Goal: Information Seeking & Learning: Learn about a topic

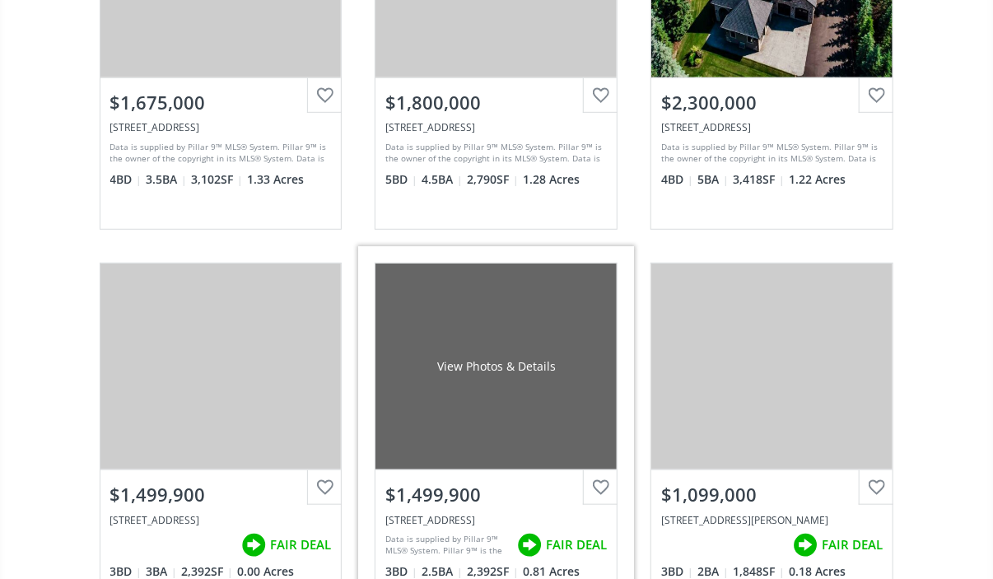
scroll to position [372, 0]
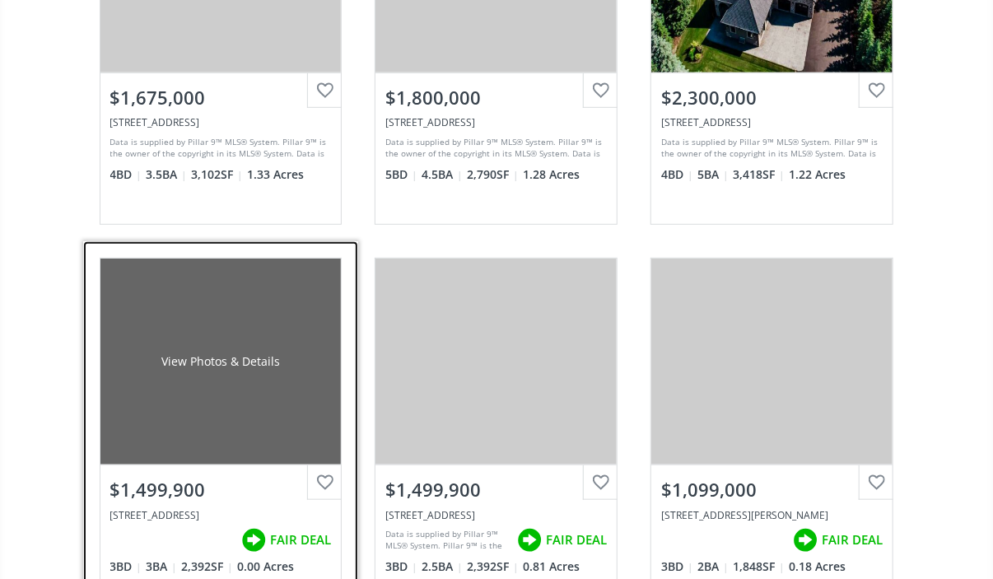
click at [218, 383] on div "View Photos & Details" at bounding box center [220, 362] width 241 height 206
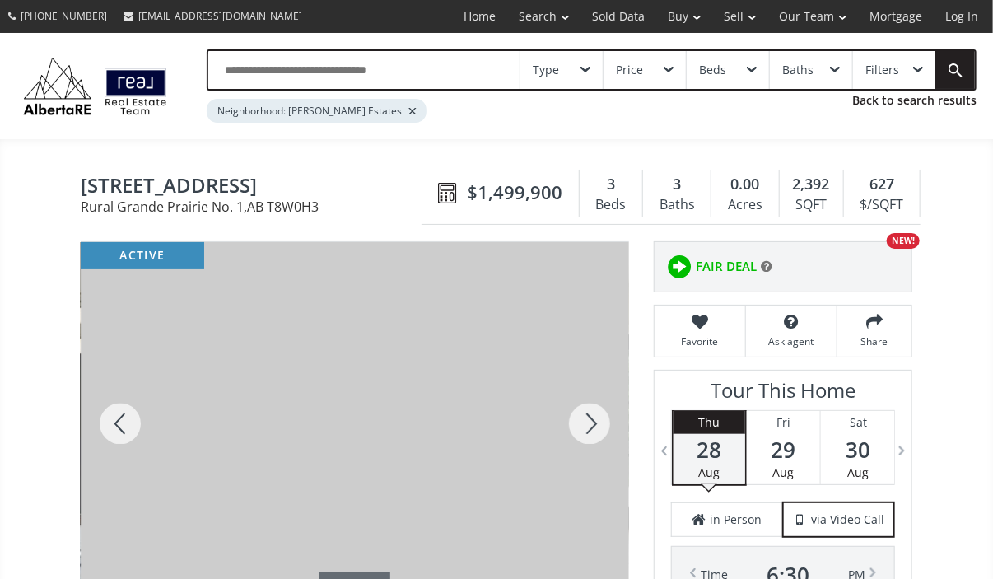
click at [597, 420] on div at bounding box center [589, 423] width 79 height 363
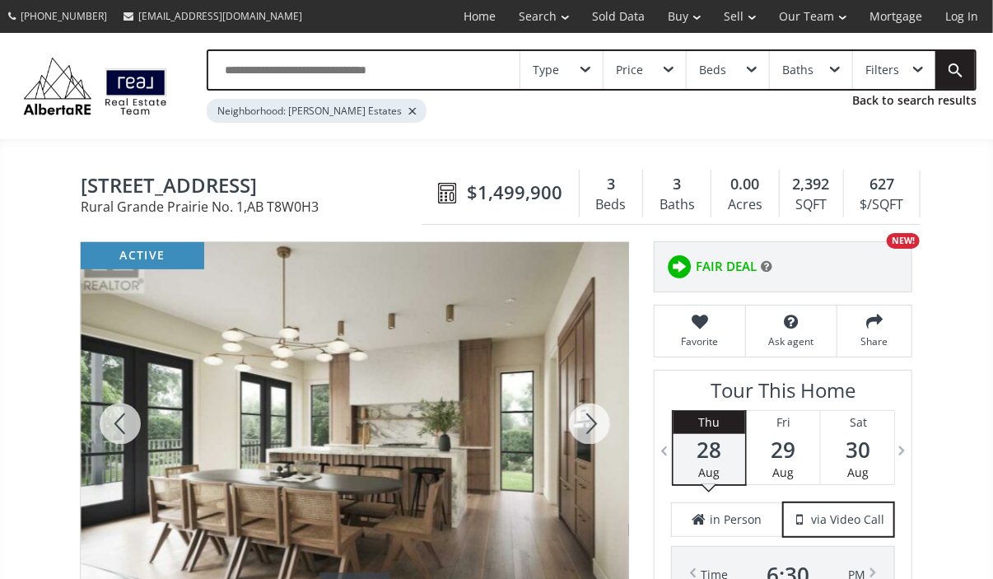
click at [597, 420] on div at bounding box center [589, 423] width 79 height 363
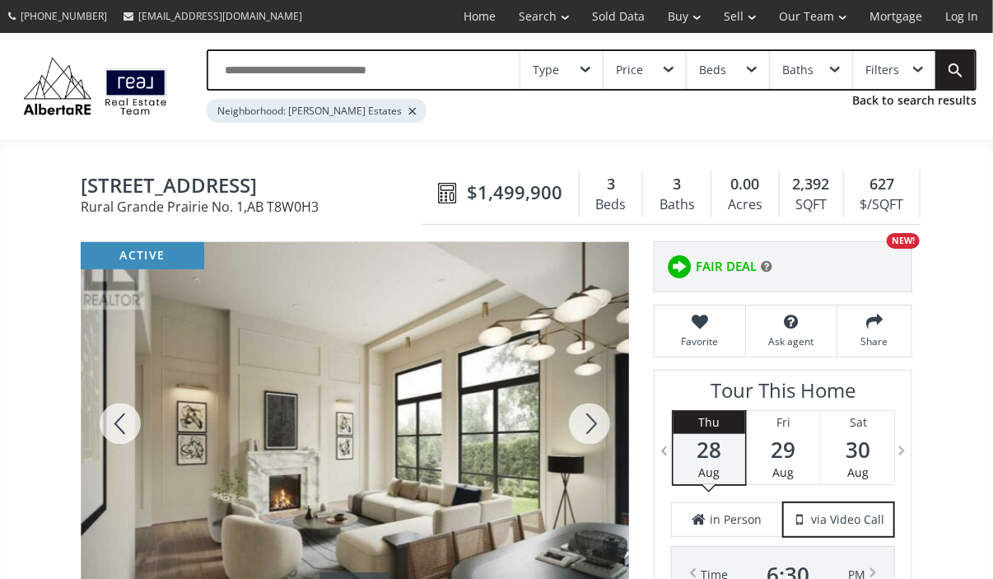
click at [597, 420] on div at bounding box center [589, 423] width 79 height 363
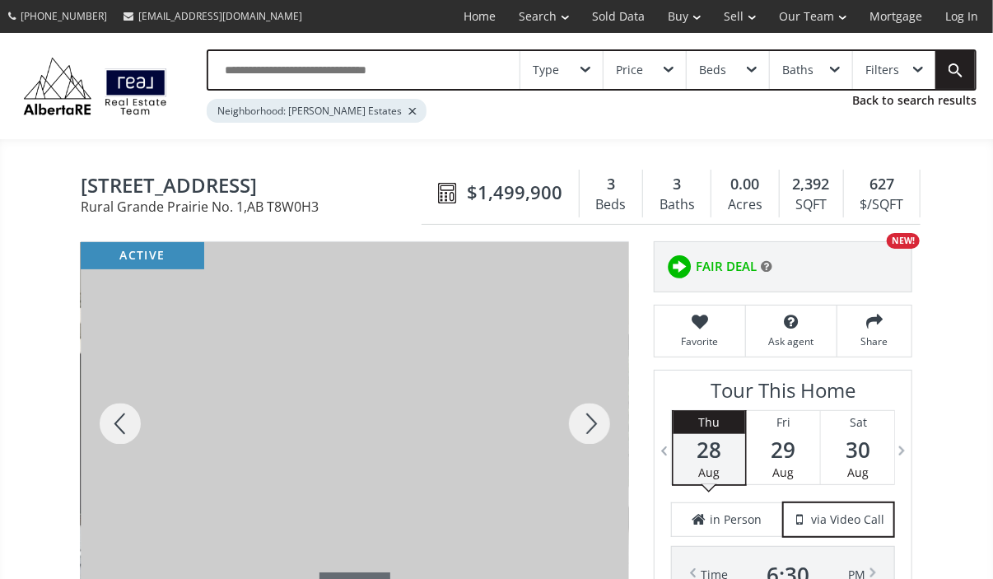
click at [597, 420] on div at bounding box center [589, 423] width 79 height 363
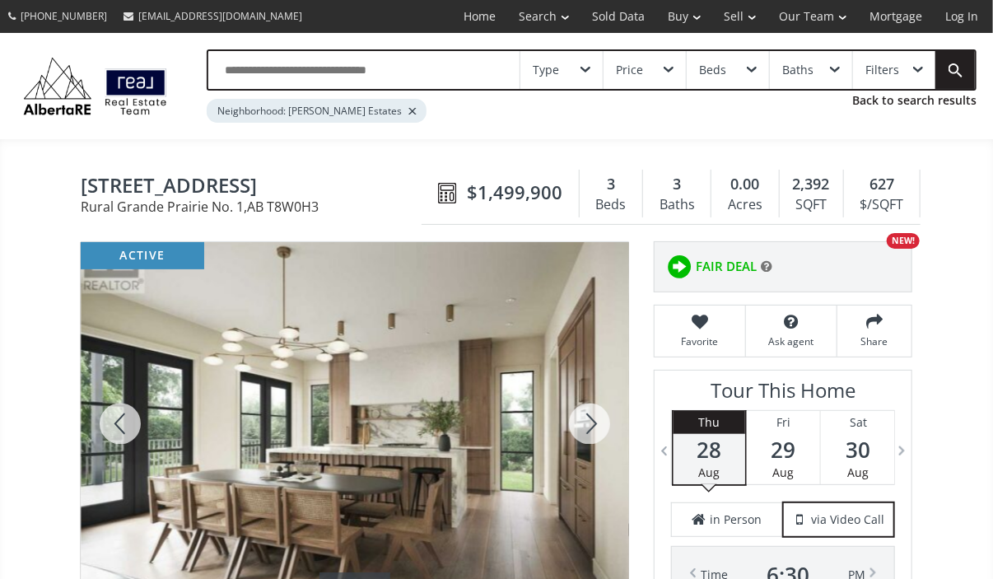
click at [597, 420] on div at bounding box center [589, 423] width 79 height 363
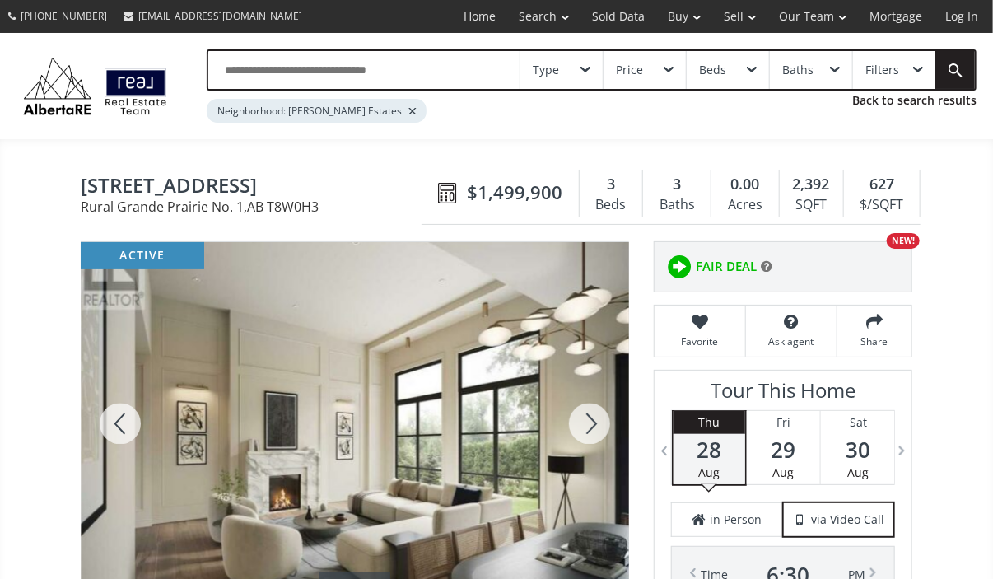
click at [597, 420] on div at bounding box center [589, 423] width 79 height 363
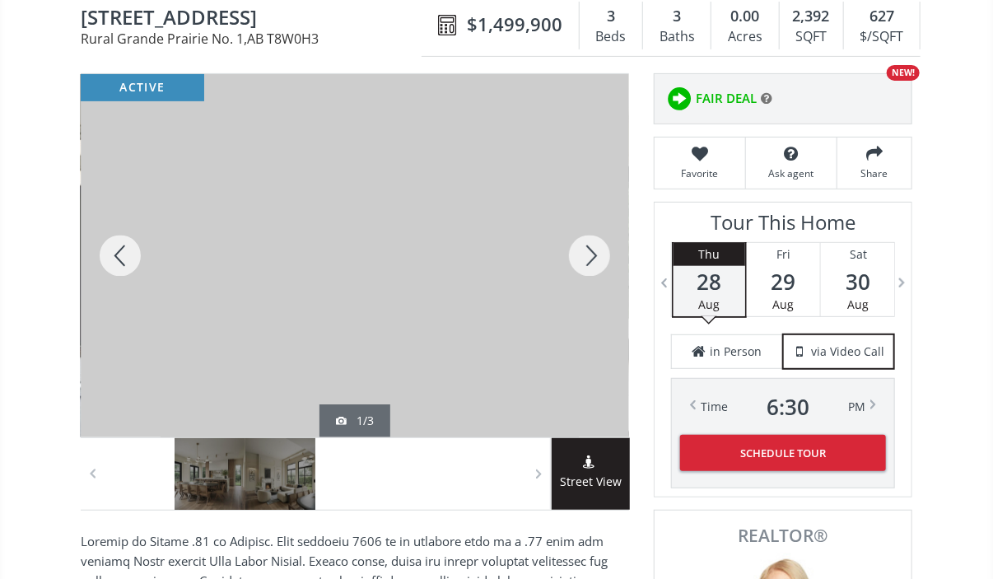
scroll to position [162, 0]
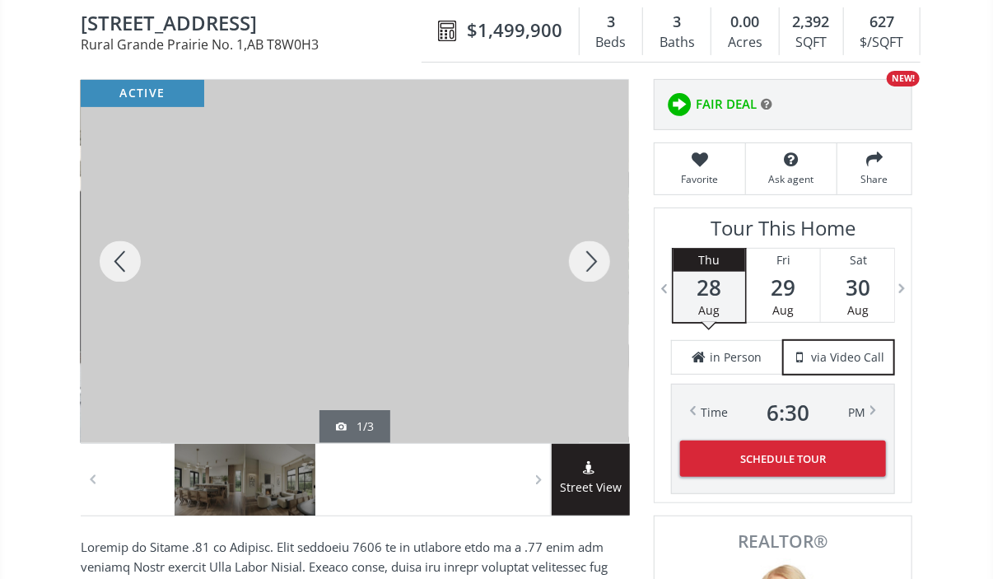
click at [594, 253] on div at bounding box center [589, 261] width 79 height 363
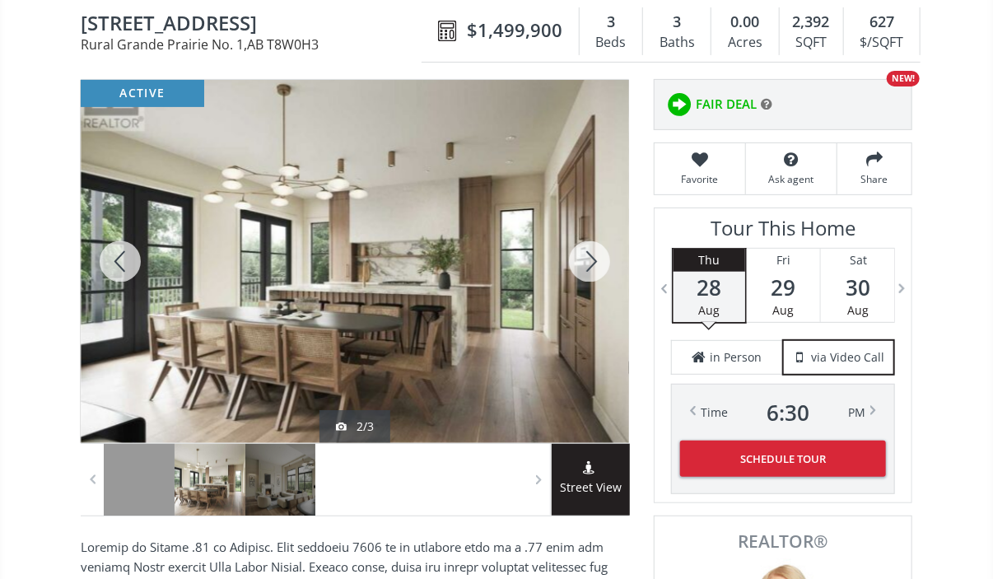
click at [594, 253] on div at bounding box center [589, 261] width 79 height 363
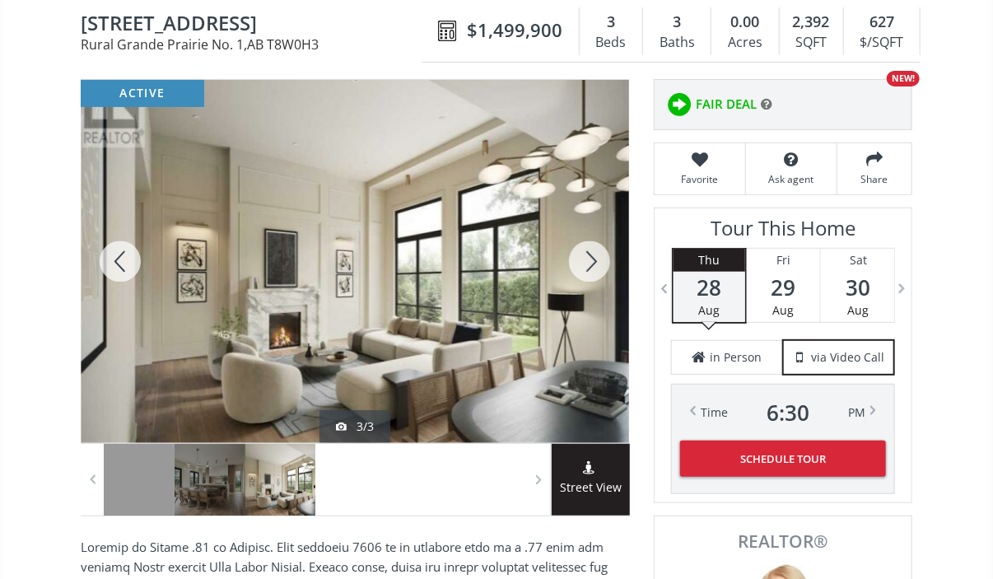
click at [594, 253] on div at bounding box center [589, 261] width 79 height 363
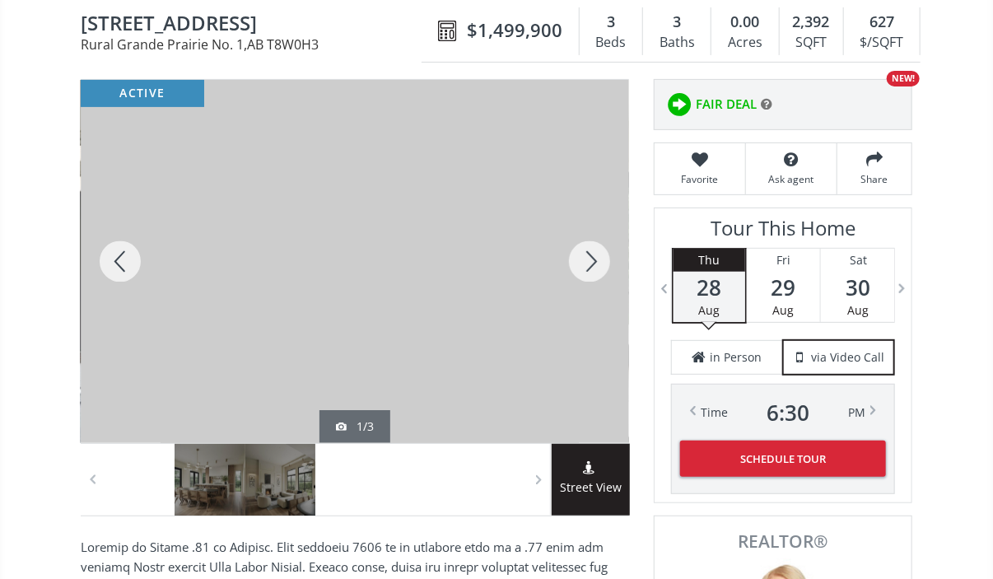
scroll to position [0, 0]
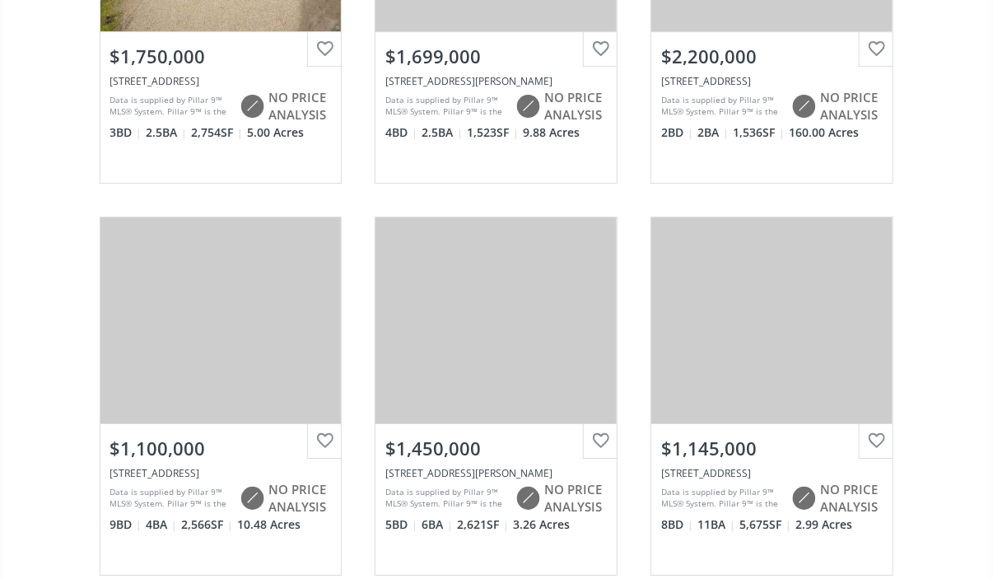
scroll to position [2056, 0]
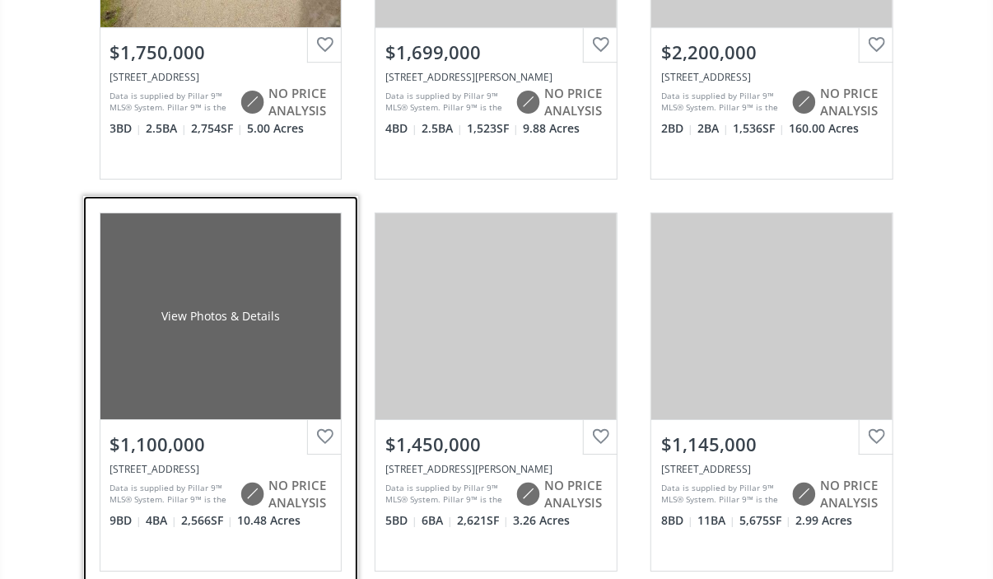
click at [173, 329] on div "View Photos & Details" at bounding box center [220, 316] width 241 height 206
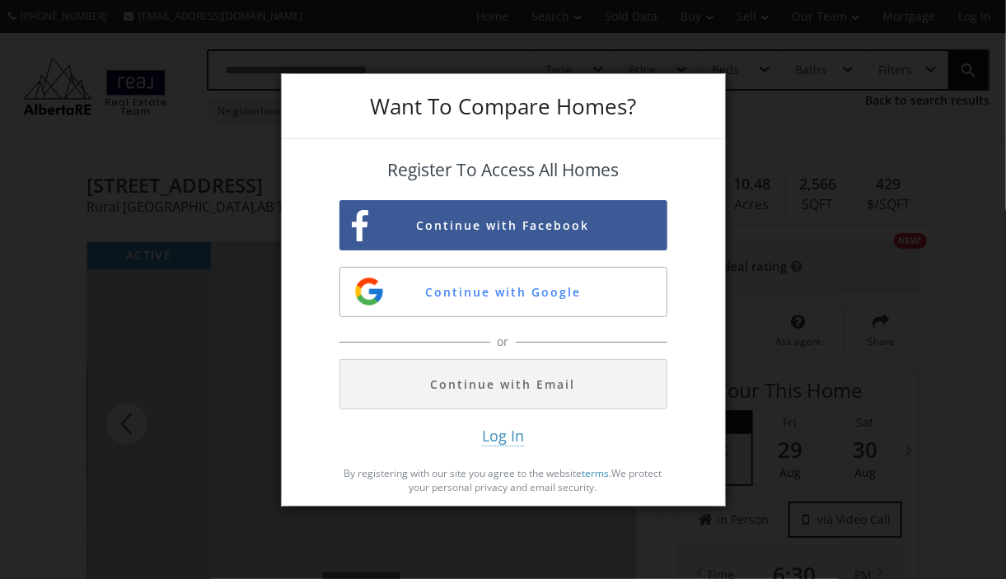
click at [843, 203] on div "Want To Compare Homes? Register To Access All Homes Continue with Facebook Cont…" at bounding box center [503, 289] width 1006 height 579
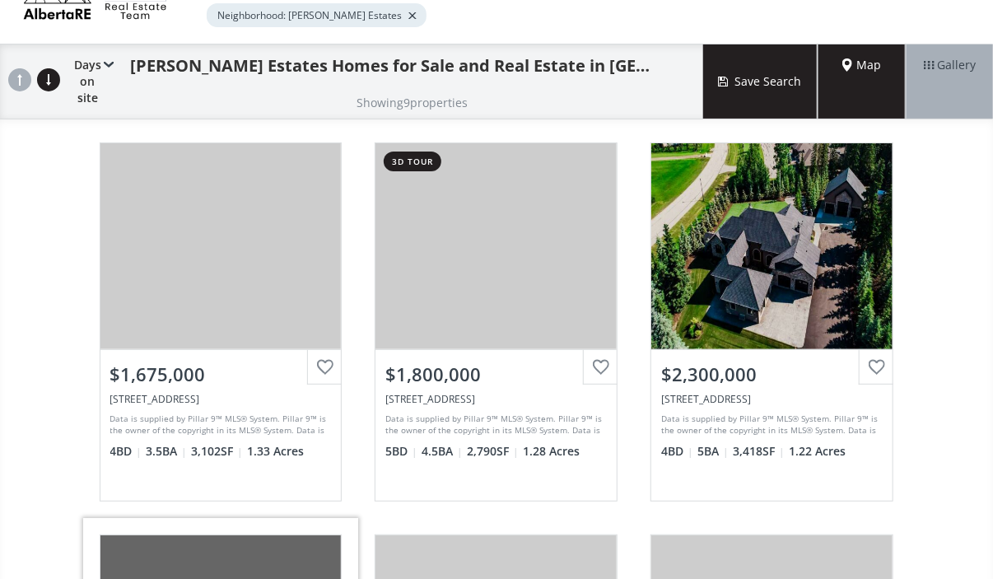
scroll to position [95, 0]
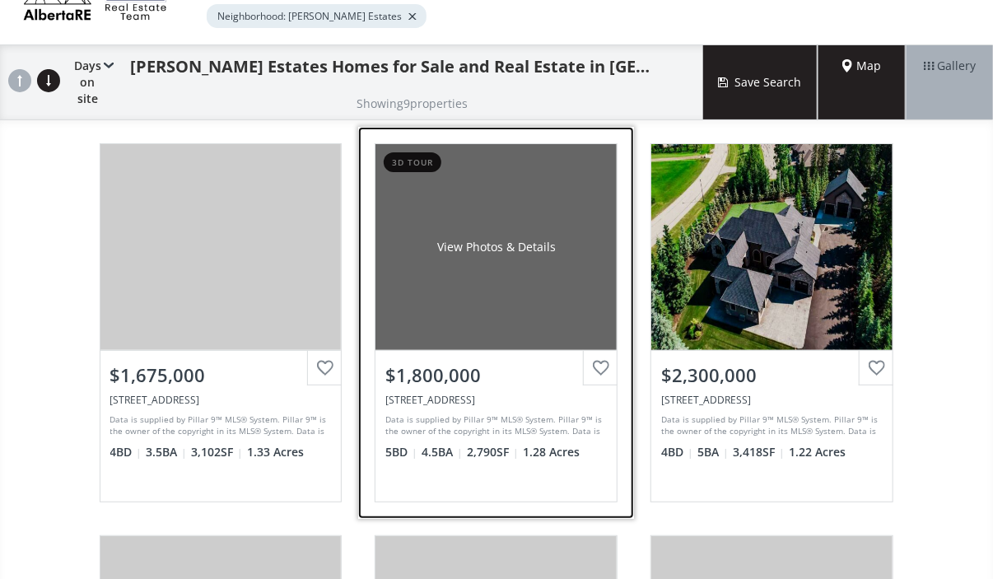
click at [463, 208] on div "View Photos & Details" at bounding box center [496, 247] width 241 height 206
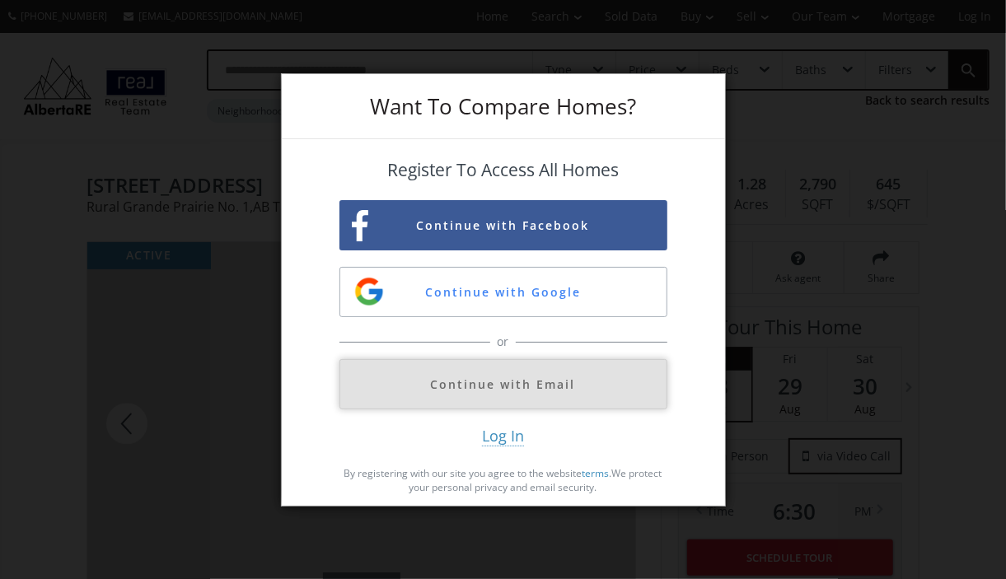
click at [486, 395] on button "Continue with Email" at bounding box center [503, 384] width 328 height 50
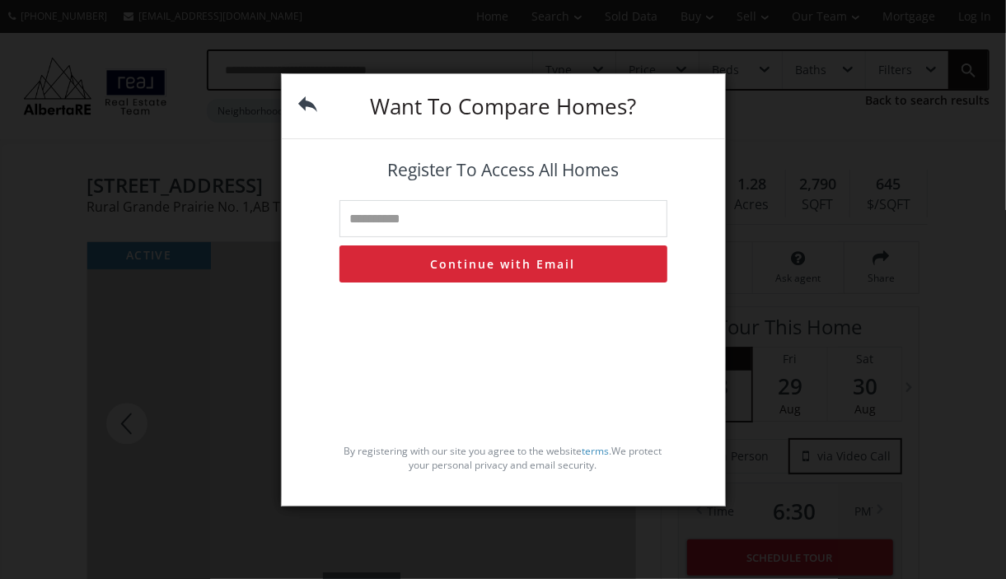
click at [445, 214] on input "text" at bounding box center [503, 218] width 328 height 37
type input "**********"
click at [501, 263] on button "Continue with Email" at bounding box center [503, 263] width 328 height 37
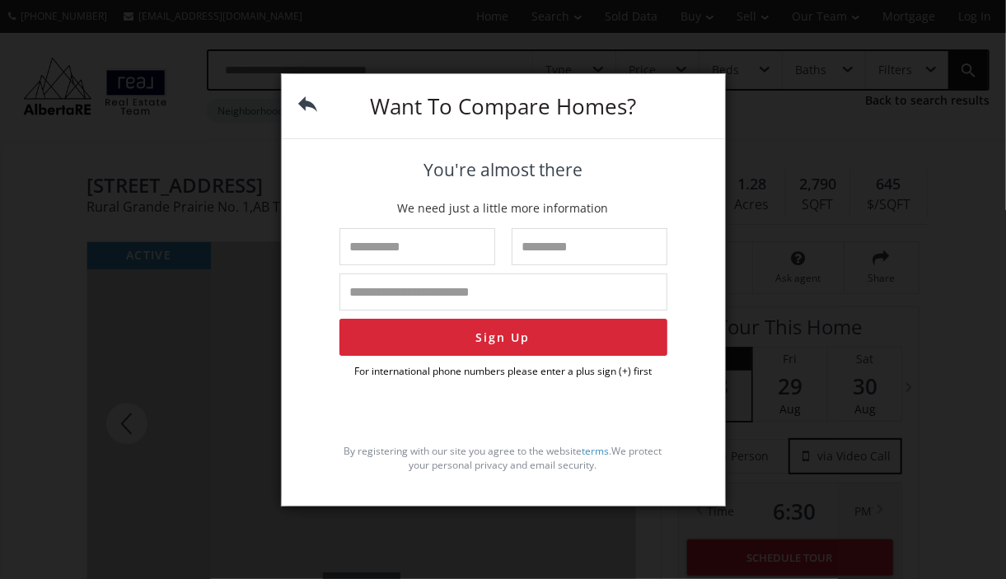
click at [432, 237] on input "text" at bounding box center [417, 246] width 156 height 37
type input "*******"
click at [560, 252] on input "text" at bounding box center [589, 246] width 156 height 37
type input "***"
click at [467, 293] on input "tel" at bounding box center [503, 291] width 328 height 37
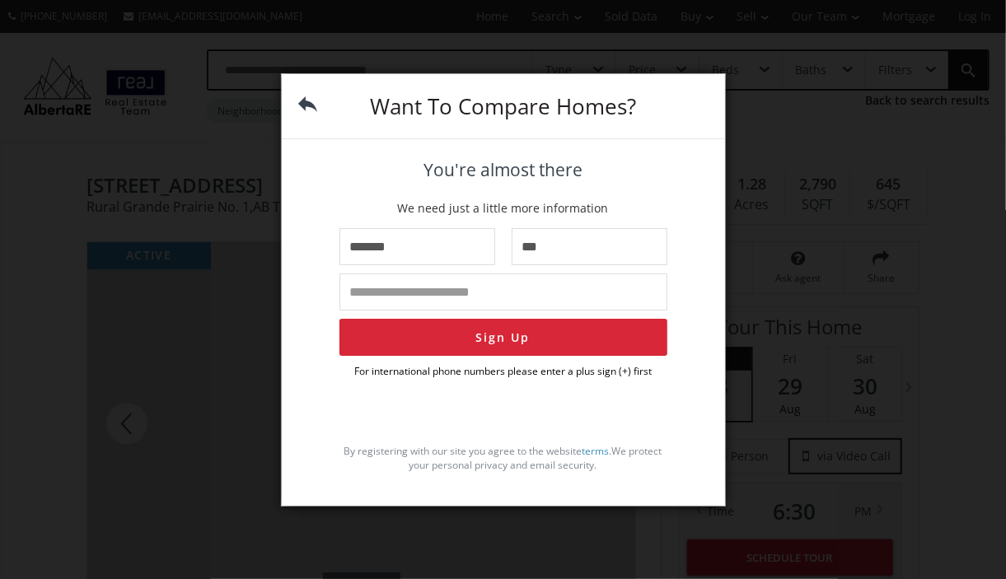
type input "**********"
click at [490, 329] on button "Sign Up" at bounding box center [503, 337] width 328 height 37
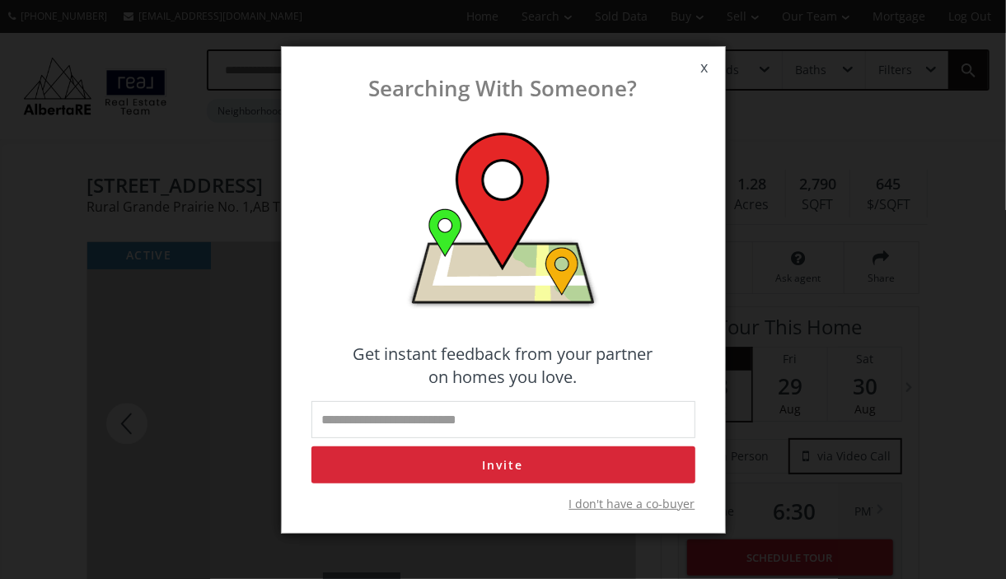
click at [393, 424] on input "email" at bounding box center [503, 419] width 384 height 37
click at [688, 251] on form "Get instant feedback from your partner on homes you love. Invite I don't have a…" at bounding box center [503, 327] width 410 height 388
click at [641, 506] on span "I don't have a co-buyer" at bounding box center [632, 504] width 126 height 16
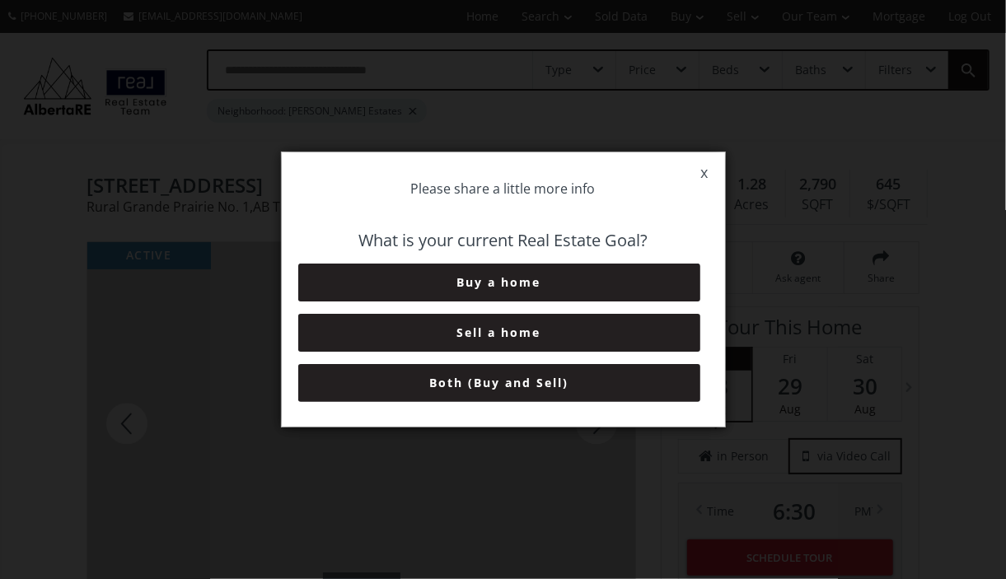
click at [505, 283] on button "Buy a home" at bounding box center [499, 283] width 402 height 38
click at [494, 383] on button "6+ Months" at bounding box center [499, 383] width 402 height 38
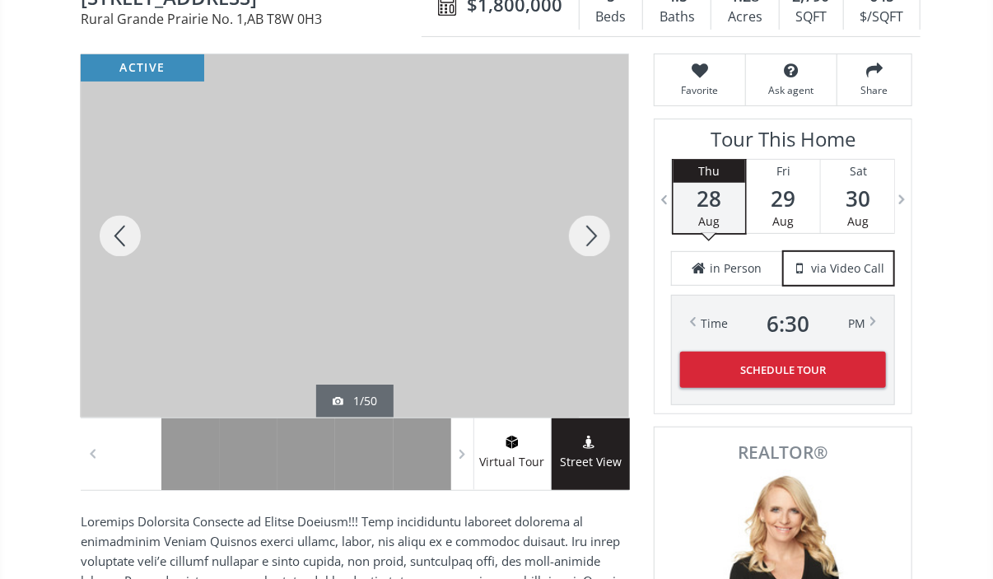
scroll to position [187, 0]
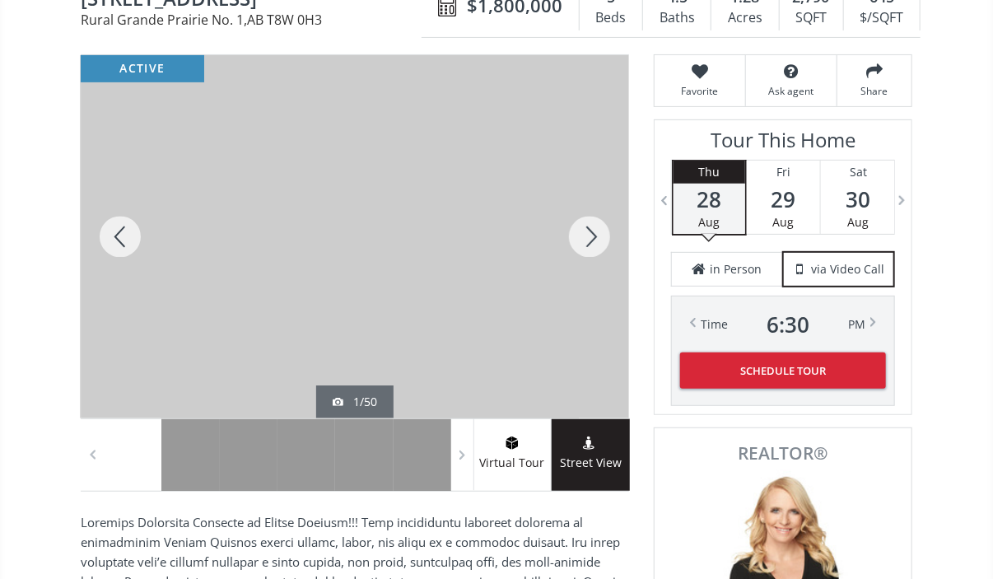
click at [590, 223] on div at bounding box center [589, 236] width 79 height 363
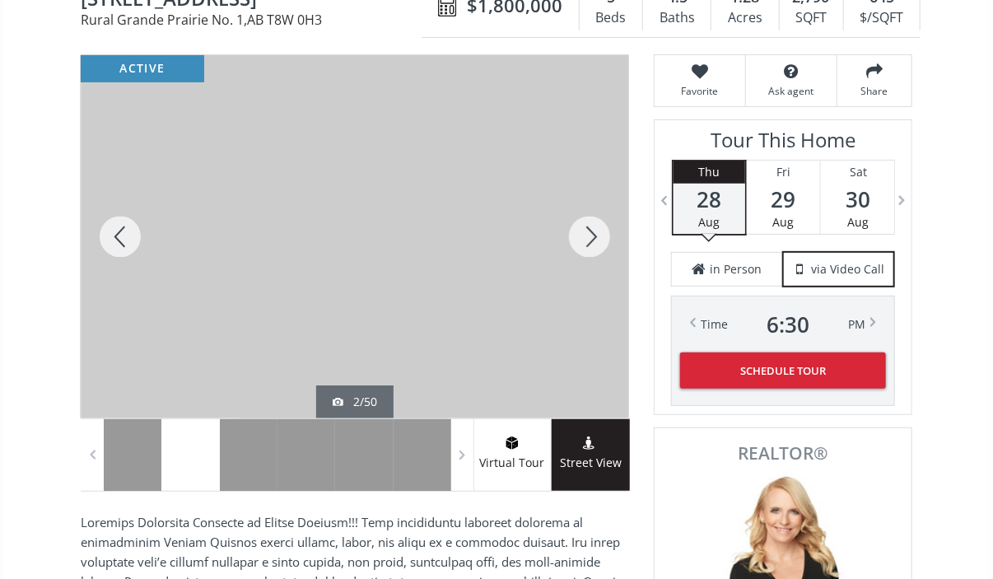
click at [590, 223] on div at bounding box center [589, 236] width 79 height 363
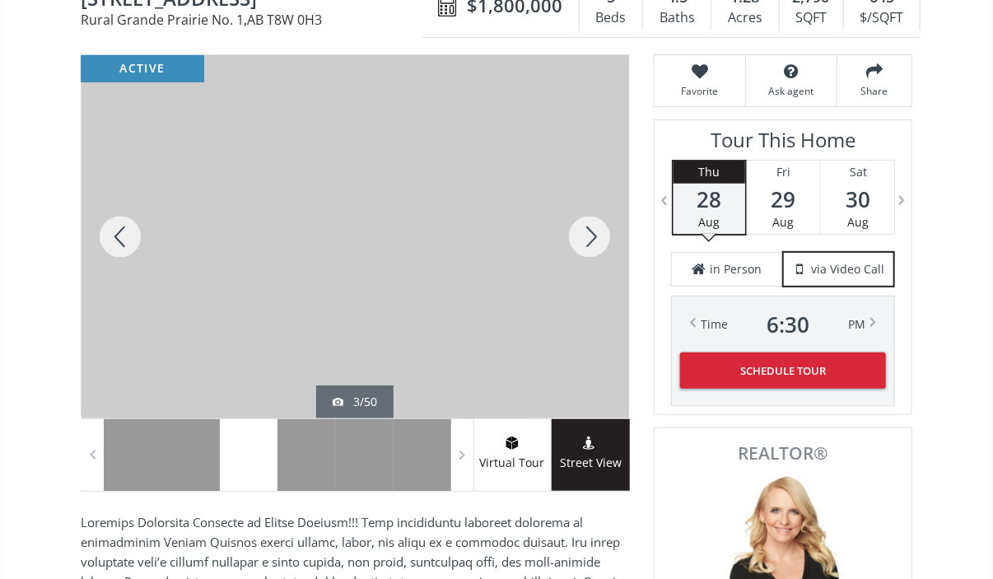
click at [590, 223] on div at bounding box center [589, 236] width 79 height 363
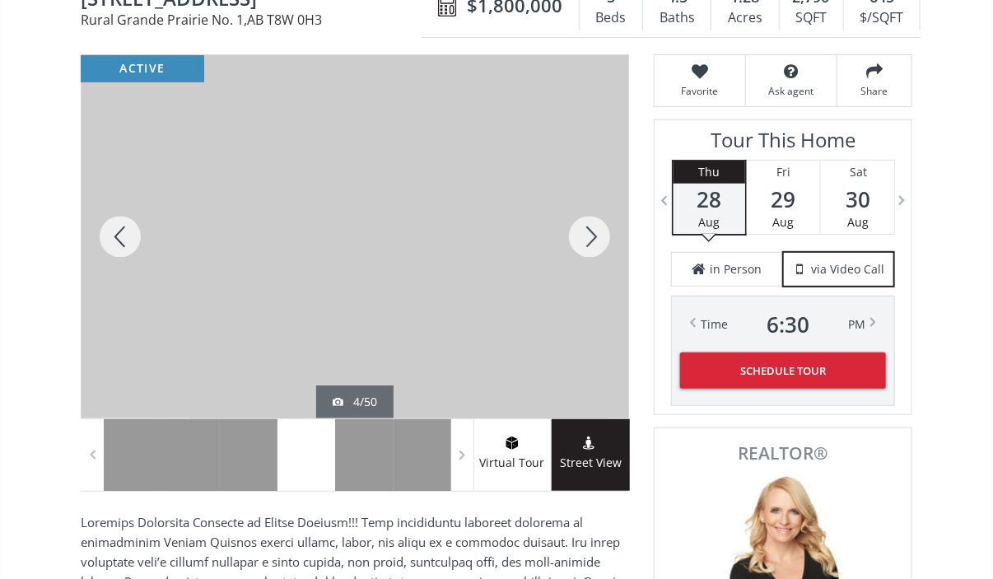
click at [590, 223] on div at bounding box center [589, 236] width 79 height 363
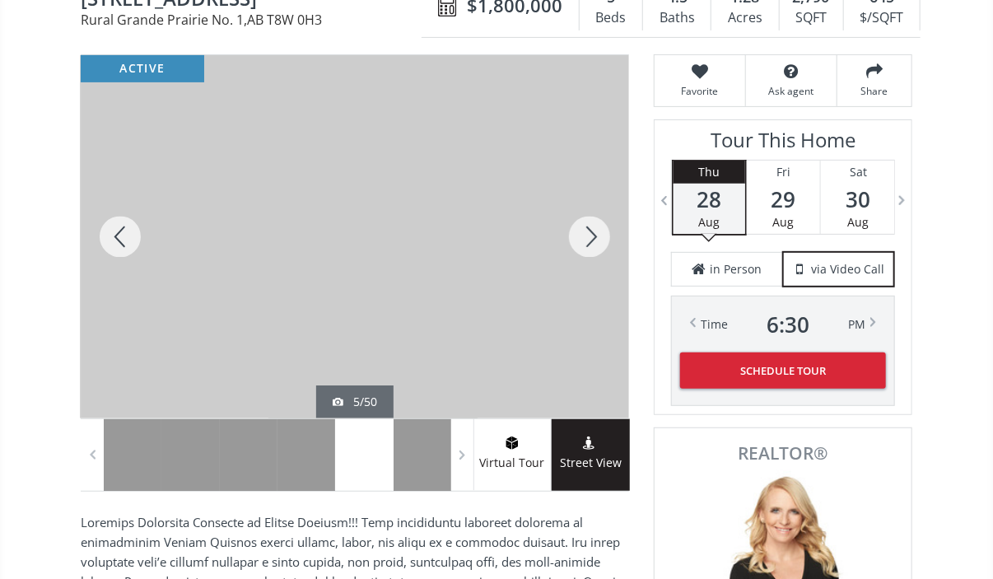
click at [590, 223] on div at bounding box center [589, 236] width 79 height 363
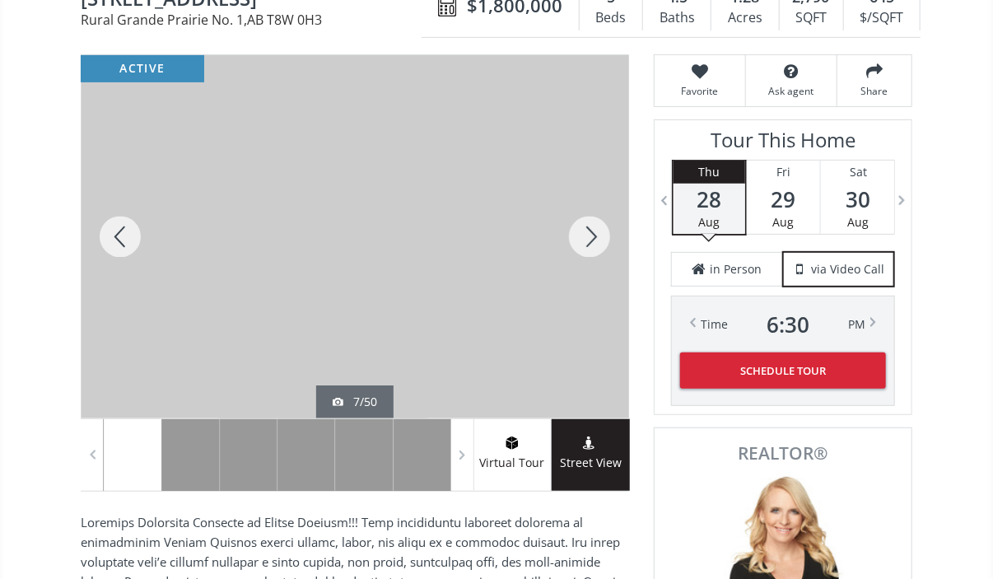
click at [590, 223] on div at bounding box center [589, 236] width 79 height 363
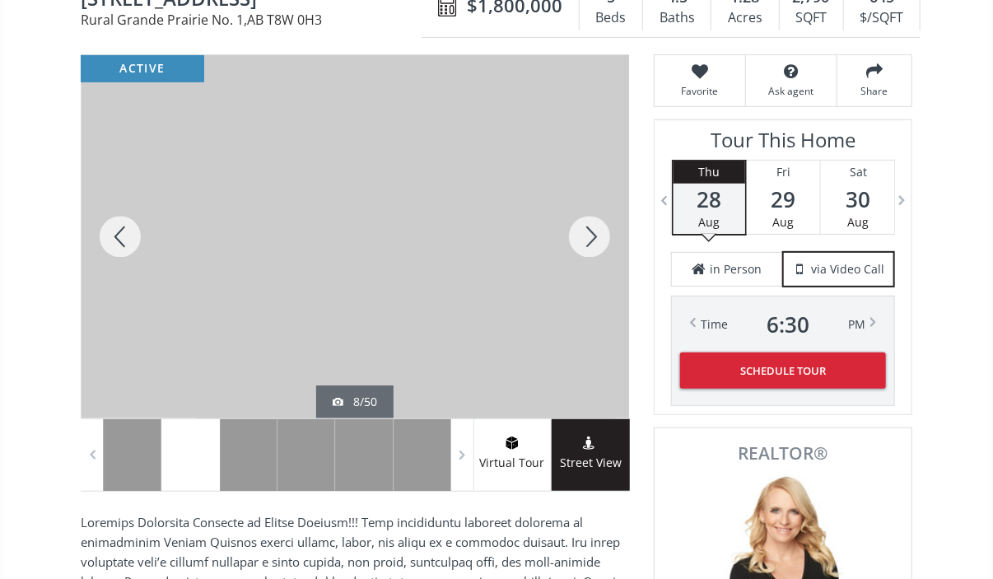
click at [590, 223] on div at bounding box center [589, 236] width 79 height 363
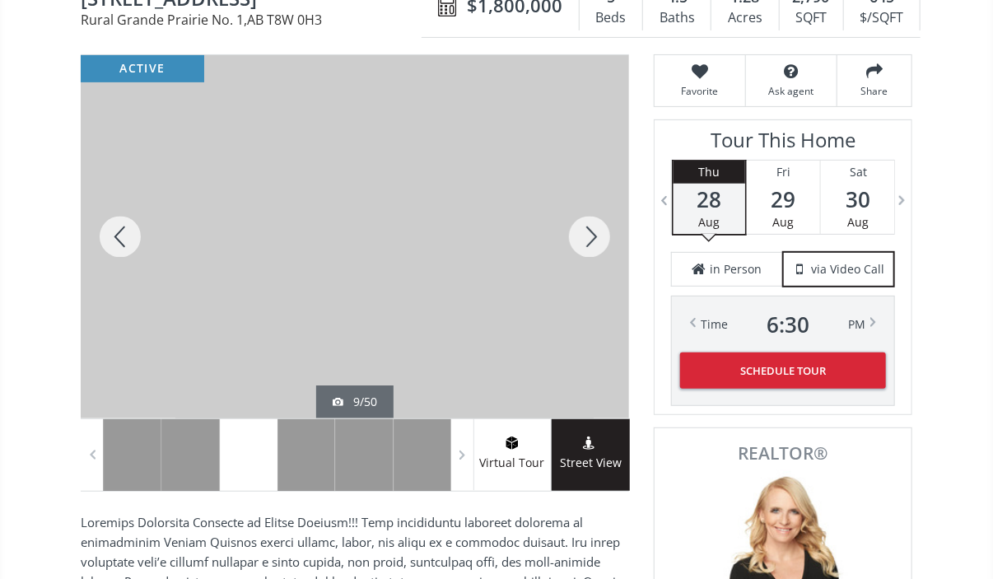
click at [590, 223] on div at bounding box center [589, 236] width 79 height 363
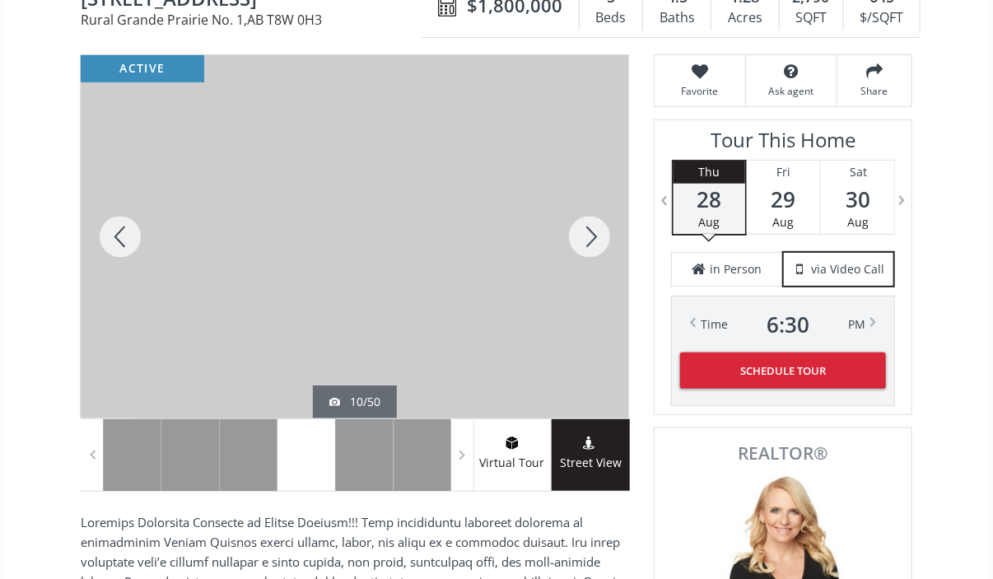
click at [590, 223] on div at bounding box center [589, 236] width 79 height 363
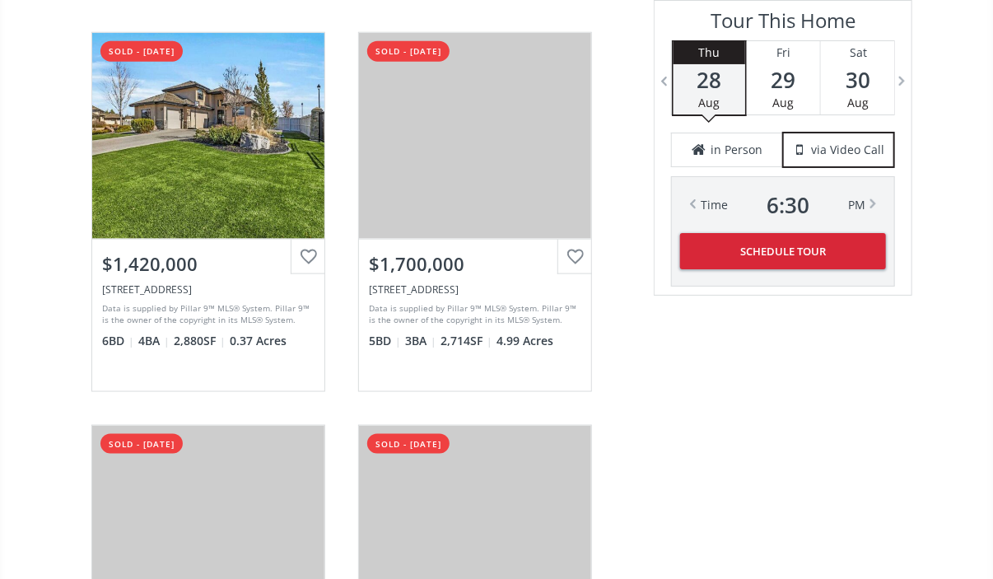
scroll to position [3236, 0]
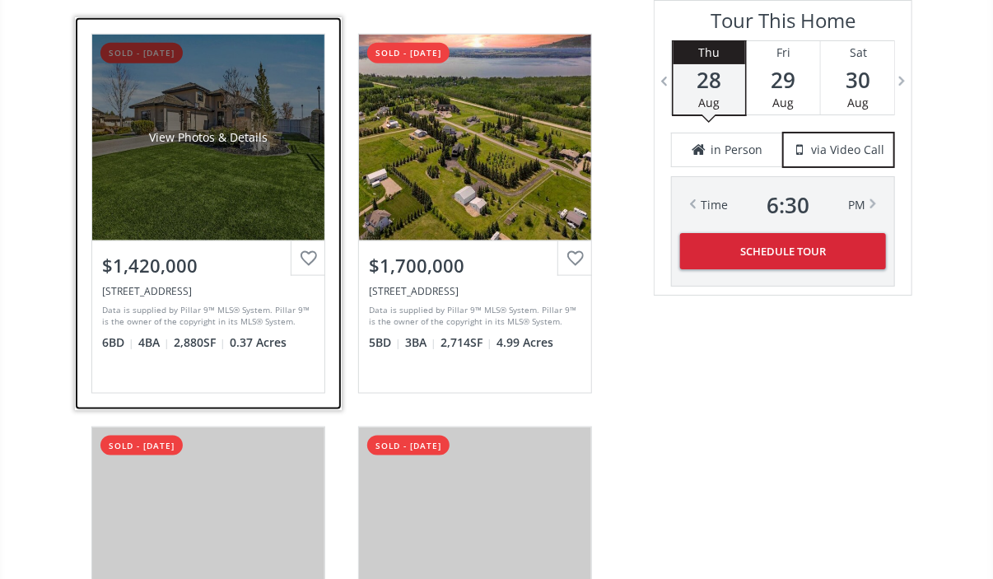
click at [187, 166] on div "View Photos & Details" at bounding box center [208, 138] width 232 height 206
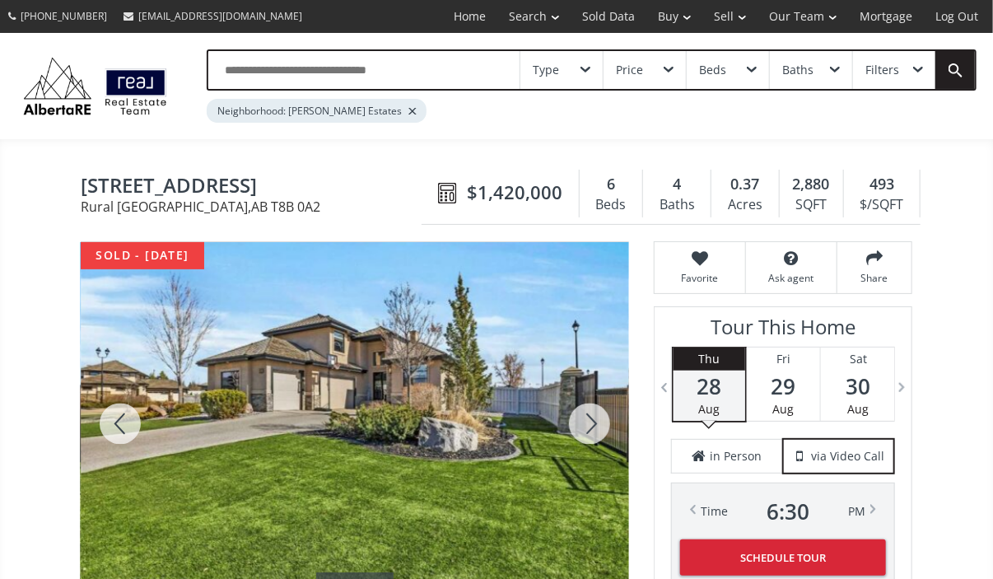
click at [594, 418] on div at bounding box center [589, 423] width 79 height 363
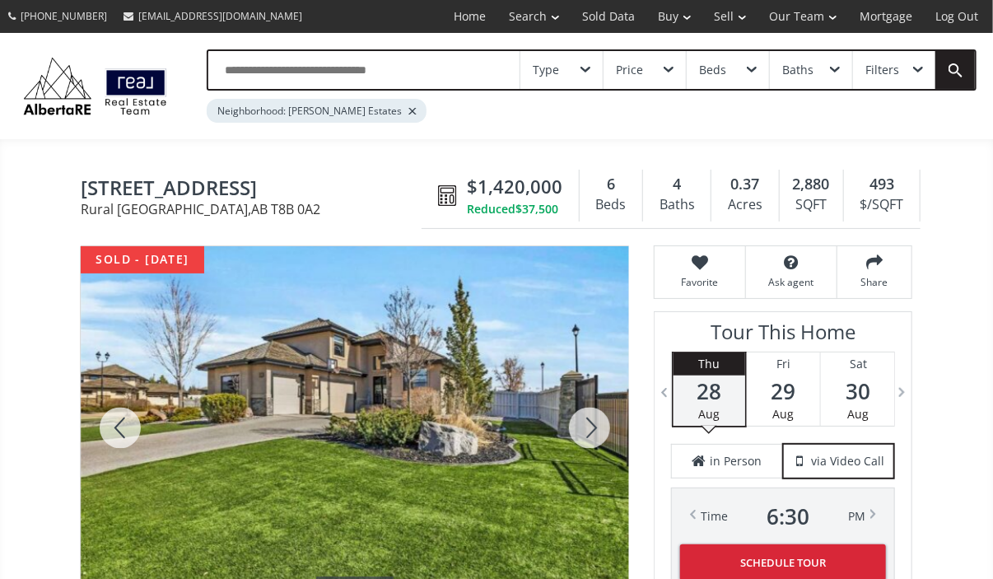
click at [594, 418] on div at bounding box center [589, 427] width 79 height 363
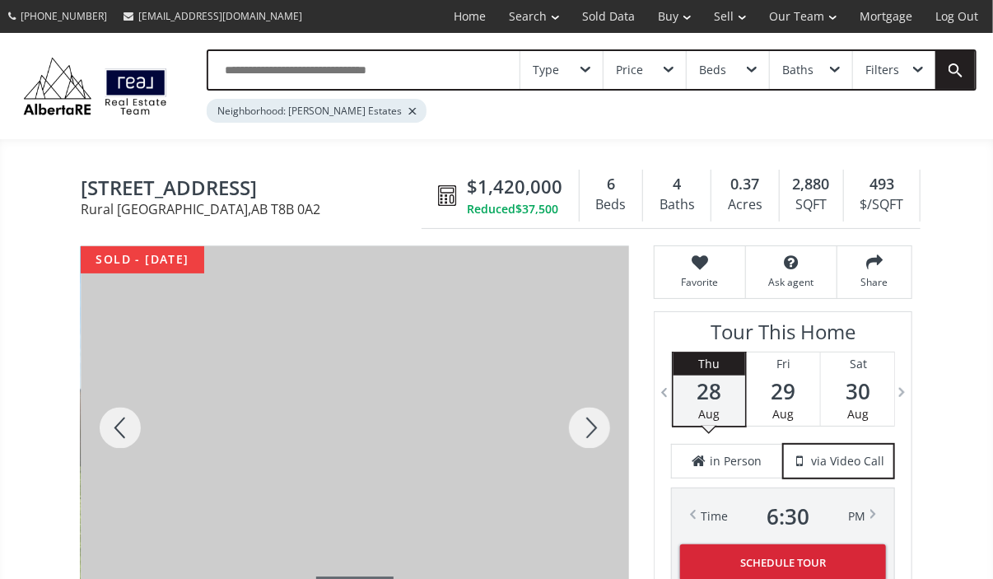
click at [594, 418] on div at bounding box center [589, 427] width 79 height 363
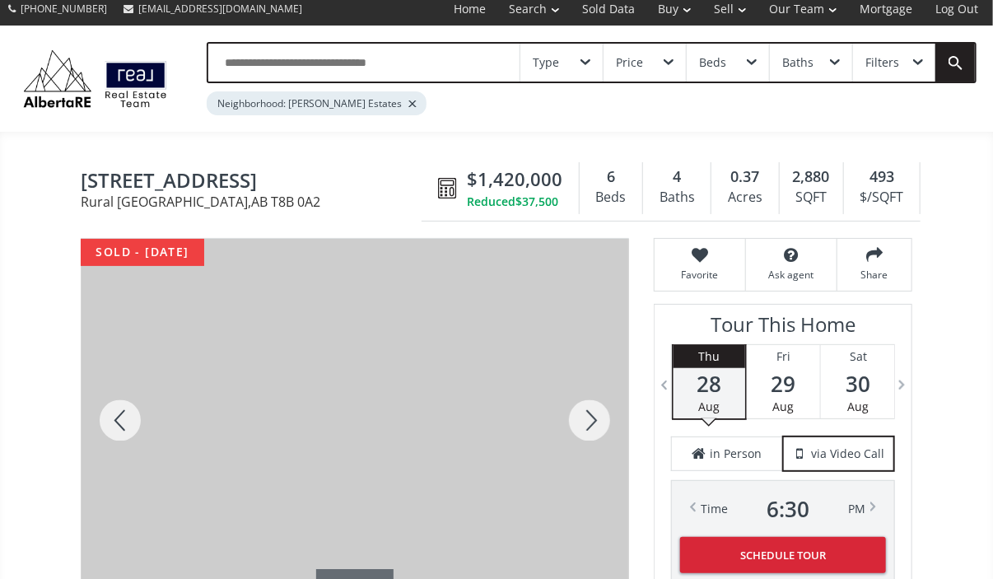
scroll to position [3, 0]
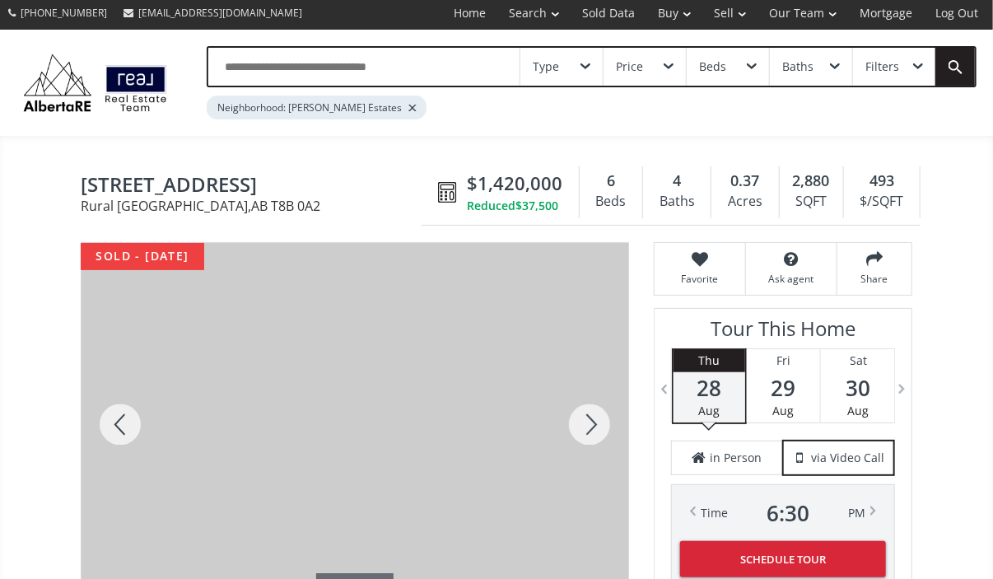
click at [600, 418] on div at bounding box center [589, 424] width 79 height 363
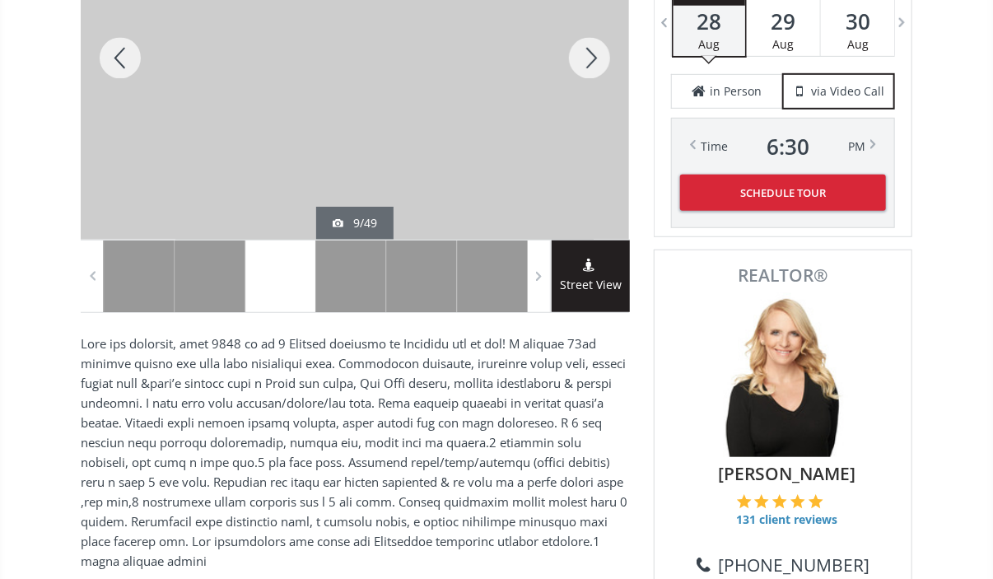
scroll to position [0, 0]
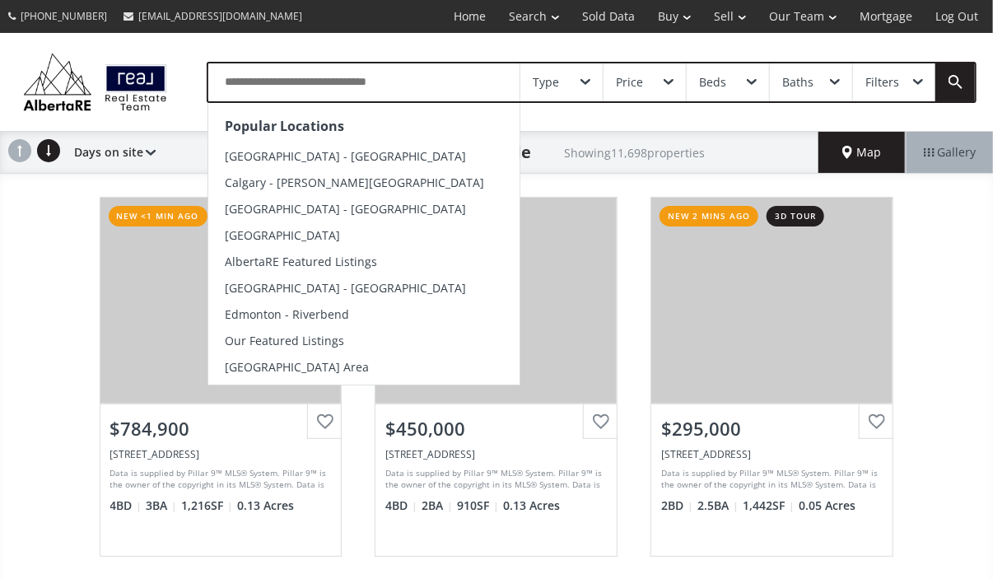
click at [316, 86] on input "text" at bounding box center [363, 82] width 311 height 38
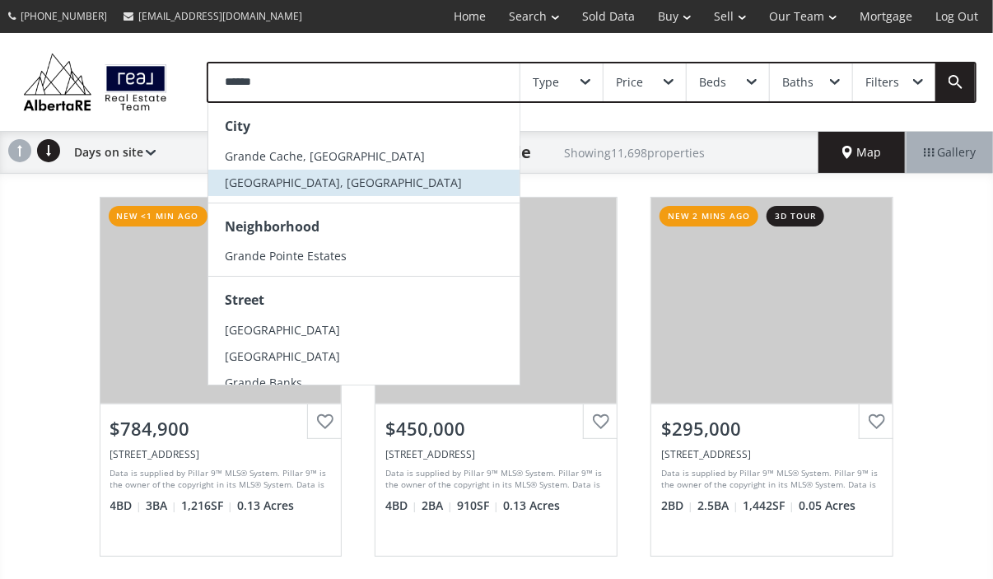
type input "******"
click at [328, 178] on li "[GEOGRAPHIC_DATA], [GEOGRAPHIC_DATA]" at bounding box center [363, 183] width 311 height 26
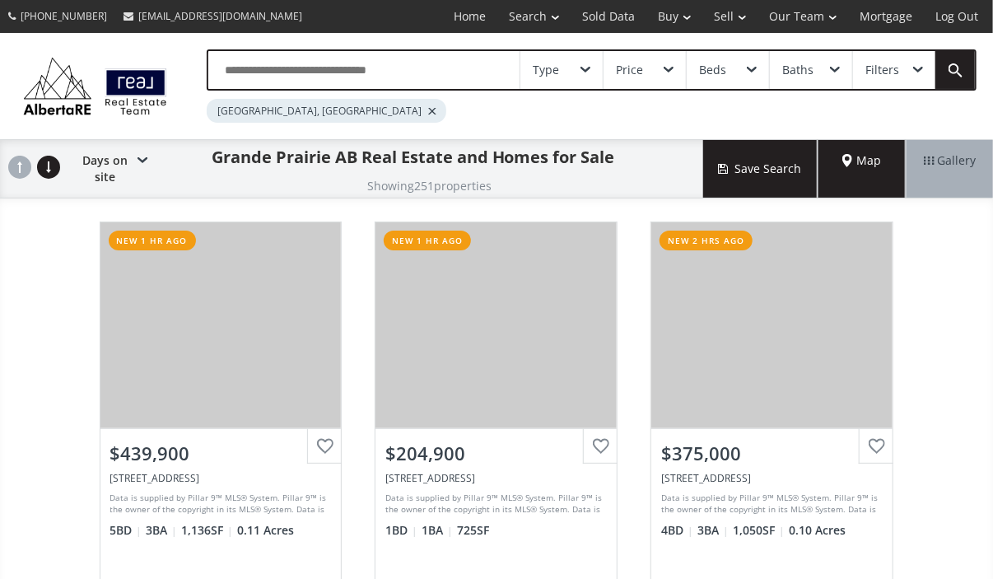
click at [671, 65] on div "Price" at bounding box center [645, 70] width 82 height 38
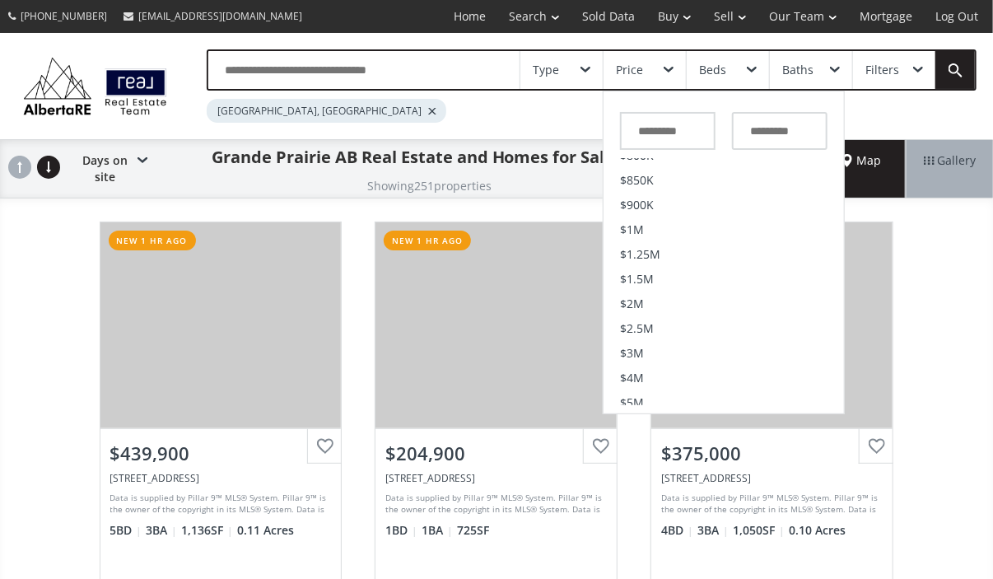
scroll to position [437, 0]
click at [659, 257] on span "$1.25M" at bounding box center [640, 253] width 40 height 12
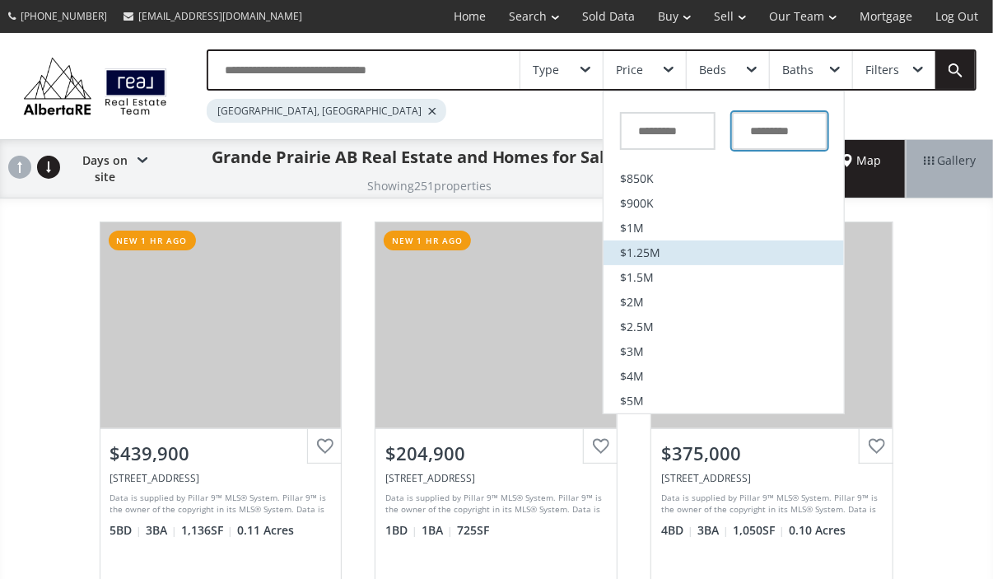
type input "*********"
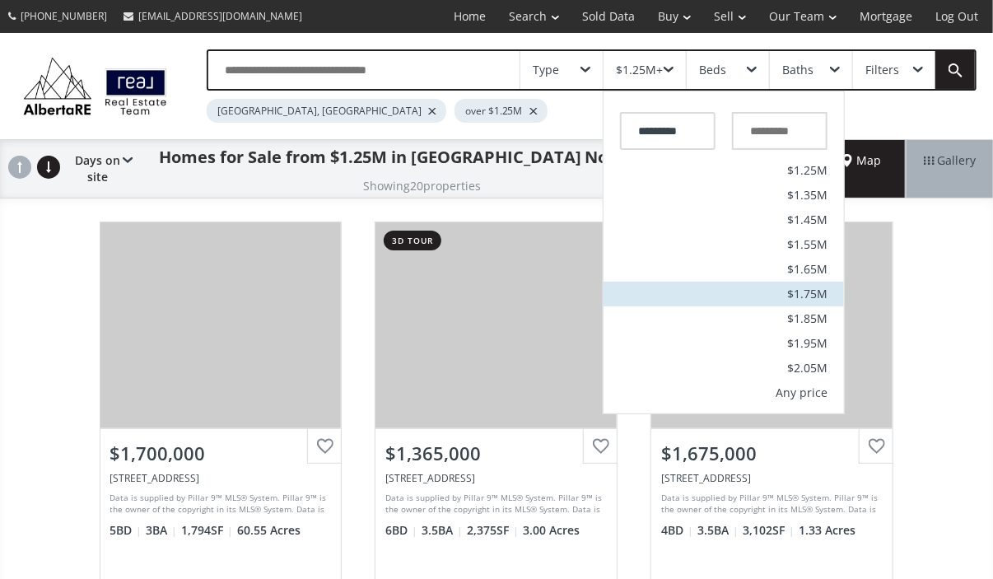
click at [791, 296] on span "$1.75M" at bounding box center [807, 294] width 40 height 12
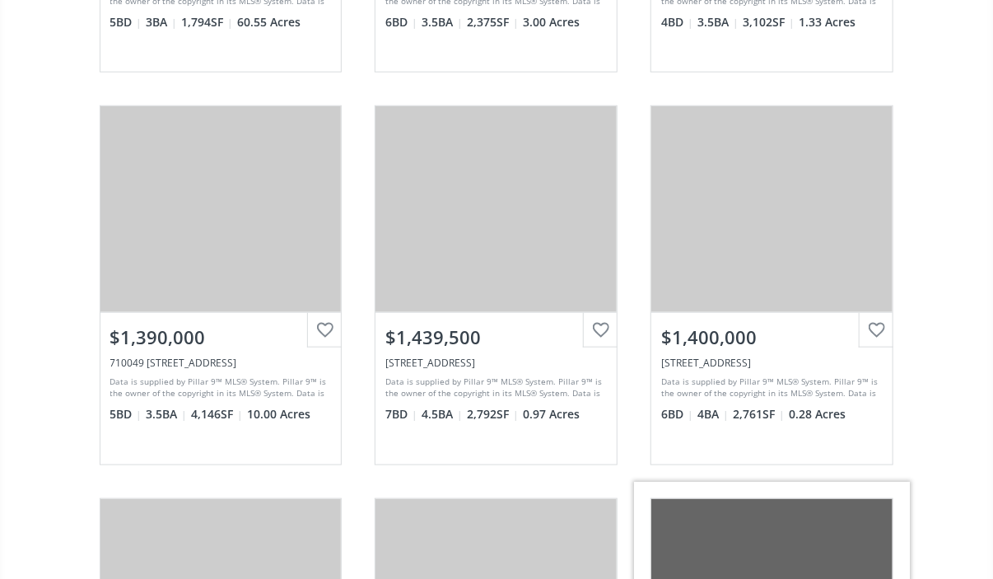
scroll to position [504, 0]
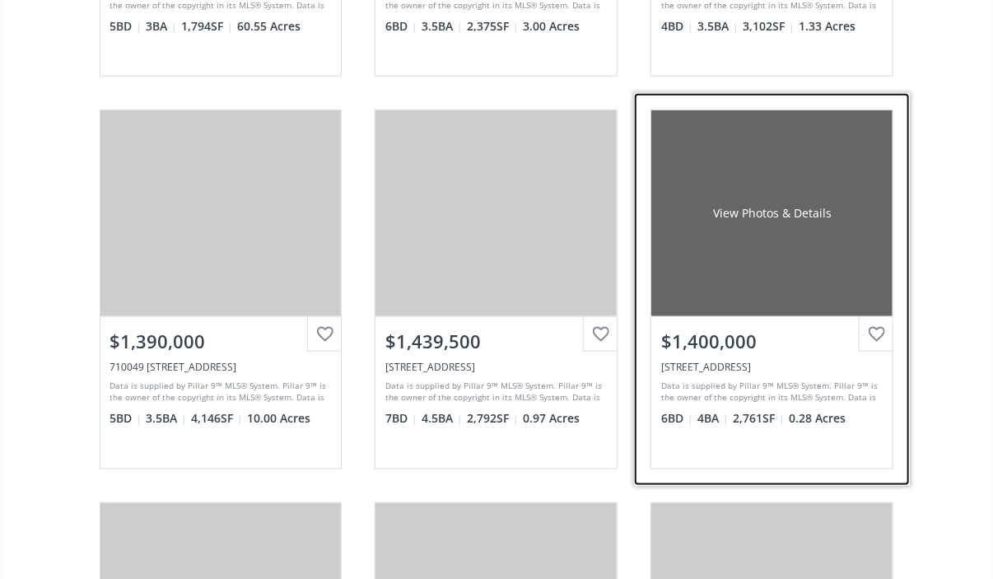
click at [763, 190] on div "View Photos & Details" at bounding box center [771, 213] width 241 height 206
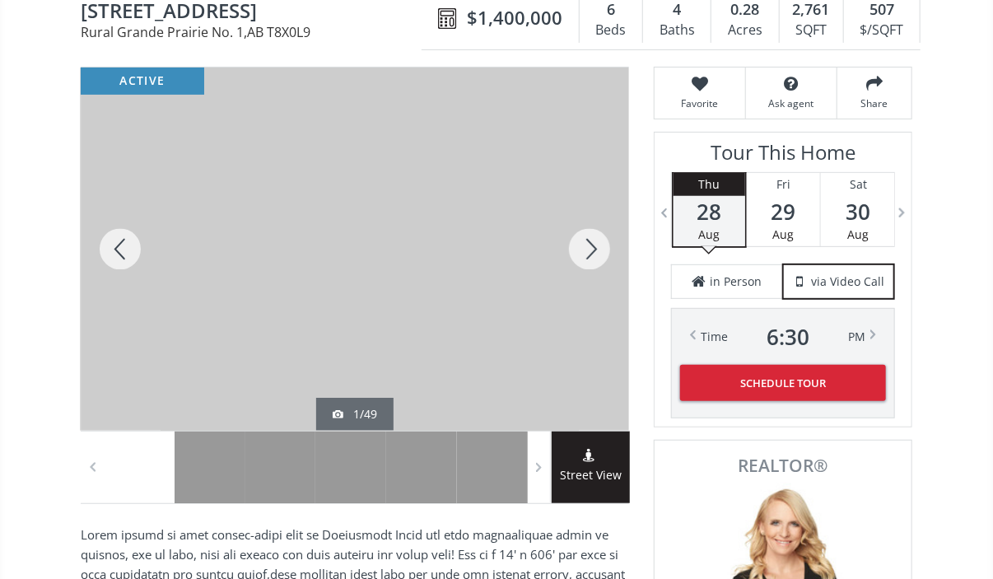
scroll to position [174, 0]
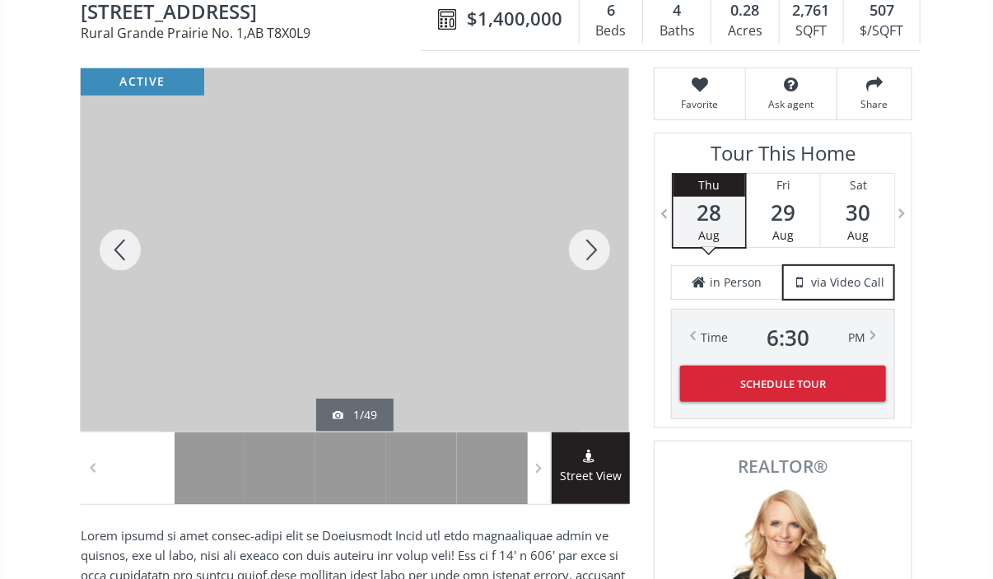
click at [595, 247] on div at bounding box center [589, 249] width 79 height 363
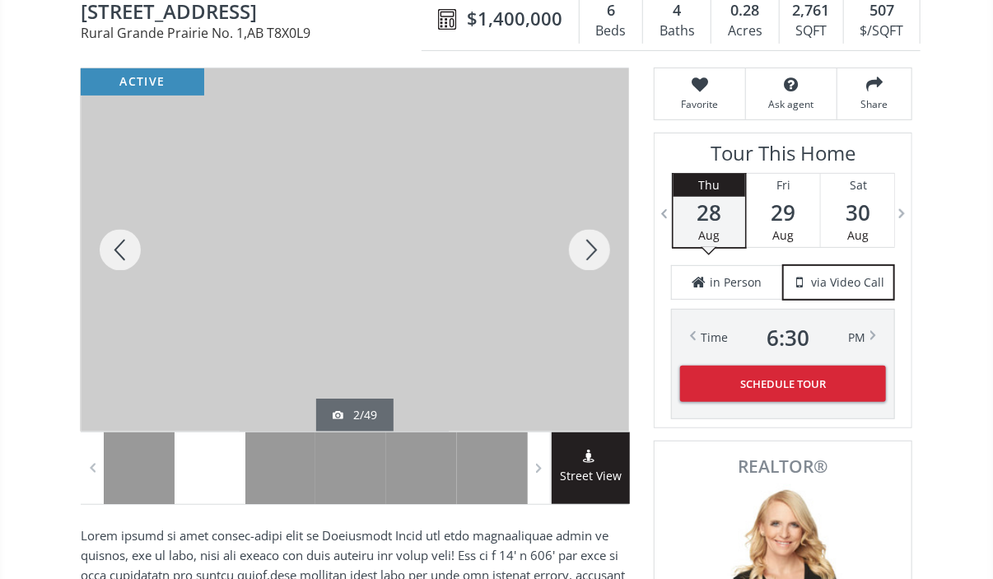
click at [595, 247] on div at bounding box center [589, 249] width 79 height 363
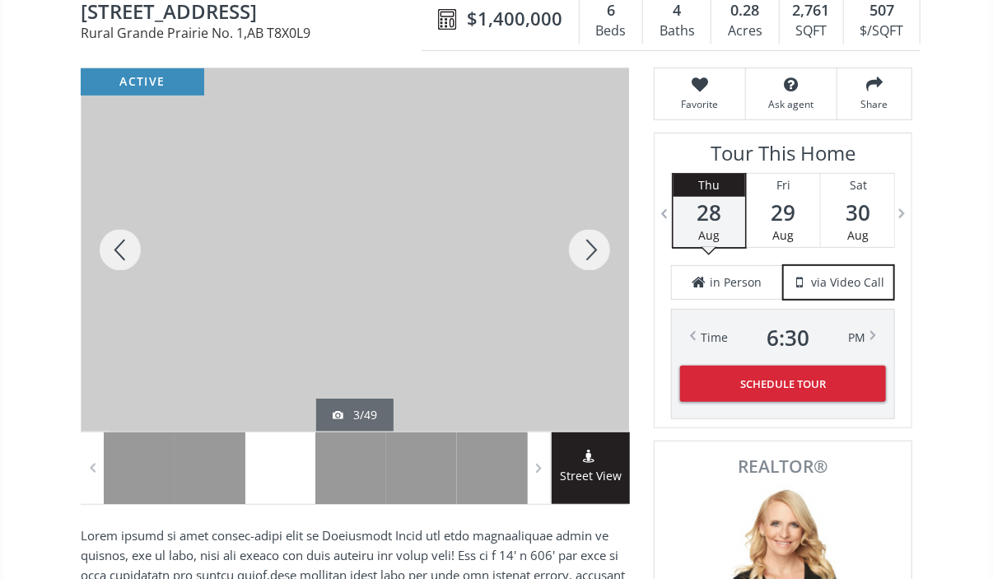
click at [595, 247] on div at bounding box center [589, 249] width 79 height 363
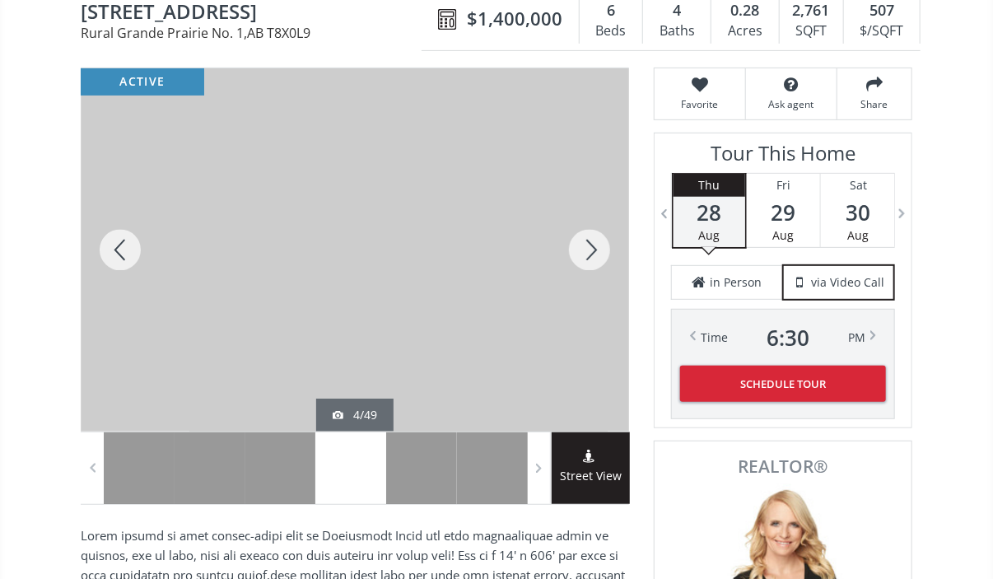
click at [595, 247] on div at bounding box center [589, 249] width 79 height 363
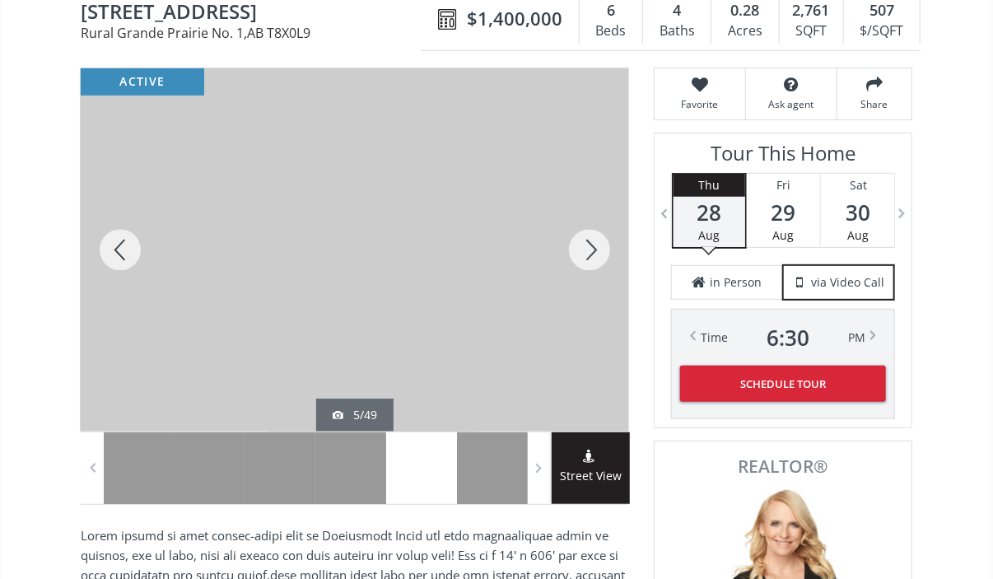
click at [595, 247] on div at bounding box center [589, 249] width 79 height 363
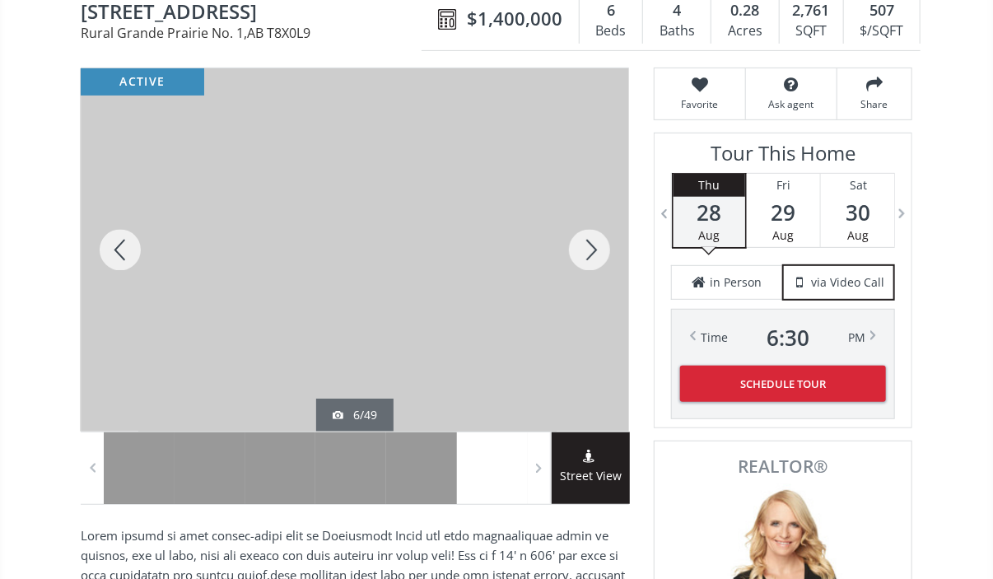
click at [595, 247] on div at bounding box center [589, 249] width 79 height 363
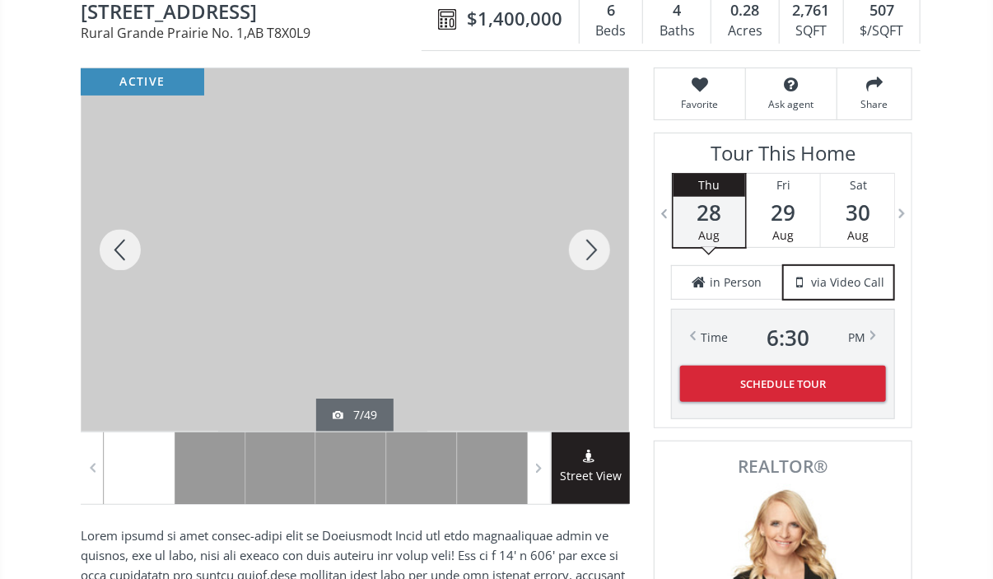
click at [595, 247] on div at bounding box center [589, 249] width 79 height 363
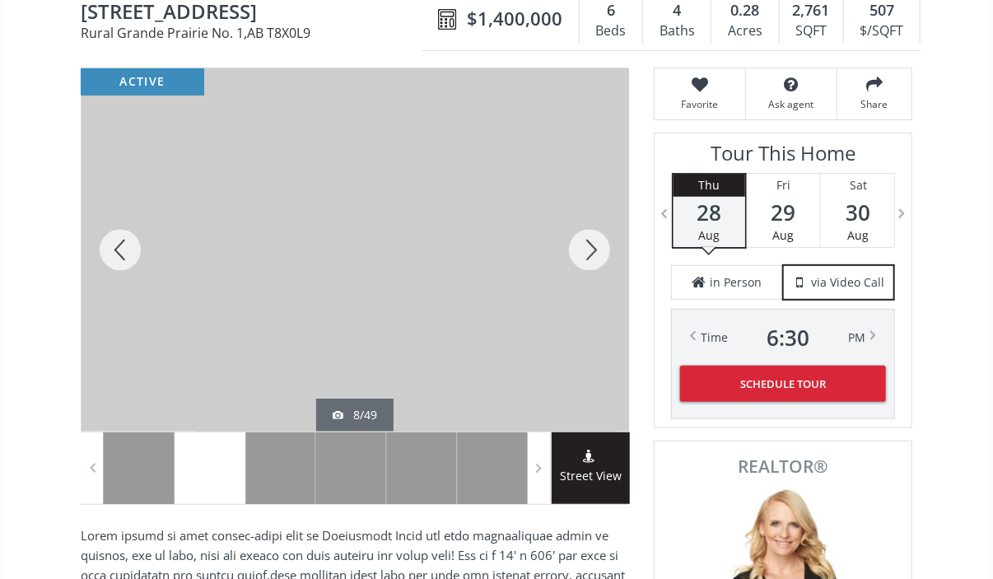
click at [595, 247] on div at bounding box center [589, 249] width 79 height 363
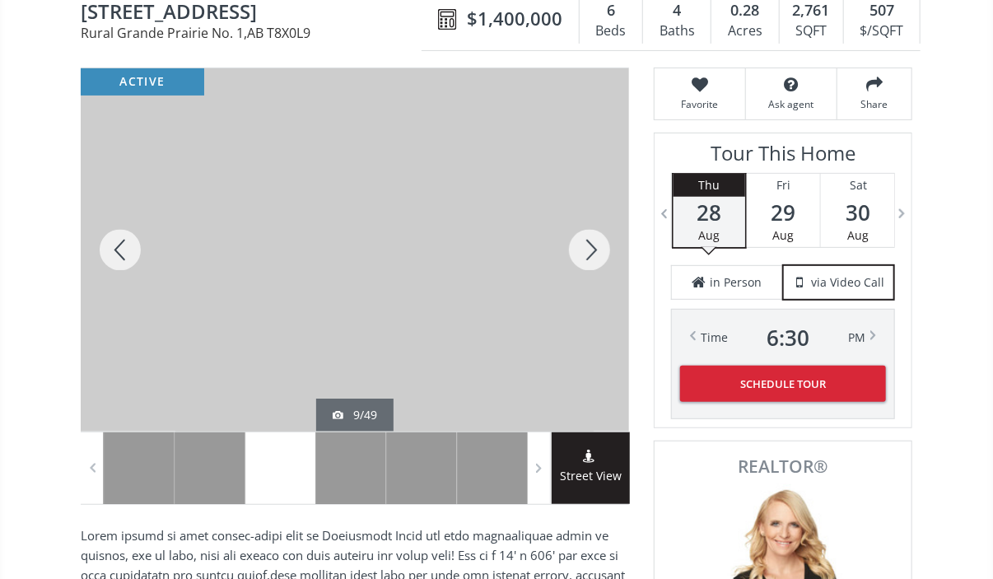
click at [595, 247] on div at bounding box center [589, 249] width 79 height 363
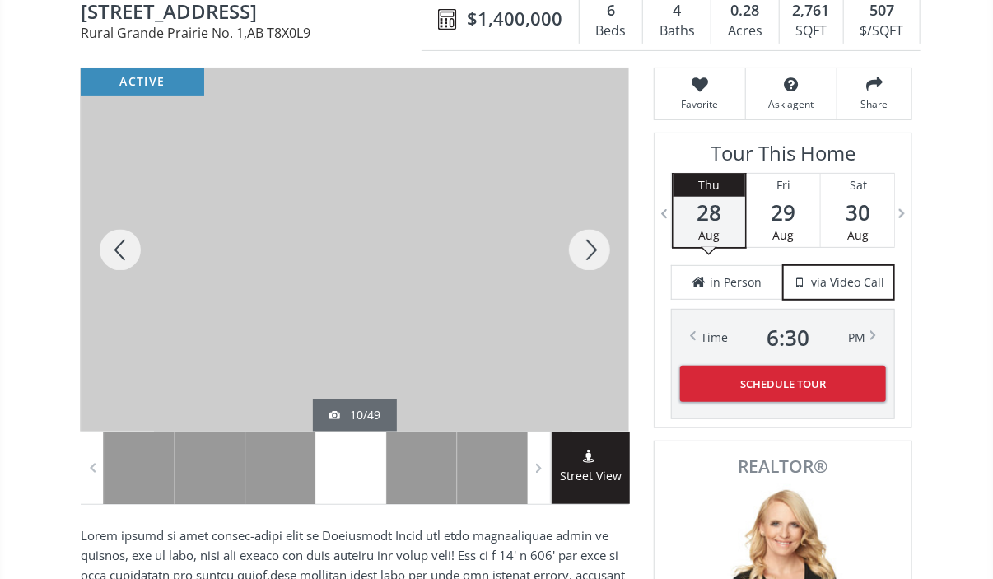
click at [595, 247] on div at bounding box center [589, 249] width 79 height 363
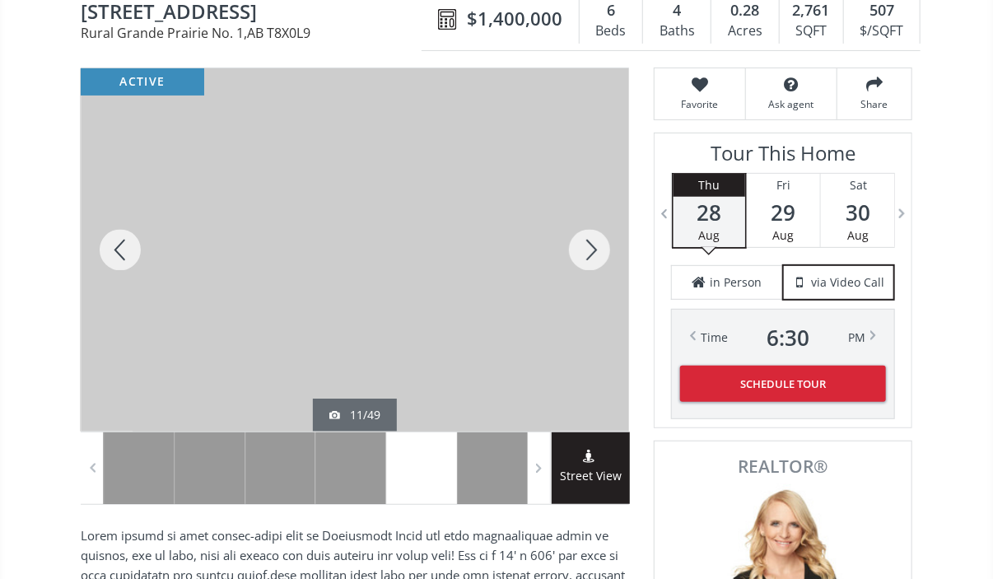
click at [595, 247] on div at bounding box center [589, 249] width 79 height 363
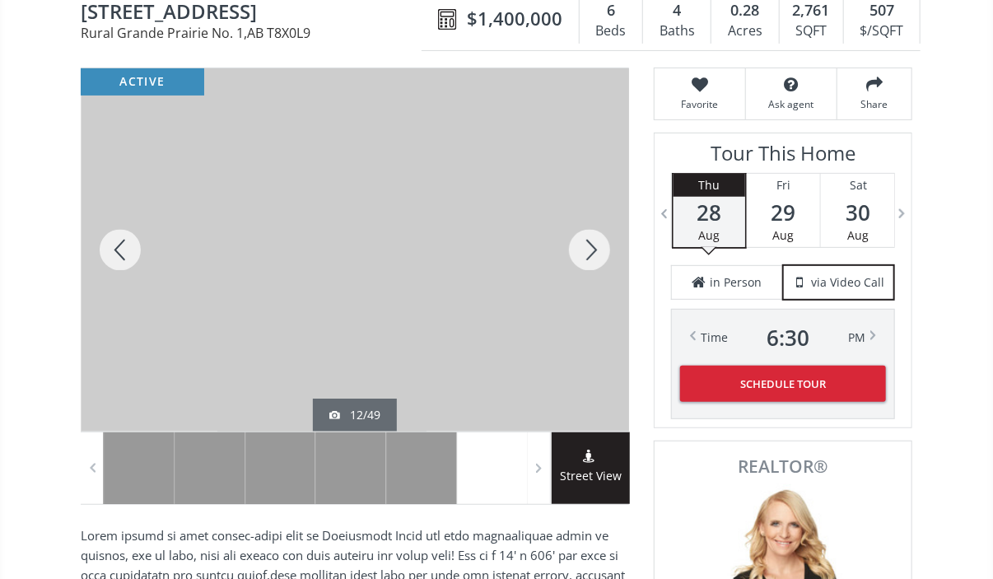
click at [595, 247] on div at bounding box center [589, 249] width 79 height 363
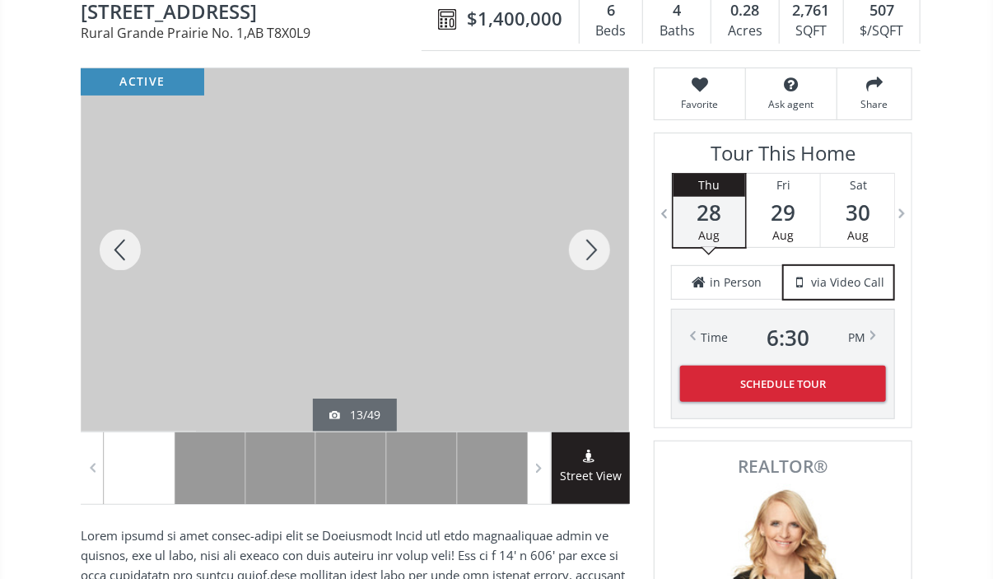
click at [595, 247] on div at bounding box center [589, 249] width 79 height 363
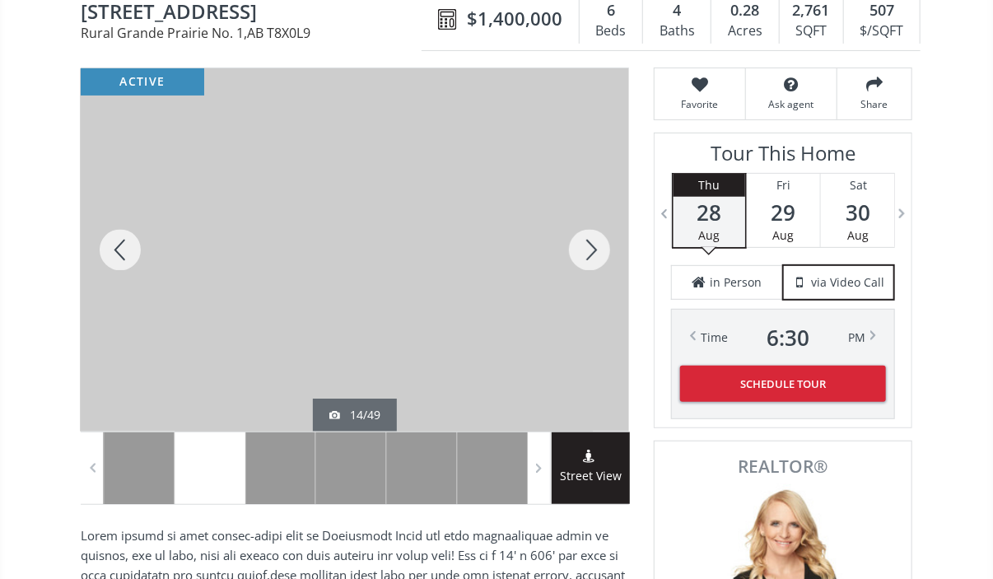
click at [595, 247] on div at bounding box center [589, 249] width 79 height 363
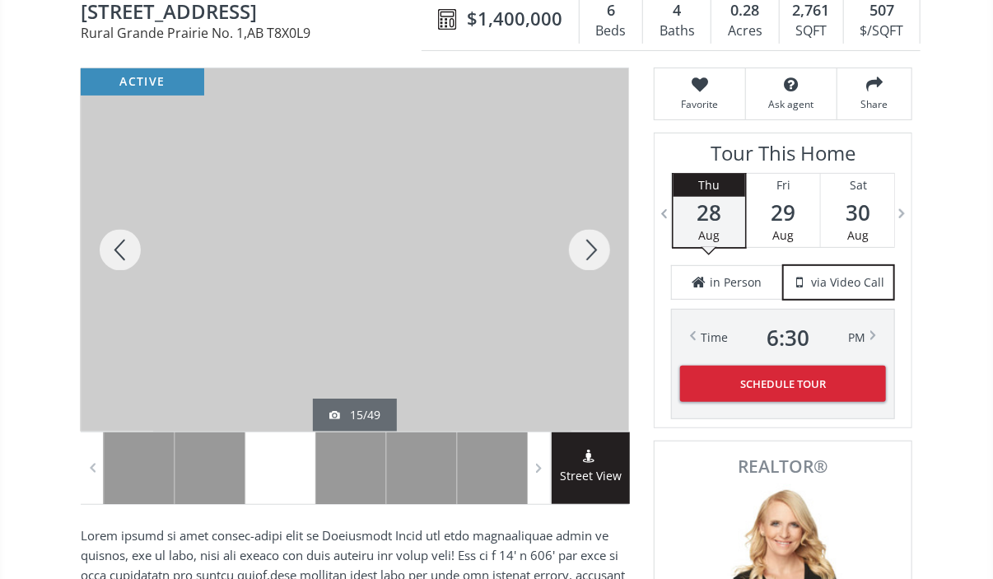
click at [595, 247] on div at bounding box center [589, 249] width 79 height 363
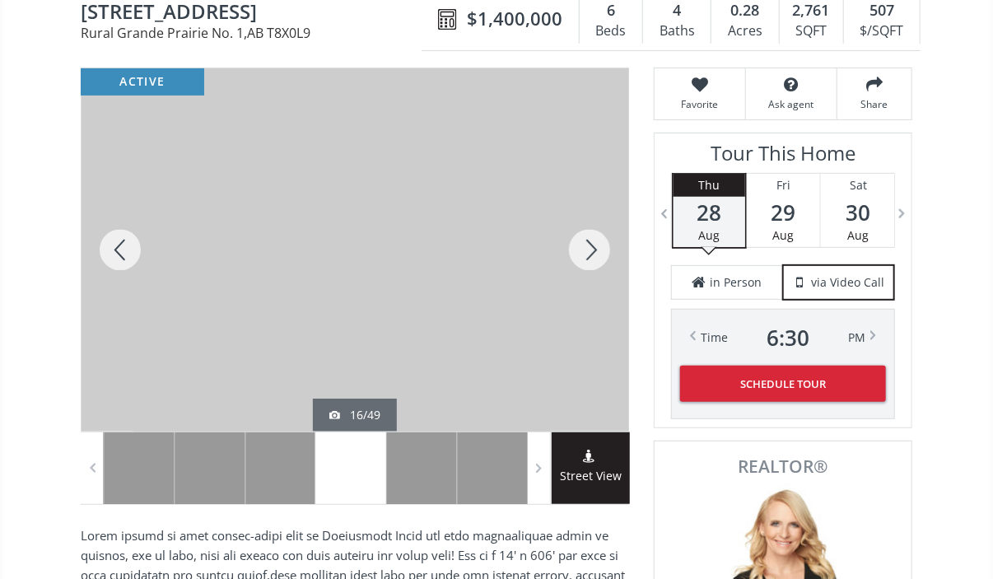
click at [595, 247] on div at bounding box center [589, 249] width 79 height 363
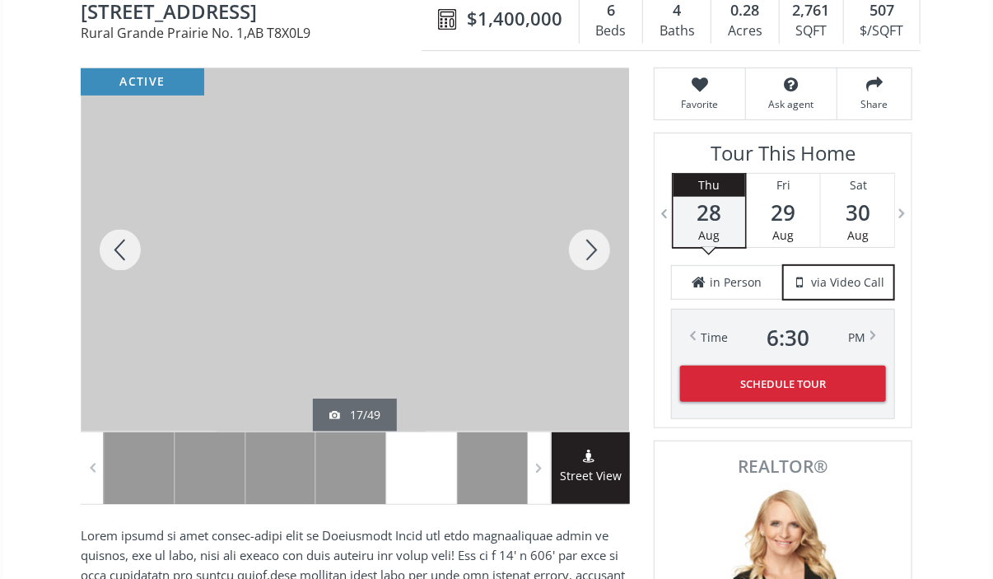
click at [595, 247] on div at bounding box center [589, 249] width 79 height 363
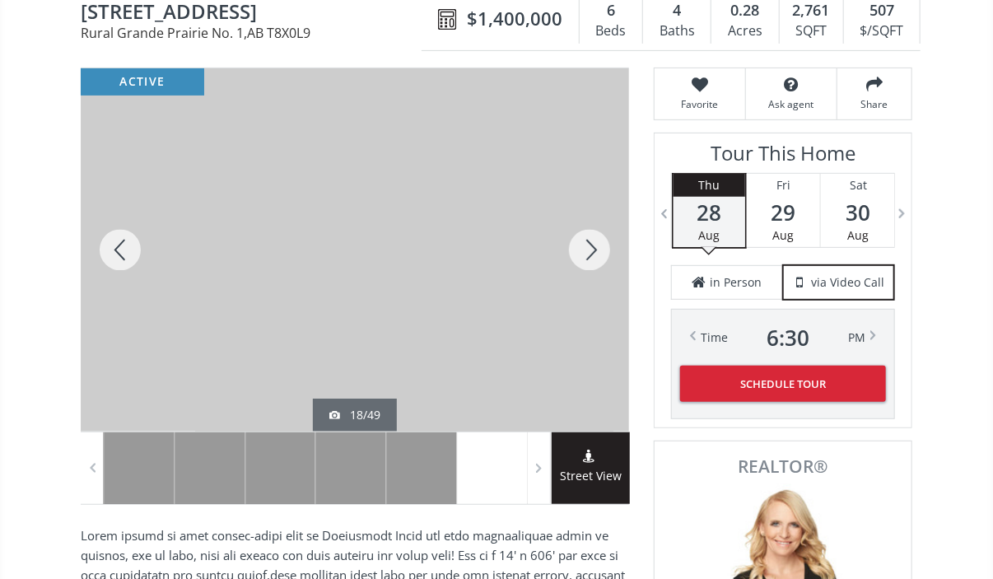
click at [595, 247] on div at bounding box center [589, 249] width 79 height 363
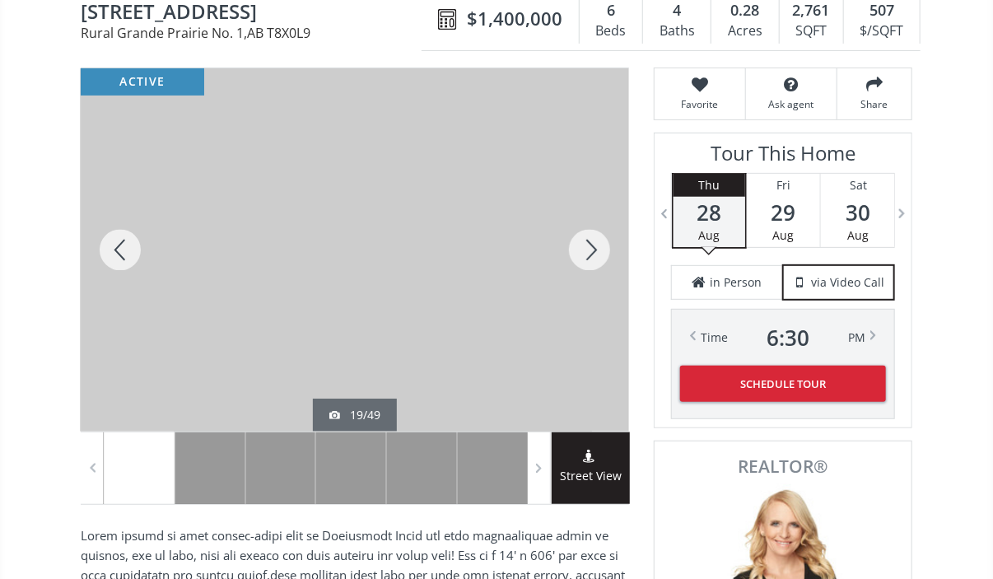
click at [595, 247] on div at bounding box center [589, 249] width 79 height 363
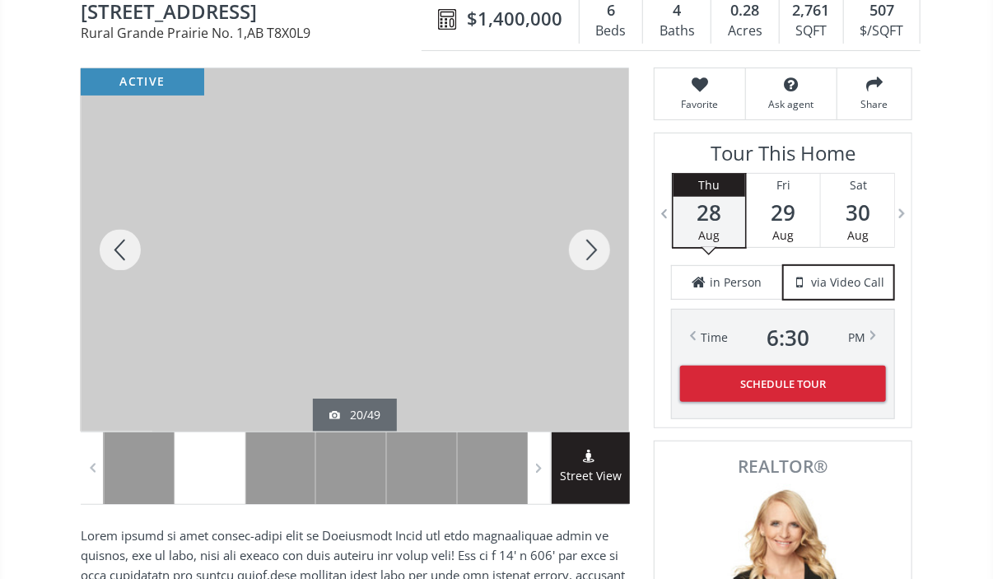
click at [595, 247] on div at bounding box center [589, 249] width 79 height 363
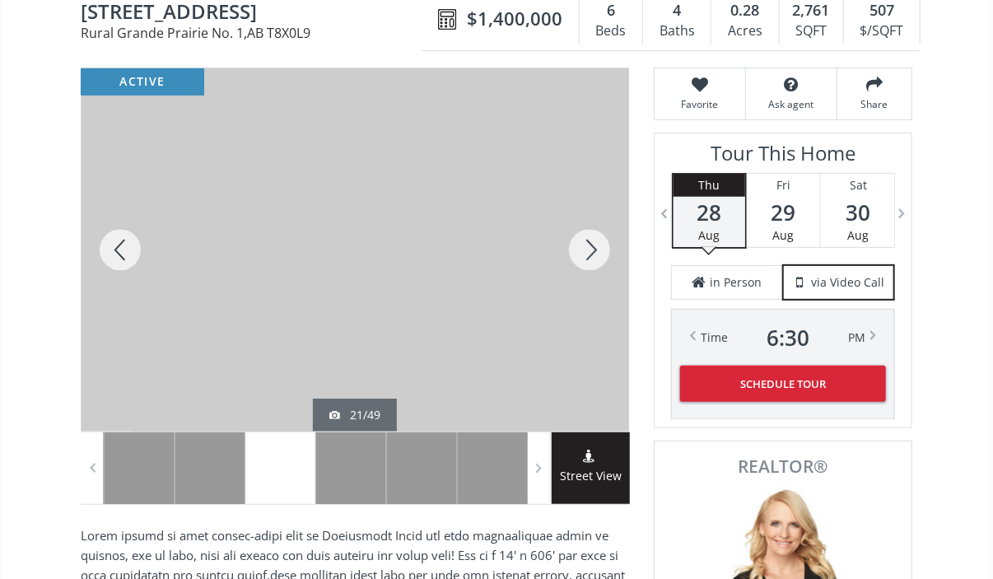
click at [595, 247] on div at bounding box center [589, 249] width 79 height 363
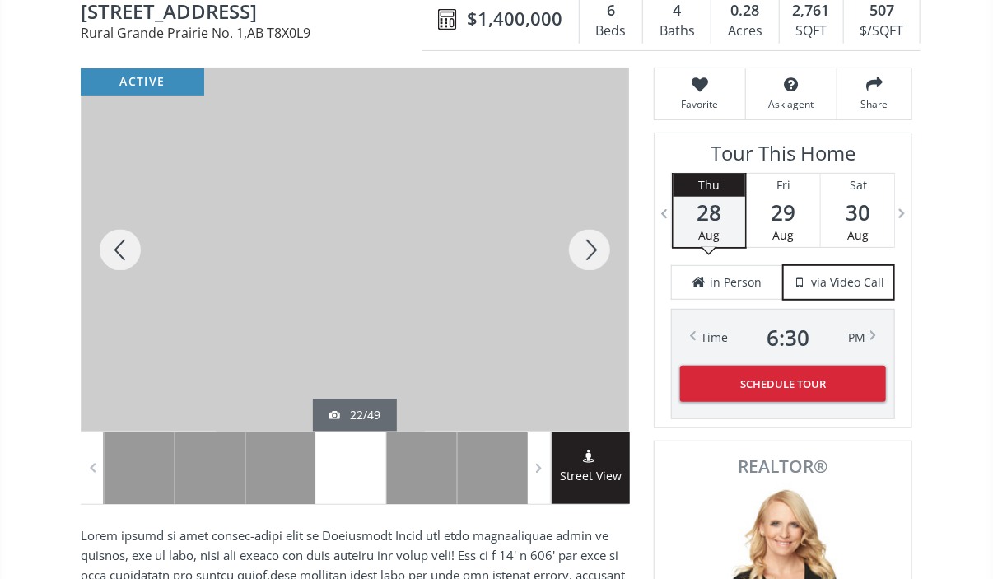
click at [593, 244] on div at bounding box center [589, 249] width 79 height 363
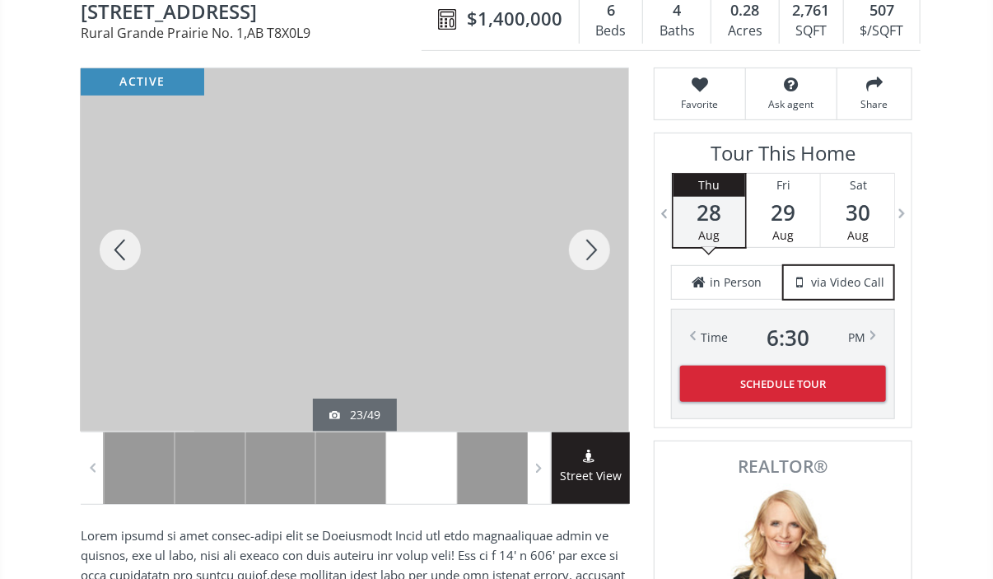
click at [593, 244] on div at bounding box center [589, 249] width 79 height 363
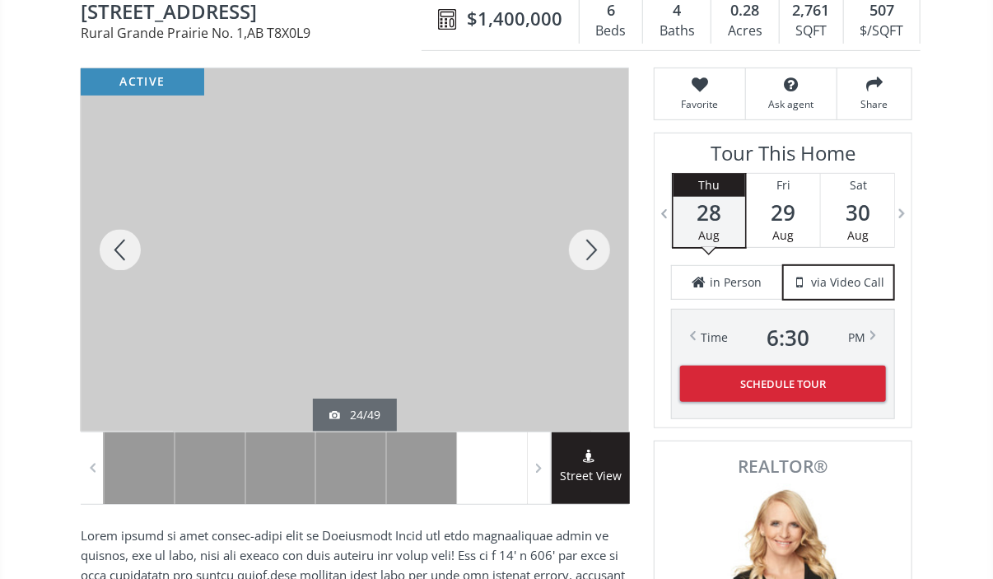
click at [593, 244] on div at bounding box center [589, 249] width 79 height 363
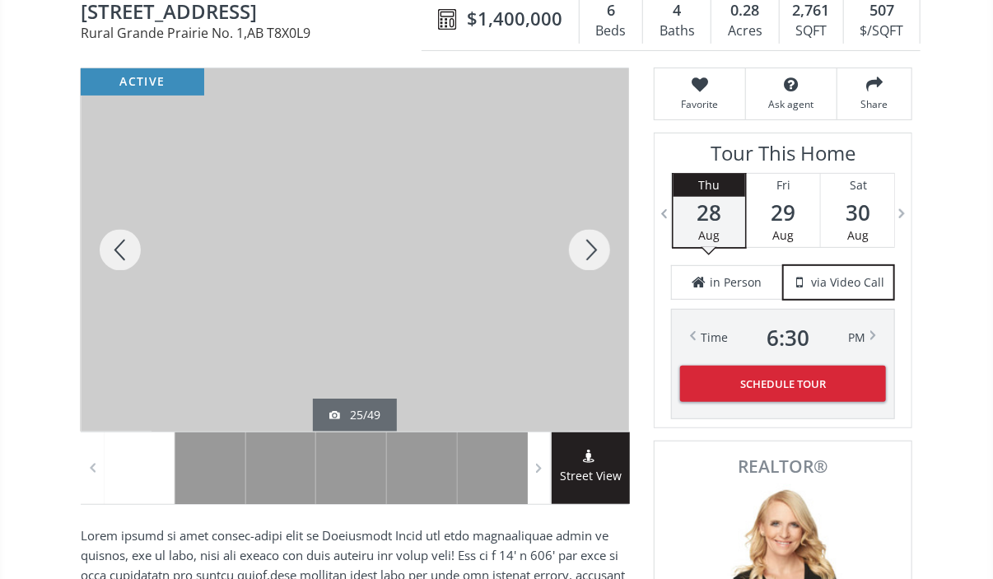
click at [593, 244] on div at bounding box center [589, 249] width 79 height 363
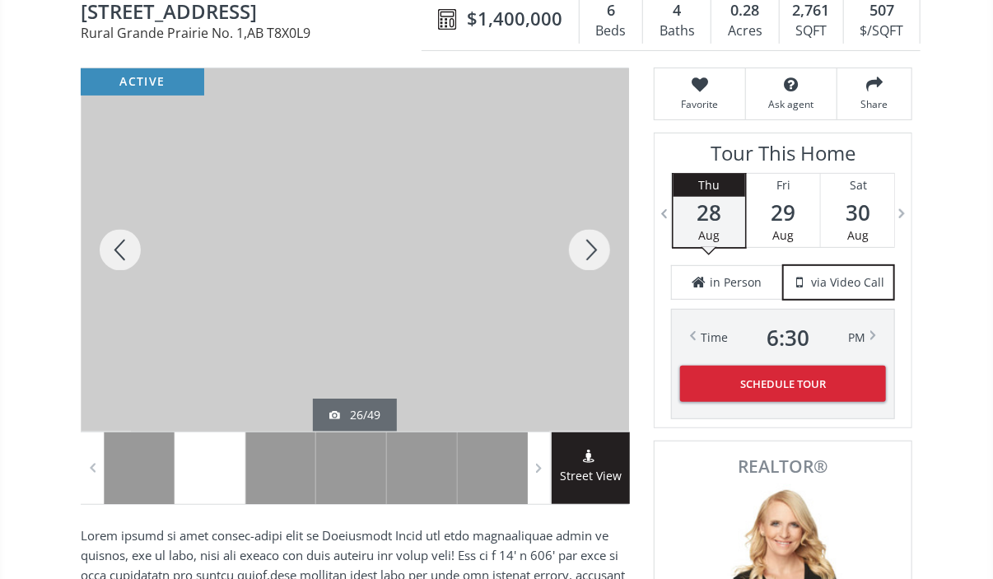
click at [593, 244] on div at bounding box center [589, 249] width 79 height 363
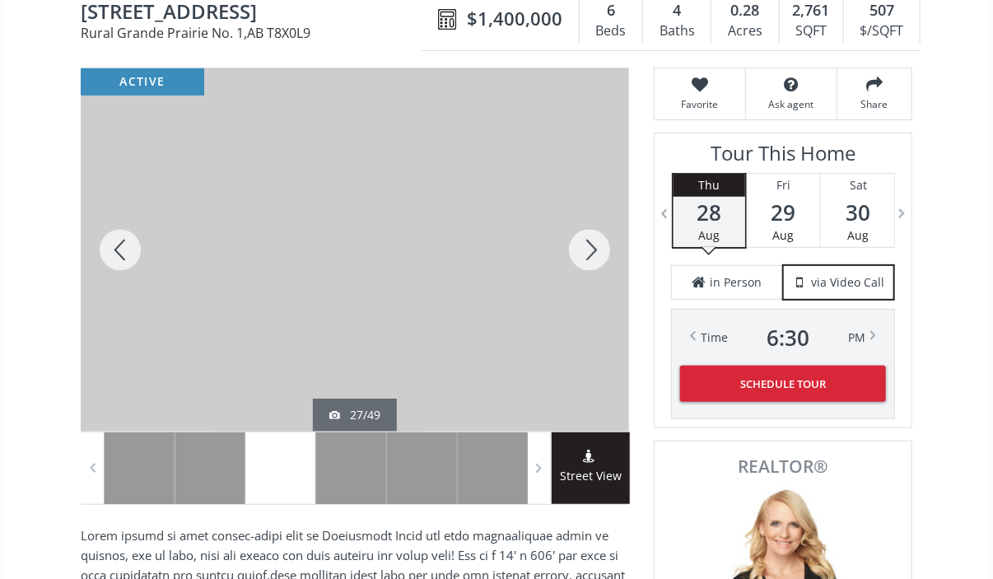
click at [593, 244] on div at bounding box center [589, 249] width 79 height 363
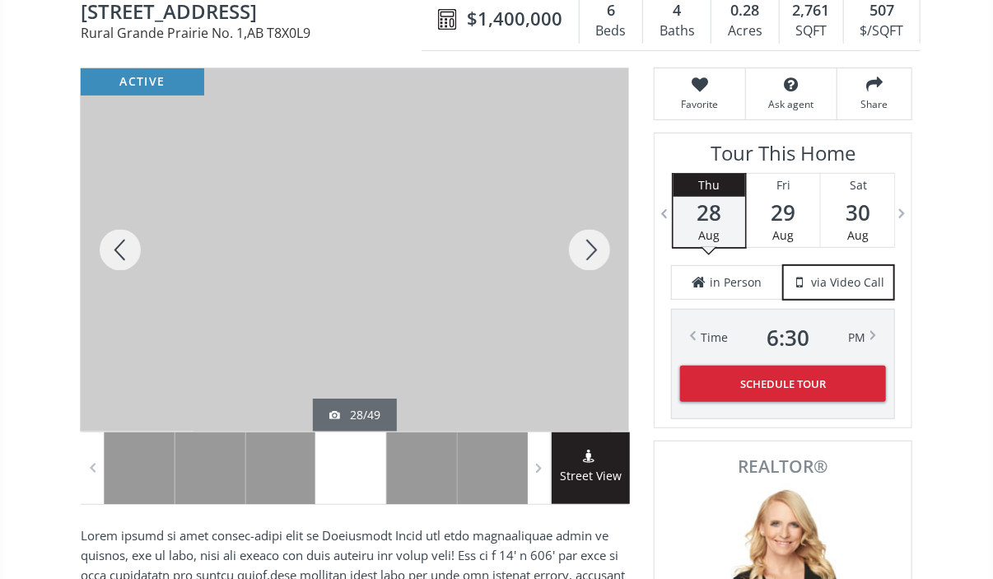
click at [593, 244] on div at bounding box center [589, 249] width 79 height 363
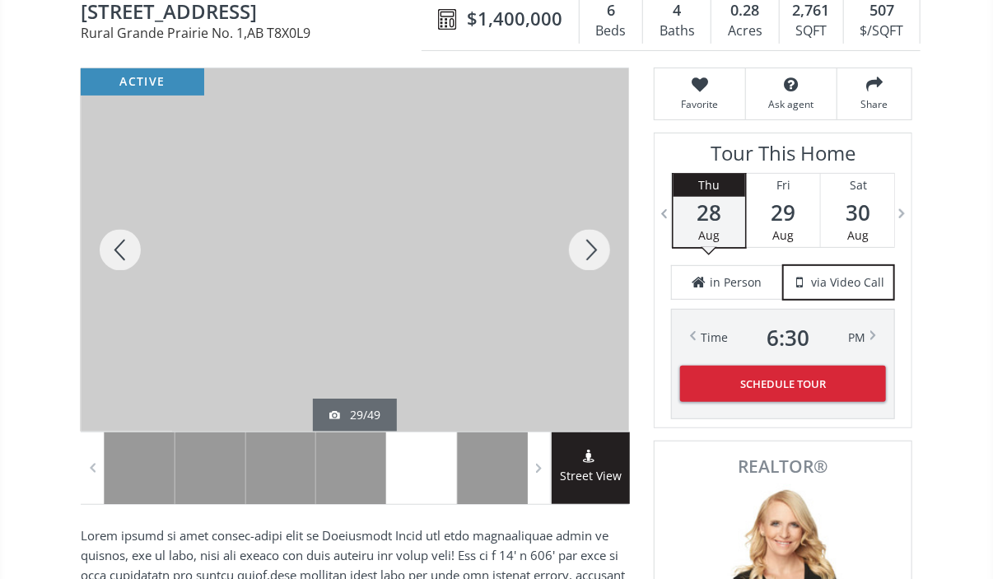
click at [593, 244] on div at bounding box center [589, 249] width 79 height 363
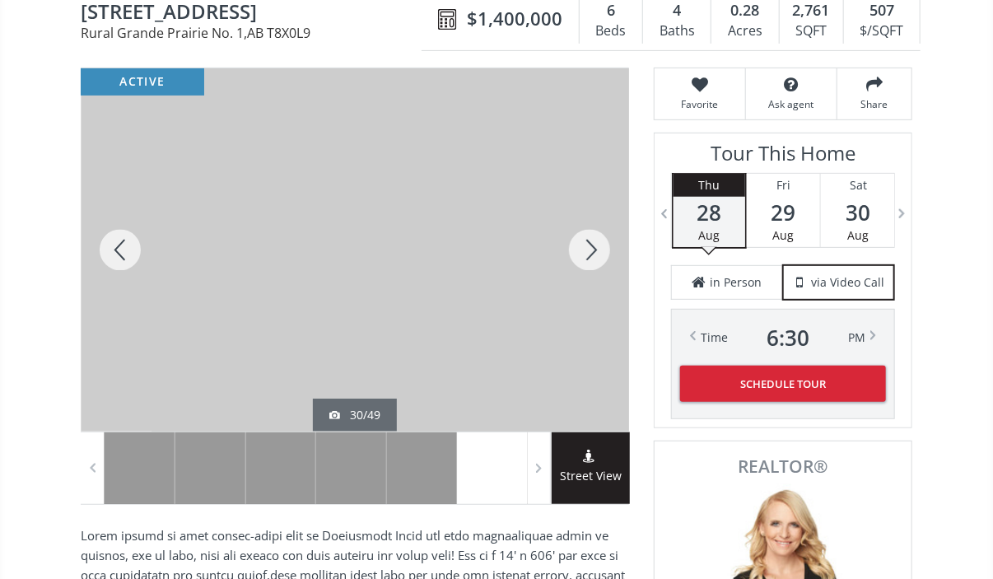
click at [593, 244] on div at bounding box center [589, 249] width 79 height 363
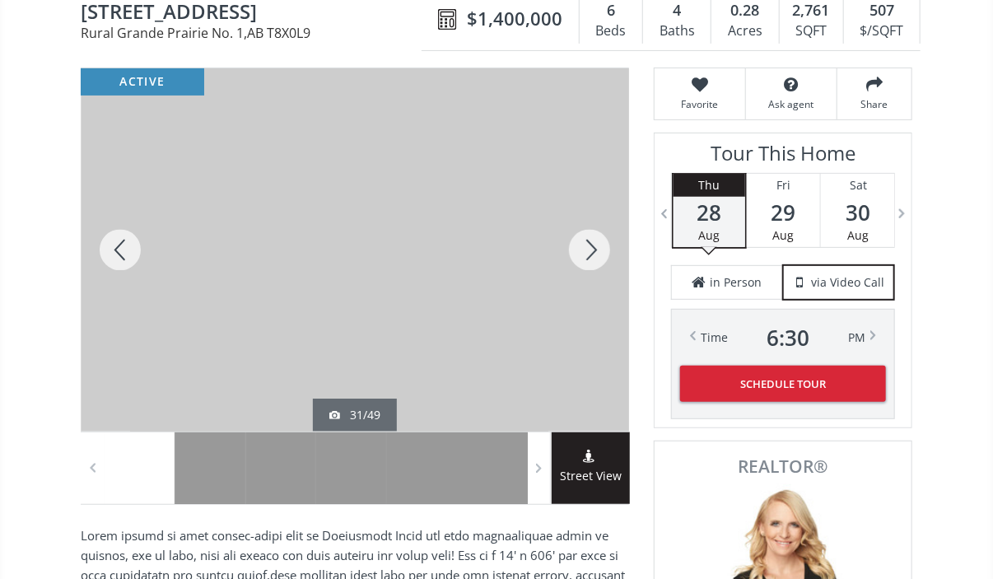
click at [593, 244] on div at bounding box center [589, 249] width 79 height 363
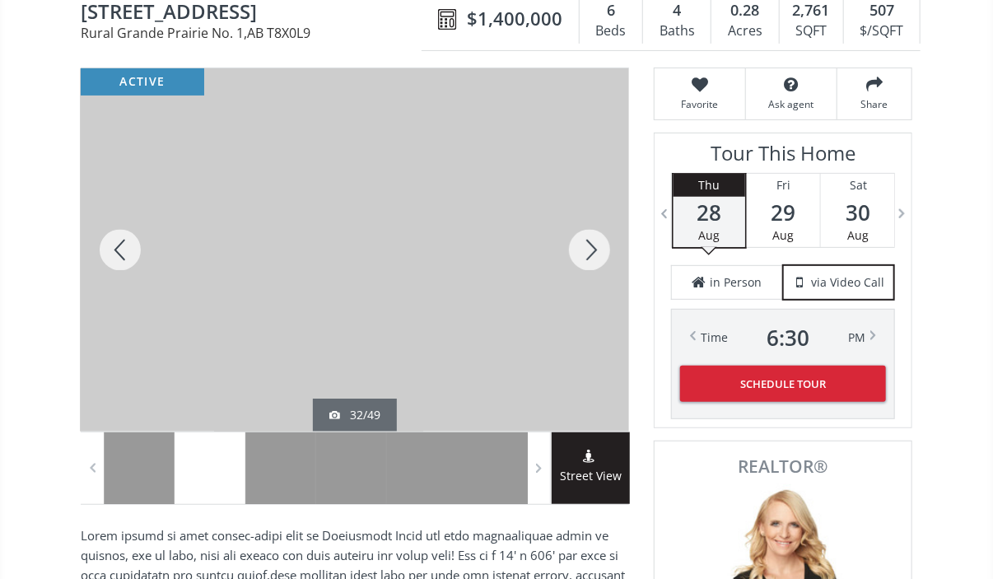
click at [593, 244] on div at bounding box center [589, 249] width 79 height 363
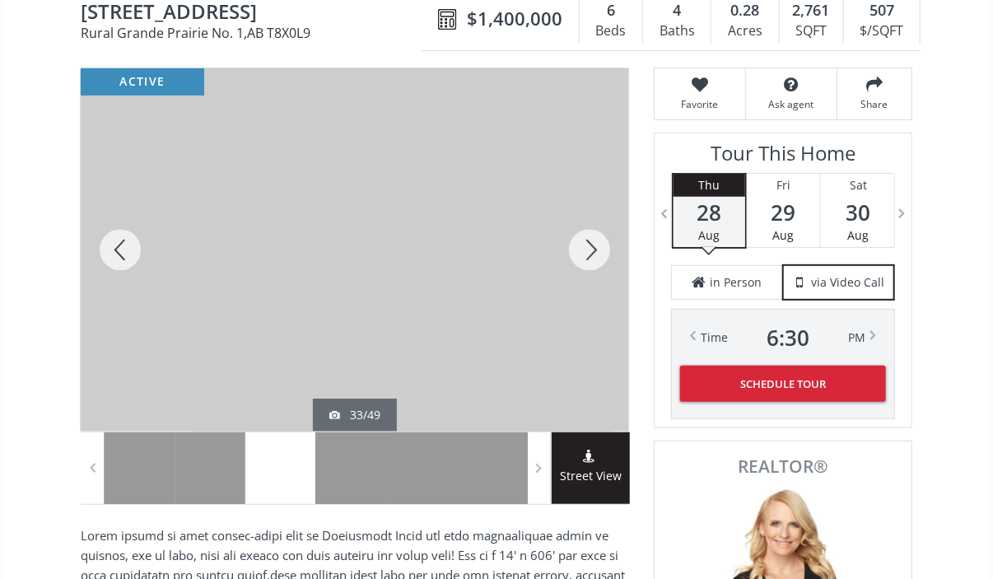
click at [593, 244] on div at bounding box center [589, 249] width 79 height 363
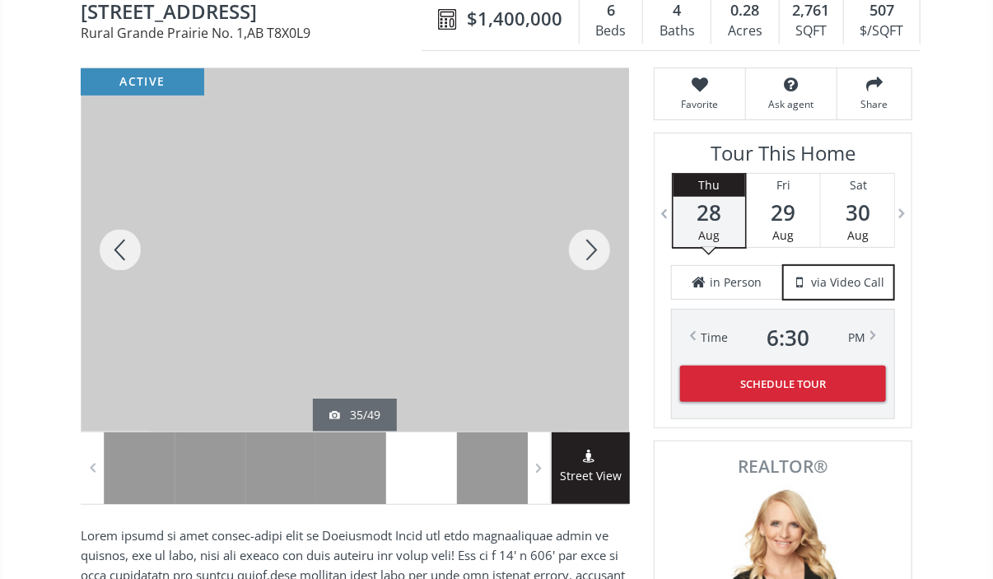
click at [124, 247] on div at bounding box center [120, 249] width 79 height 363
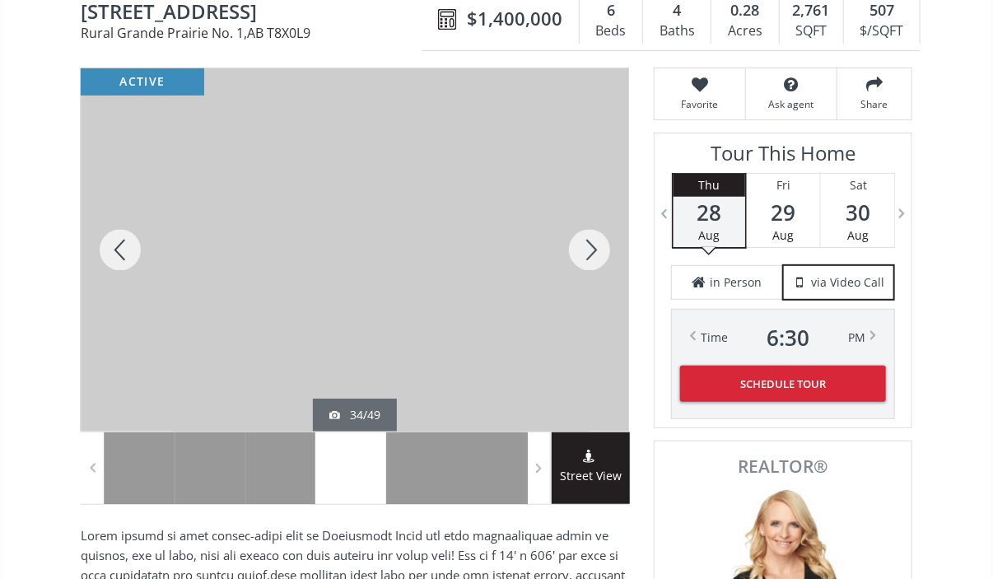
click at [596, 238] on div at bounding box center [589, 249] width 79 height 363
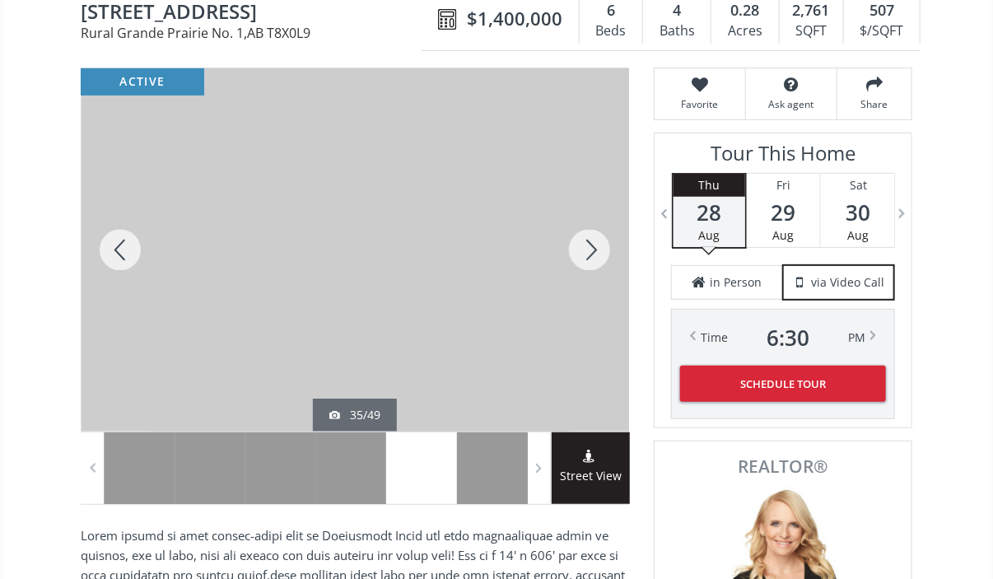
click at [596, 238] on div at bounding box center [589, 249] width 79 height 363
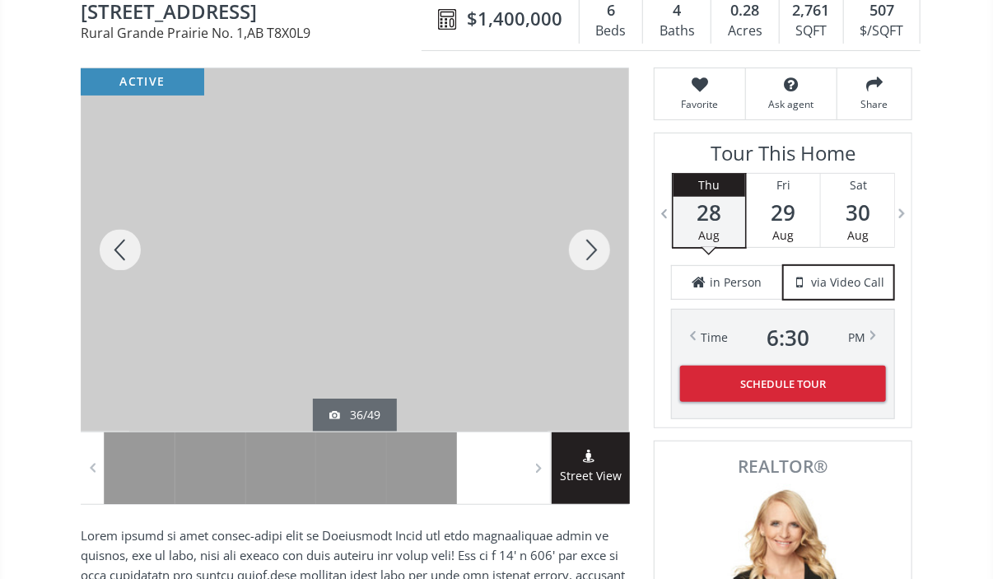
click at [596, 238] on div at bounding box center [589, 249] width 79 height 363
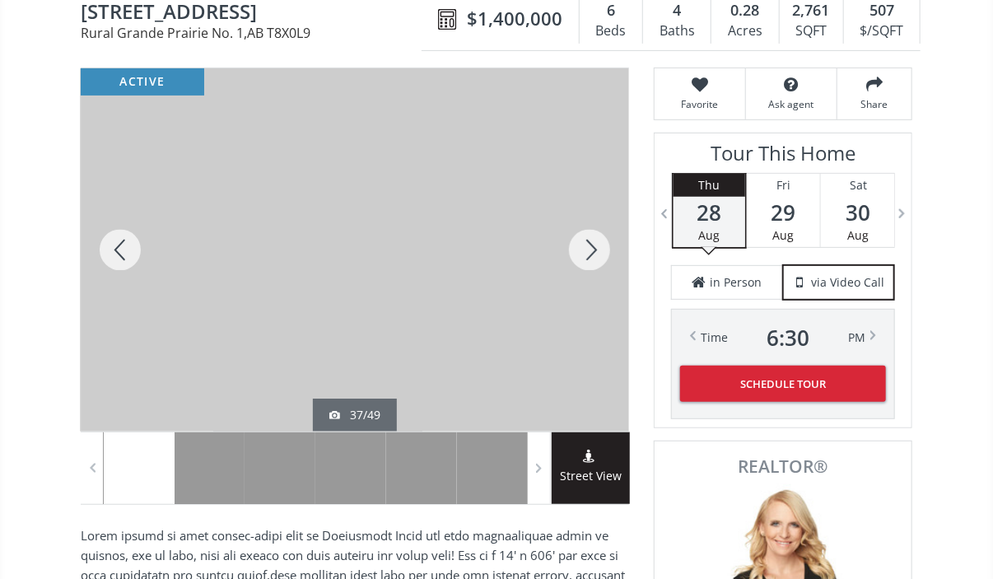
click at [596, 238] on div at bounding box center [589, 249] width 79 height 363
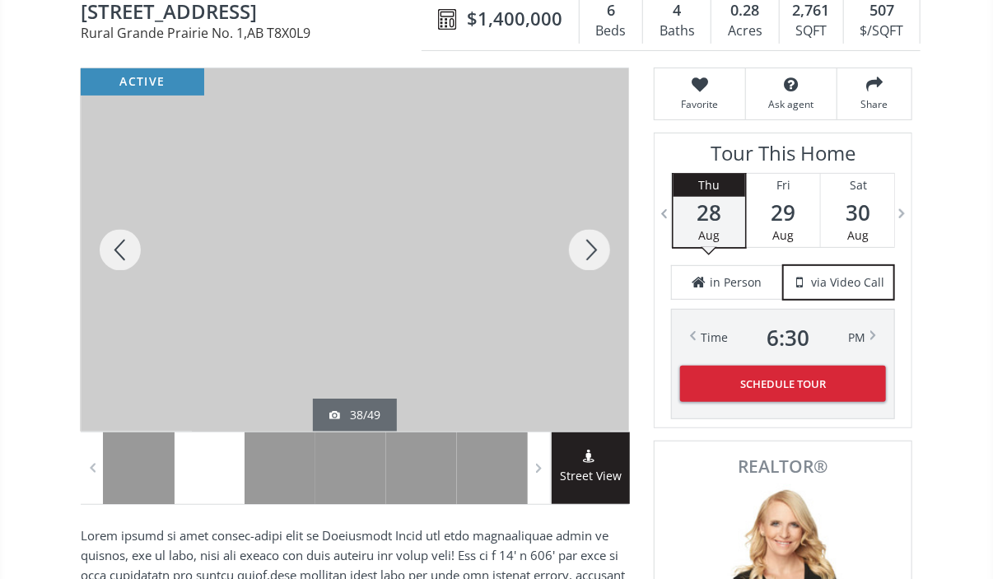
click at [596, 238] on div at bounding box center [589, 249] width 79 height 363
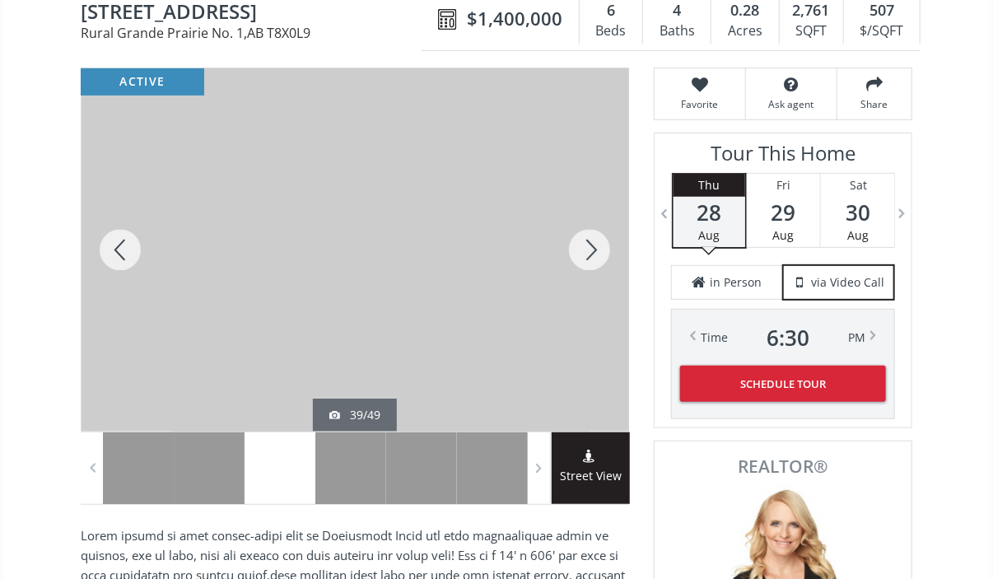
click at [596, 238] on div at bounding box center [589, 249] width 79 height 363
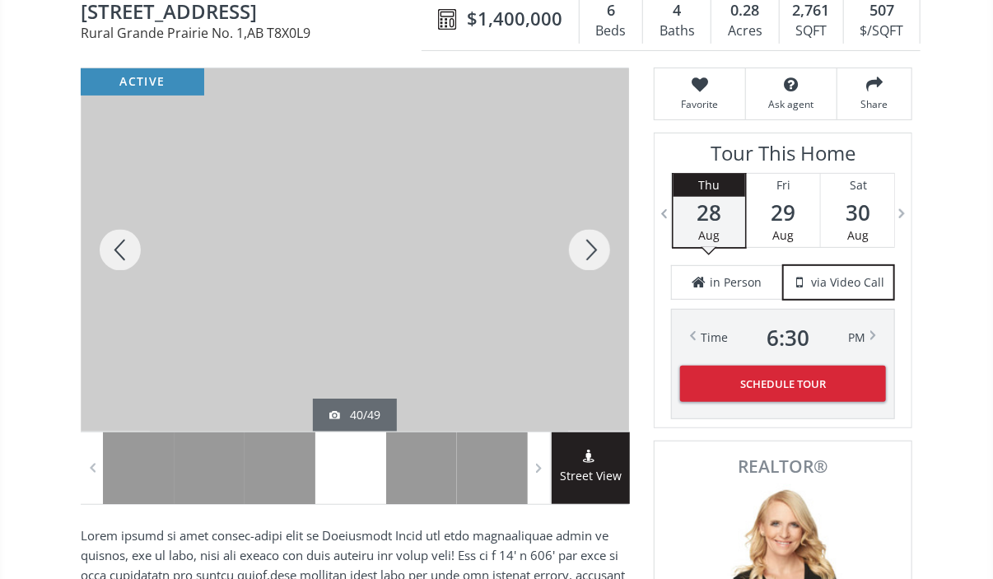
click at [596, 238] on div at bounding box center [589, 249] width 79 height 363
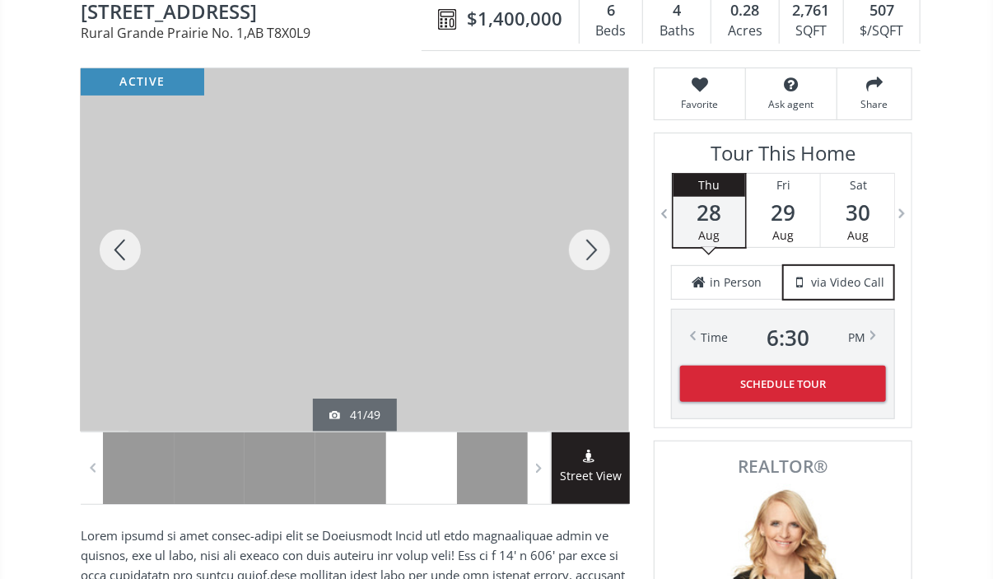
click at [596, 238] on div at bounding box center [589, 249] width 79 height 363
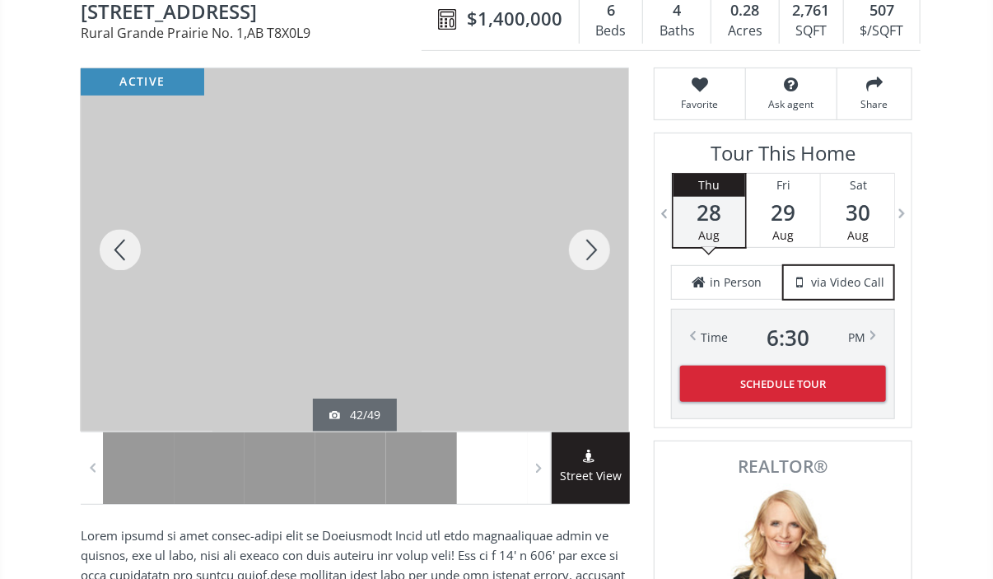
click at [596, 238] on div at bounding box center [589, 249] width 79 height 363
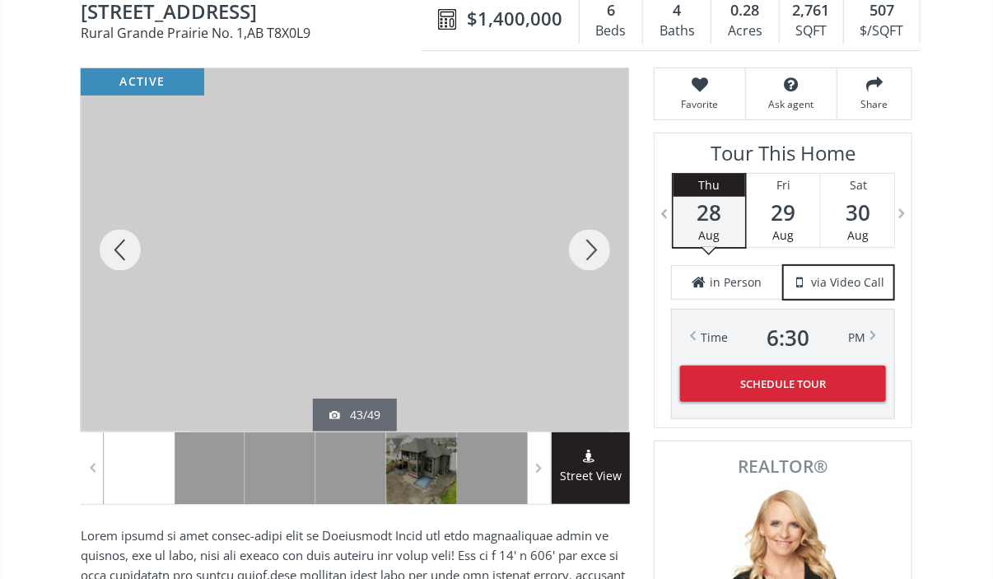
click at [596, 238] on div at bounding box center [589, 249] width 79 height 363
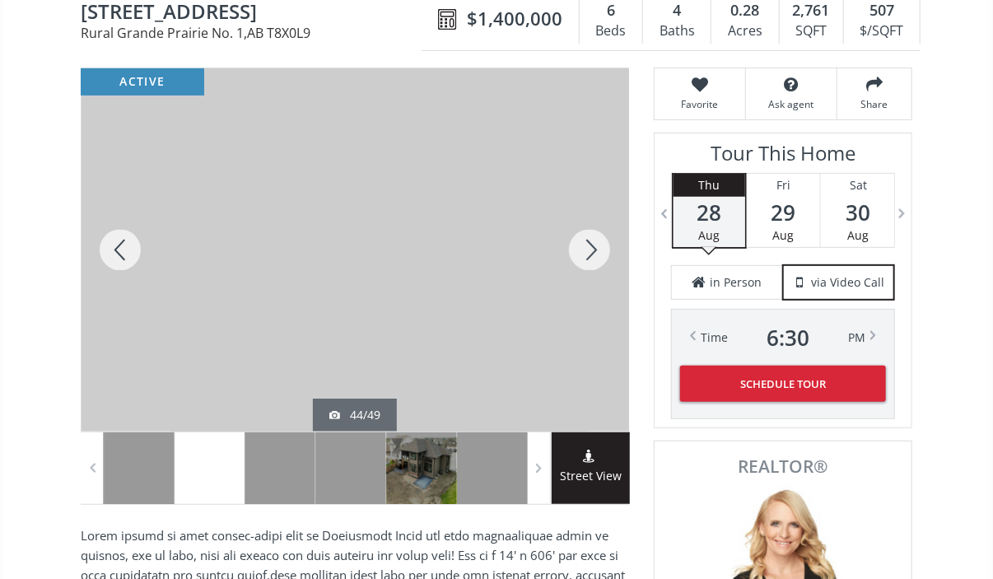
click at [596, 238] on div at bounding box center [589, 249] width 79 height 363
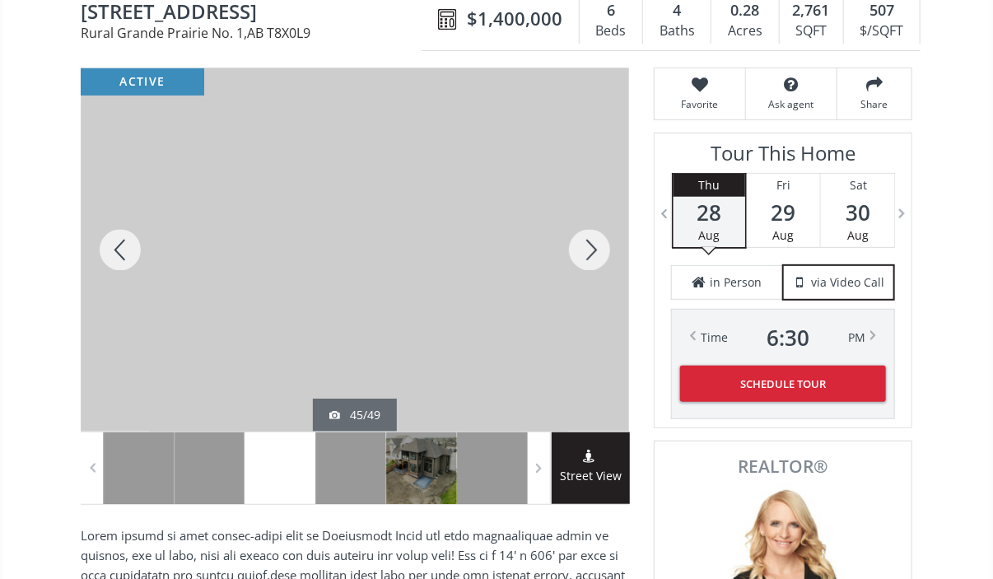
click at [596, 238] on div at bounding box center [589, 249] width 79 height 363
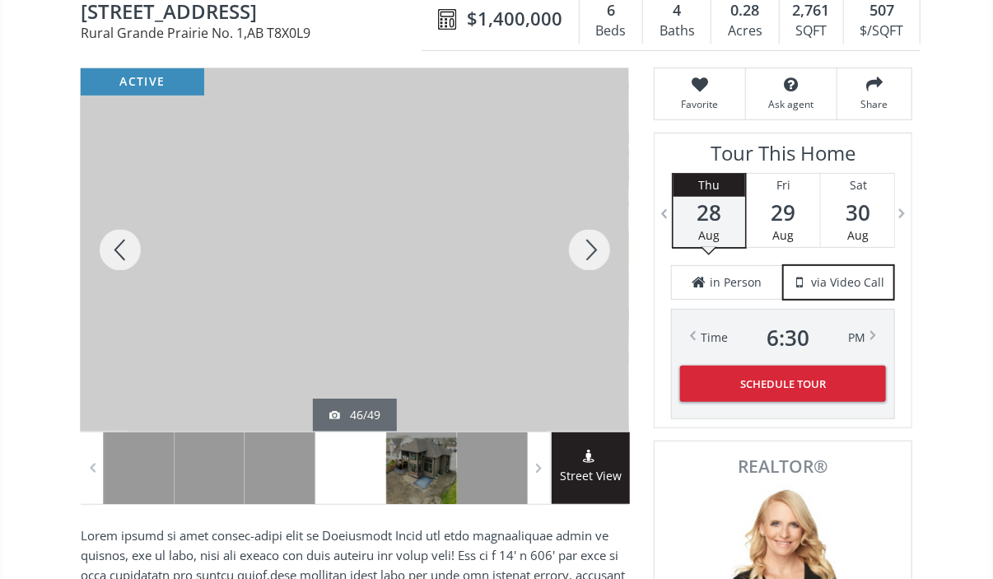
click at [596, 238] on div at bounding box center [589, 249] width 79 height 363
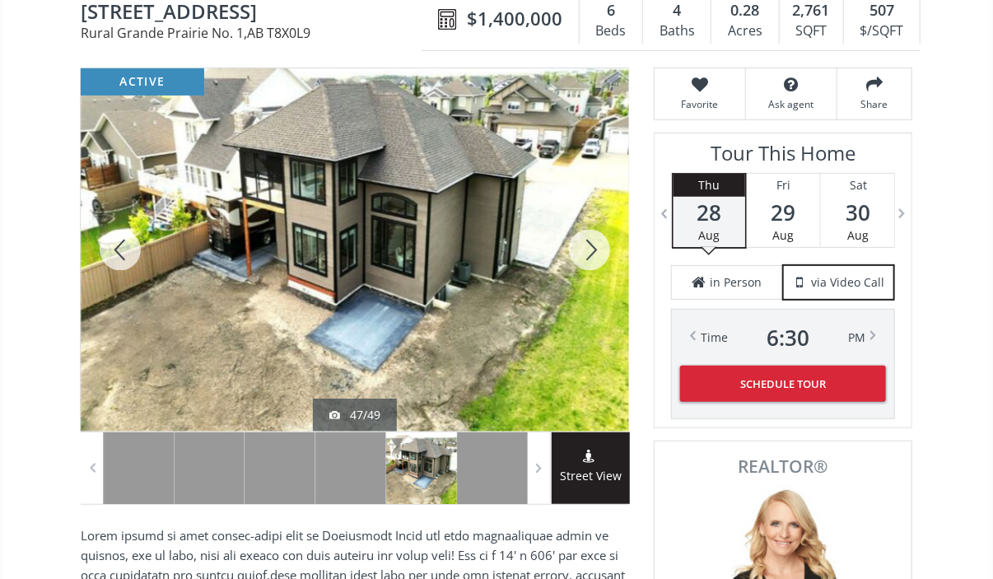
click at [596, 238] on div at bounding box center [589, 249] width 79 height 363
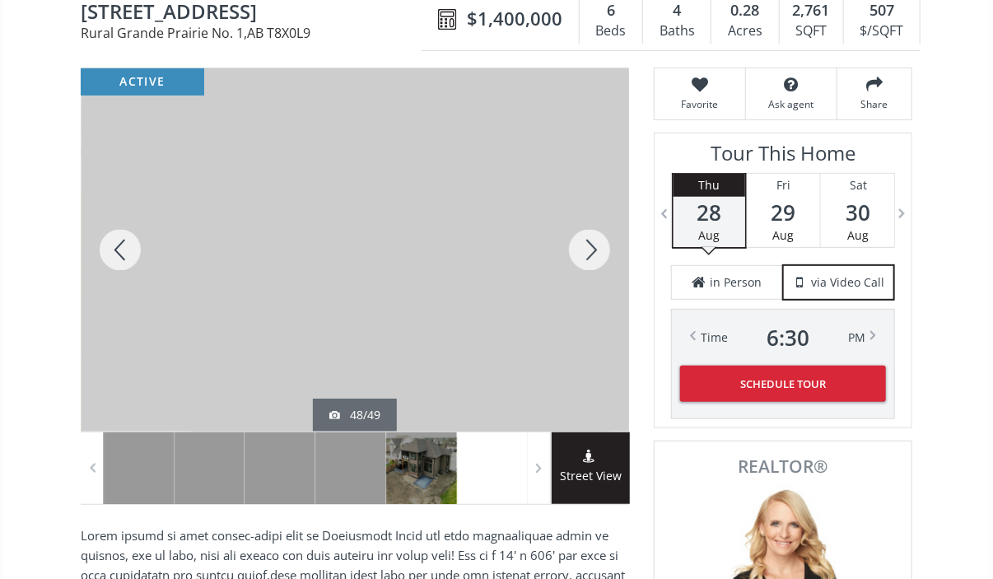
click at [596, 238] on div at bounding box center [589, 249] width 79 height 363
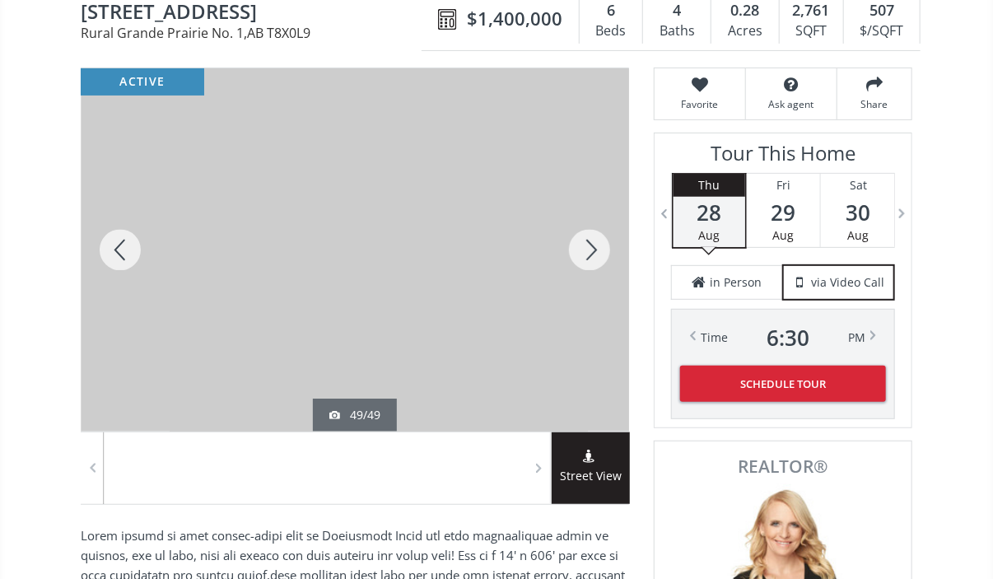
click at [596, 238] on div at bounding box center [589, 249] width 79 height 363
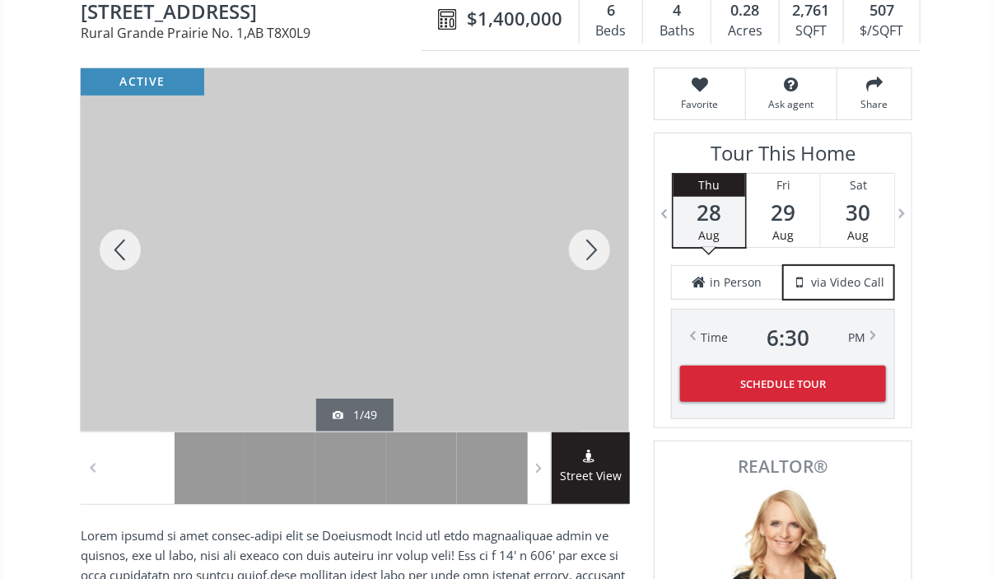
click at [596, 238] on div at bounding box center [589, 249] width 79 height 363
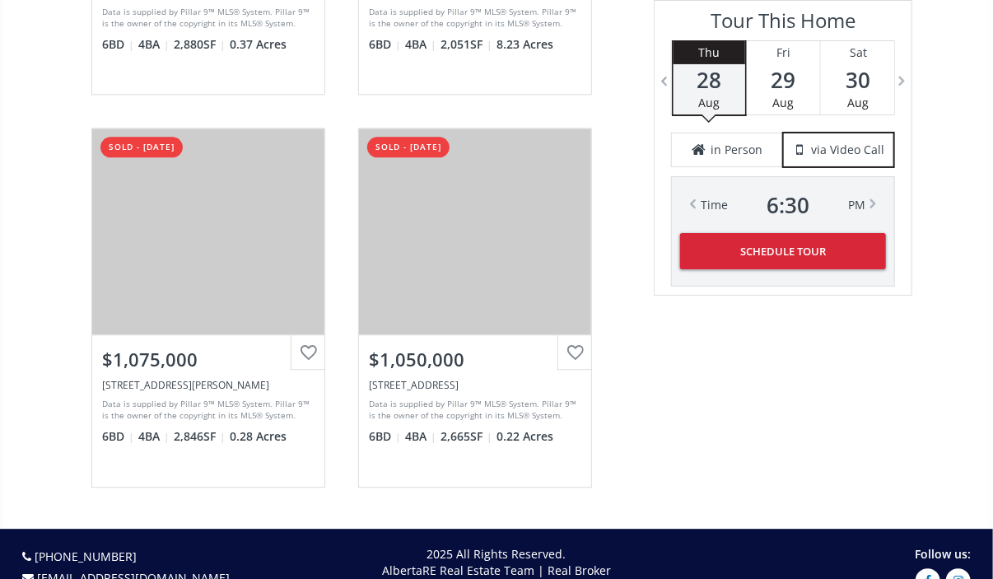
scroll to position [3985, 0]
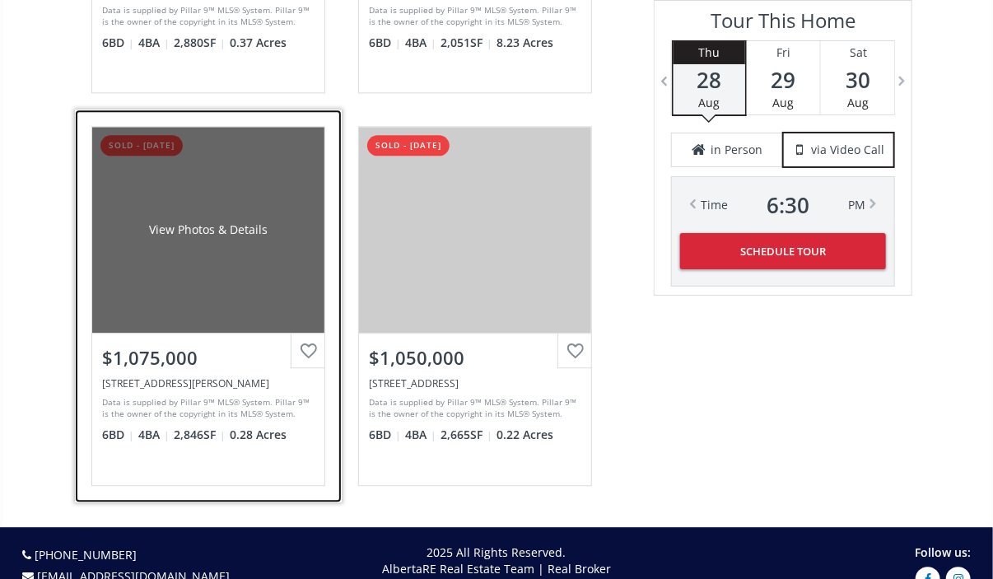
click at [250, 184] on div "View Photos & Details" at bounding box center [208, 230] width 232 height 206
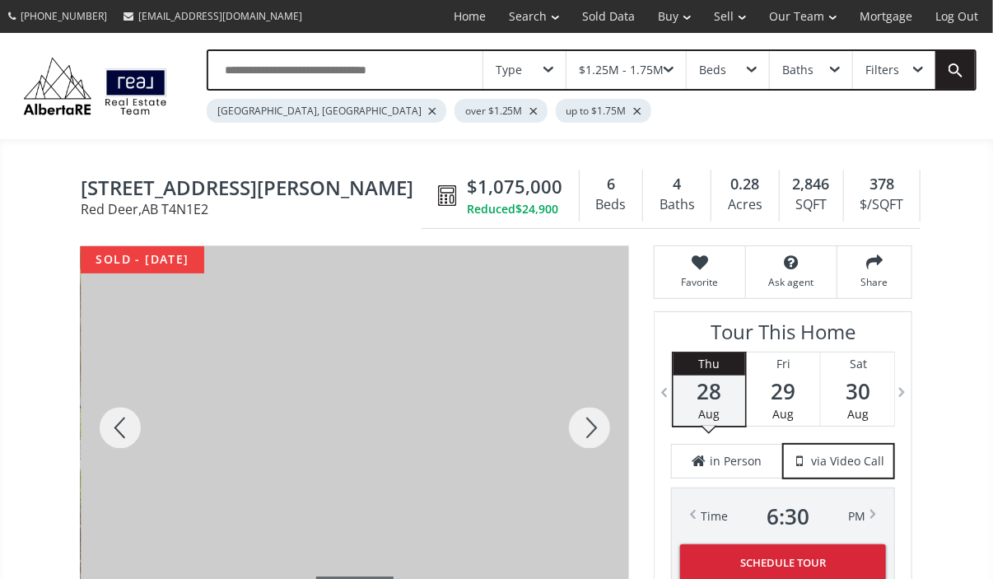
click at [582, 416] on div at bounding box center [589, 427] width 79 height 363
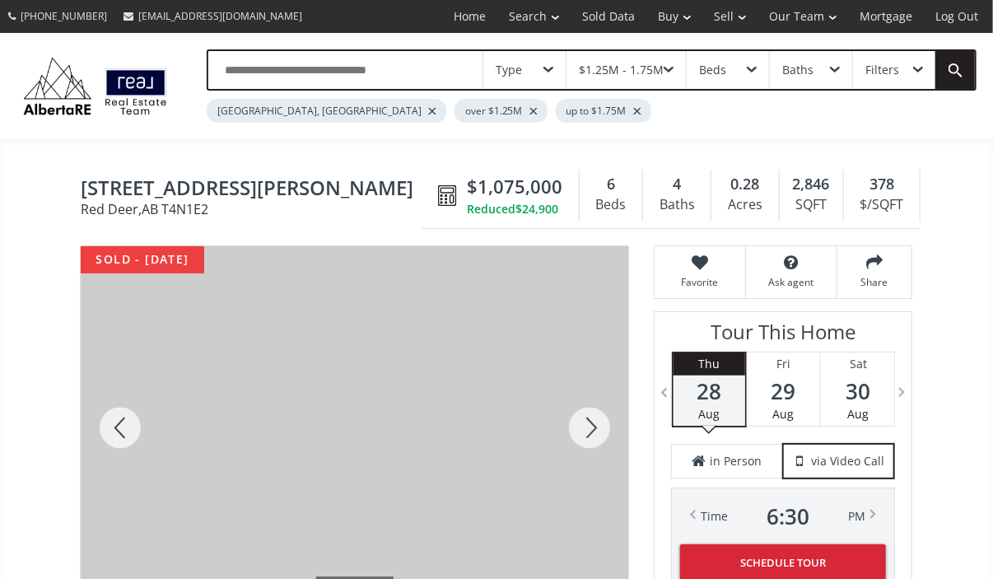
click at [582, 416] on div at bounding box center [589, 427] width 79 height 363
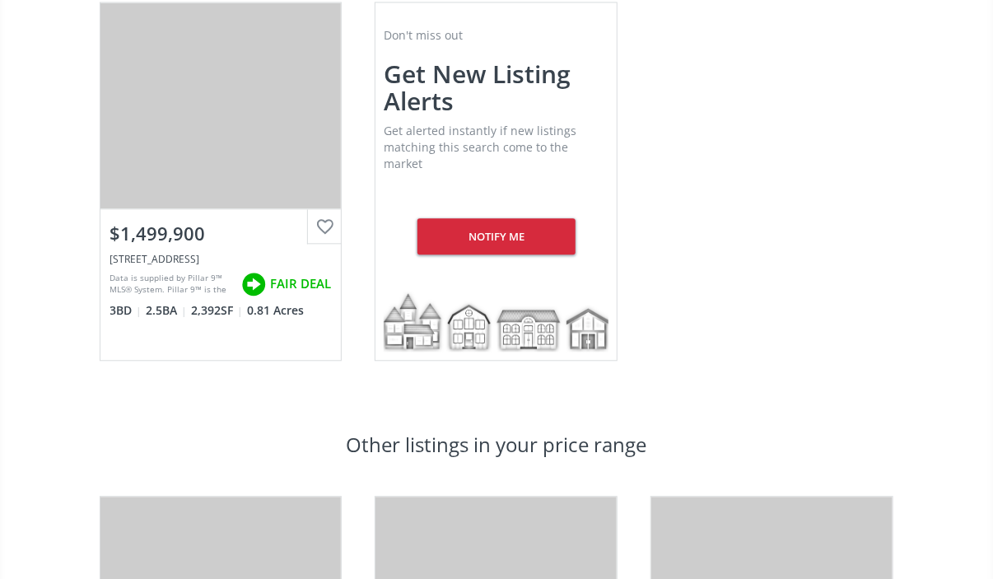
scroll to position [1394, 0]
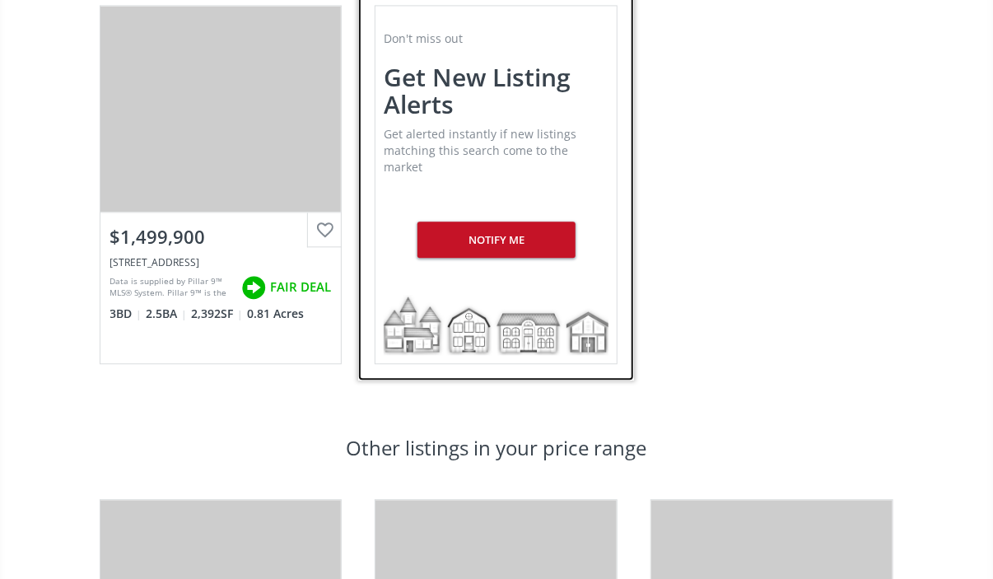
click at [484, 231] on div "Notify me" at bounding box center [496, 240] width 157 height 36
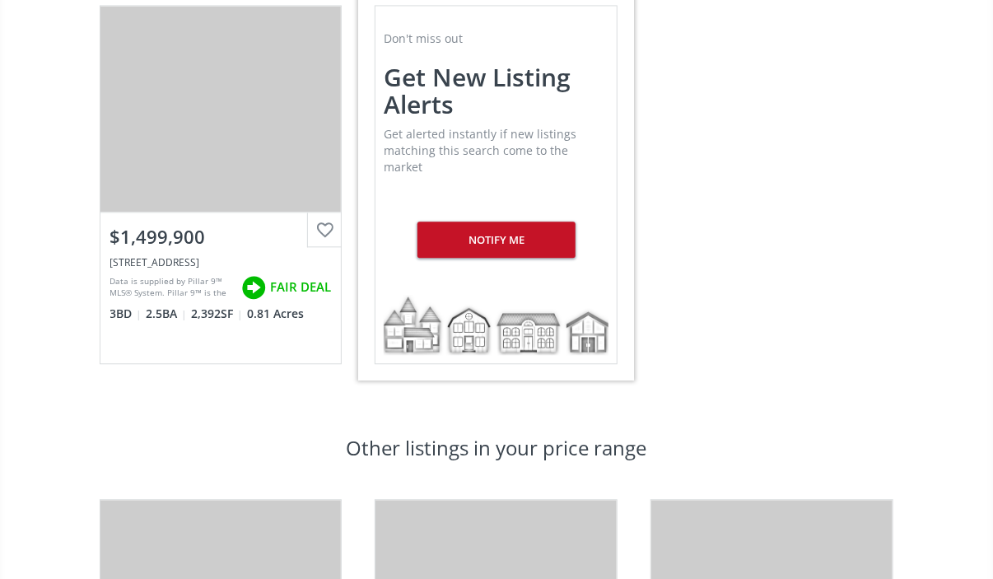
scroll to position [0, 0]
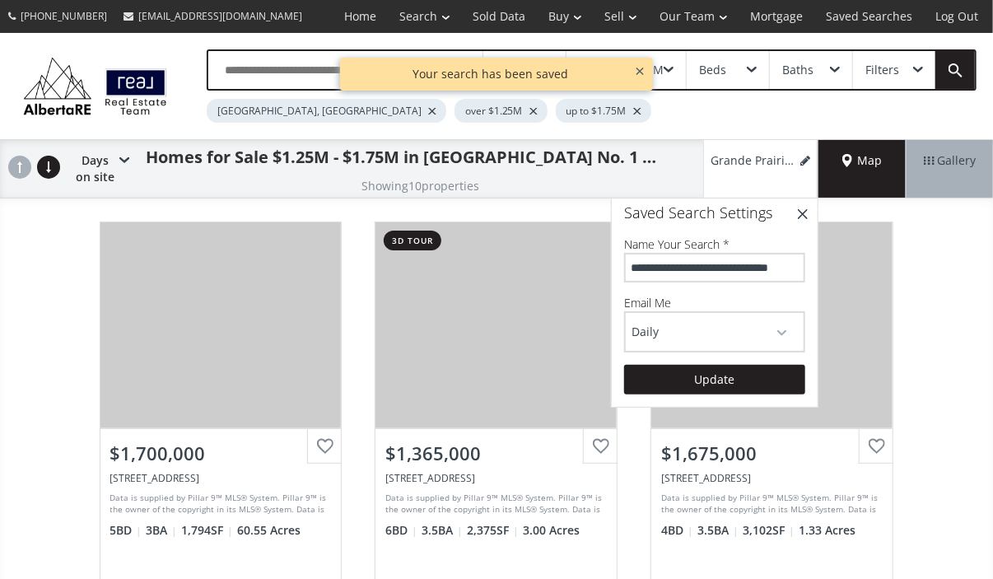
click at [786, 330] on span "button" at bounding box center [782, 333] width 10 height 7
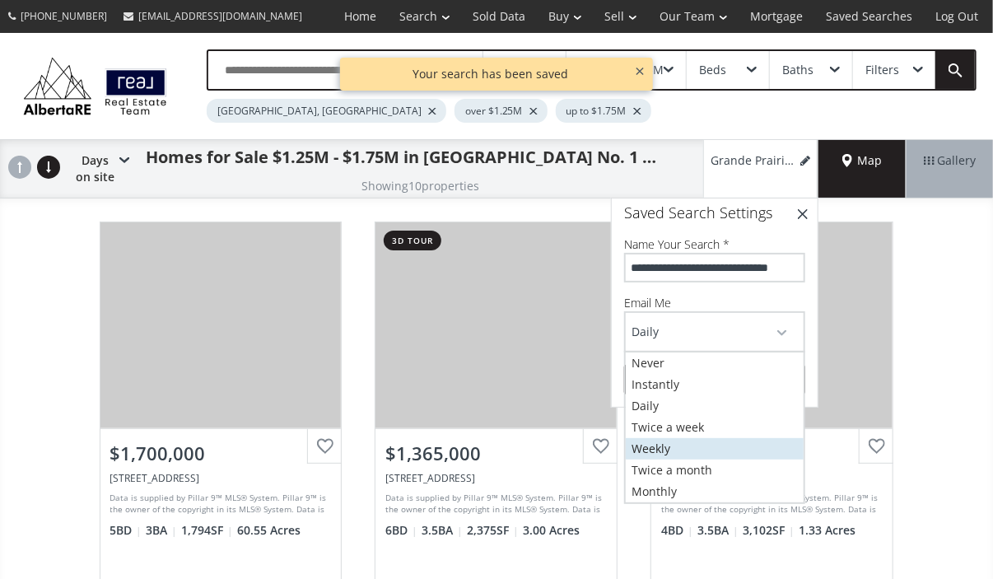
click at [698, 447] on link "Weekly" at bounding box center [715, 448] width 178 height 21
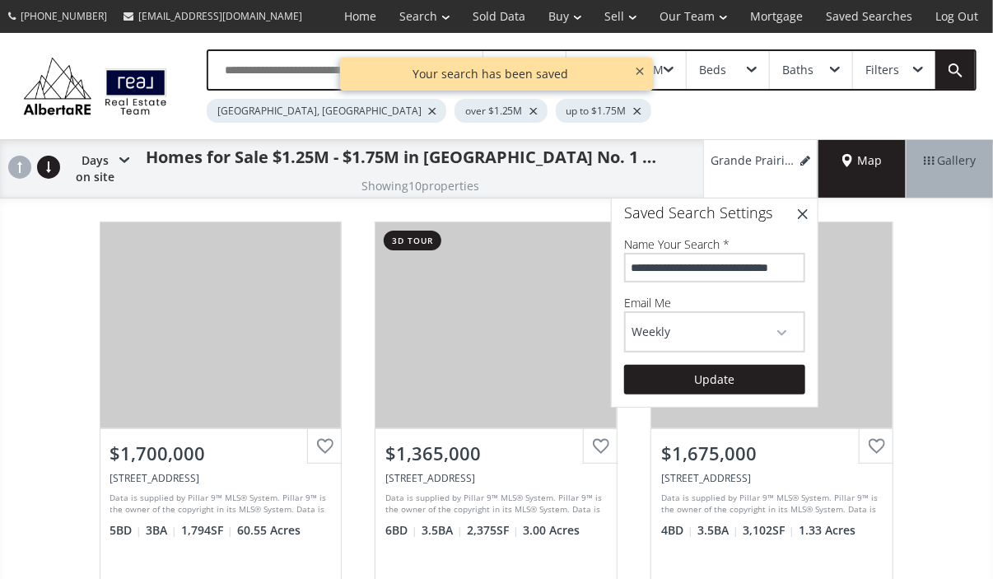
click at [782, 317] on button "Weekly" at bounding box center [715, 332] width 178 height 38
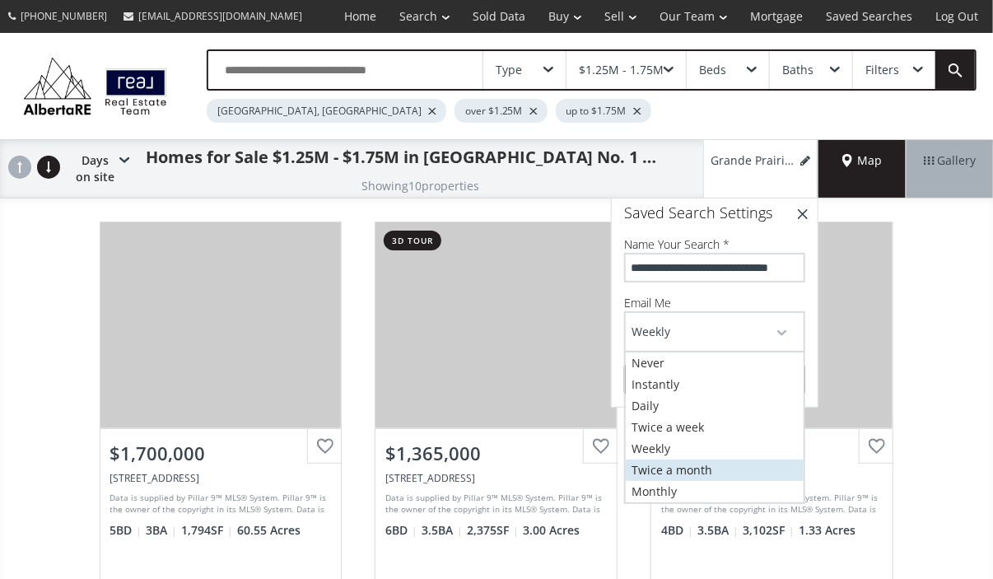
click at [718, 465] on link "Twice a month" at bounding box center [715, 470] width 178 height 21
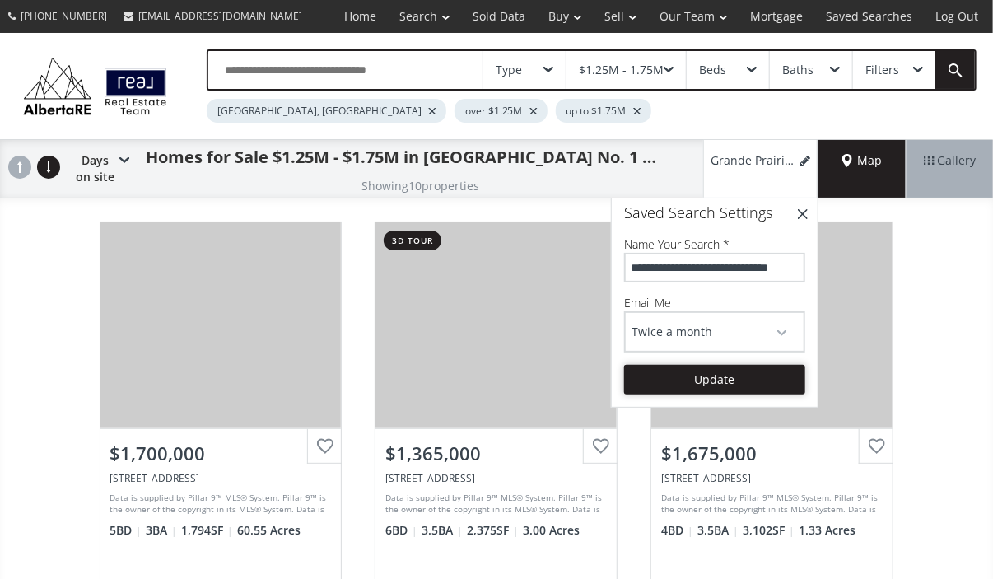
click at [729, 369] on button "Update" at bounding box center [714, 380] width 181 height 30
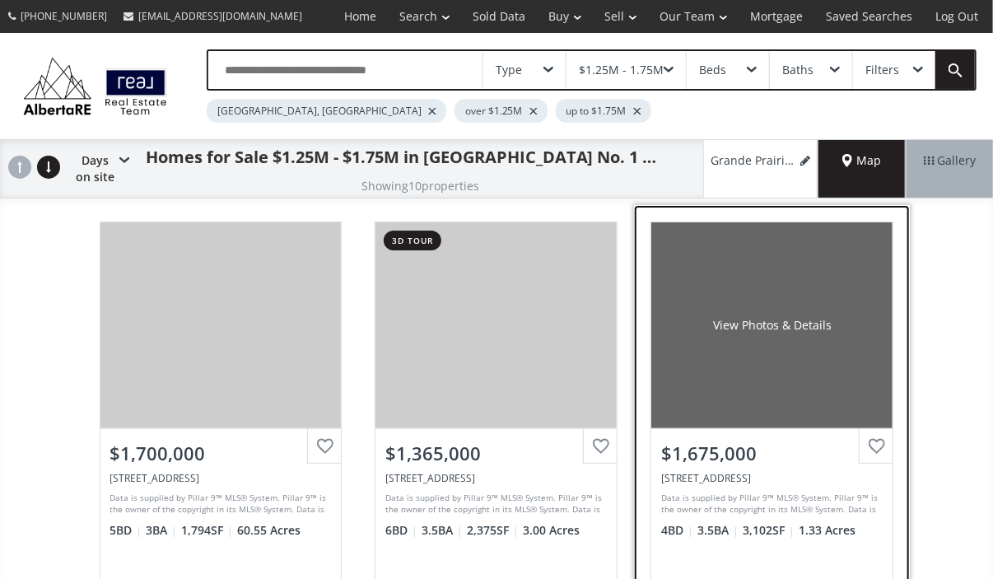
click at [780, 339] on div "View Photos & Details" at bounding box center [771, 325] width 241 height 206
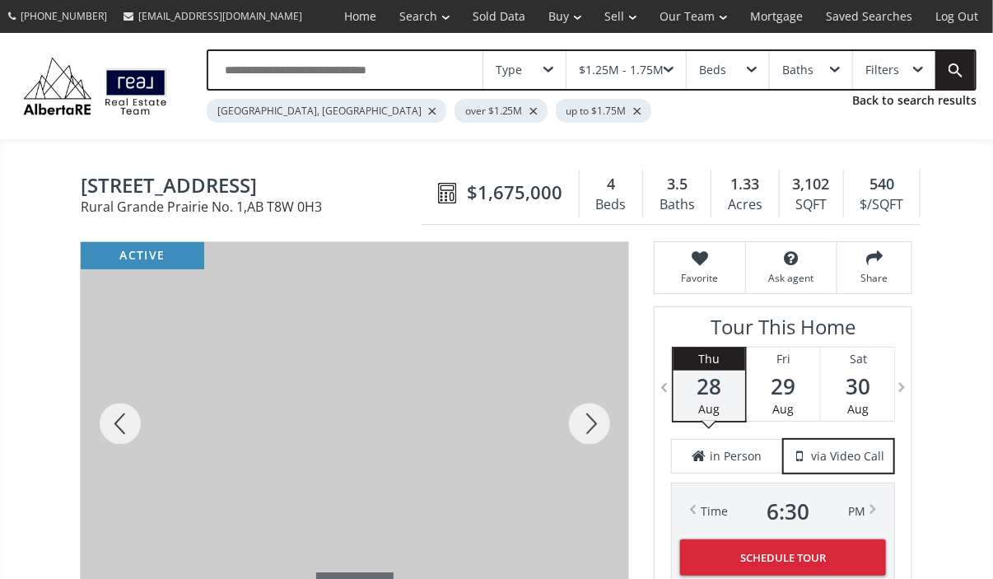
click at [595, 420] on div at bounding box center [589, 423] width 79 height 363
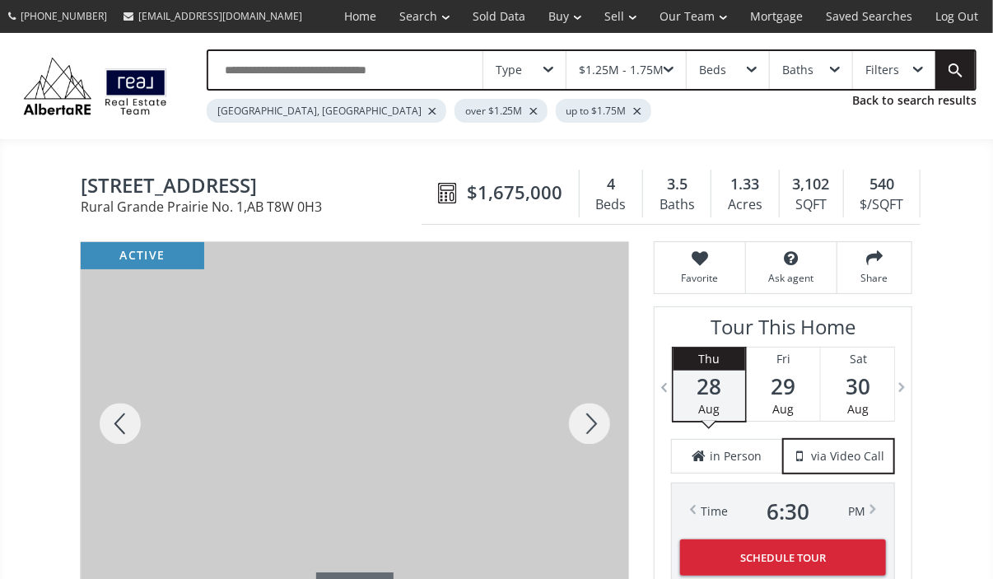
click at [595, 420] on div at bounding box center [589, 423] width 79 height 363
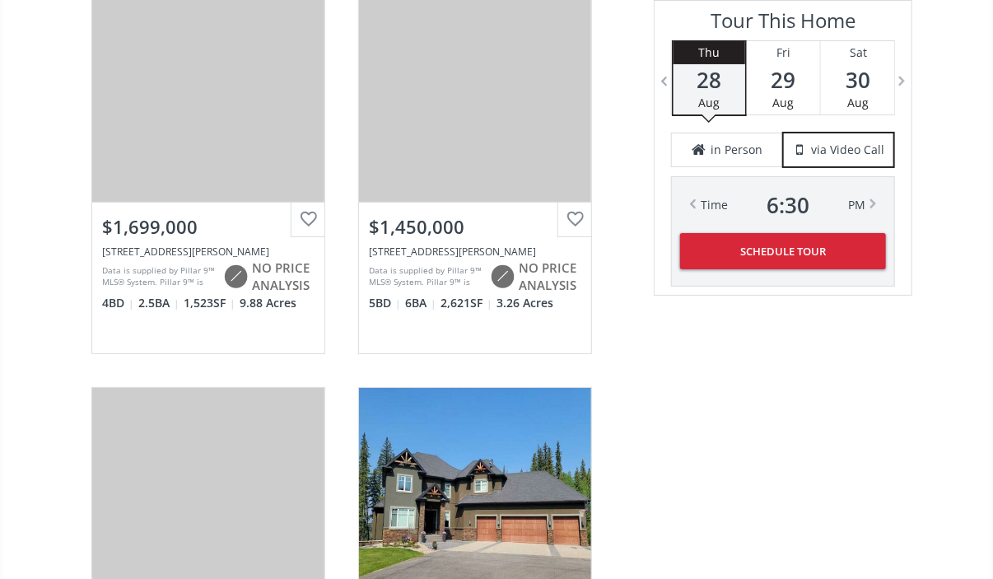
scroll to position [2453, 0]
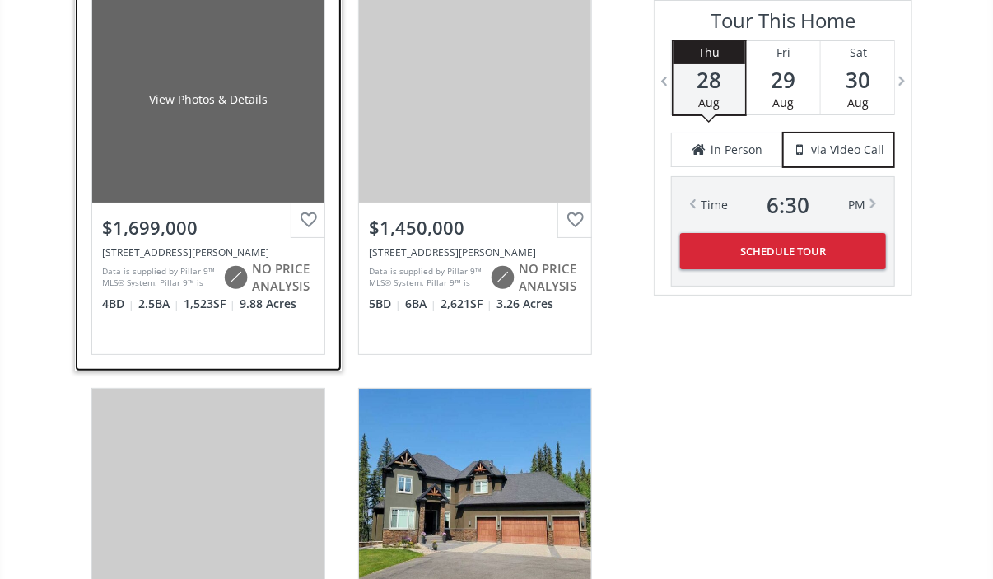
click at [226, 111] on div "View Photos & Details" at bounding box center [208, 100] width 232 height 206
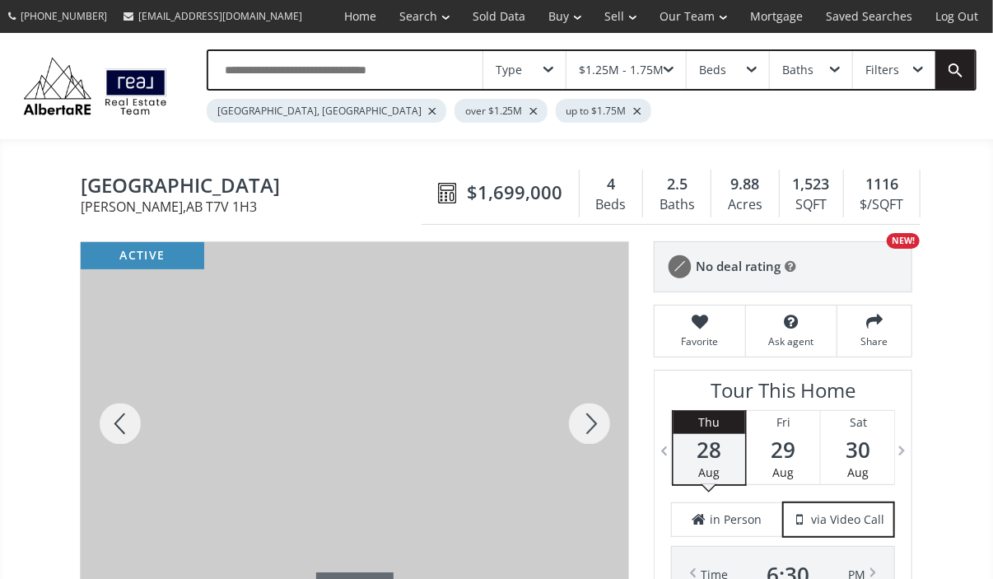
click at [604, 427] on div at bounding box center [589, 423] width 79 height 363
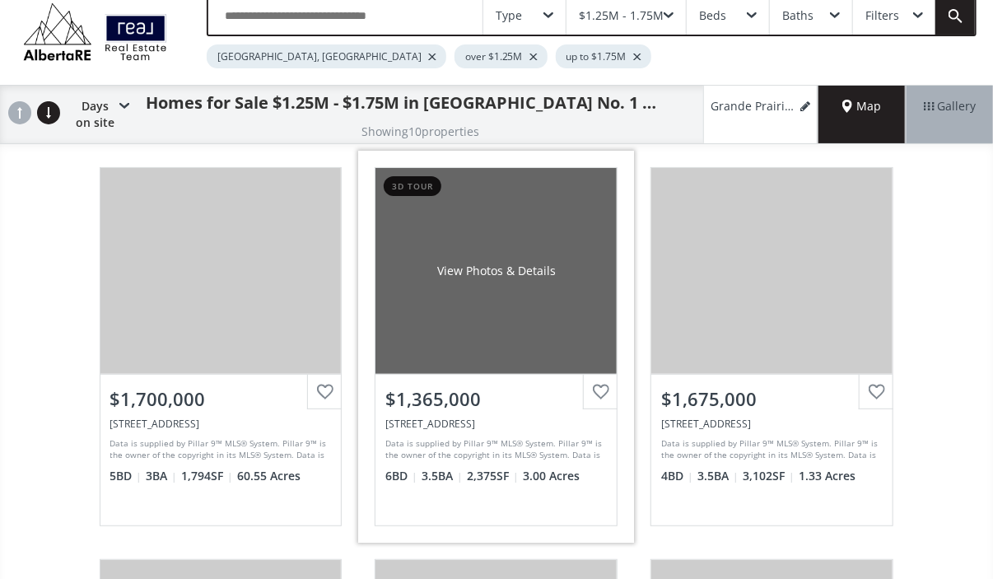
scroll to position [49, 0]
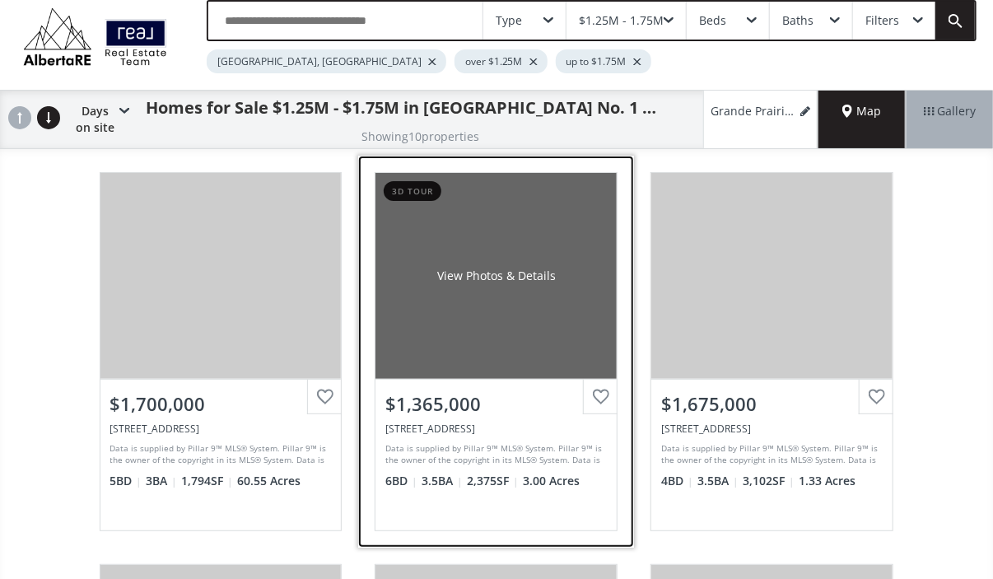
click at [453, 273] on div "View Photos & Details" at bounding box center [496, 276] width 119 height 16
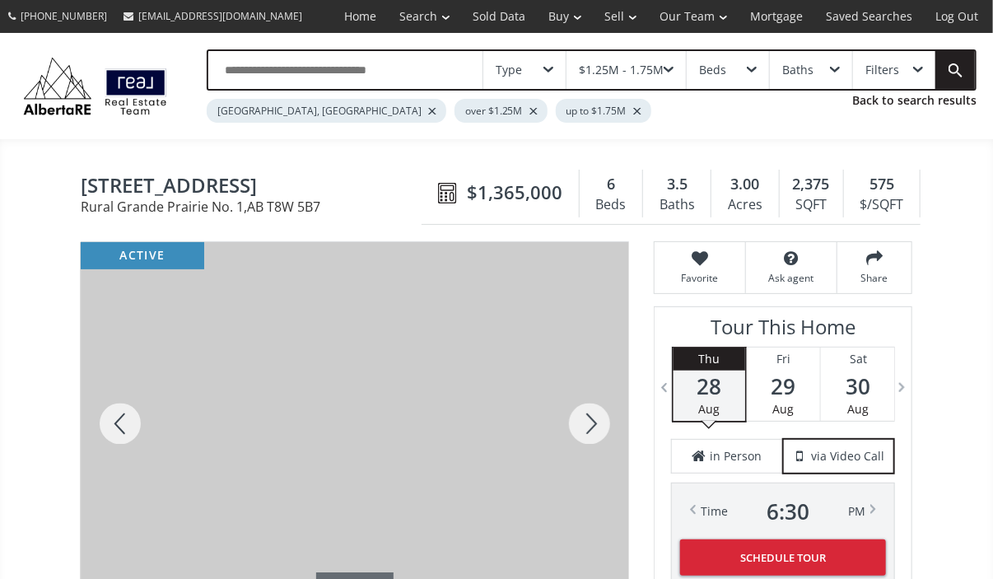
click at [596, 424] on div at bounding box center [589, 423] width 79 height 363
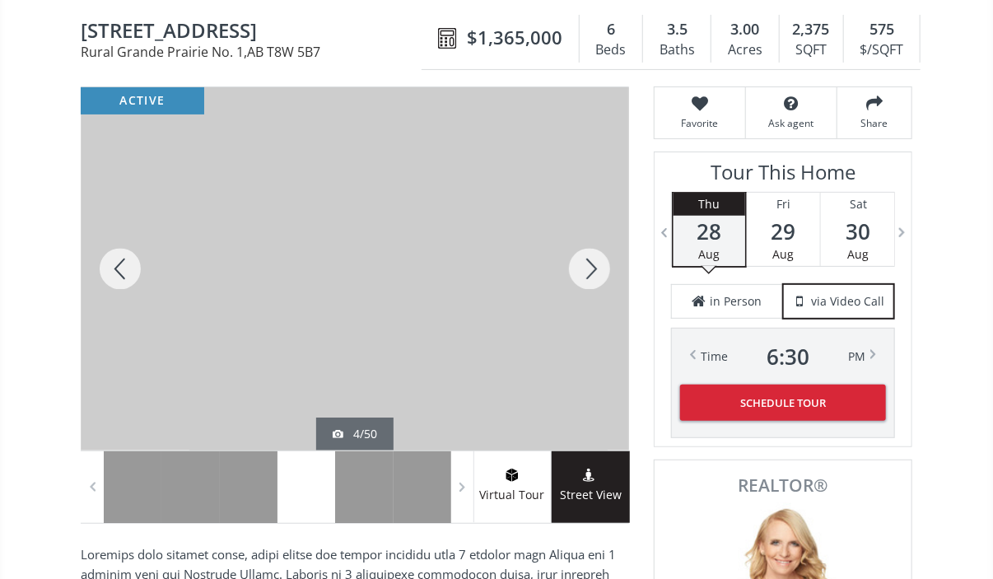
scroll to position [179, 0]
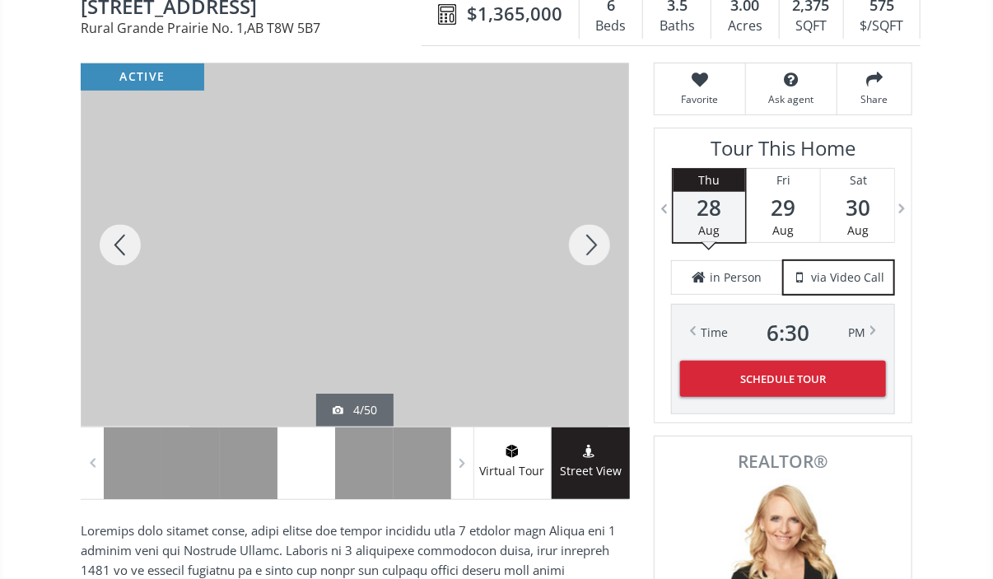
click at [590, 250] on div at bounding box center [589, 244] width 79 height 363
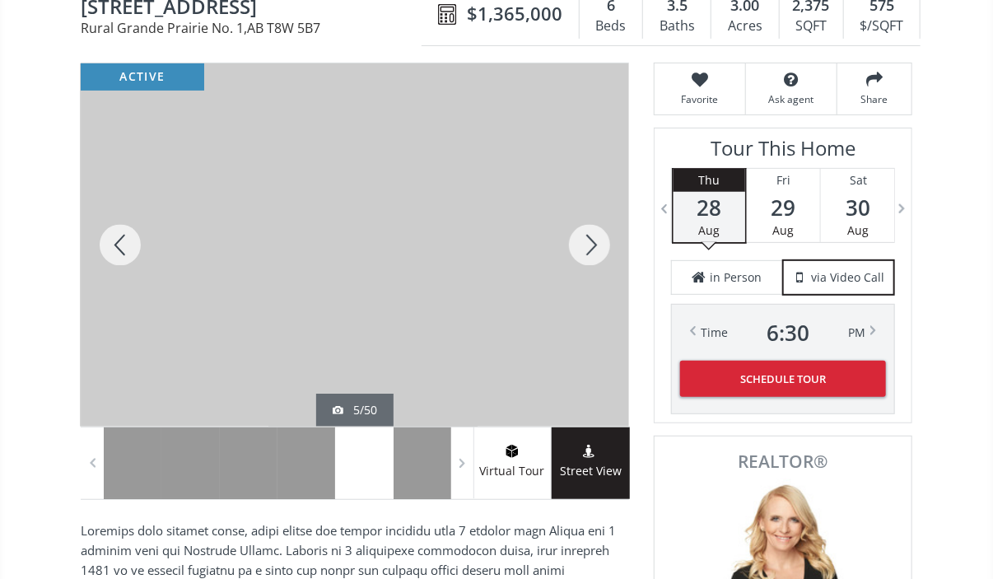
click at [590, 250] on div at bounding box center [589, 244] width 79 height 363
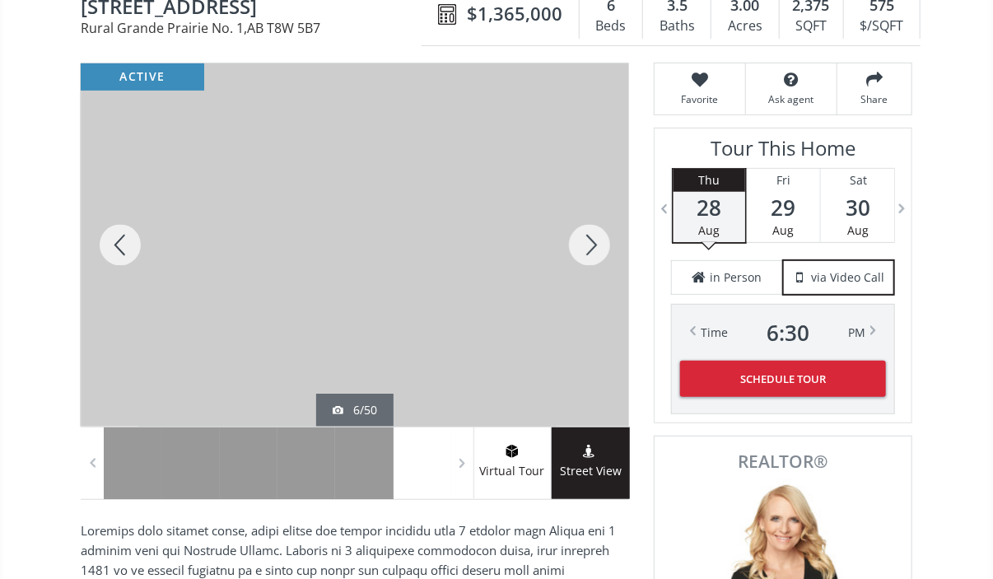
click at [590, 250] on div at bounding box center [589, 244] width 79 height 363
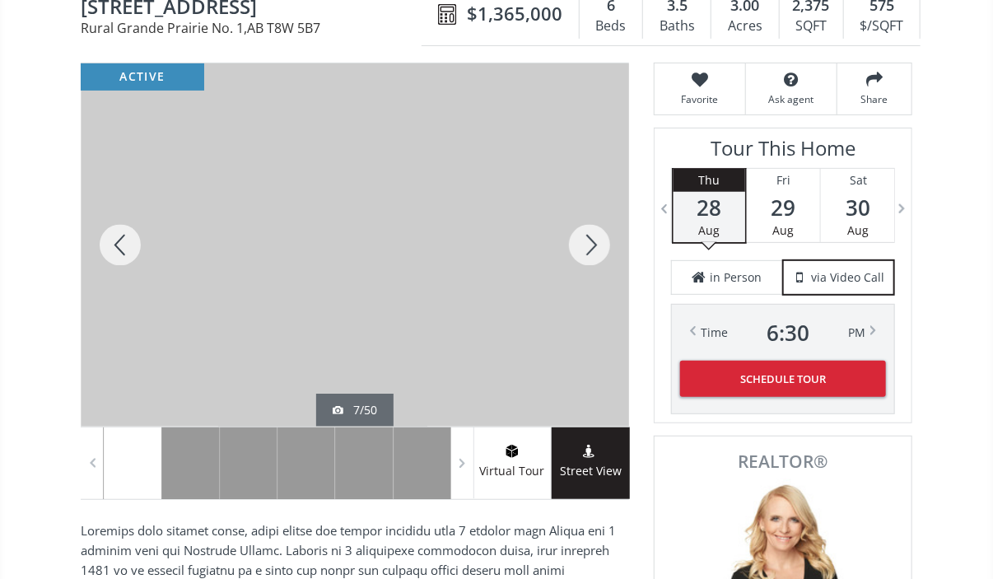
click at [590, 250] on div at bounding box center [589, 244] width 79 height 363
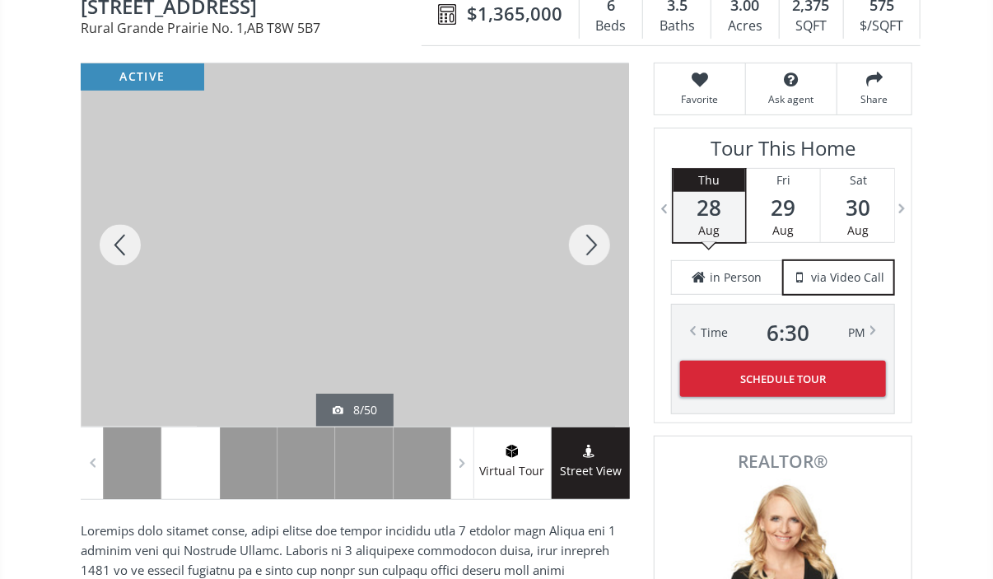
click at [590, 250] on div at bounding box center [589, 244] width 79 height 363
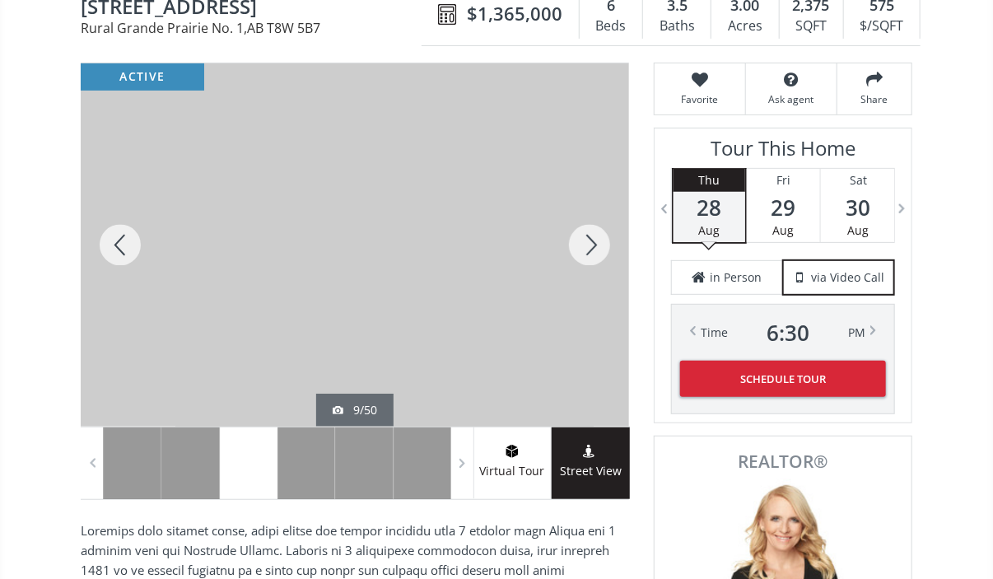
click at [590, 250] on div at bounding box center [589, 244] width 79 height 363
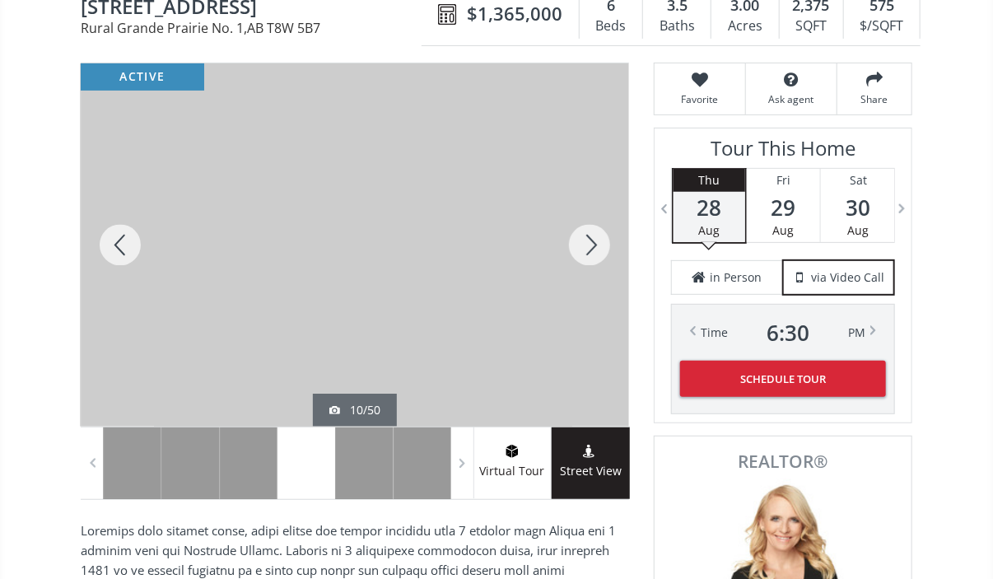
click at [590, 250] on div at bounding box center [589, 244] width 79 height 363
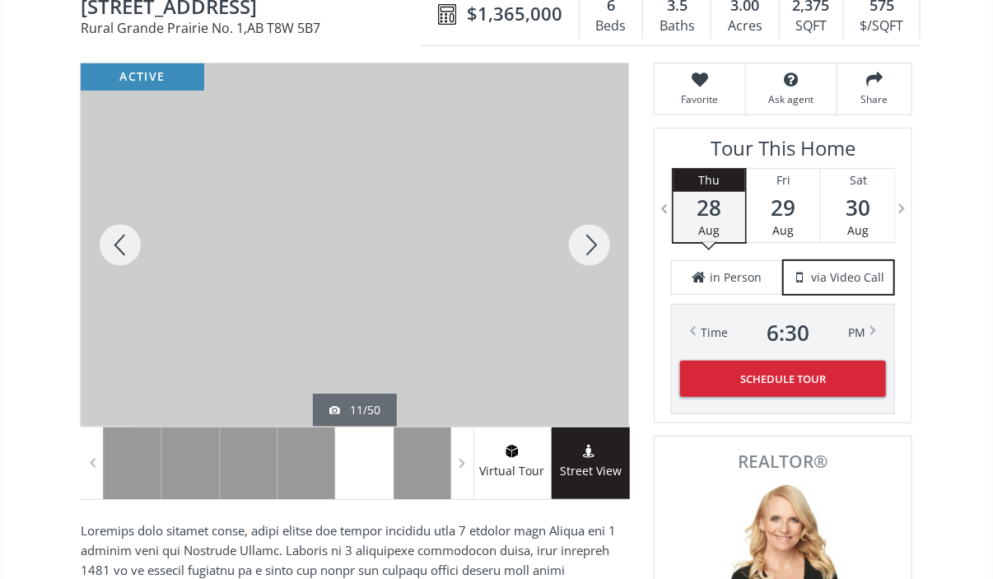
click at [590, 250] on div at bounding box center [589, 244] width 79 height 363
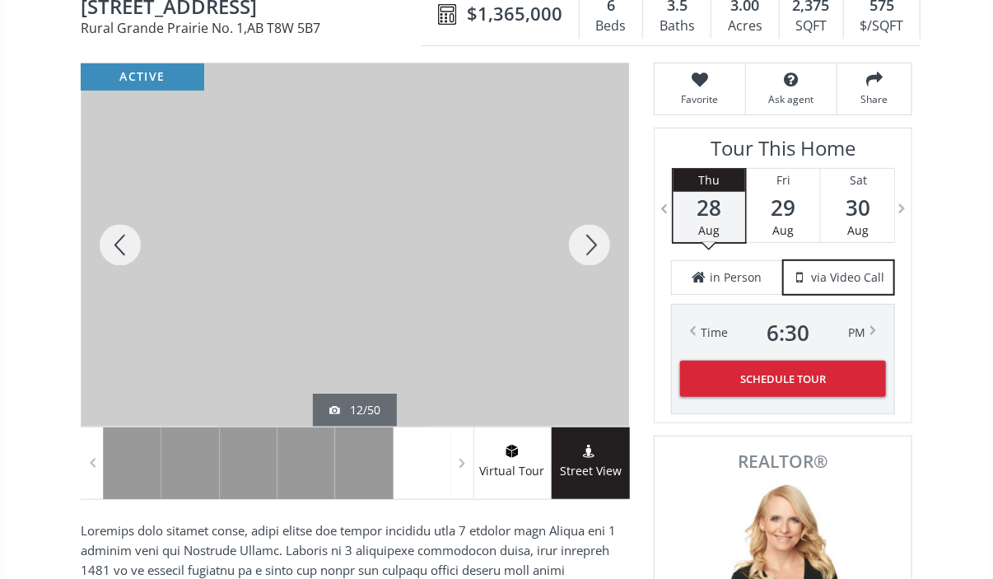
click at [590, 250] on div at bounding box center [589, 244] width 79 height 363
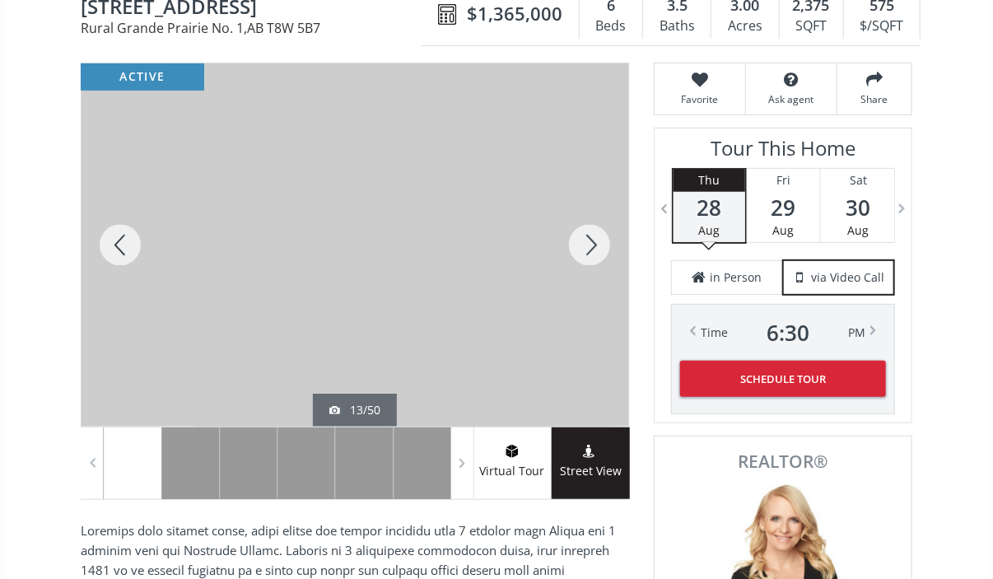
click at [590, 250] on div at bounding box center [589, 244] width 79 height 363
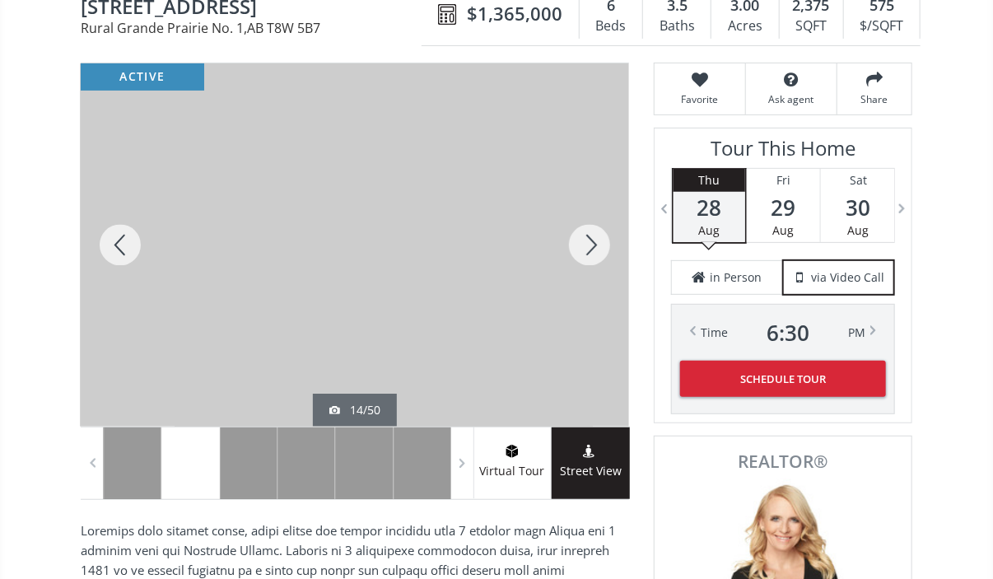
click at [590, 250] on div at bounding box center [589, 244] width 79 height 363
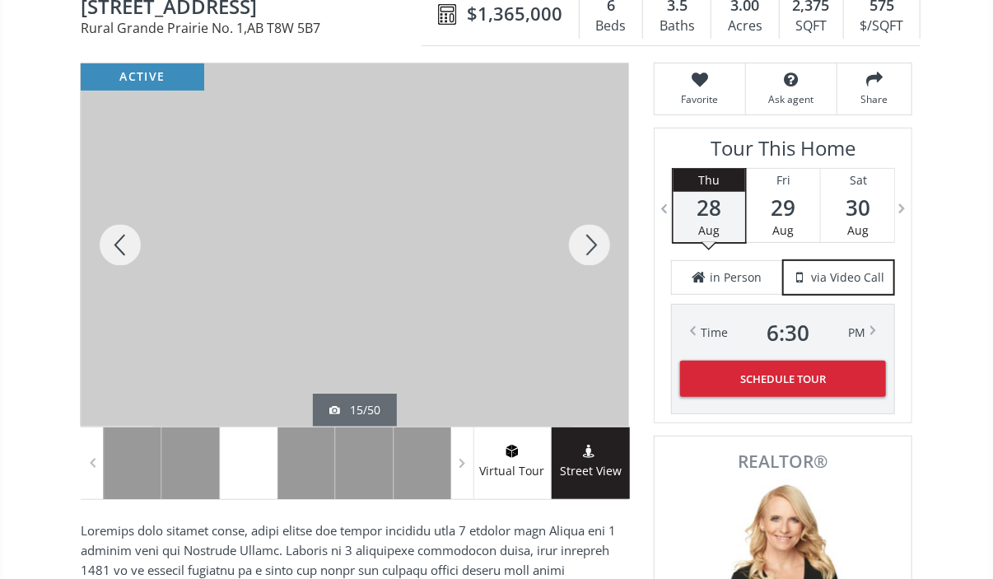
click at [590, 250] on div at bounding box center [589, 244] width 79 height 363
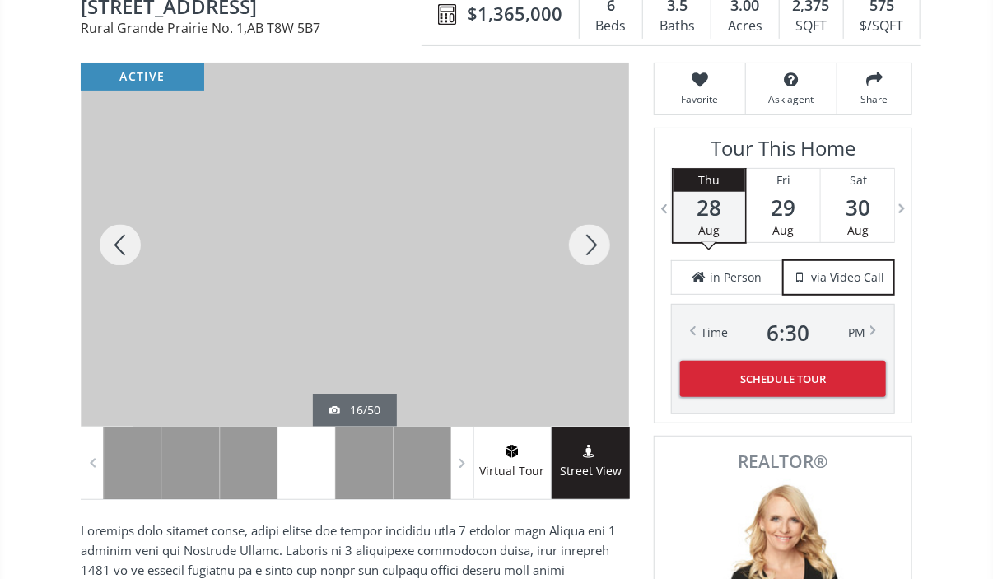
click at [590, 250] on div at bounding box center [589, 244] width 79 height 363
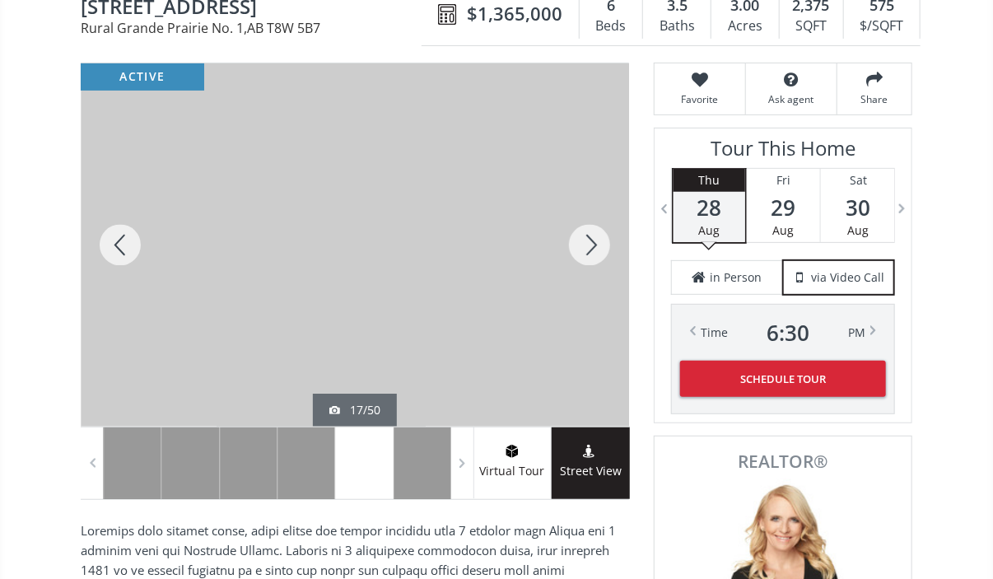
click at [590, 250] on div at bounding box center [589, 244] width 79 height 363
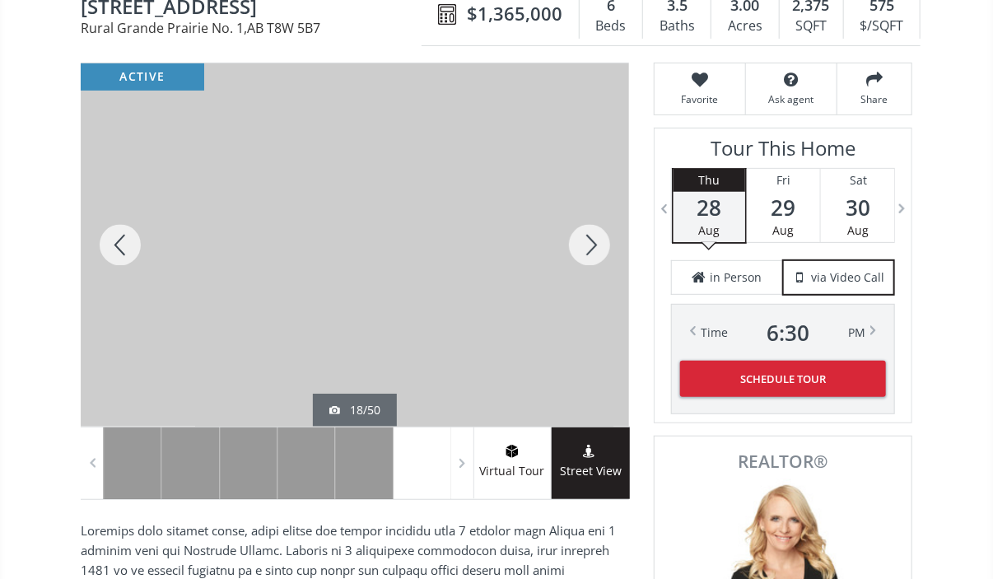
click at [590, 250] on div at bounding box center [589, 244] width 79 height 363
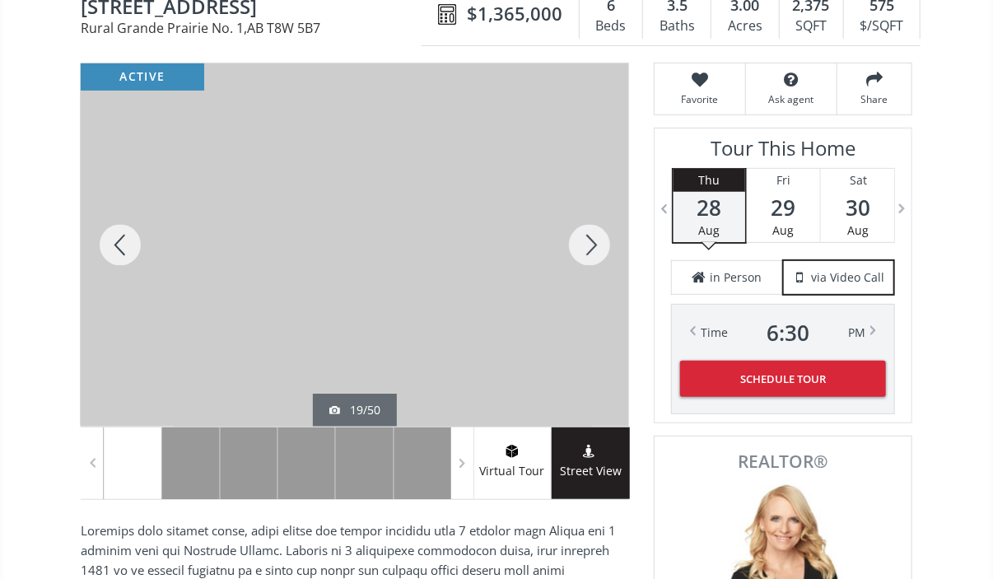
click at [590, 250] on div at bounding box center [589, 244] width 79 height 363
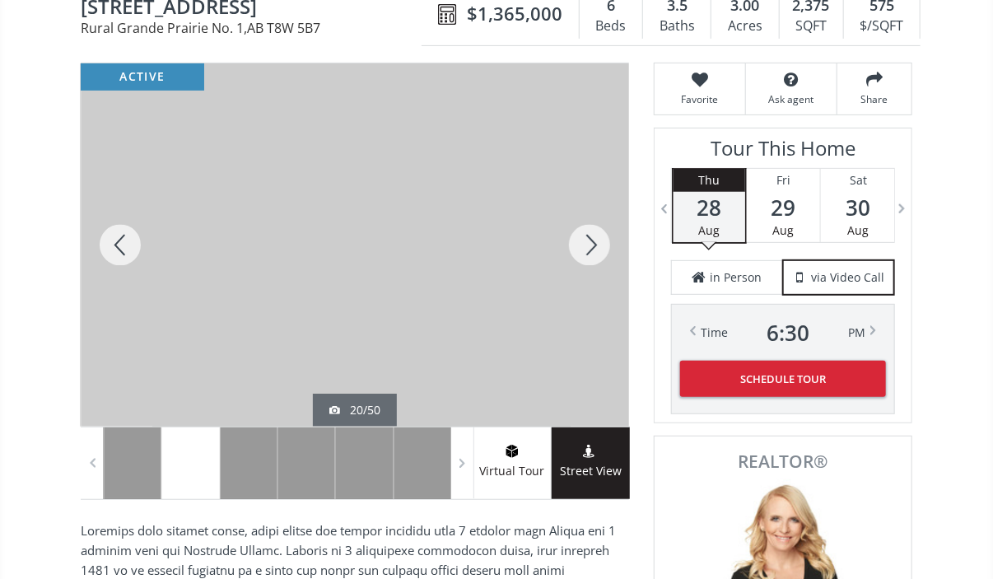
click at [590, 250] on div at bounding box center [589, 244] width 79 height 363
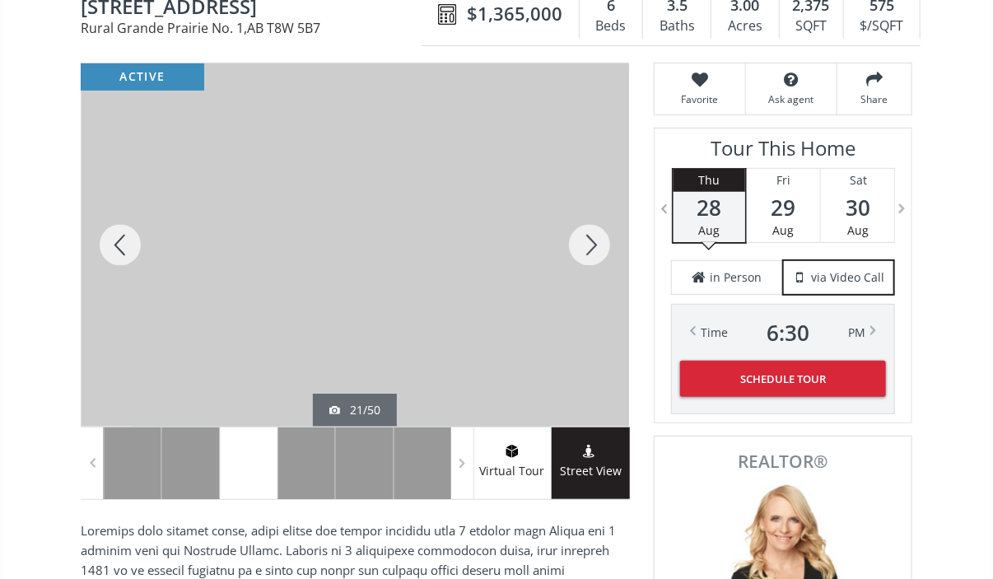
click at [590, 250] on div at bounding box center [589, 244] width 79 height 363
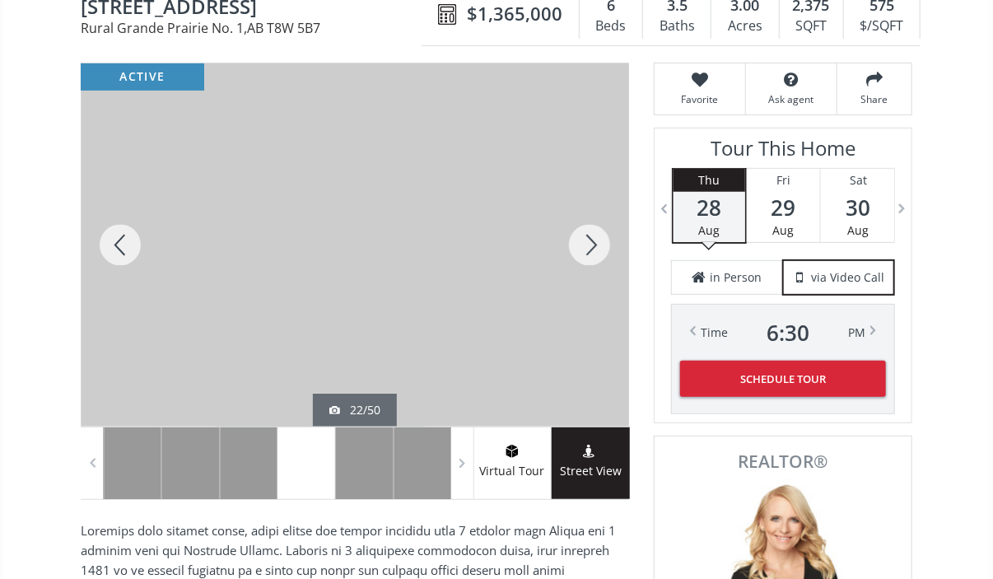
click at [590, 250] on div at bounding box center [589, 244] width 79 height 363
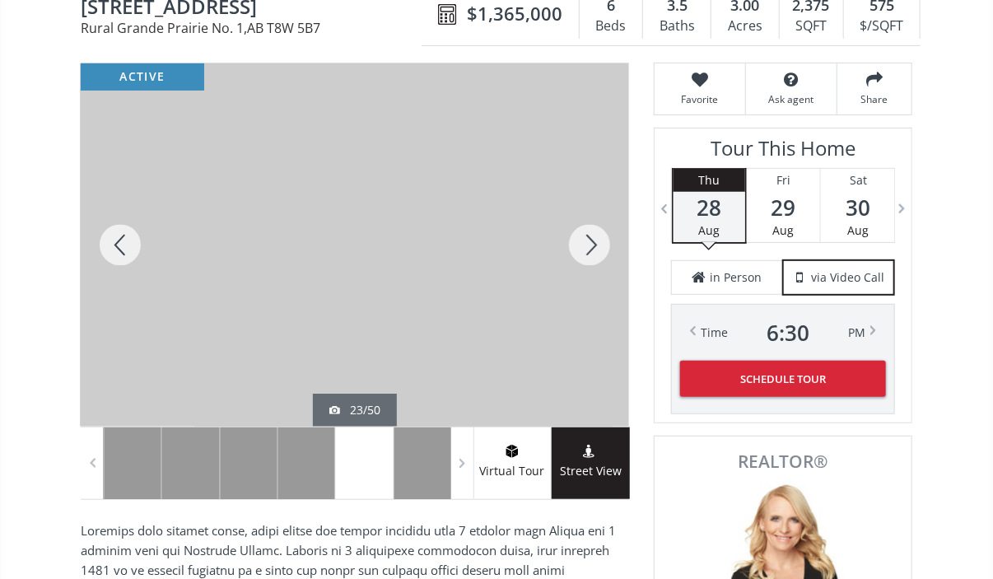
click at [590, 250] on div at bounding box center [589, 244] width 79 height 363
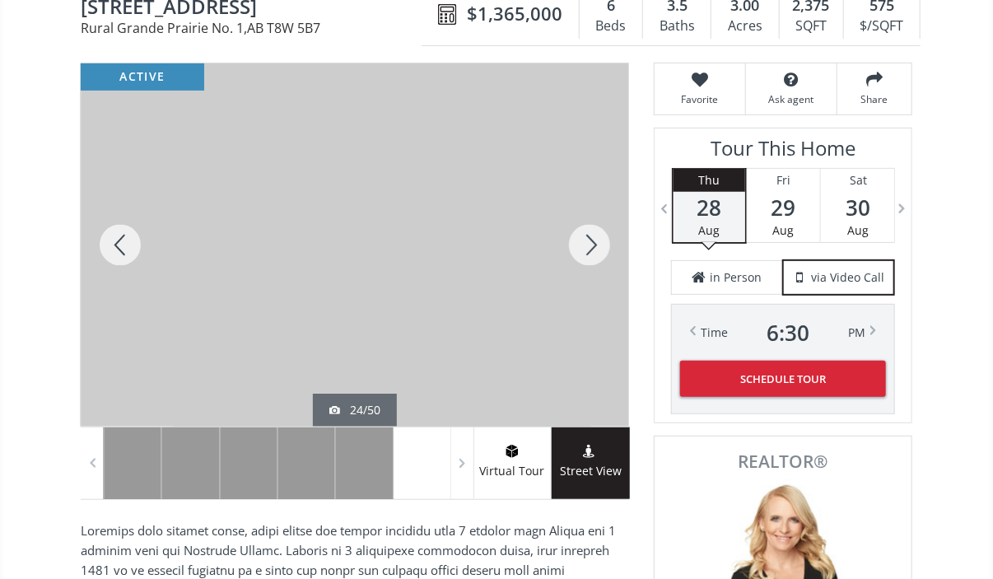
click at [590, 250] on div at bounding box center [589, 244] width 79 height 363
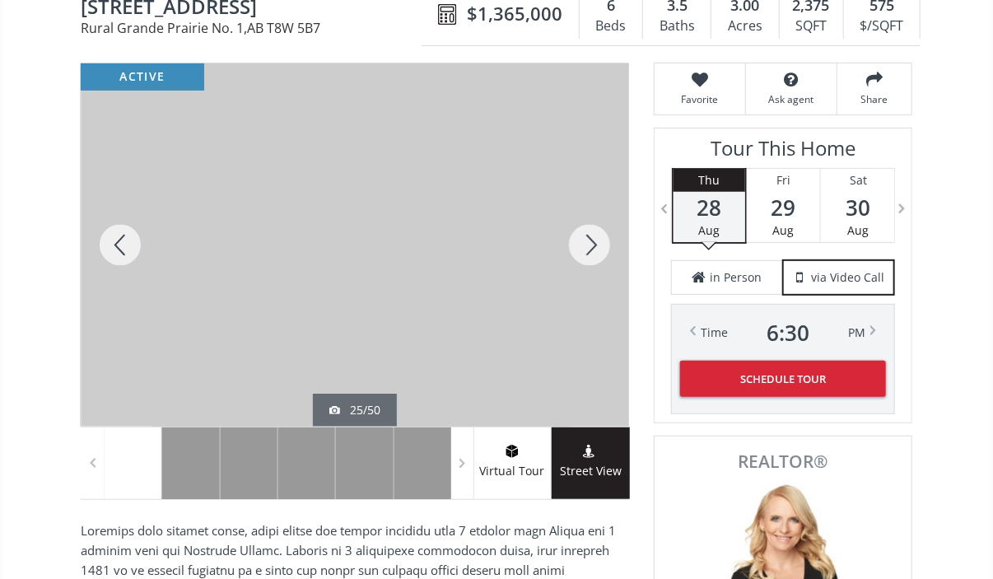
click at [590, 250] on div at bounding box center [589, 244] width 79 height 363
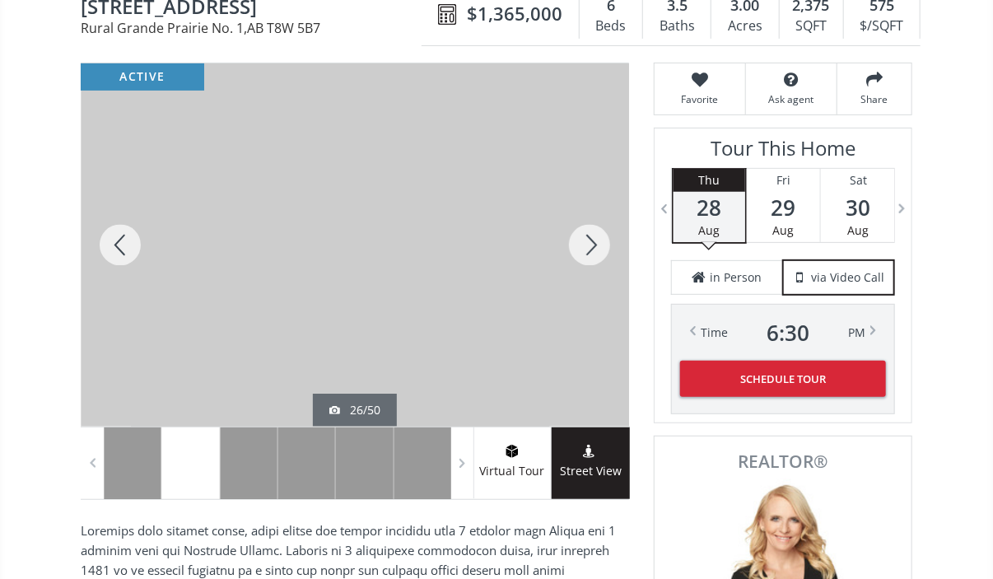
click at [590, 250] on div at bounding box center [589, 244] width 79 height 363
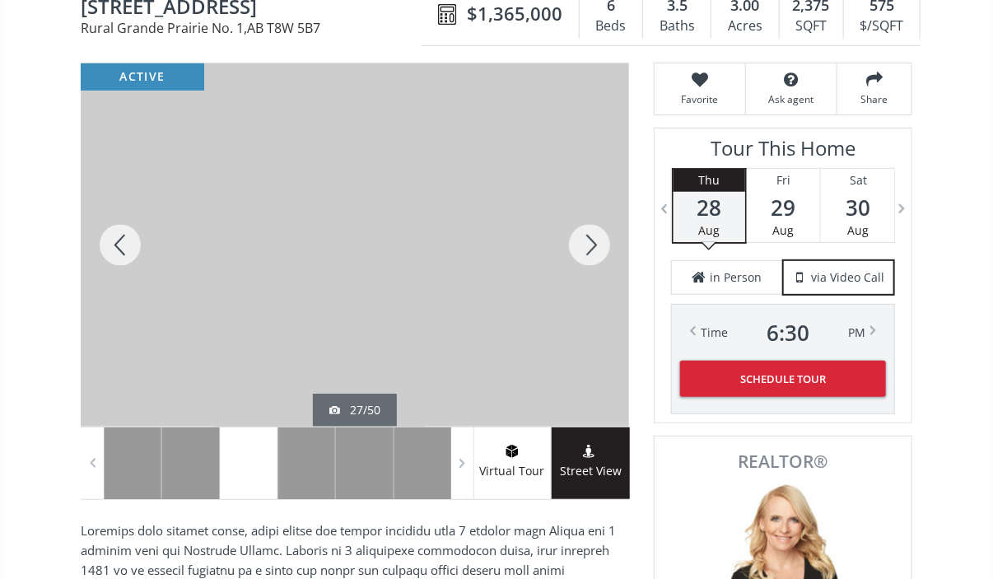
click at [590, 250] on div at bounding box center [589, 244] width 79 height 363
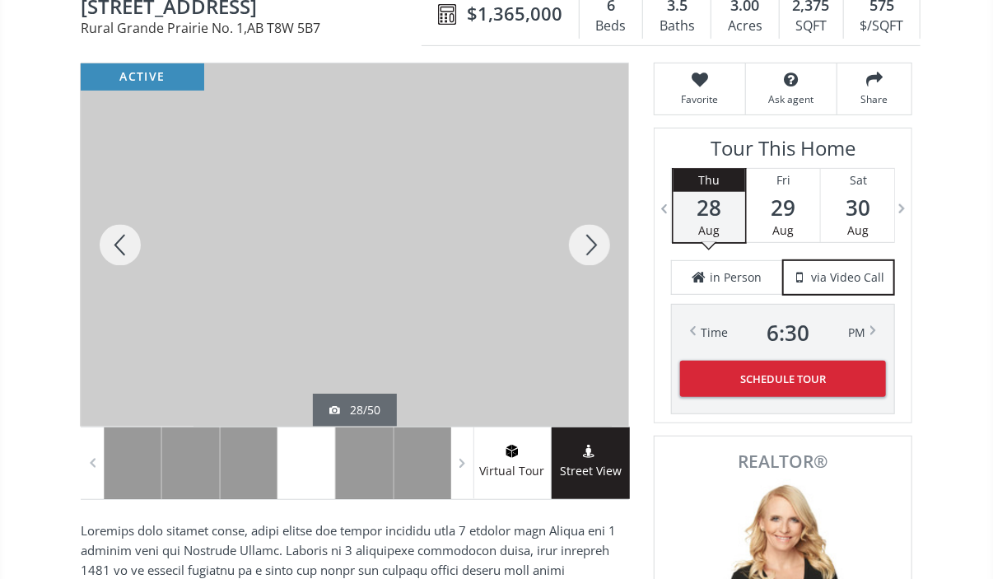
click at [590, 250] on div at bounding box center [589, 244] width 79 height 363
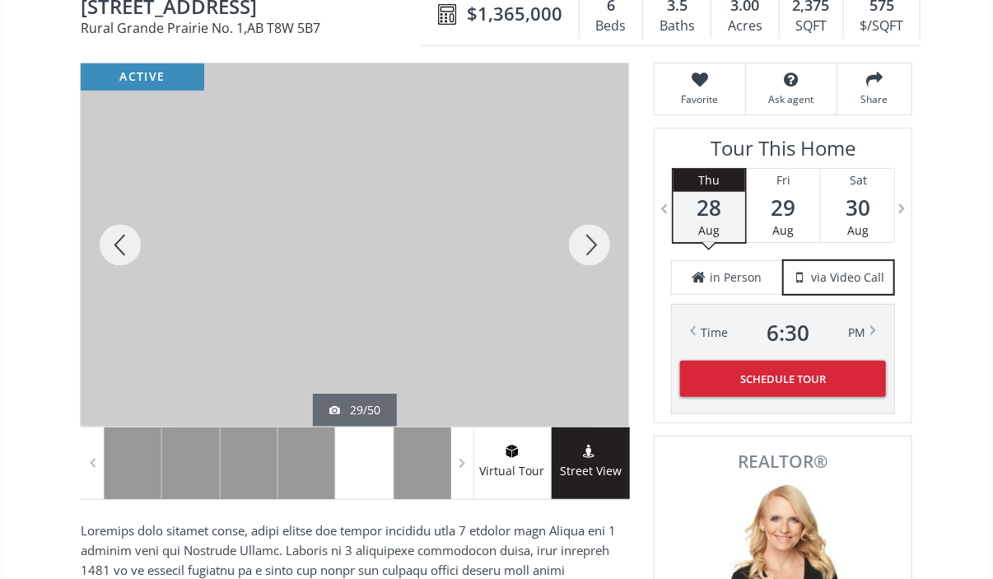
click at [590, 250] on div at bounding box center [589, 244] width 79 height 363
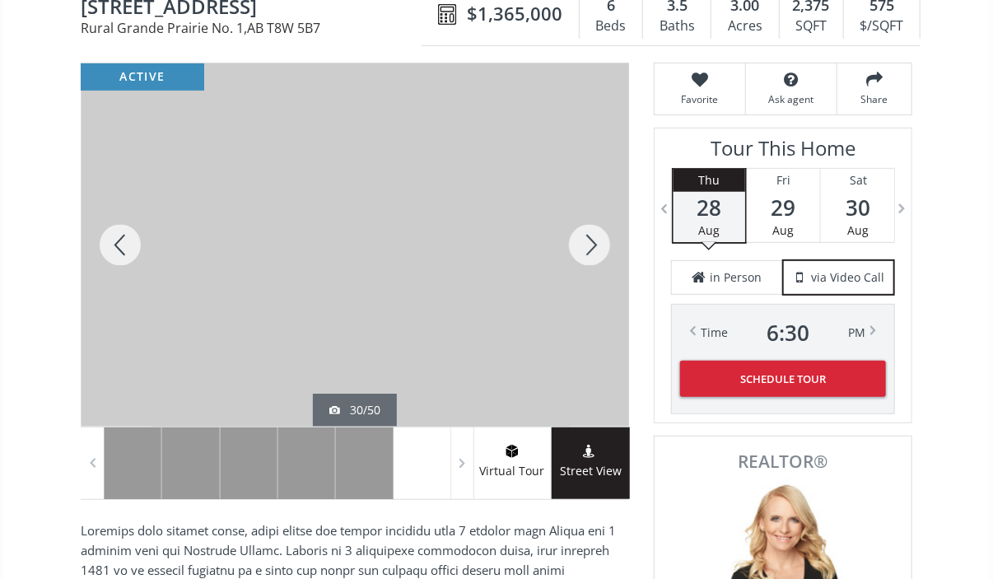
click at [590, 250] on div at bounding box center [589, 244] width 79 height 363
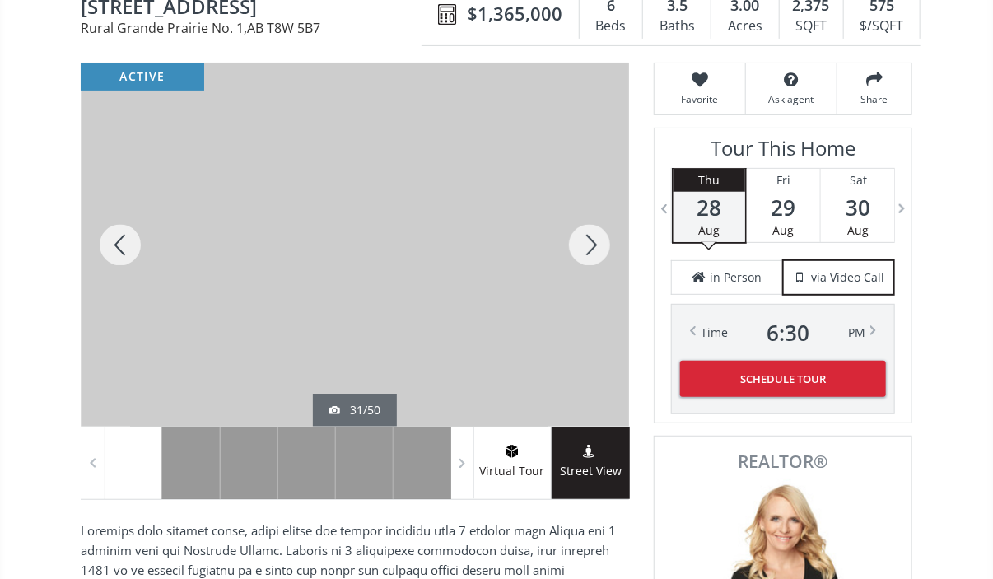
click at [590, 250] on div at bounding box center [589, 244] width 79 height 363
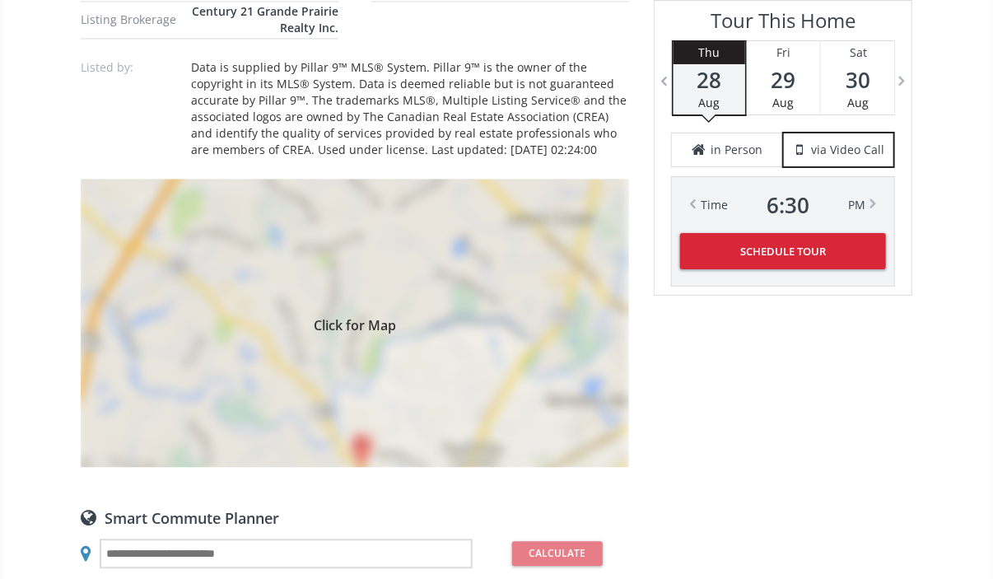
scroll to position [1332, 0]
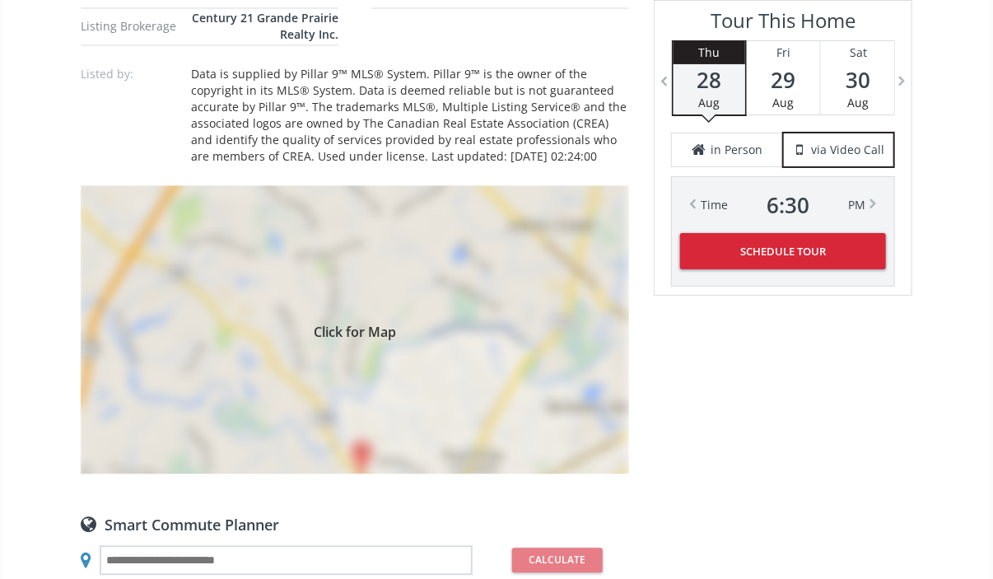
click at [329, 323] on span "Click for Map" at bounding box center [355, 329] width 549 height 13
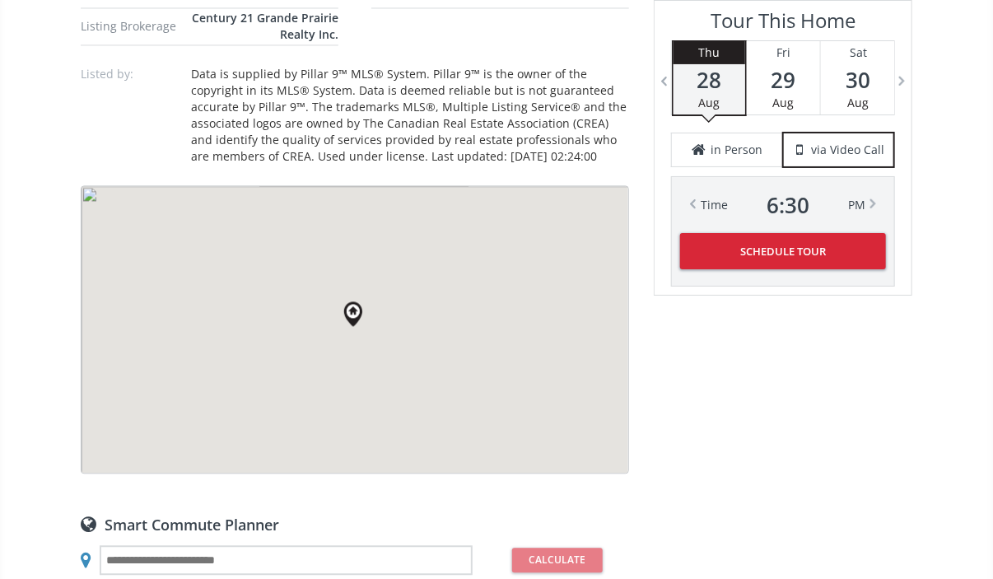
click at [329, 302] on div at bounding box center [355, 329] width 547 height 287
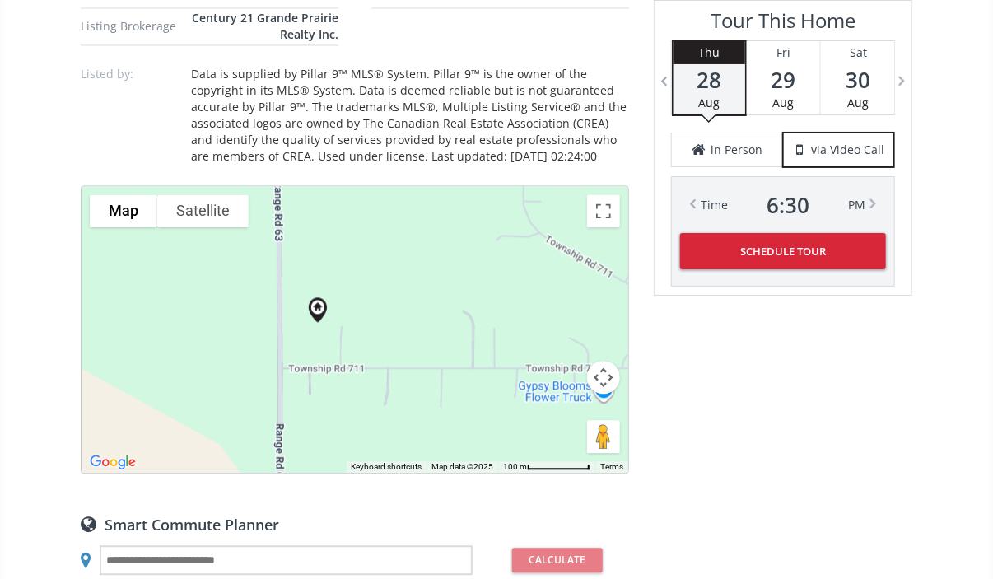
drag, startPoint x: 458, startPoint y: 278, endPoint x: 393, endPoint y: 269, distance: 65.6
click at [393, 269] on div at bounding box center [355, 329] width 547 height 287
click at [600, 198] on button "Toggle fullscreen view" at bounding box center [603, 210] width 33 height 33
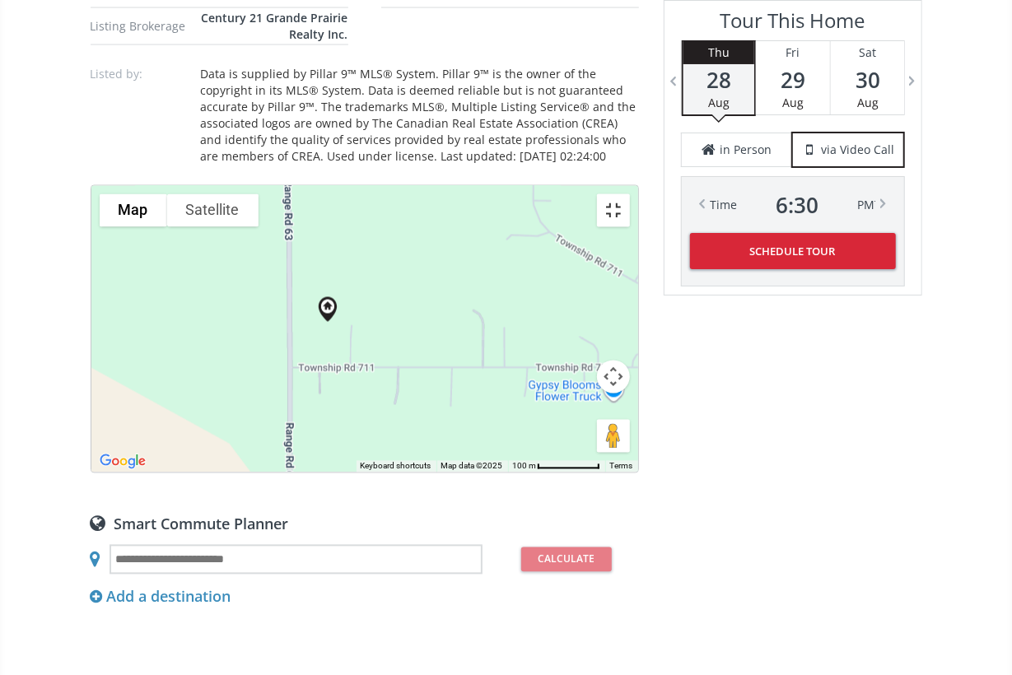
click at [630, 194] on button "Toggle fullscreen view" at bounding box center [613, 210] width 33 height 33
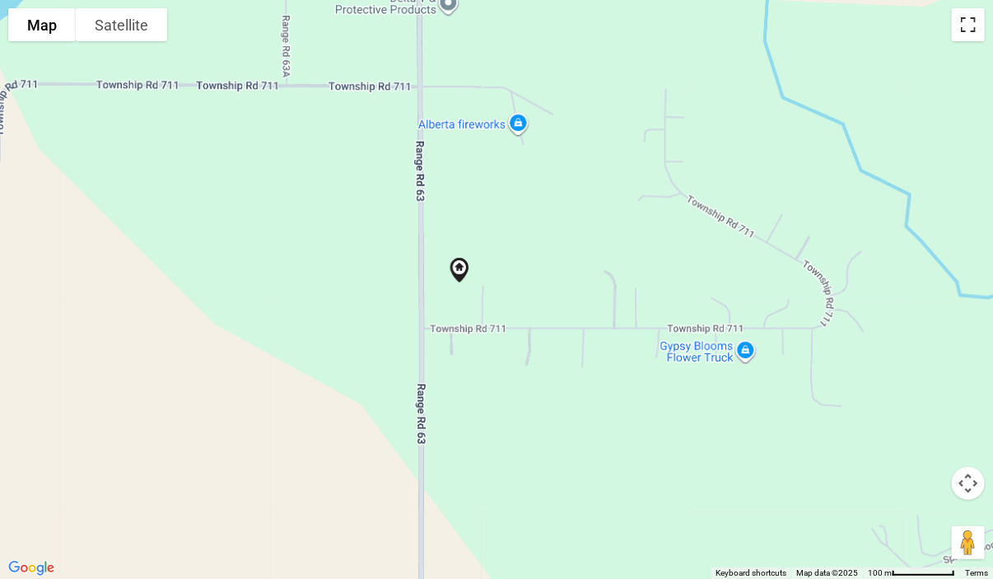
scroll to position [170, 0]
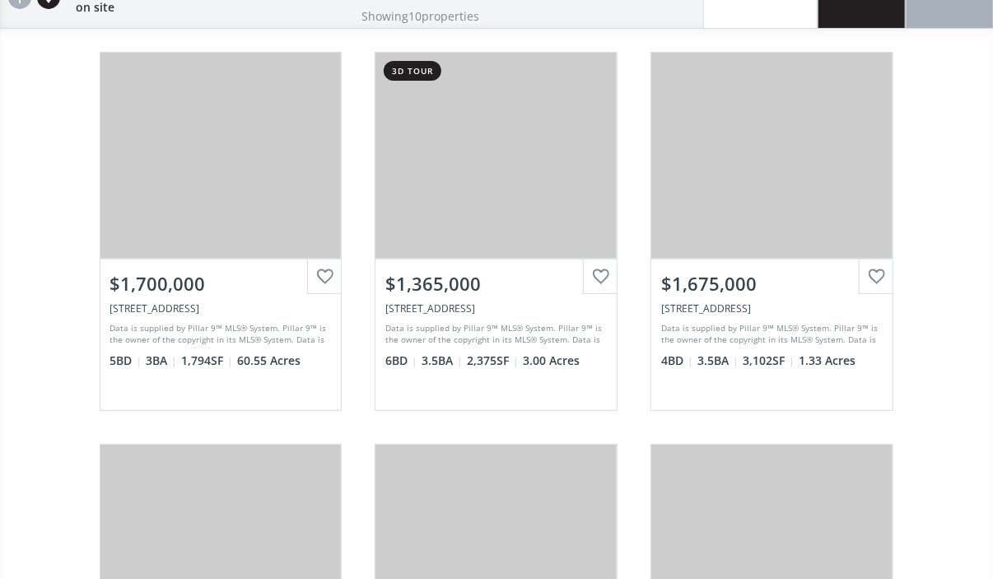
scroll to position [49, 0]
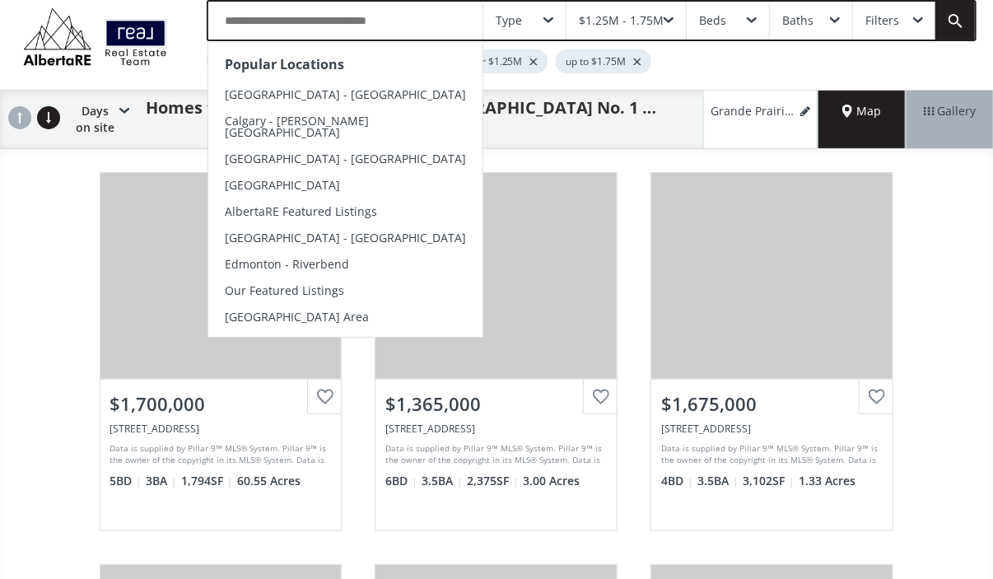
click at [315, 16] on input "text" at bounding box center [345, 21] width 274 height 38
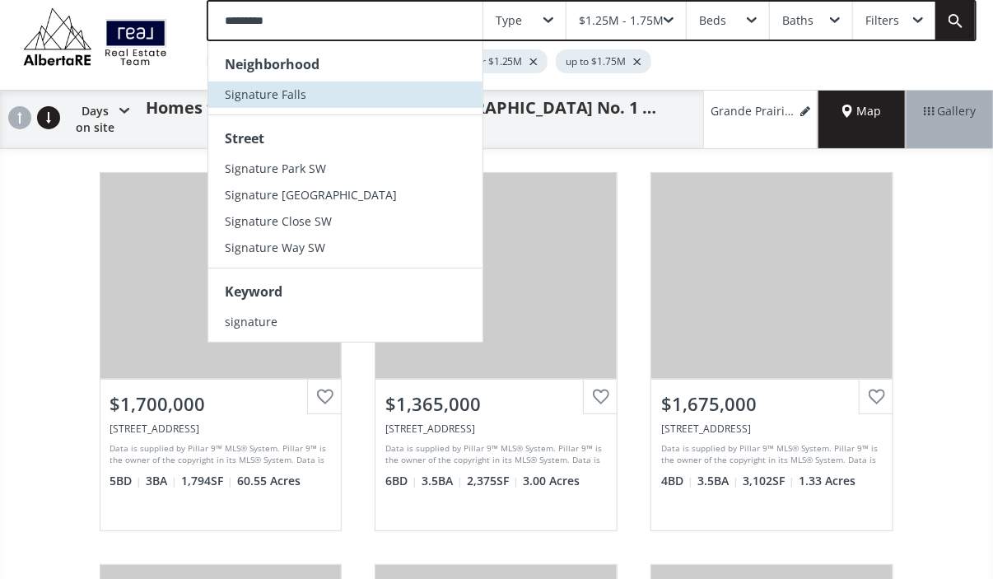
type input "*********"
click at [296, 95] on span "Signature Falls" at bounding box center [266, 94] width 82 height 16
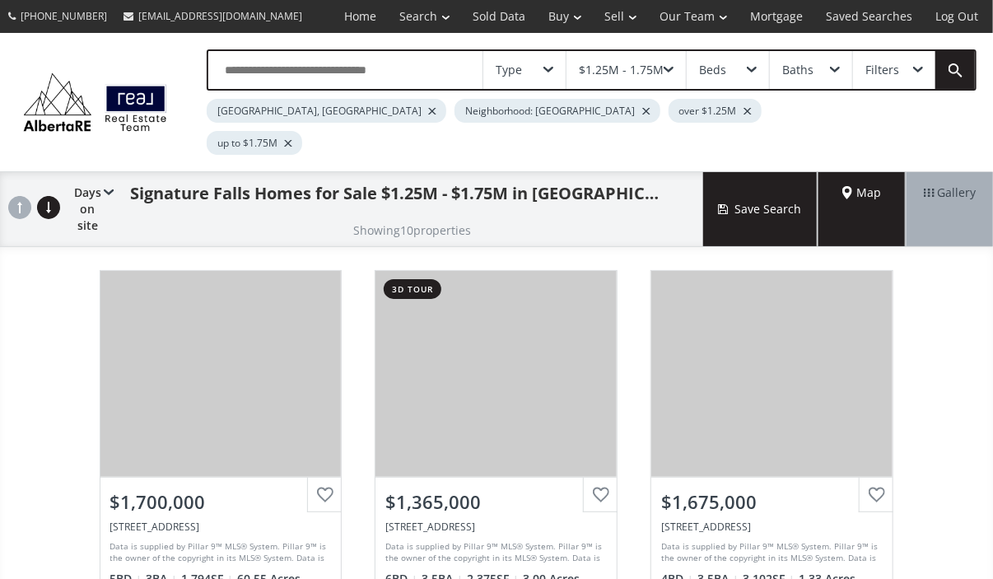
click at [601, 67] on div "$1.25M - 1.75M" at bounding box center [621, 70] width 85 height 12
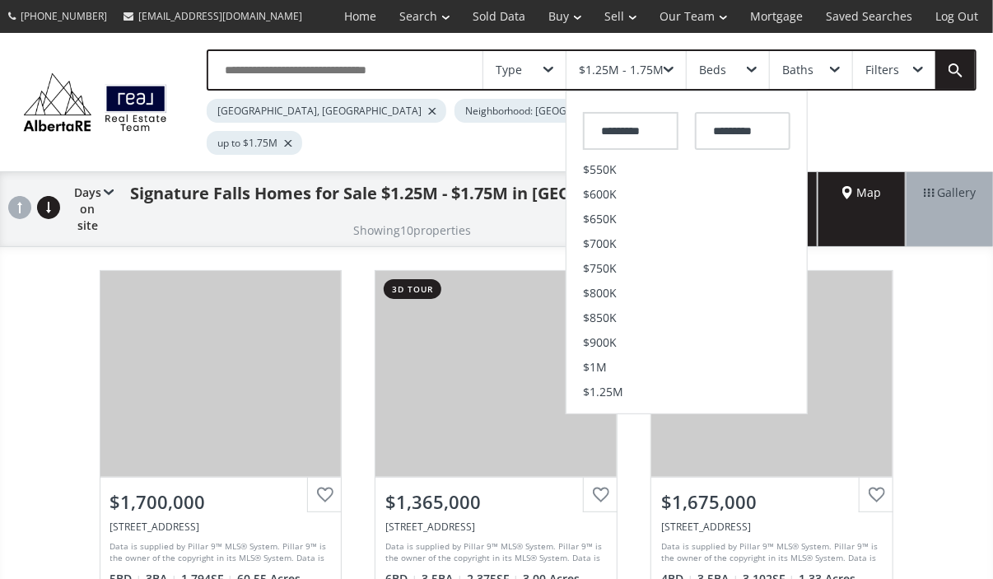
scroll to position [340, 0]
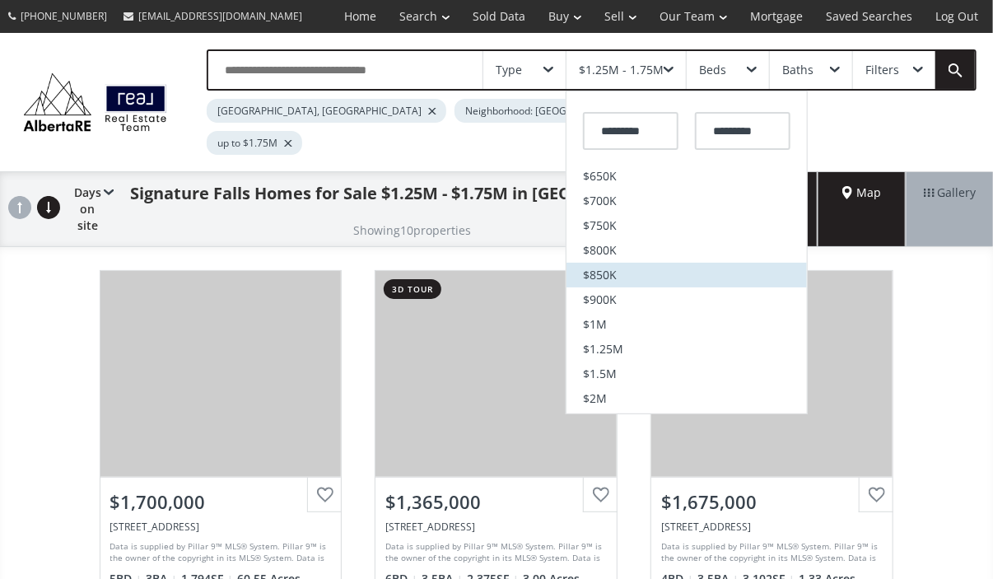
click at [610, 269] on span "$850K" at bounding box center [600, 275] width 34 height 12
type input "*******"
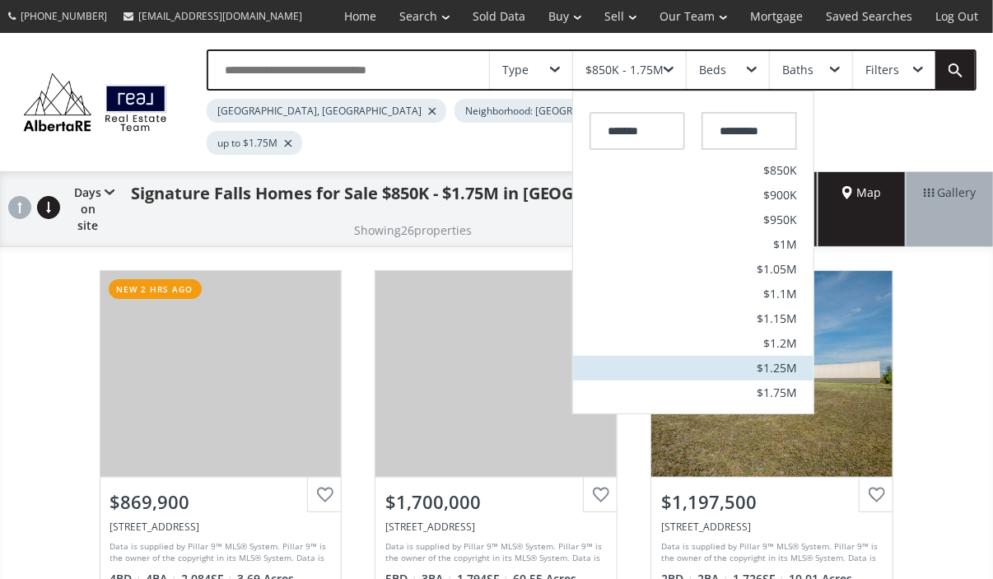
click at [775, 364] on span "$1.25M" at bounding box center [777, 368] width 40 height 12
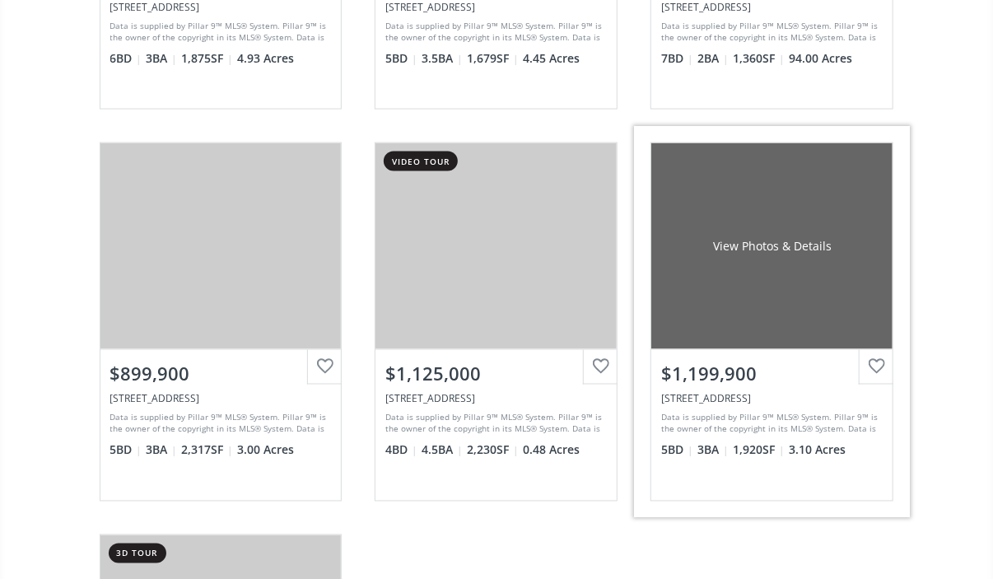
scroll to position [893, 0]
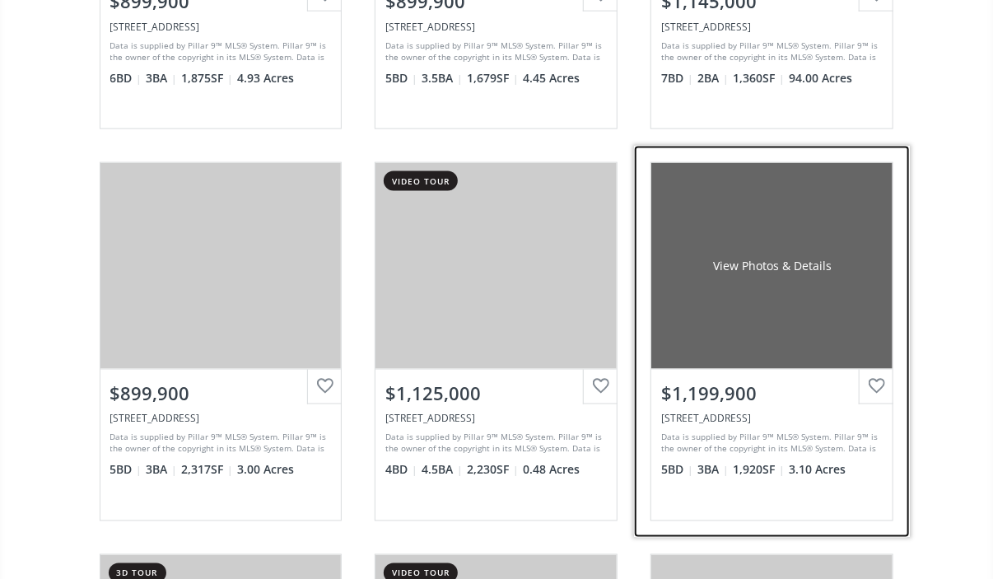
click at [783, 258] on div "View Photos & Details" at bounding box center [772, 266] width 119 height 16
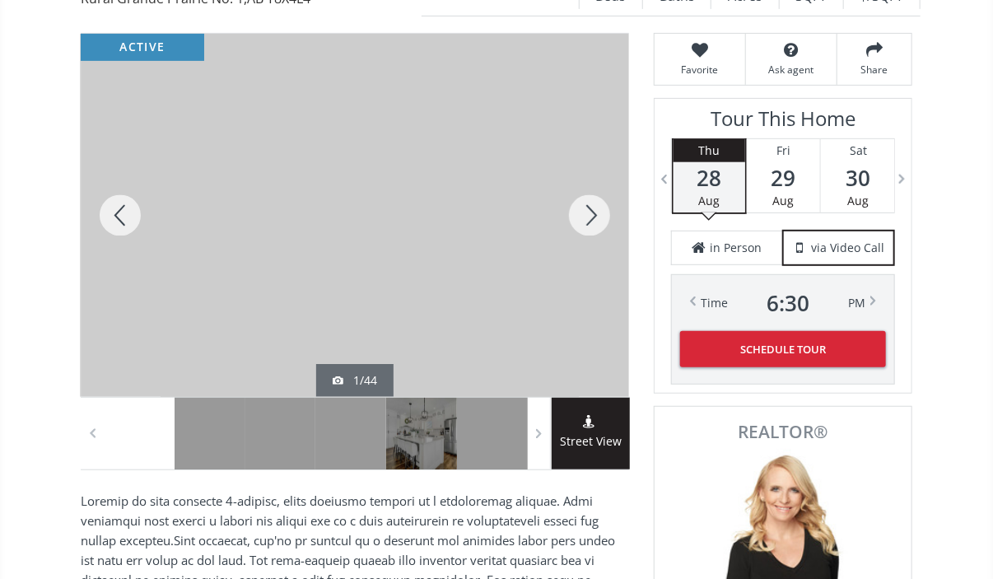
scroll to position [240, 0]
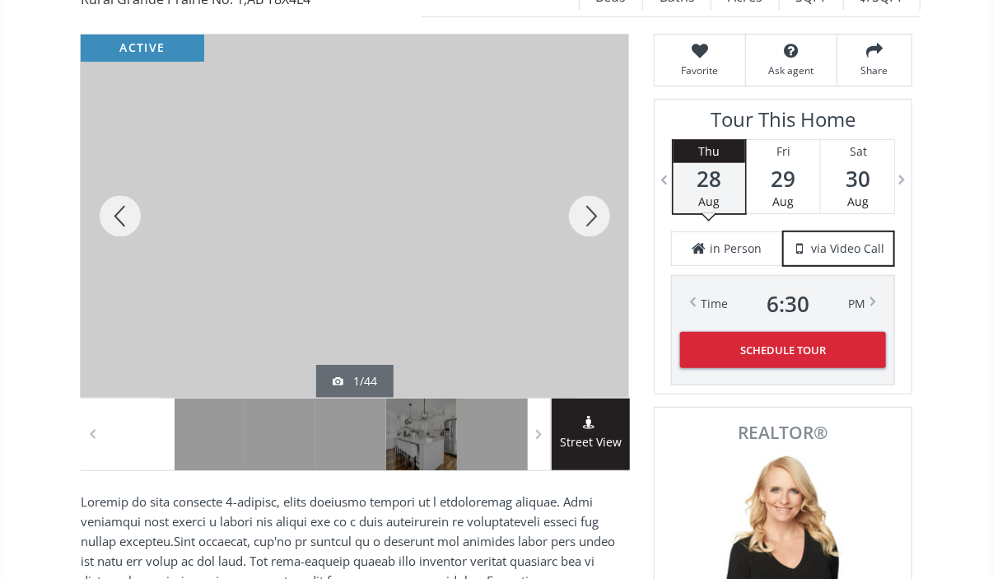
click at [594, 184] on div at bounding box center [589, 216] width 79 height 363
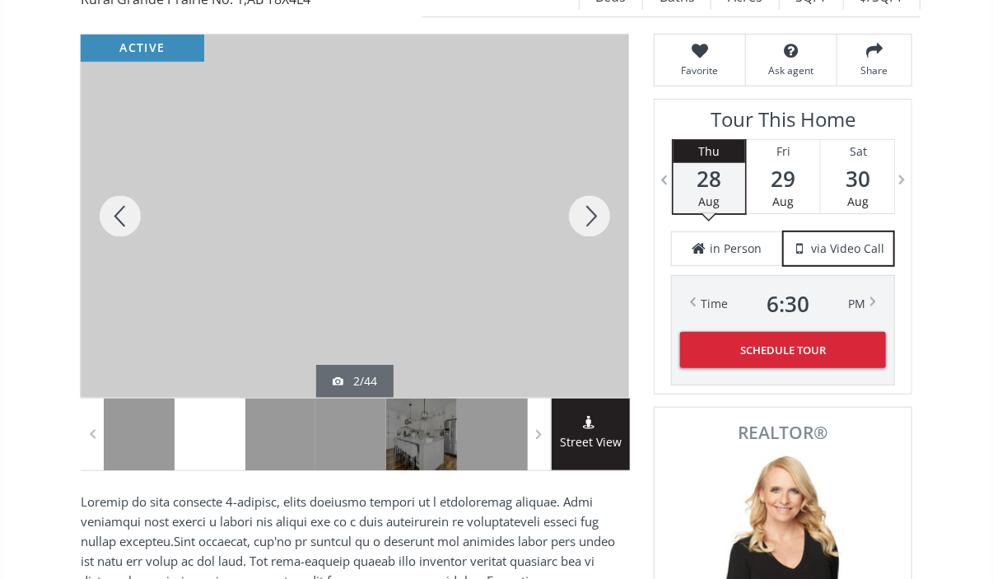
click at [594, 184] on div at bounding box center [589, 216] width 79 height 363
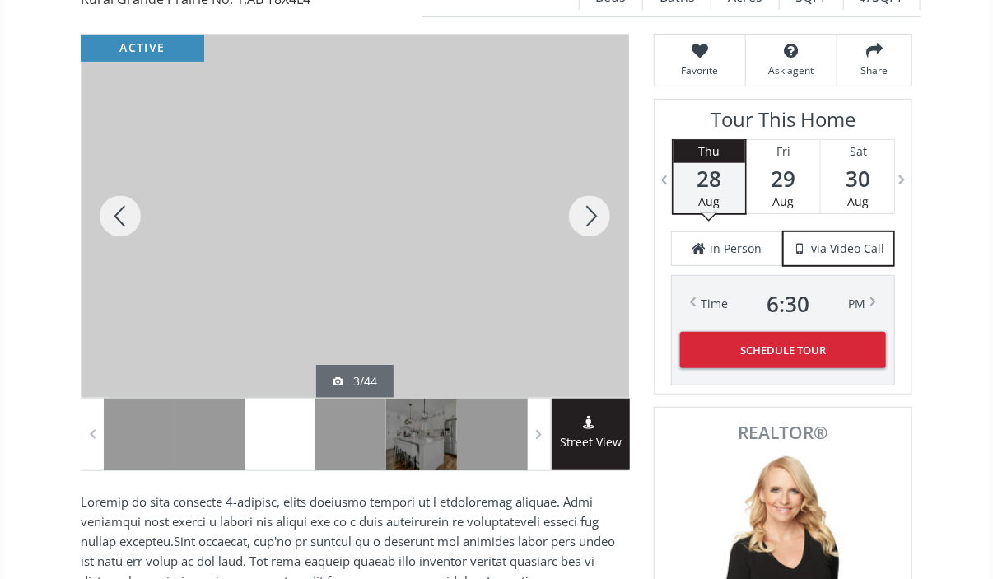
click at [594, 184] on div at bounding box center [589, 216] width 79 height 363
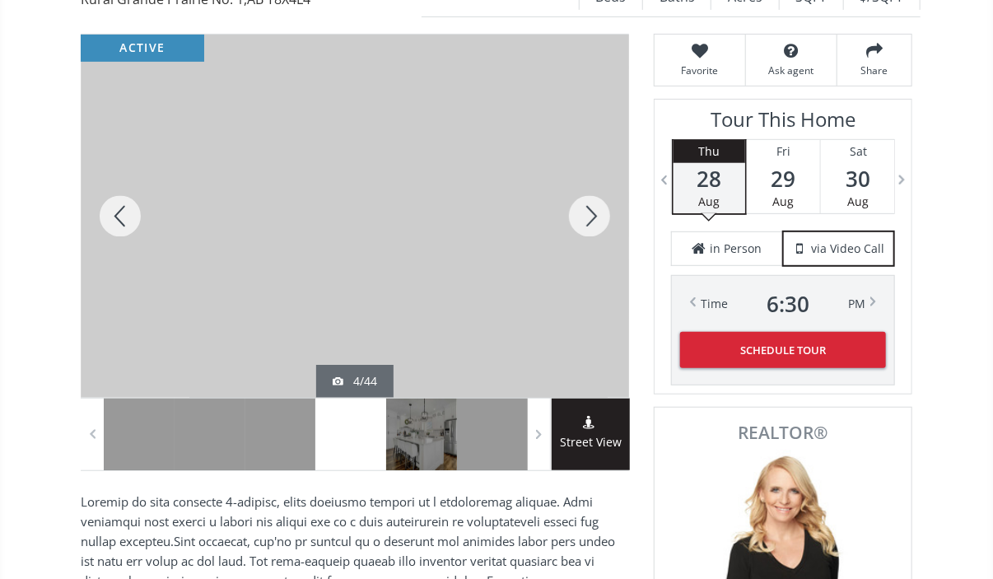
click at [594, 184] on div at bounding box center [589, 216] width 79 height 363
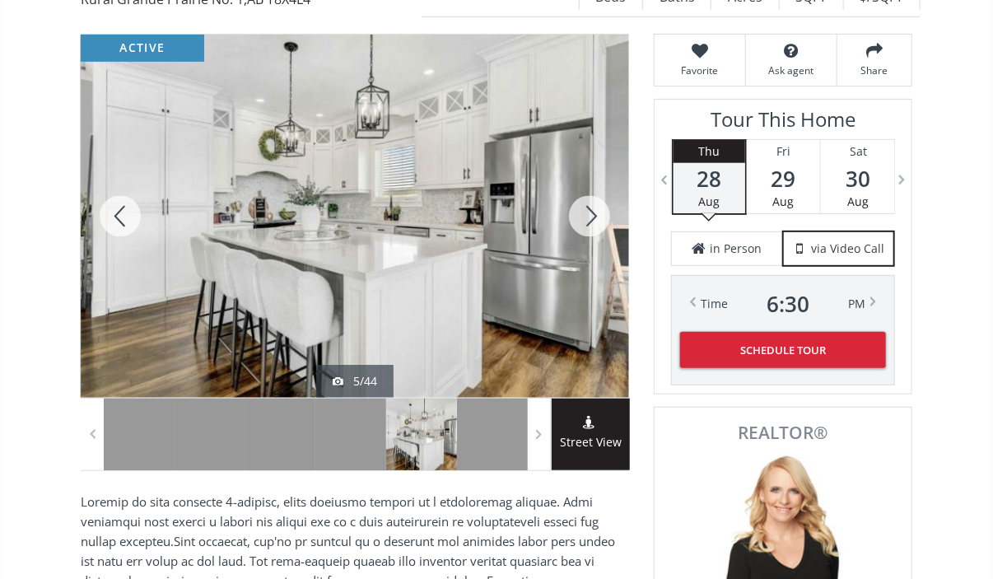
click at [594, 184] on div at bounding box center [589, 216] width 79 height 363
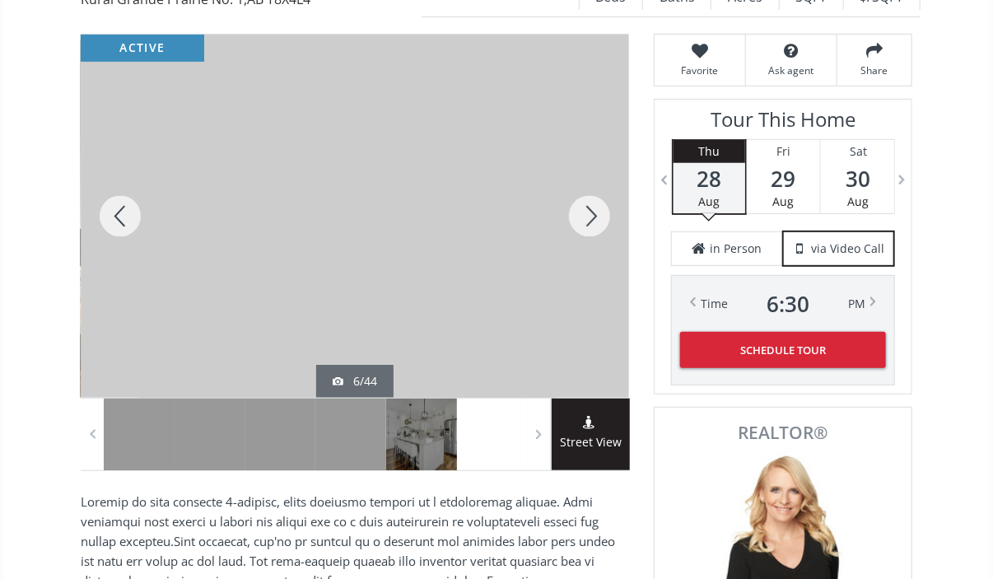
click at [594, 184] on div at bounding box center [589, 216] width 79 height 363
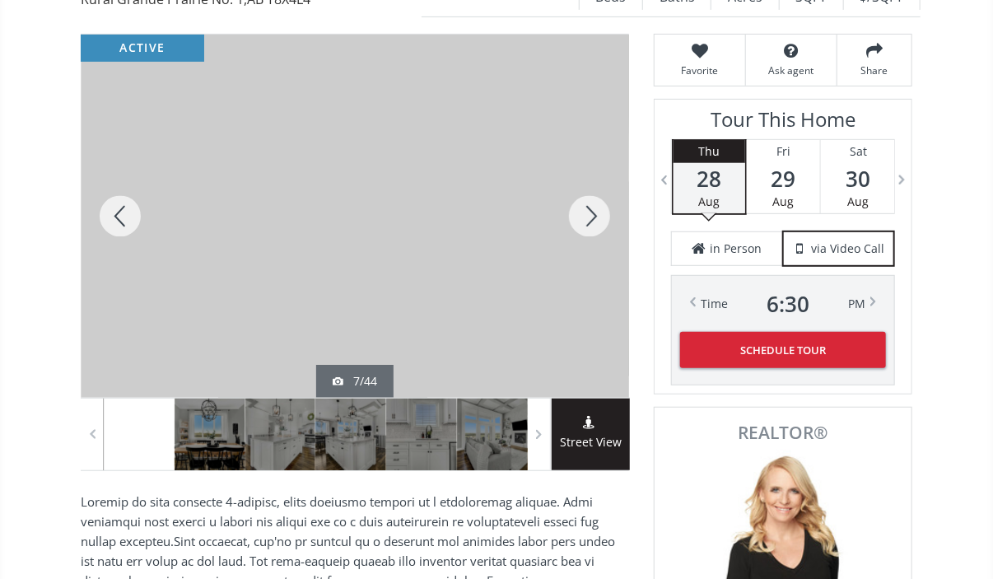
click at [594, 184] on div at bounding box center [589, 216] width 79 height 363
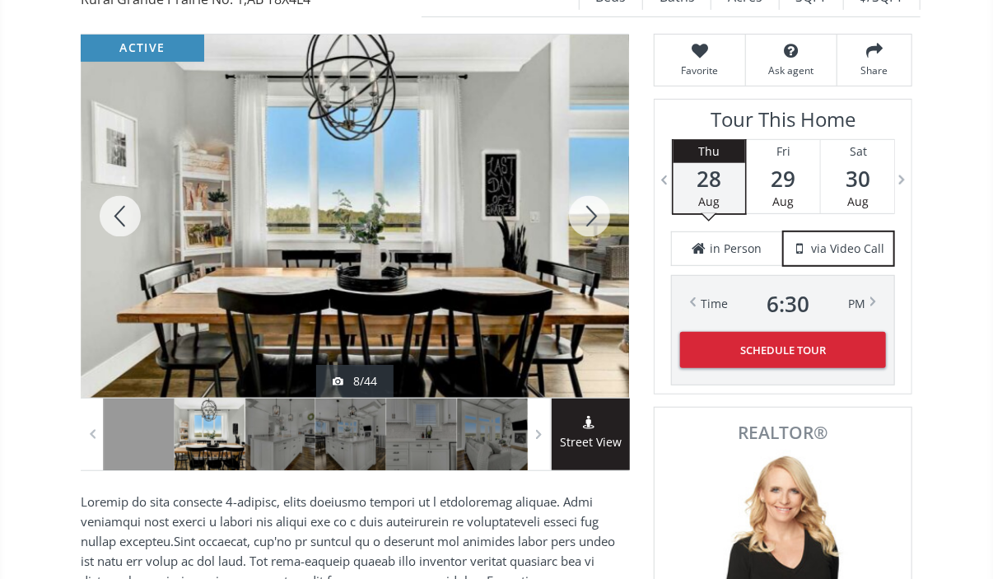
click at [594, 184] on div at bounding box center [589, 216] width 79 height 363
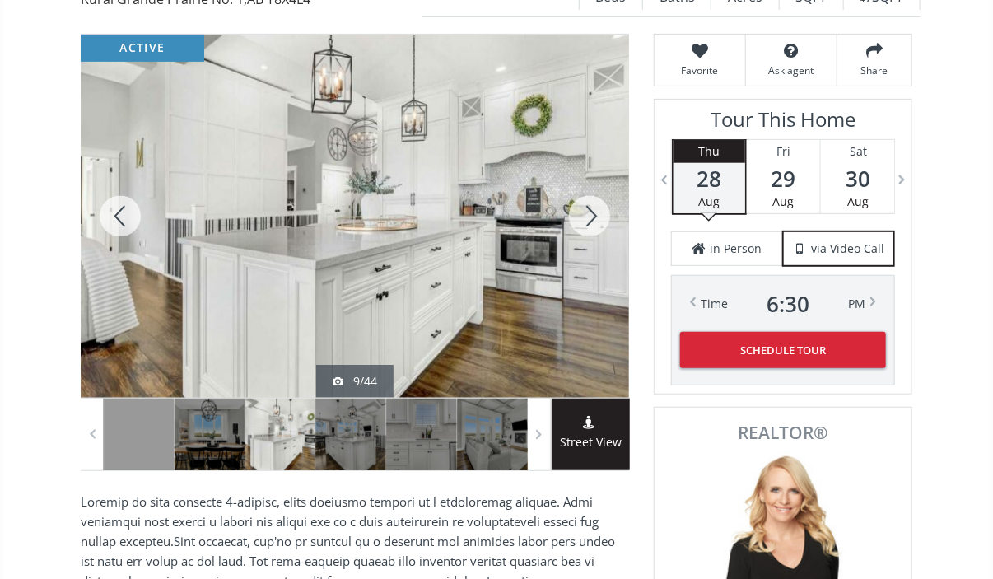
click at [594, 184] on div at bounding box center [589, 216] width 79 height 363
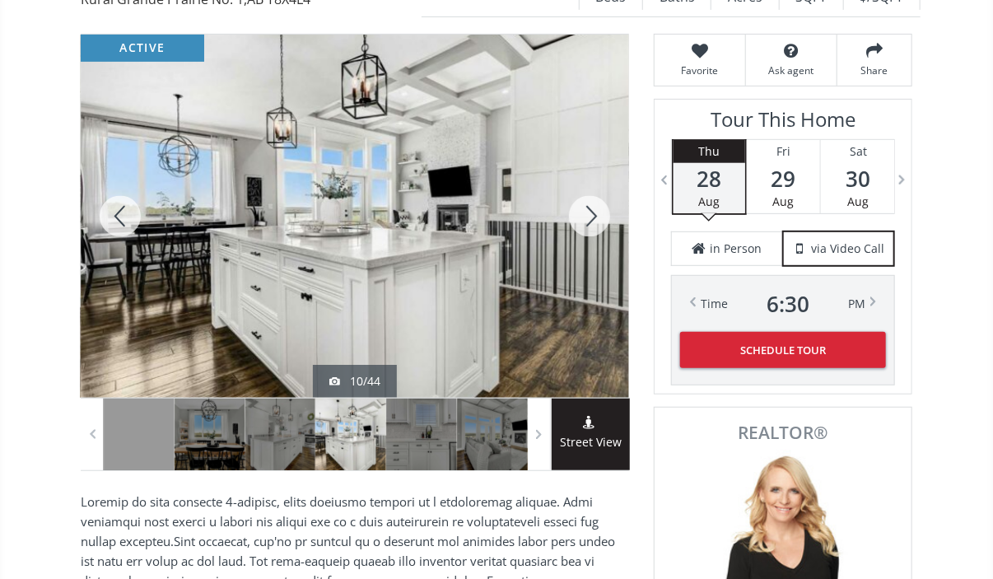
click at [594, 184] on div at bounding box center [589, 216] width 79 height 363
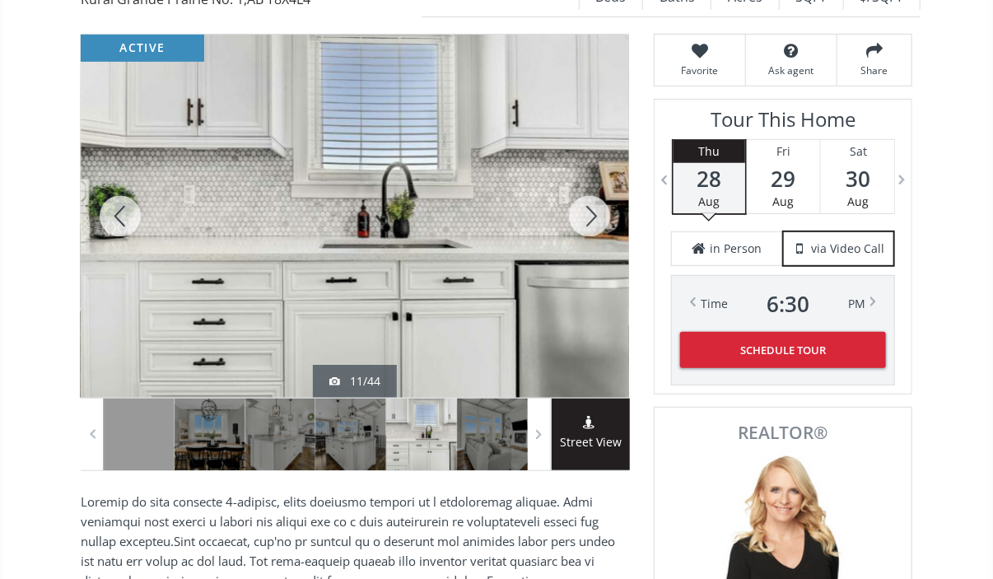
click at [594, 184] on div at bounding box center [589, 216] width 79 height 363
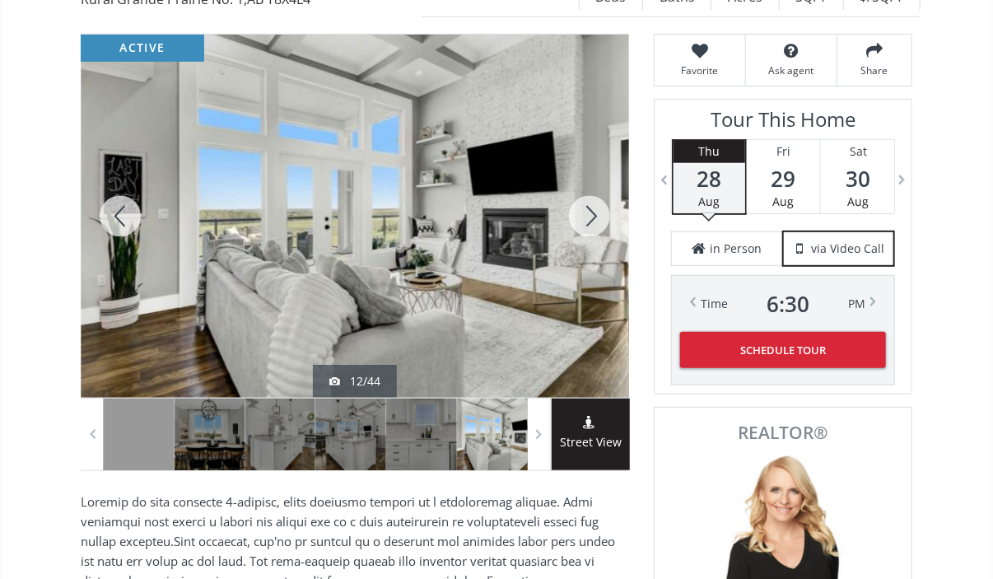
click at [594, 184] on div at bounding box center [589, 216] width 79 height 363
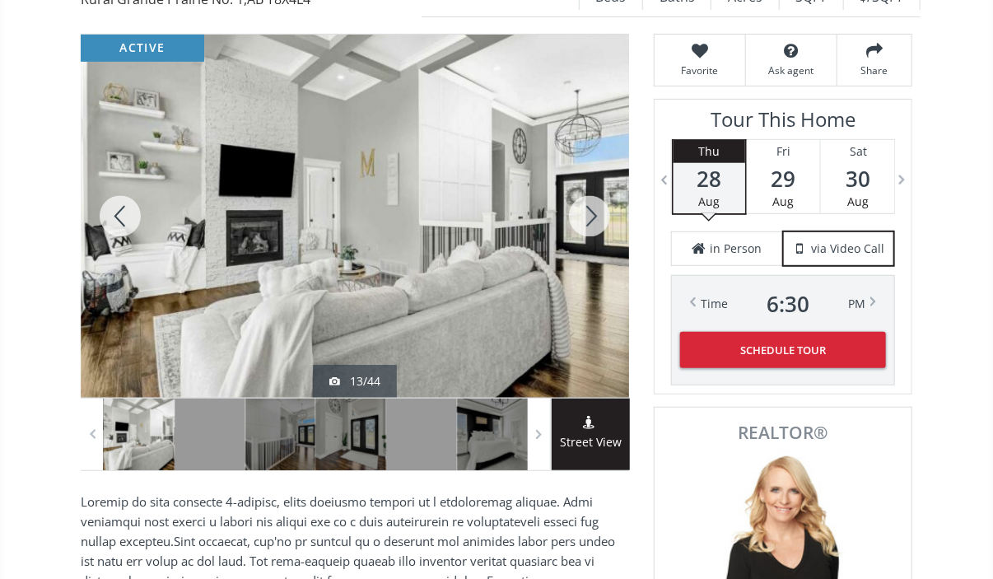
click at [594, 184] on div at bounding box center [589, 216] width 79 height 363
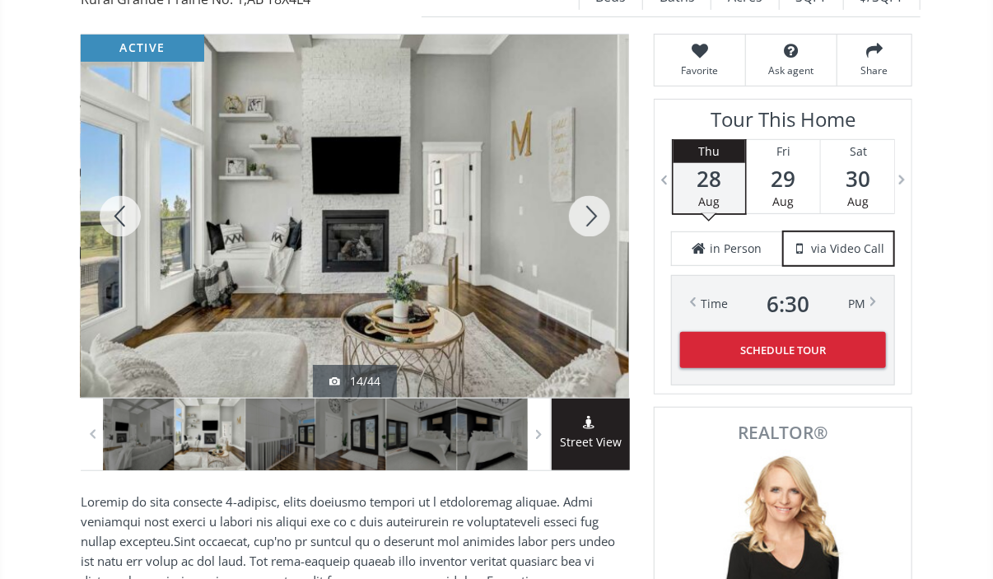
click at [594, 184] on div at bounding box center [589, 216] width 79 height 363
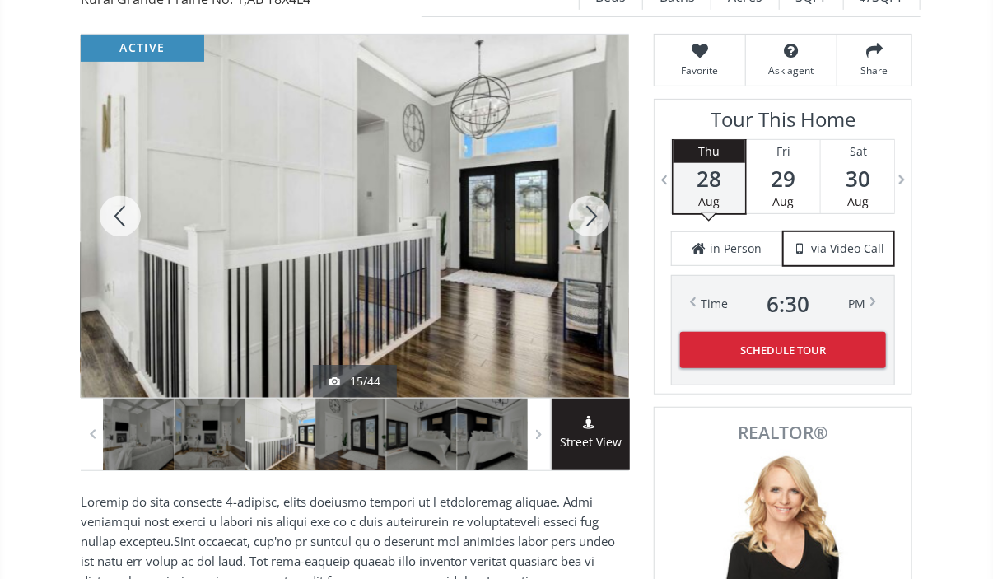
click at [594, 184] on div at bounding box center [589, 216] width 79 height 363
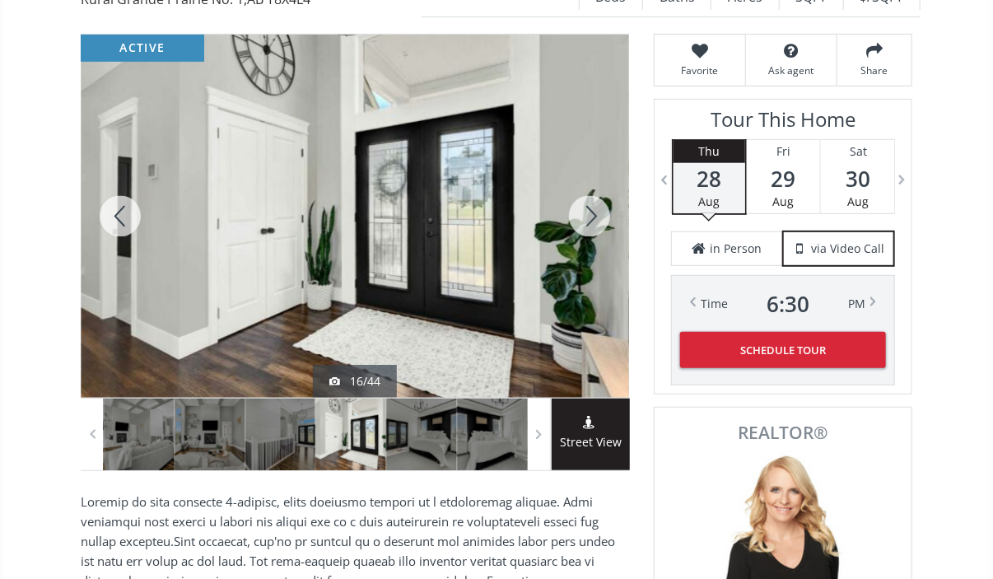
click at [594, 184] on div at bounding box center [589, 216] width 79 height 363
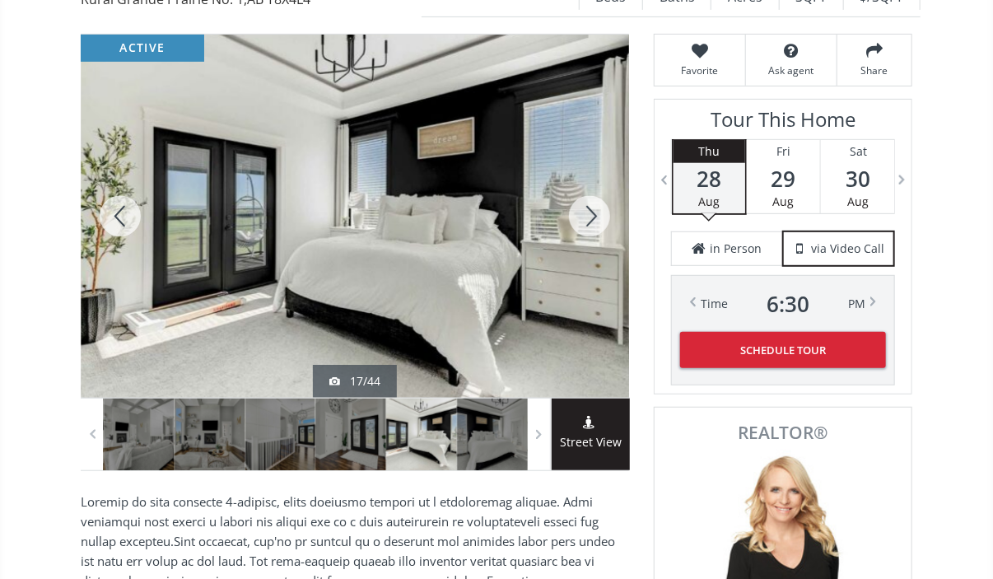
click at [594, 184] on div at bounding box center [589, 216] width 79 height 363
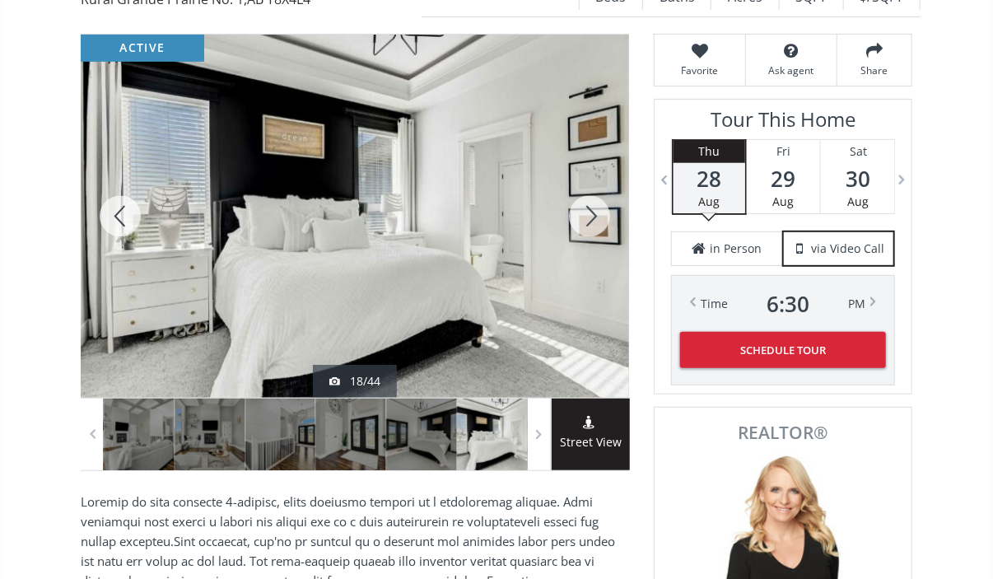
click at [594, 184] on div at bounding box center [589, 216] width 79 height 363
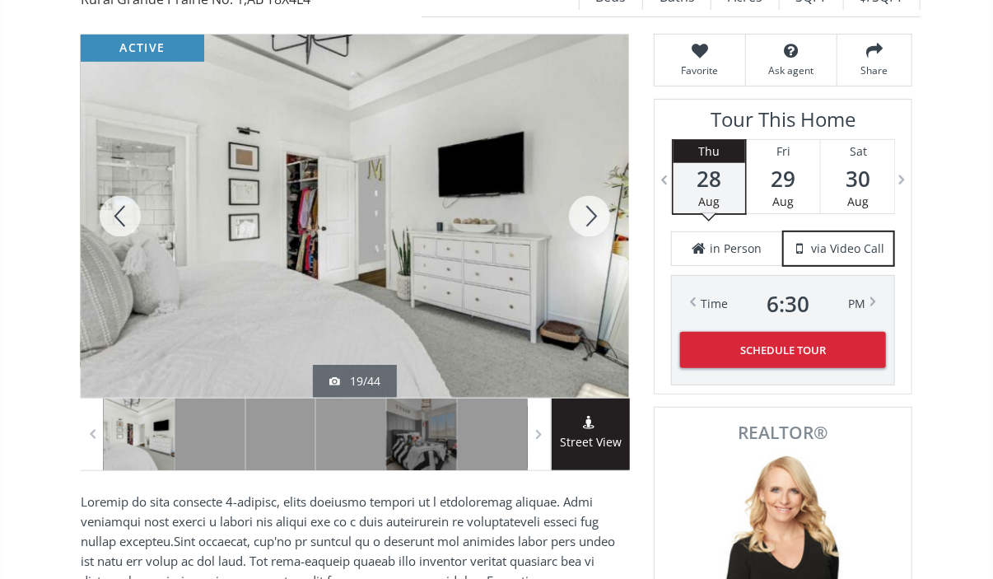
click at [594, 184] on div at bounding box center [589, 216] width 79 height 363
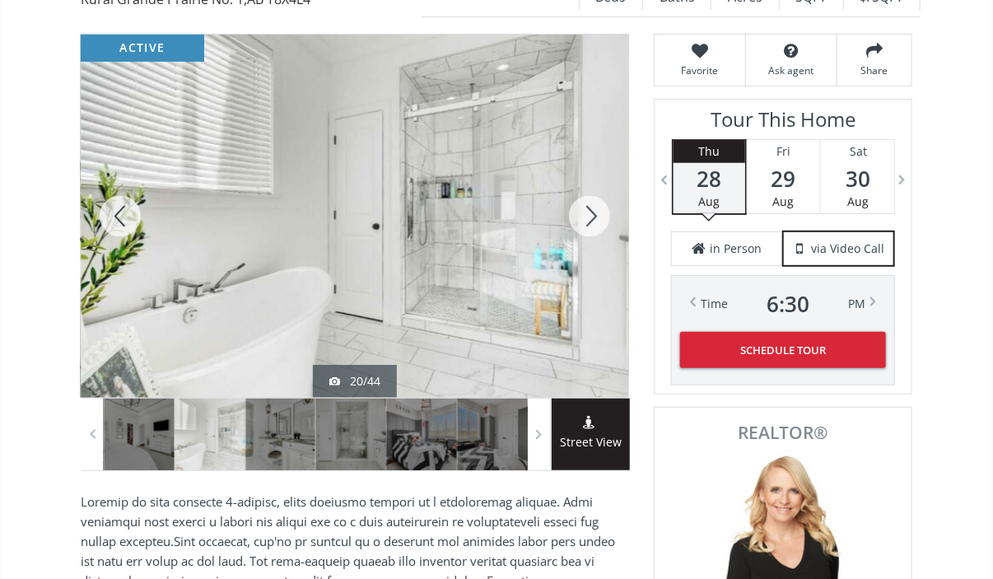
click at [594, 184] on div at bounding box center [589, 216] width 79 height 363
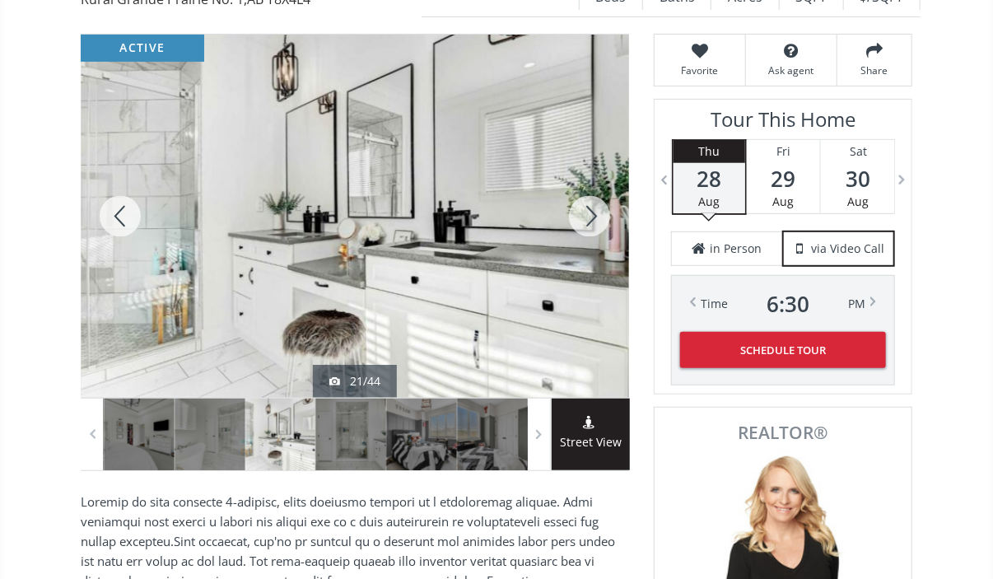
click at [594, 184] on div at bounding box center [589, 216] width 79 height 363
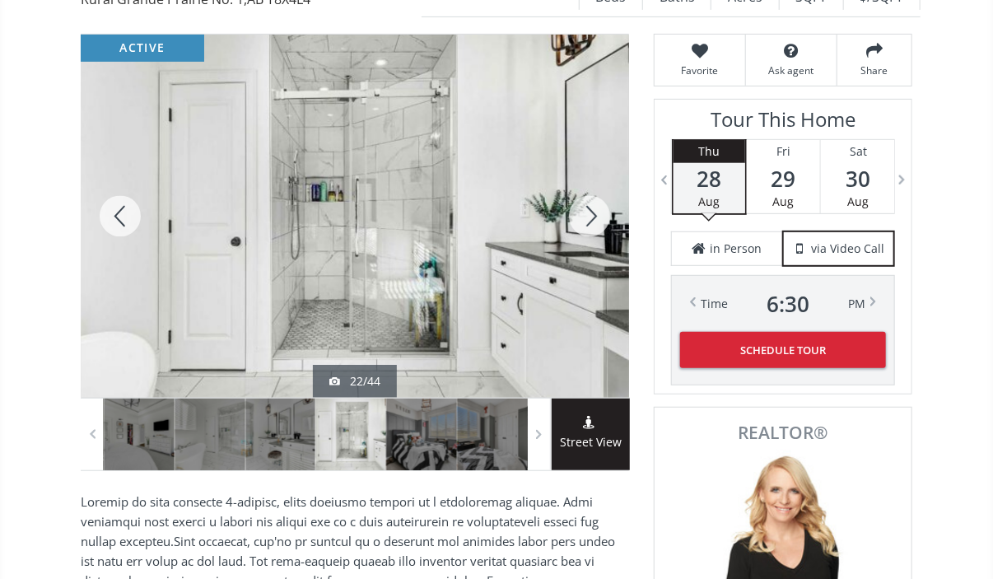
click at [594, 184] on div at bounding box center [589, 216] width 79 height 363
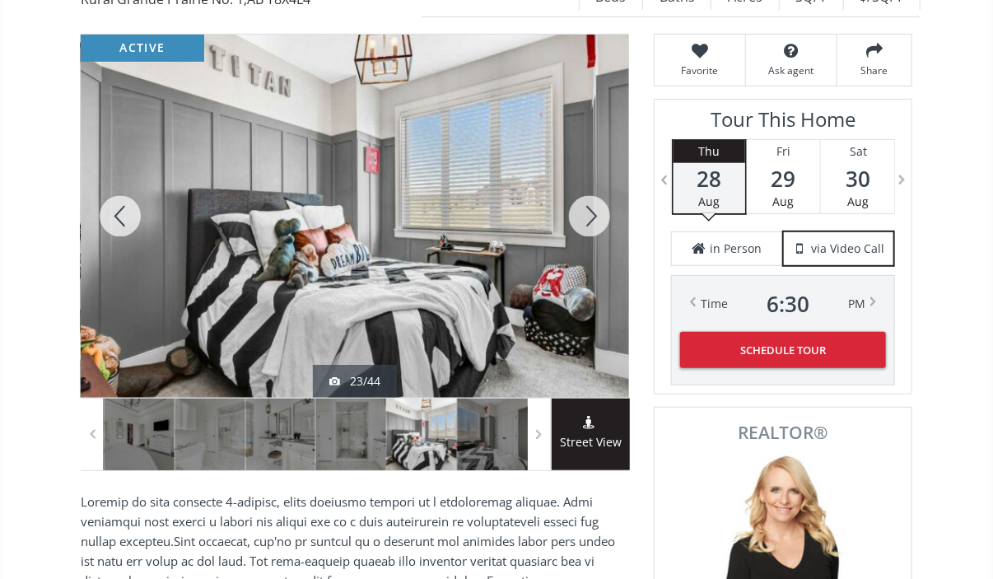
click at [594, 184] on div at bounding box center [589, 216] width 79 height 363
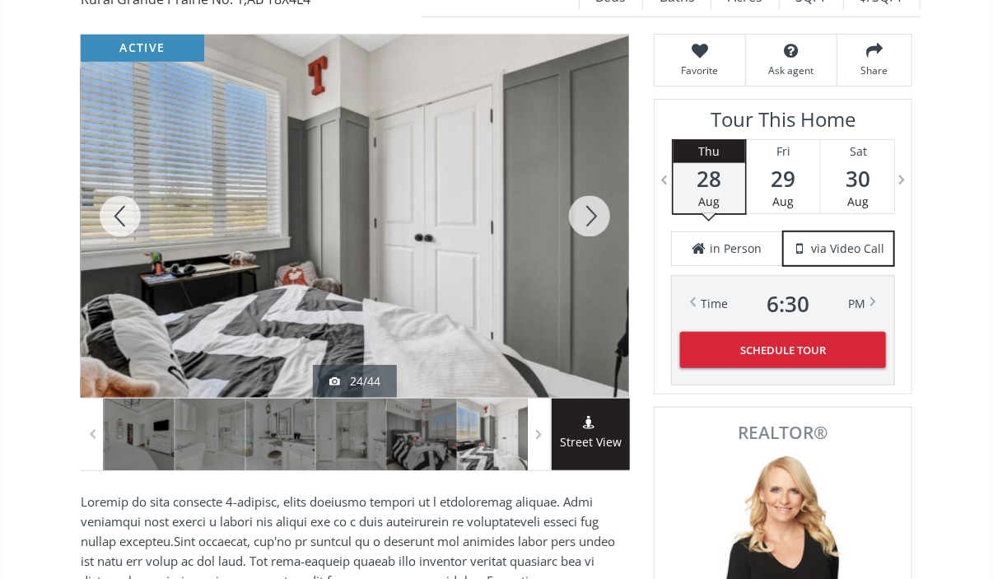
click at [594, 184] on div at bounding box center [589, 216] width 79 height 363
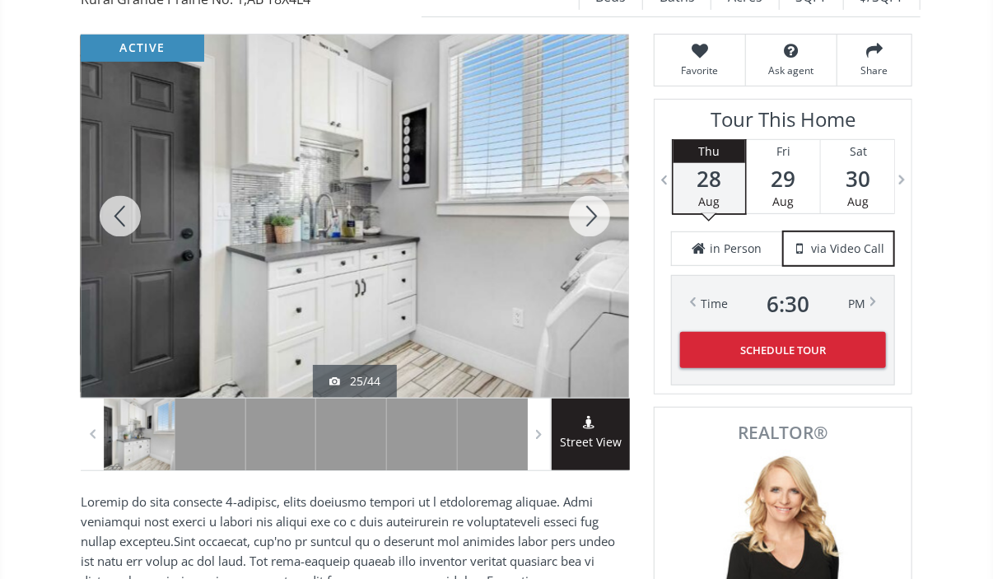
click at [594, 184] on div at bounding box center [589, 216] width 79 height 363
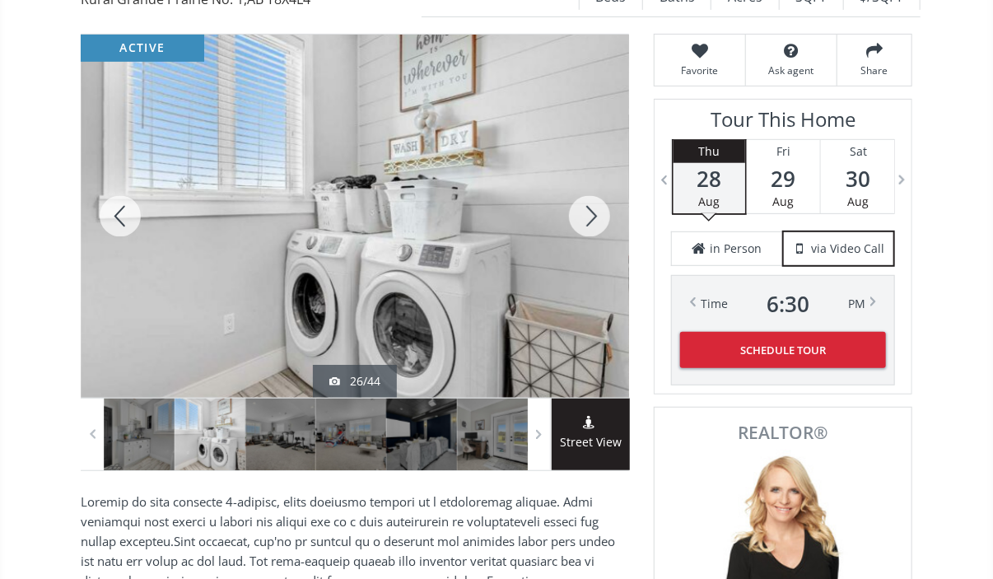
click at [594, 184] on div at bounding box center [589, 216] width 79 height 363
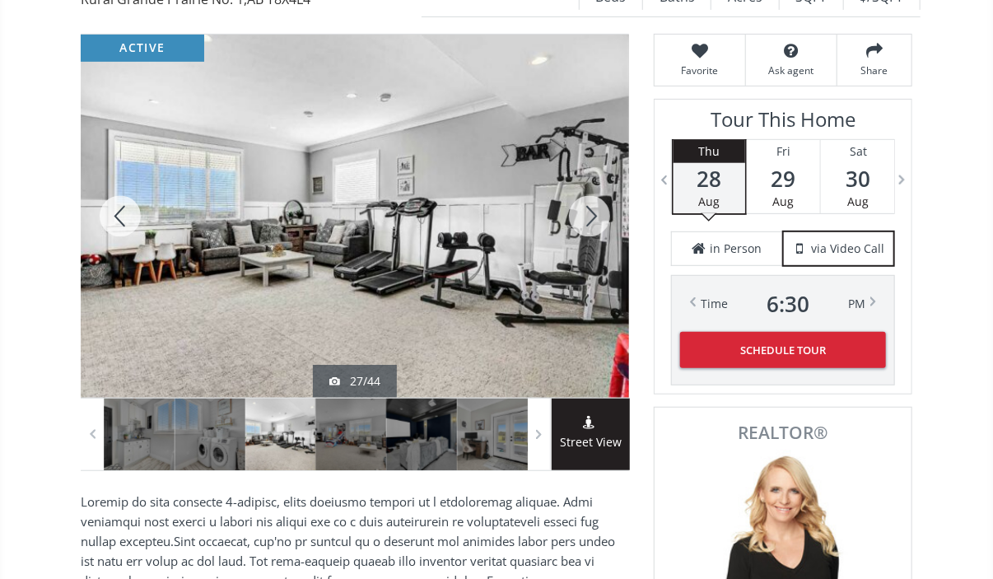
click at [594, 184] on div at bounding box center [589, 216] width 79 height 363
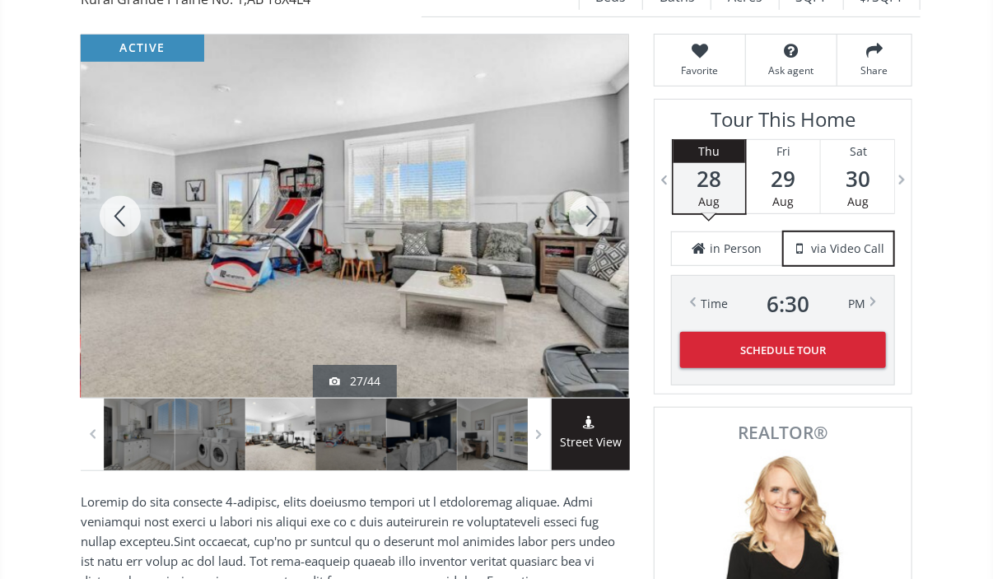
click at [594, 184] on div at bounding box center [589, 216] width 79 height 363
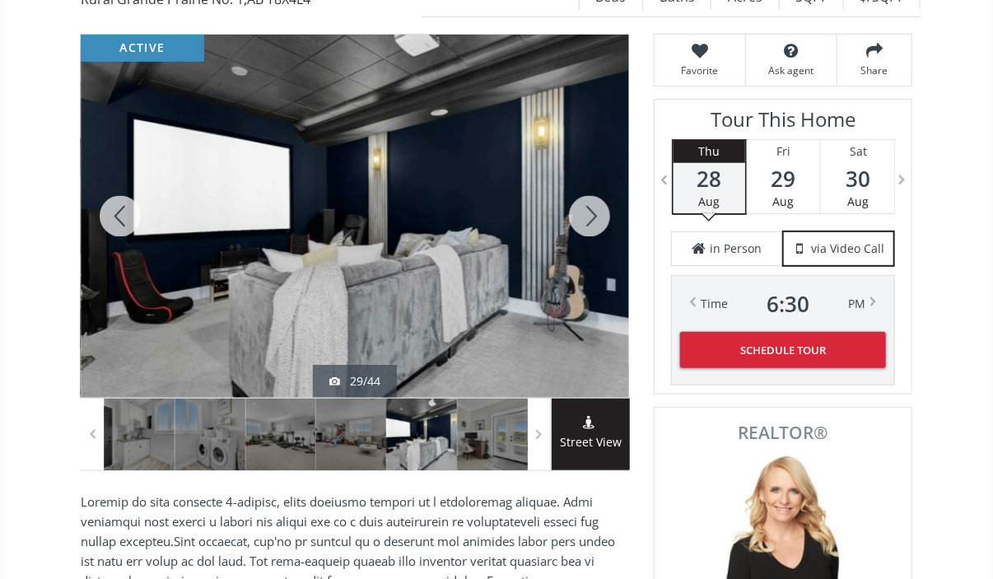
click at [594, 184] on div at bounding box center [589, 216] width 79 height 363
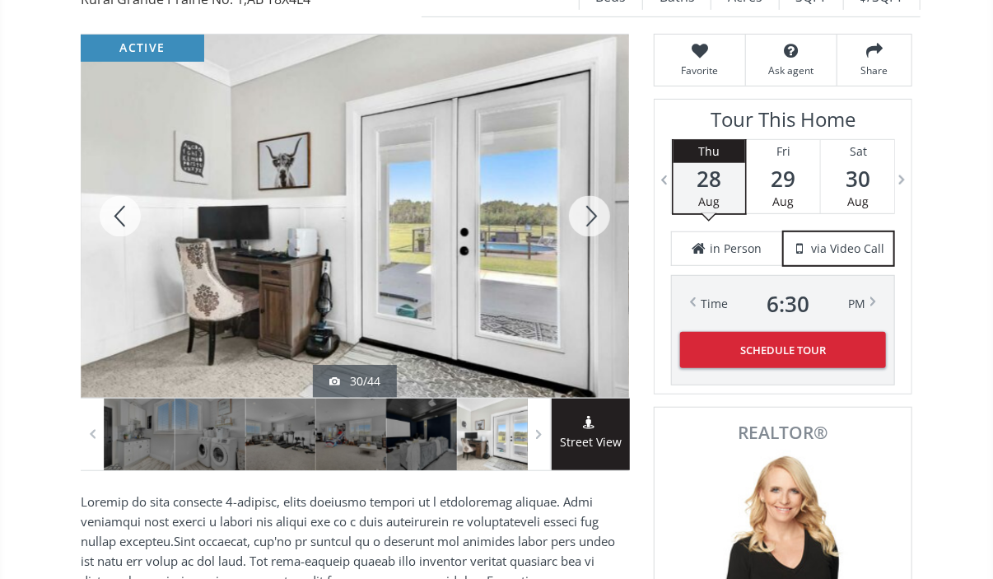
click at [594, 184] on div at bounding box center [589, 216] width 79 height 363
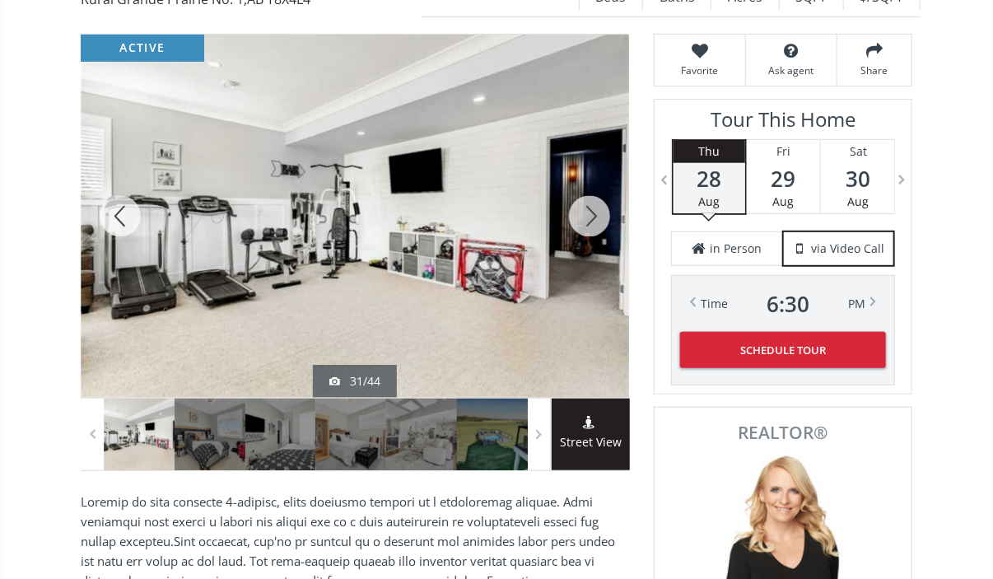
drag, startPoint x: 436, startPoint y: 124, endPoint x: 115, endPoint y: 68, distance: 325.2
click at [409, 121] on div at bounding box center [355, 216] width 549 height 363
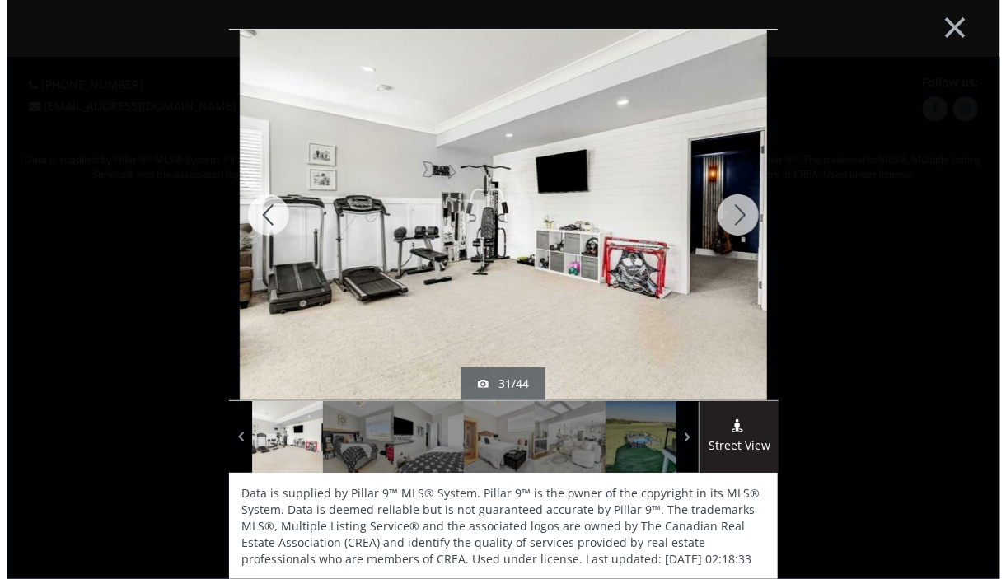
scroll to position [0, 0]
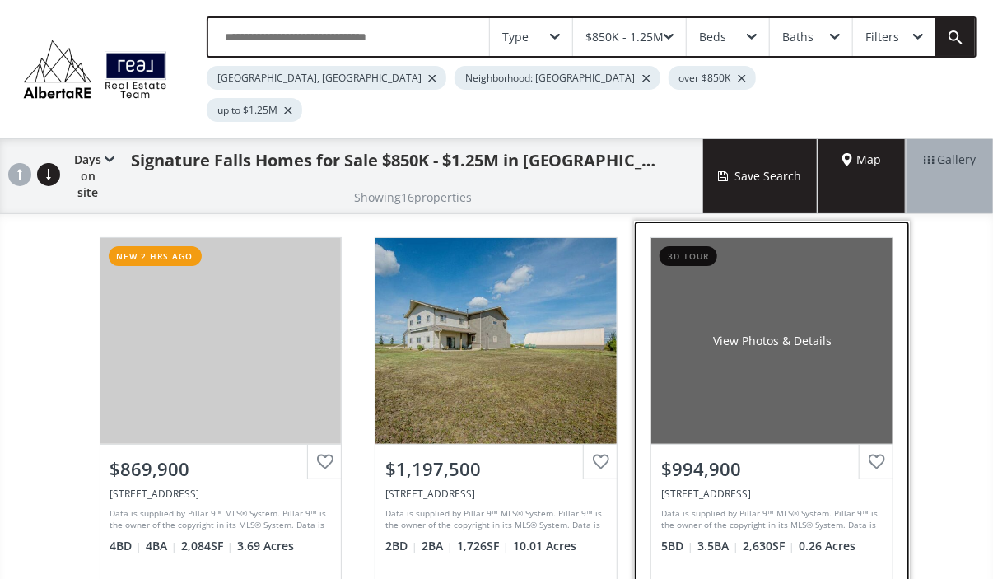
click at [794, 333] on div "View Photos & Details" at bounding box center [772, 341] width 119 height 16
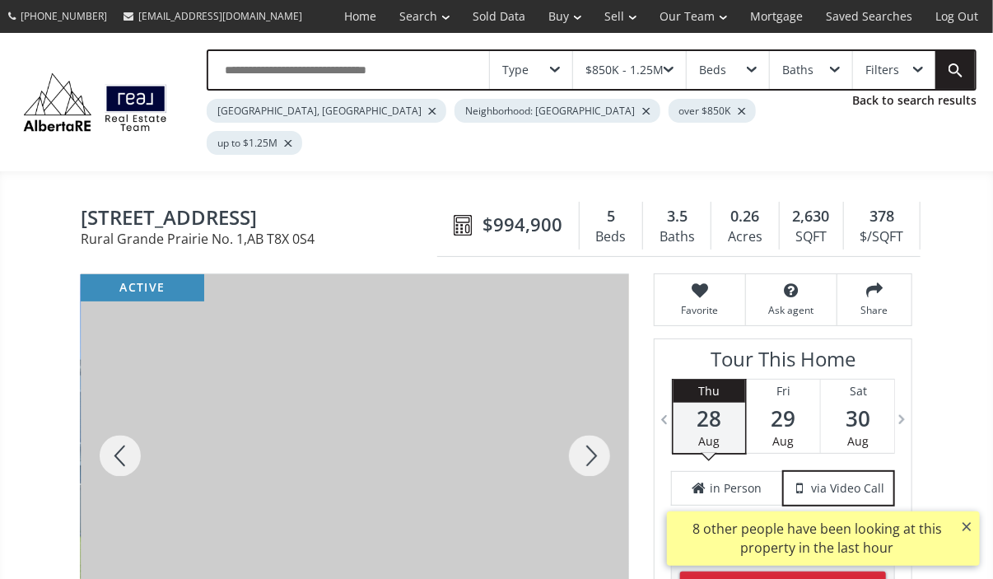
click at [588, 425] on div at bounding box center [589, 455] width 79 height 363
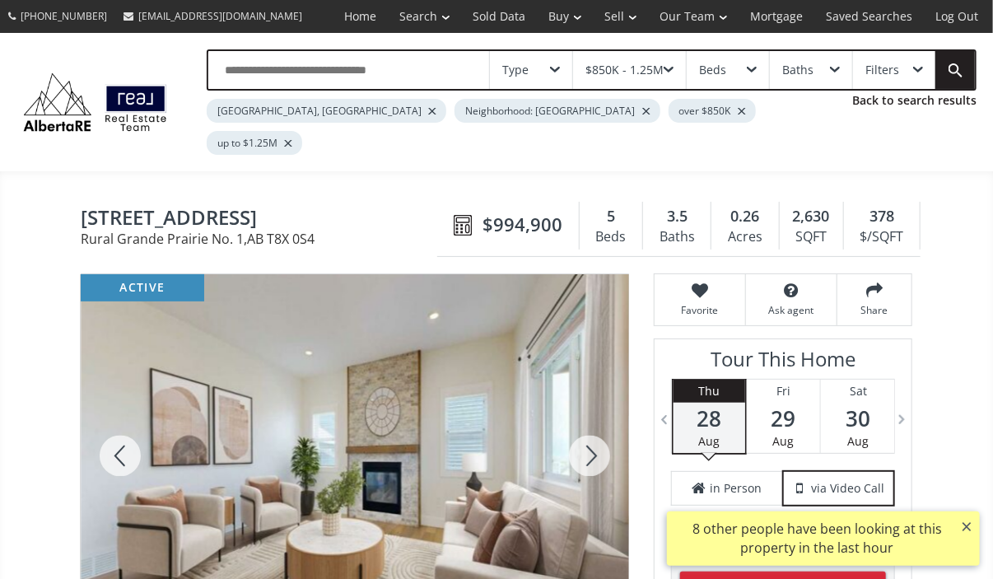
click at [588, 425] on div at bounding box center [589, 455] width 79 height 363
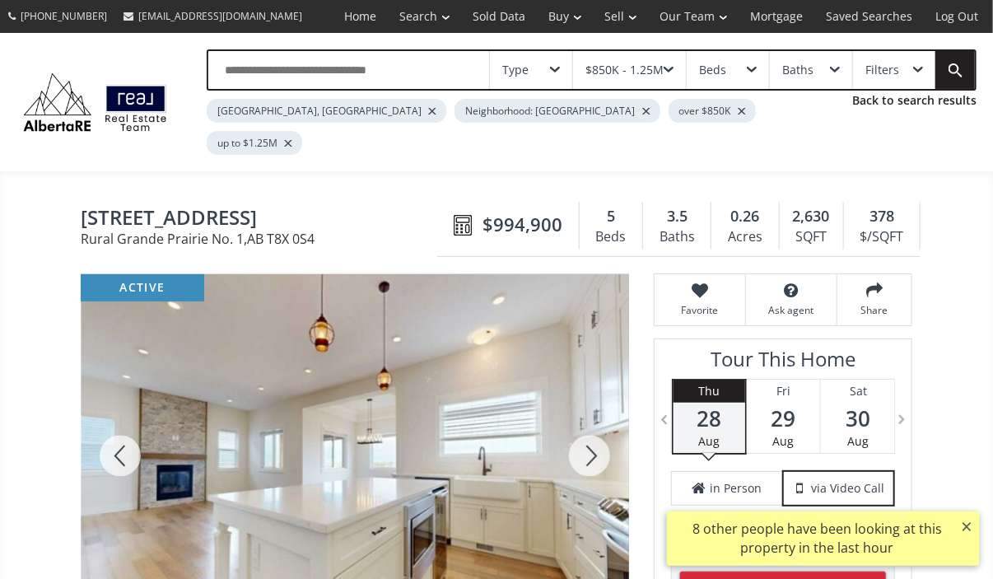
click at [588, 425] on div at bounding box center [589, 455] width 79 height 363
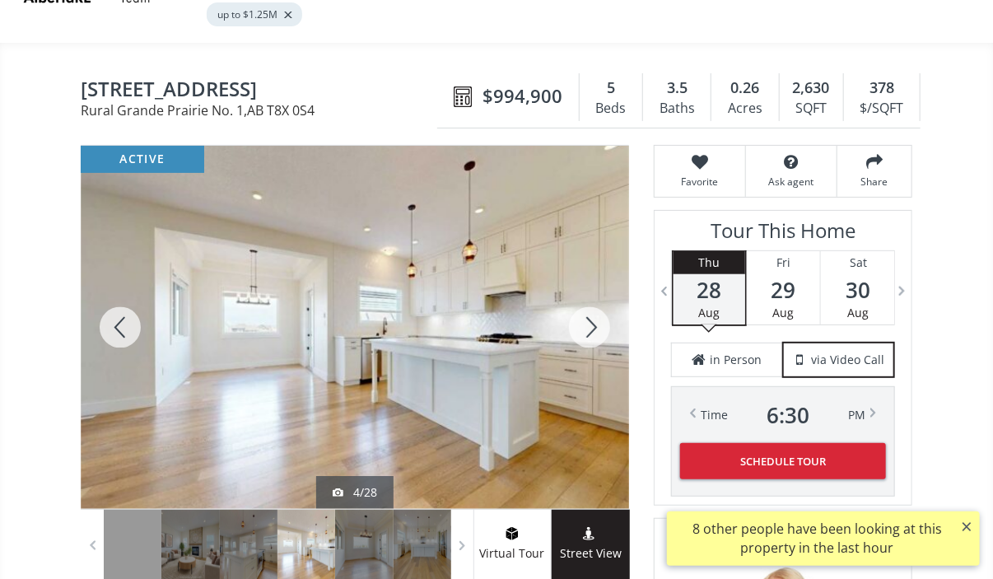
scroll to position [127, 0]
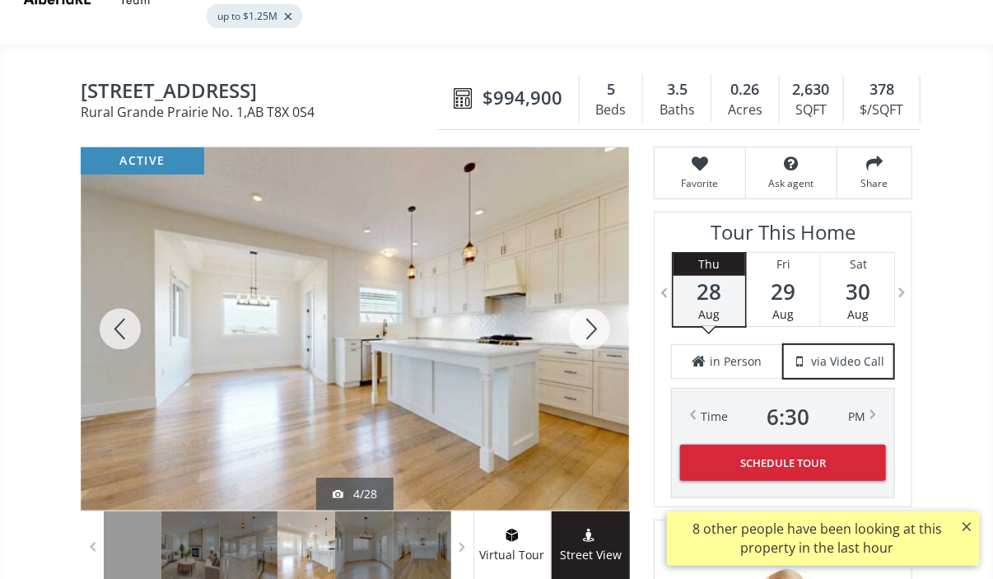
click at [597, 299] on div at bounding box center [589, 328] width 79 height 363
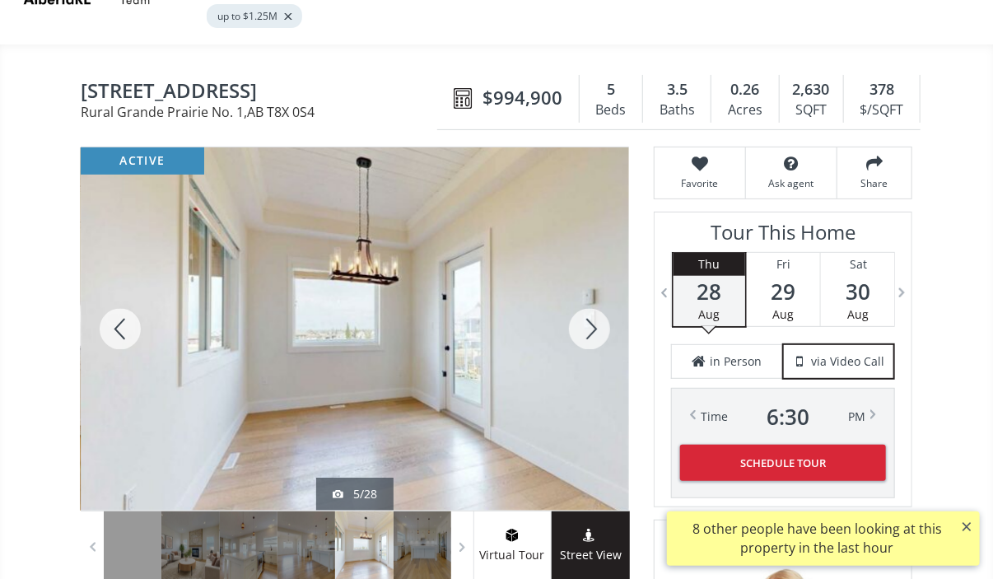
click at [597, 299] on div at bounding box center [589, 328] width 79 height 363
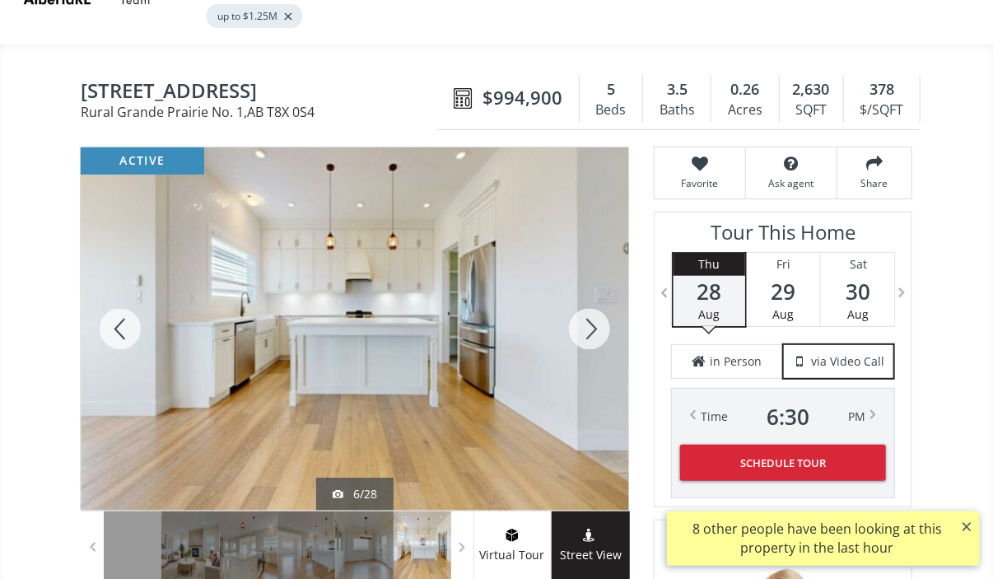
click at [597, 299] on div at bounding box center [589, 328] width 79 height 363
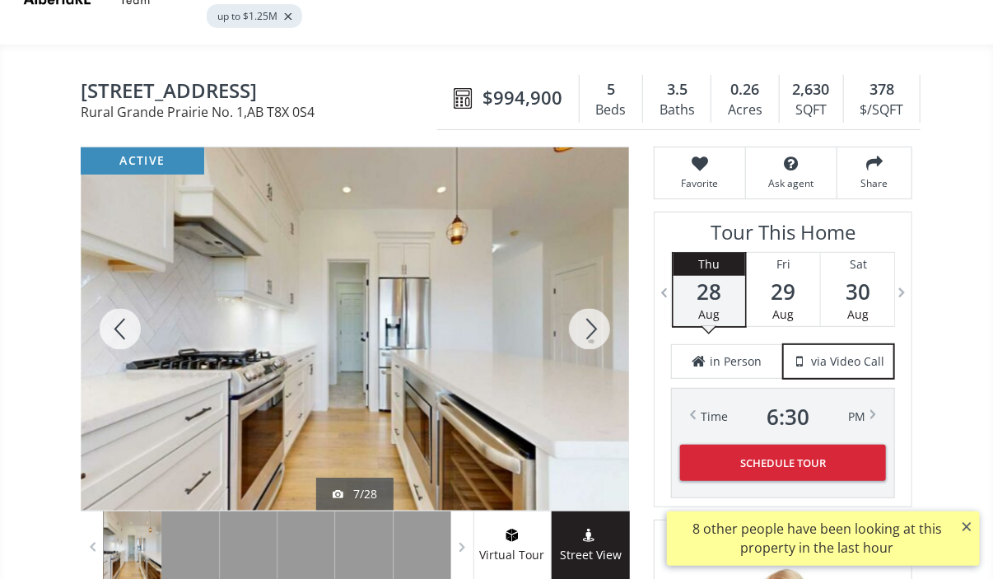
click at [597, 299] on div at bounding box center [589, 328] width 79 height 363
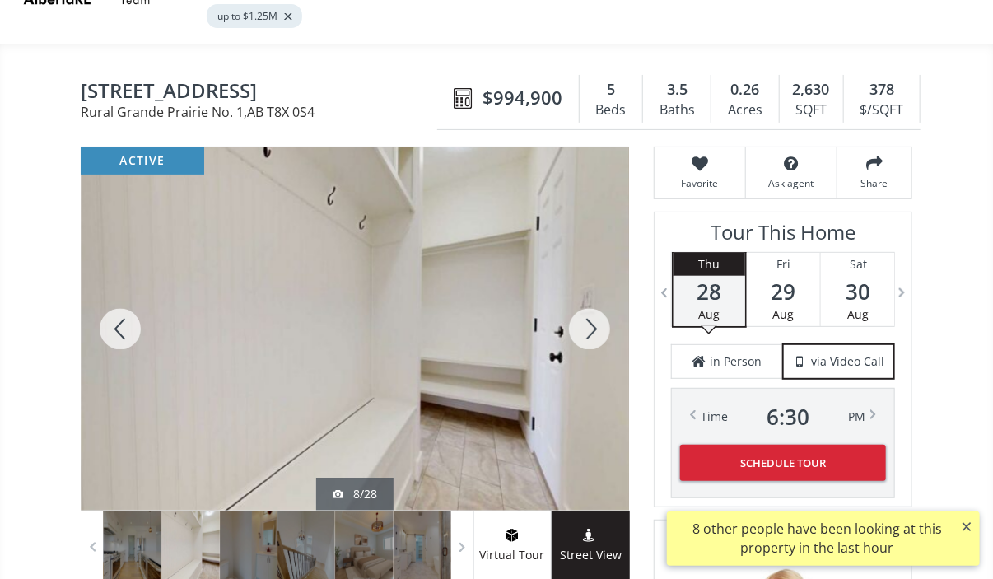
click at [597, 299] on div at bounding box center [589, 328] width 79 height 363
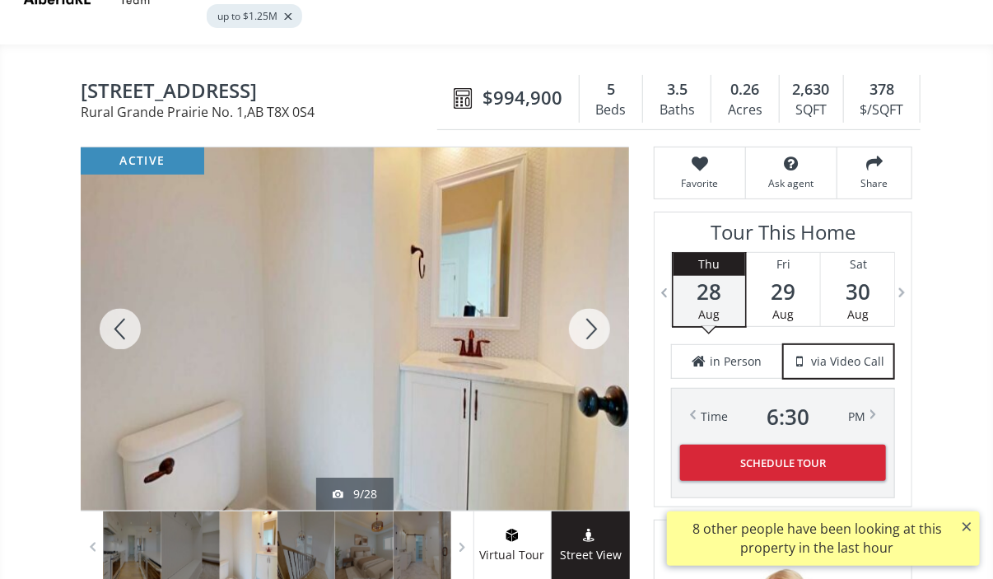
click at [597, 299] on div at bounding box center [589, 328] width 79 height 363
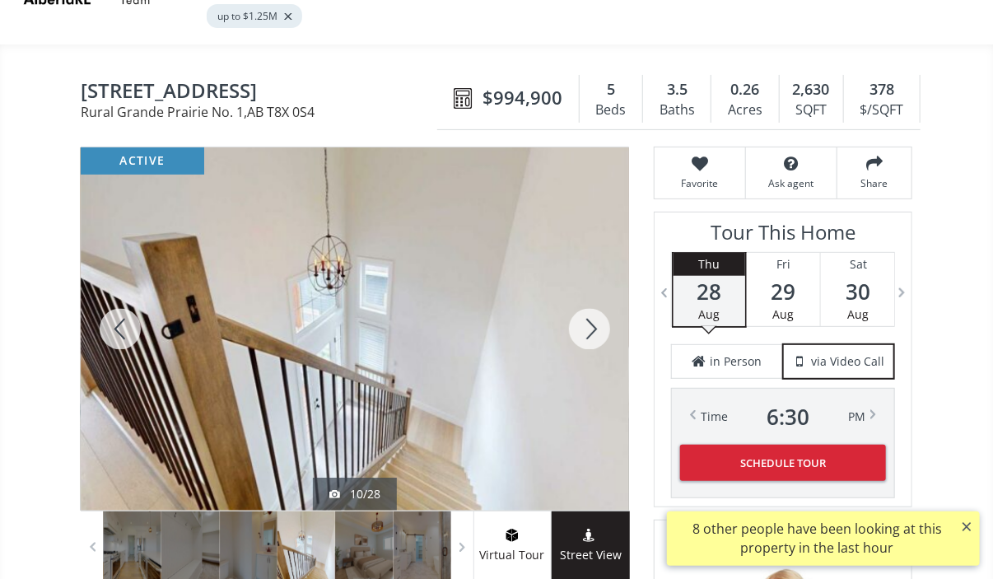
click at [597, 299] on div at bounding box center [589, 328] width 79 height 363
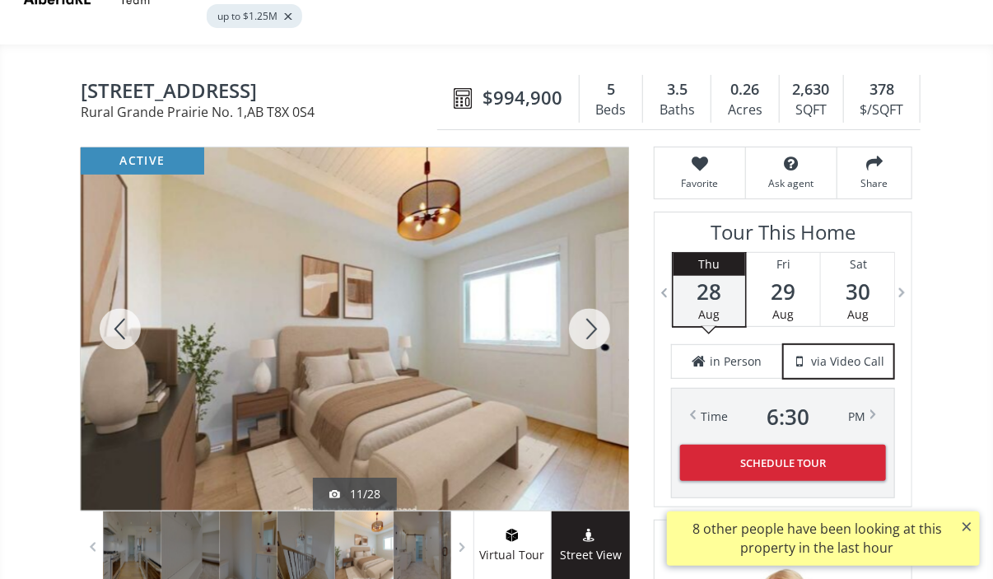
click at [597, 299] on div at bounding box center [589, 328] width 79 height 363
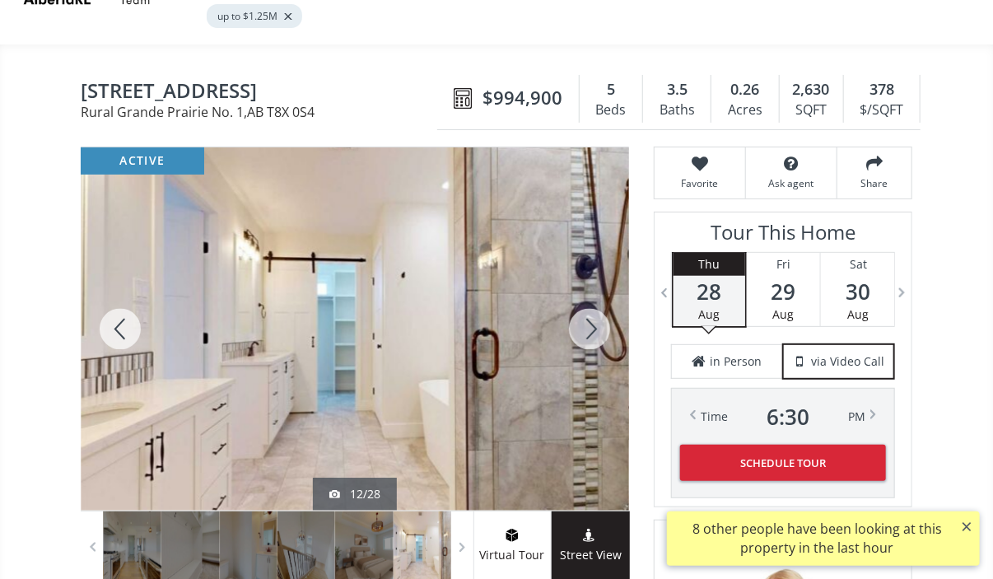
click at [597, 299] on div at bounding box center [589, 328] width 79 height 363
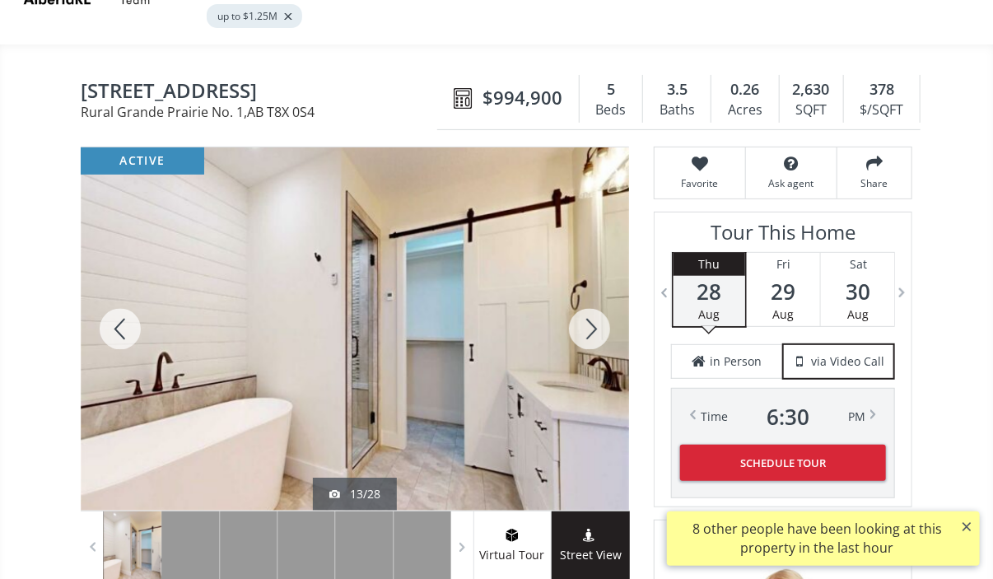
click at [597, 299] on div at bounding box center [589, 328] width 79 height 363
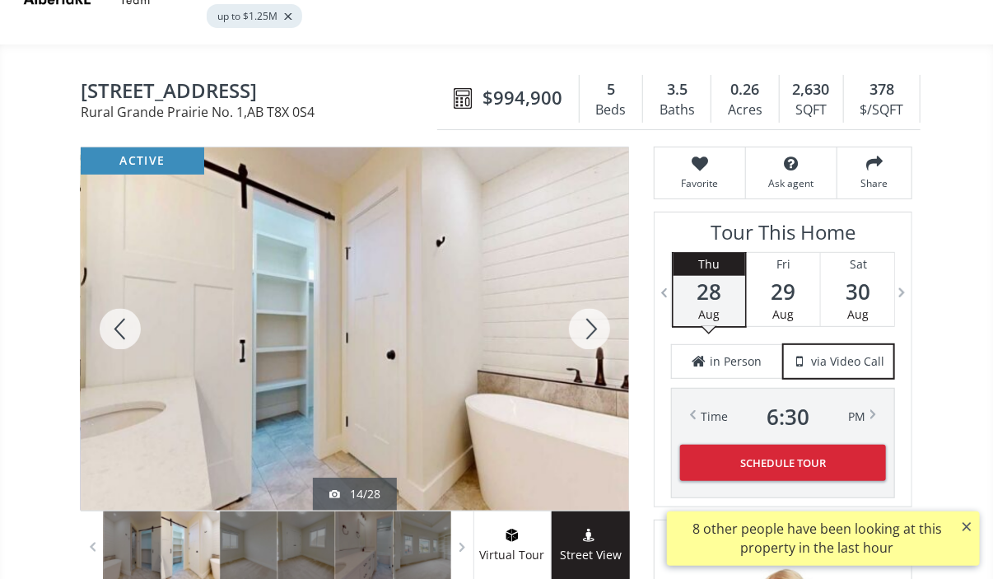
click at [597, 299] on div at bounding box center [589, 328] width 79 height 363
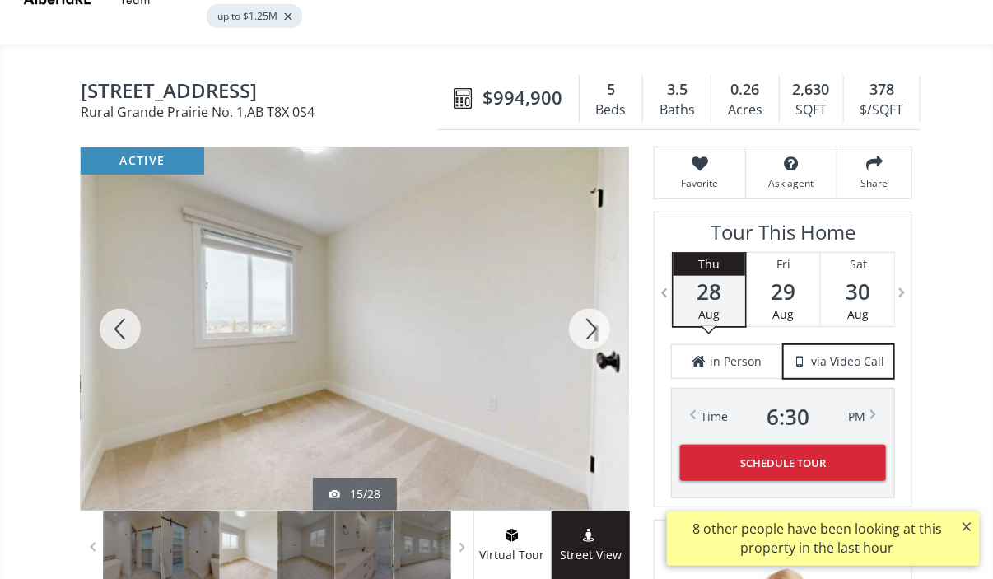
click at [597, 299] on div at bounding box center [589, 328] width 79 height 363
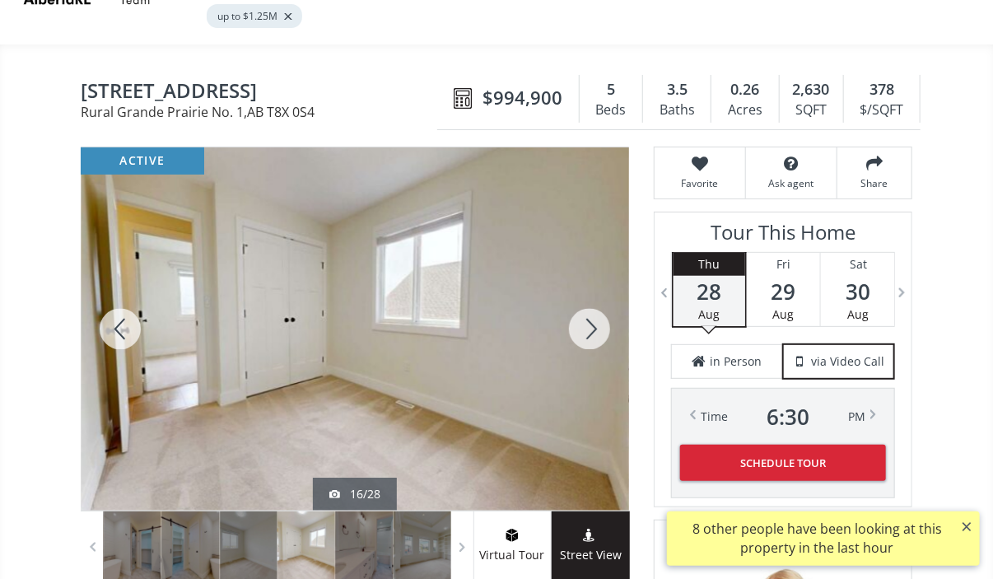
click at [597, 299] on div at bounding box center [589, 328] width 79 height 363
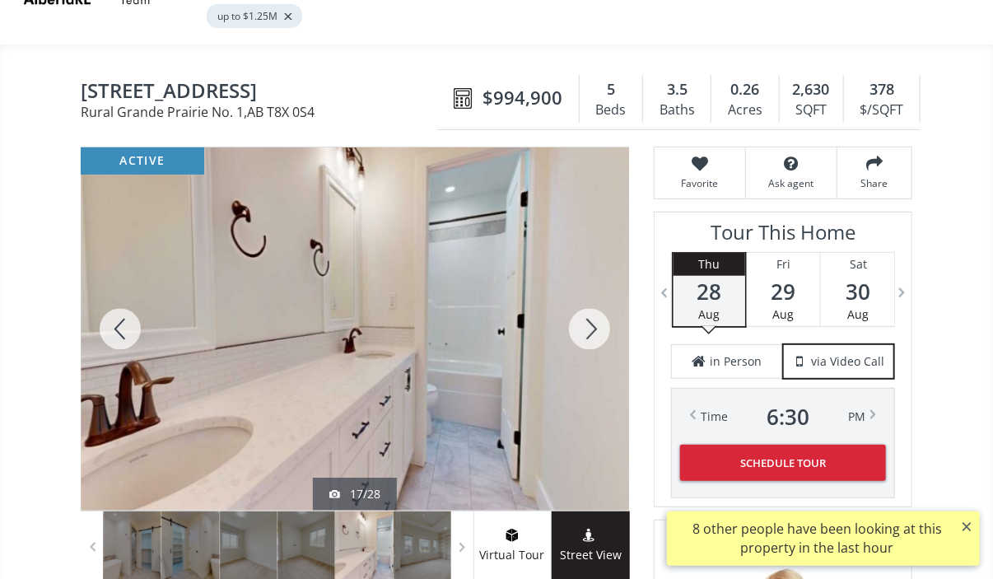
click at [597, 299] on div at bounding box center [589, 328] width 79 height 363
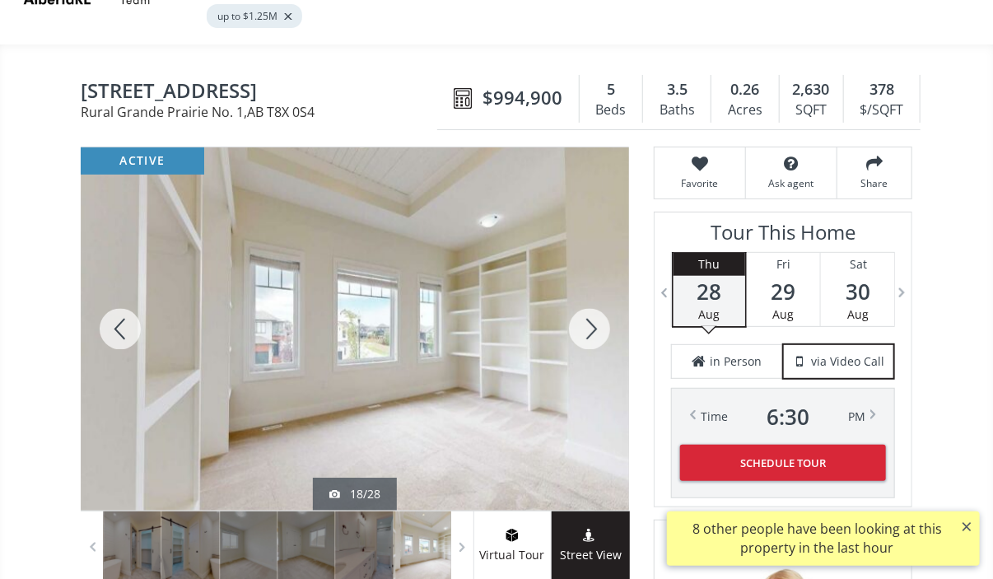
click at [597, 299] on div at bounding box center [589, 328] width 79 height 363
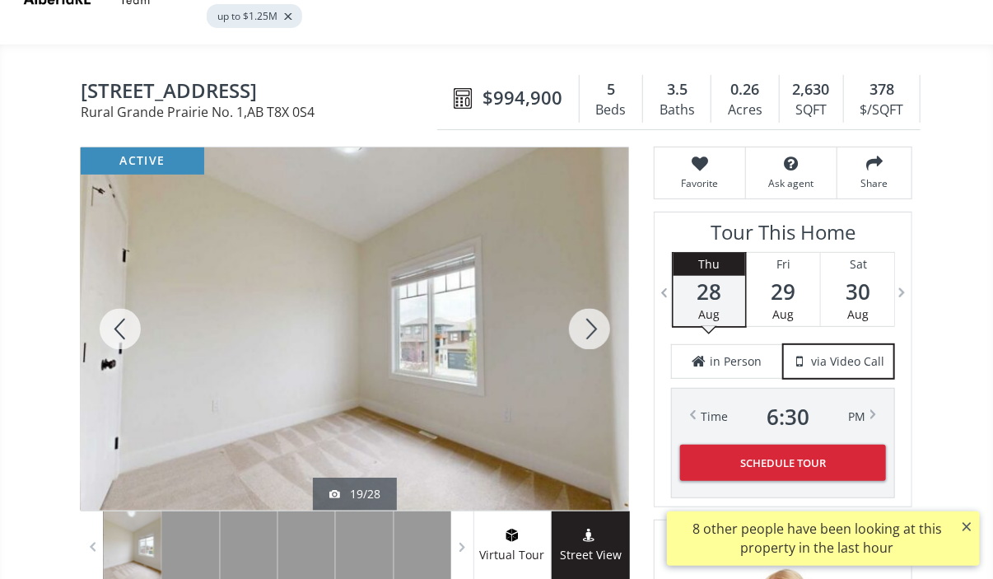
click at [597, 299] on div at bounding box center [589, 328] width 79 height 363
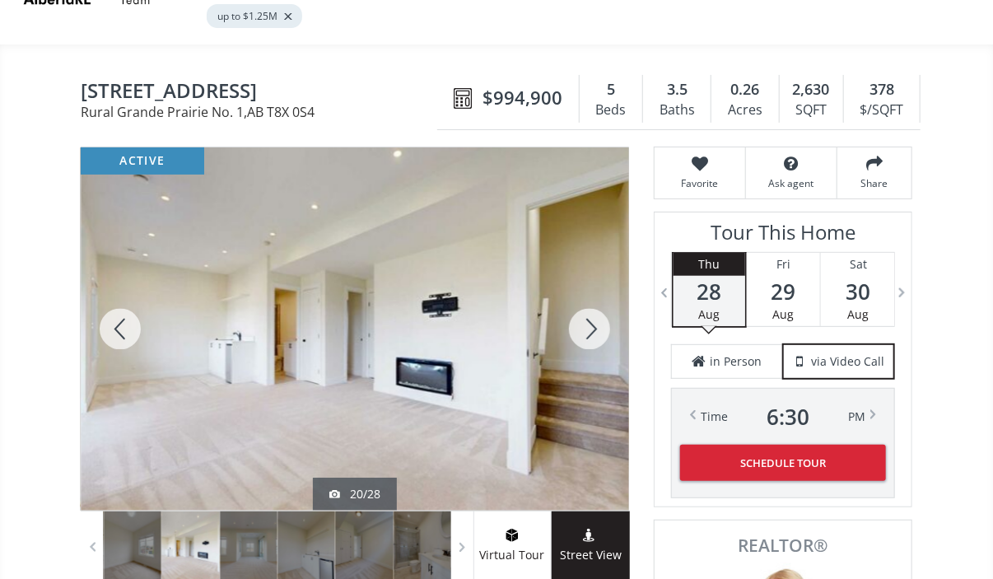
click at [597, 299] on div at bounding box center [589, 328] width 79 height 363
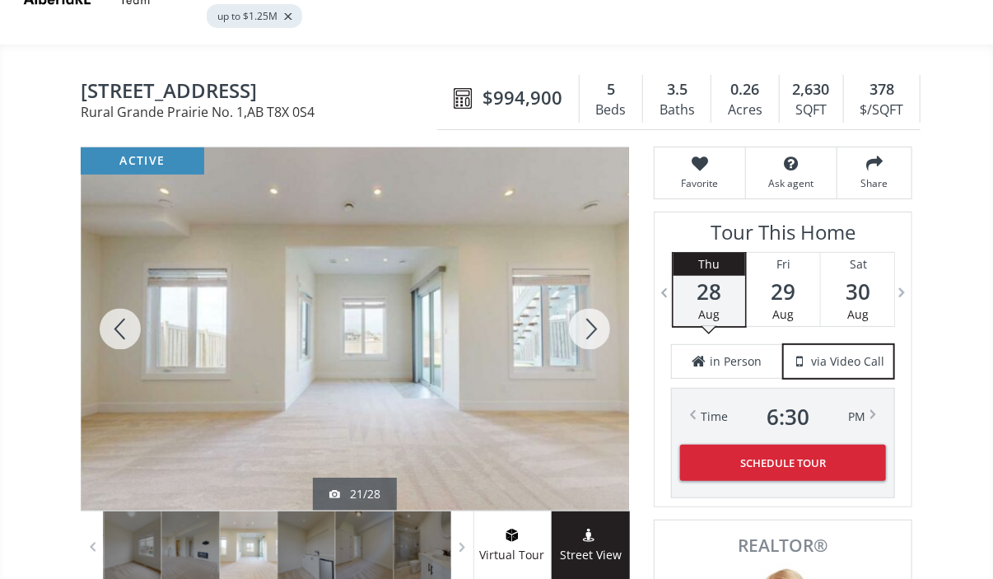
click at [597, 299] on div at bounding box center [589, 328] width 79 height 363
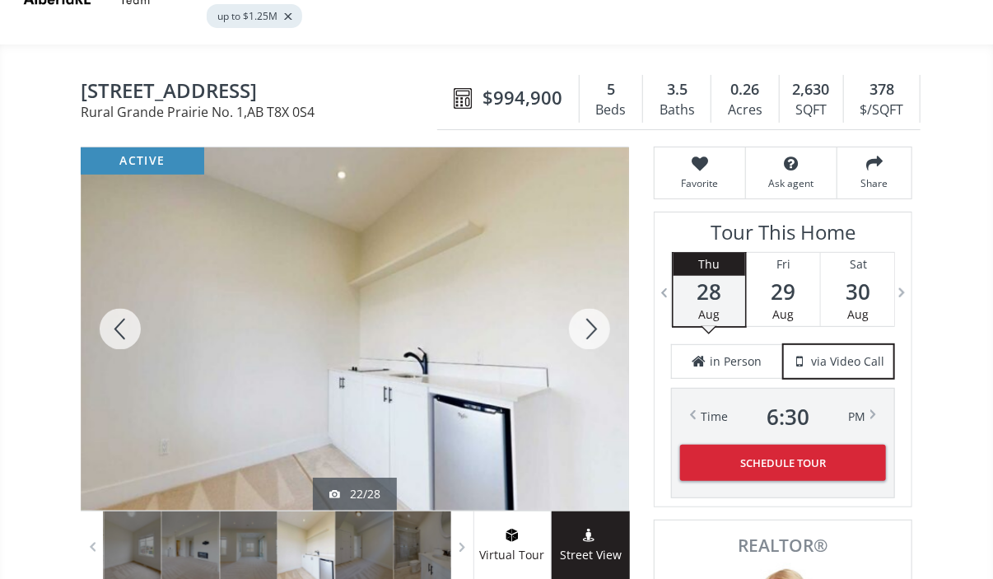
click at [597, 299] on div at bounding box center [589, 328] width 79 height 363
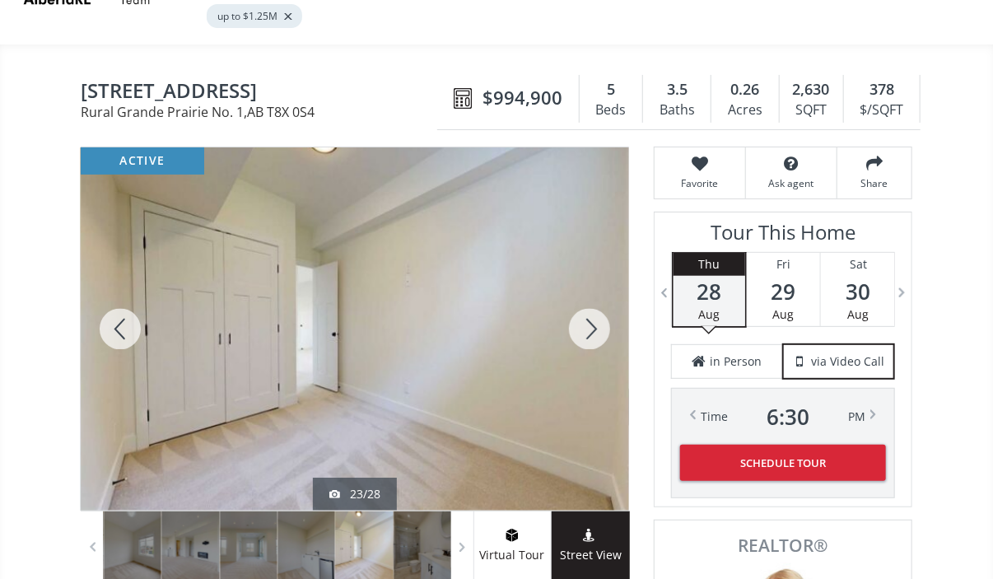
click at [597, 299] on div at bounding box center [589, 328] width 79 height 363
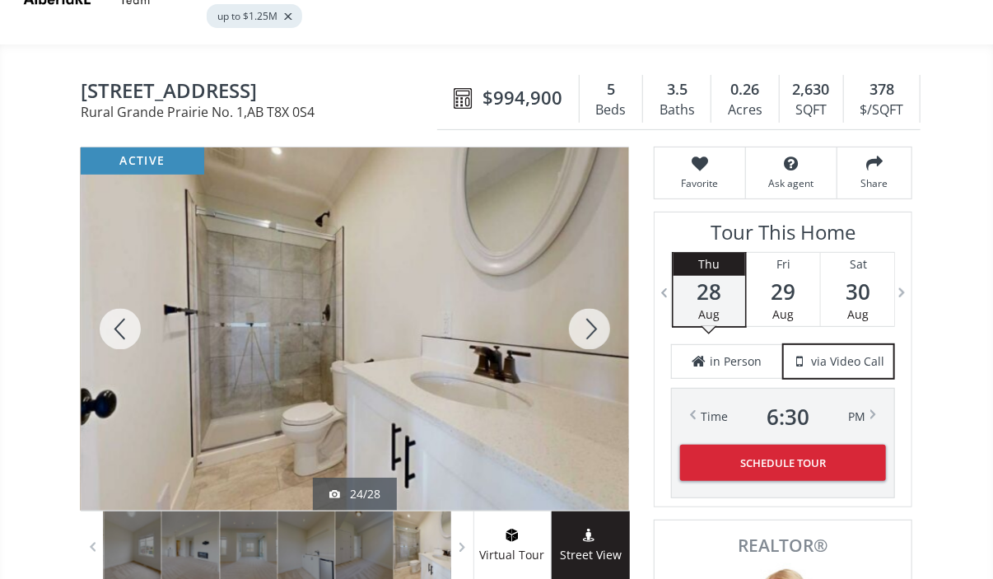
click at [597, 299] on div at bounding box center [589, 328] width 79 height 363
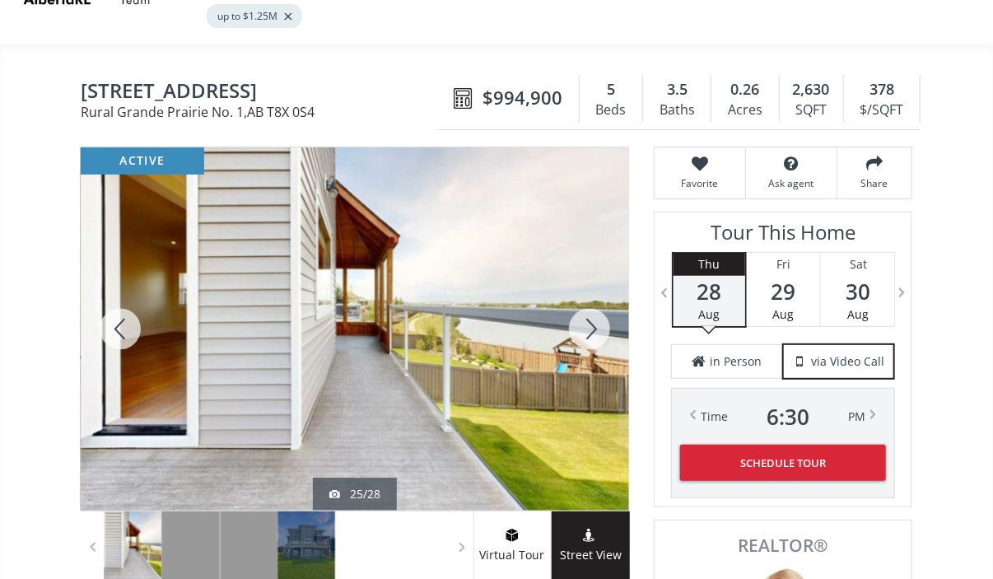
click at [597, 299] on div at bounding box center [589, 328] width 79 height 363
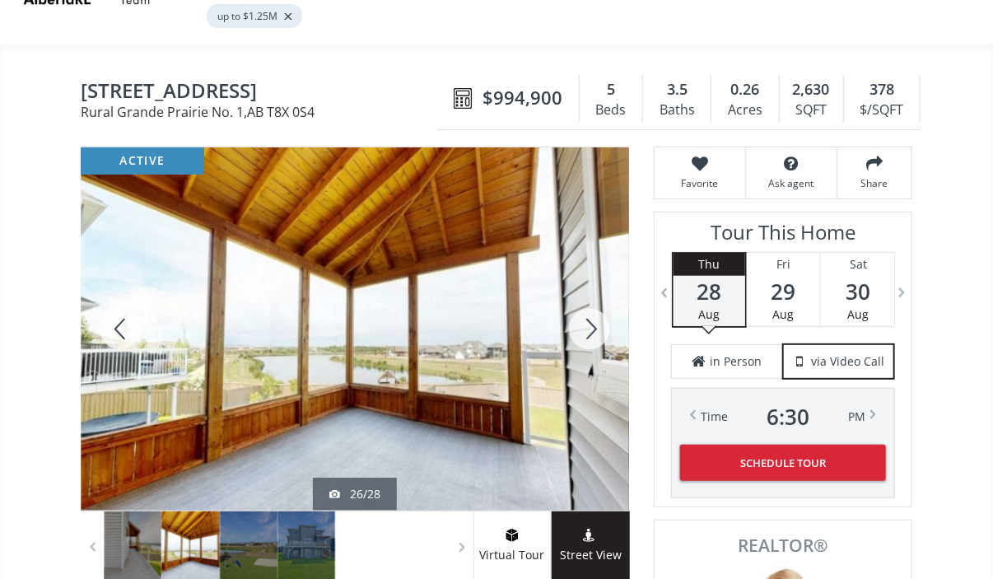
click at [597, 299] on div at bounding box center [589, 328] width 79 height 363
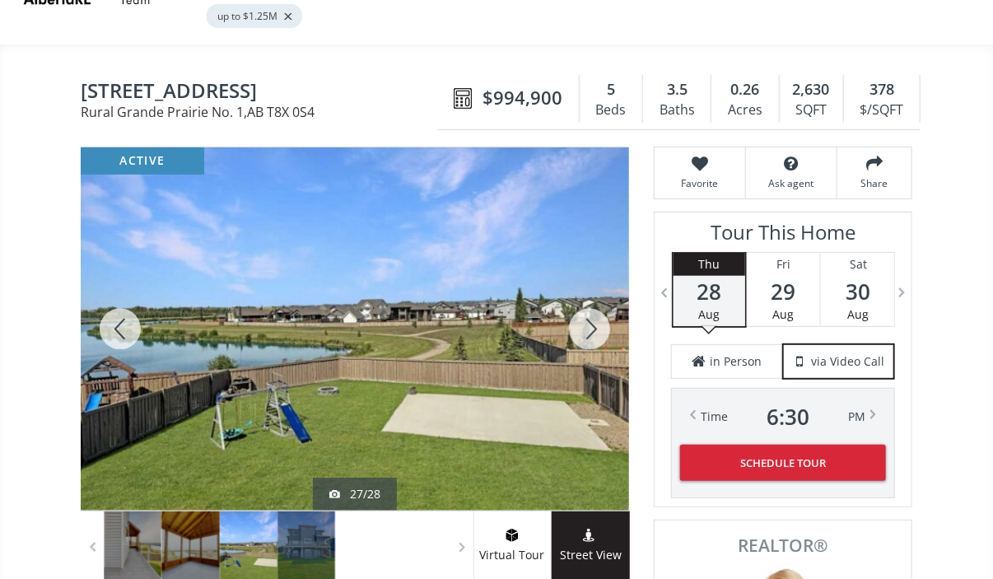
click at [597, 299] on div at bounding box center [589, 328] width 79 height 363
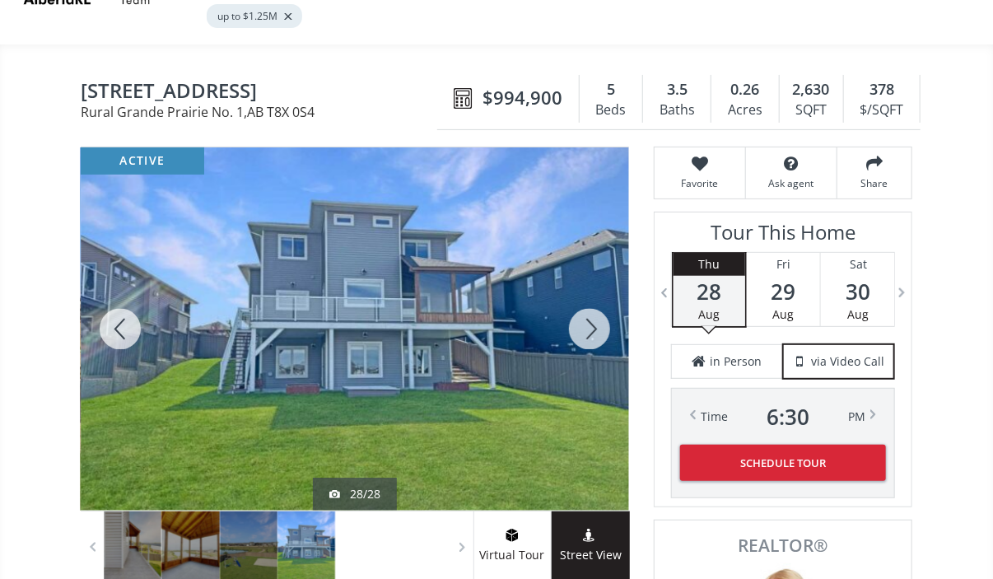
click at [597, 299] on div at bounding box center [589, 328] width 79 height 363
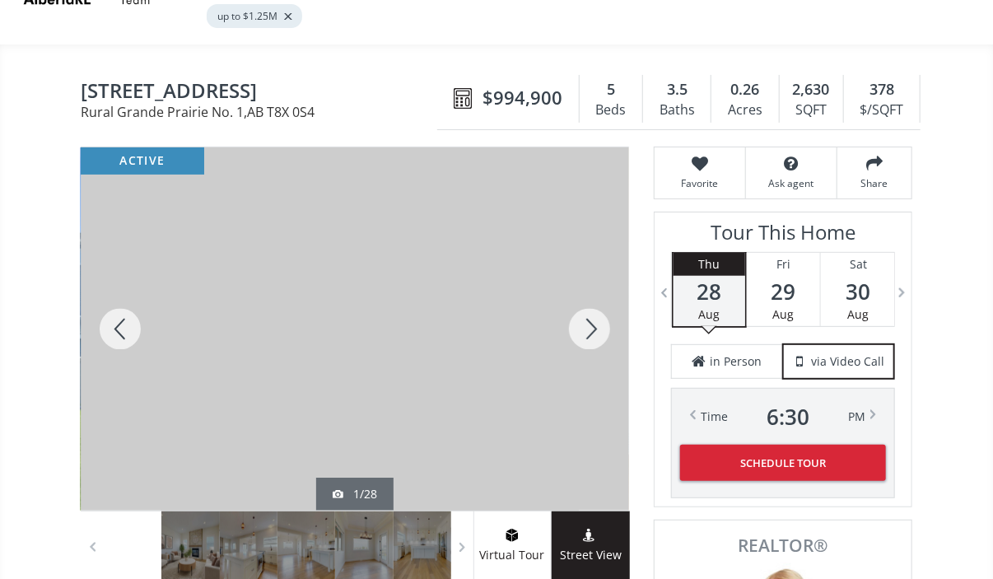
click at [597, 299] on div at bounding box center [589, 328] width 79 height 363
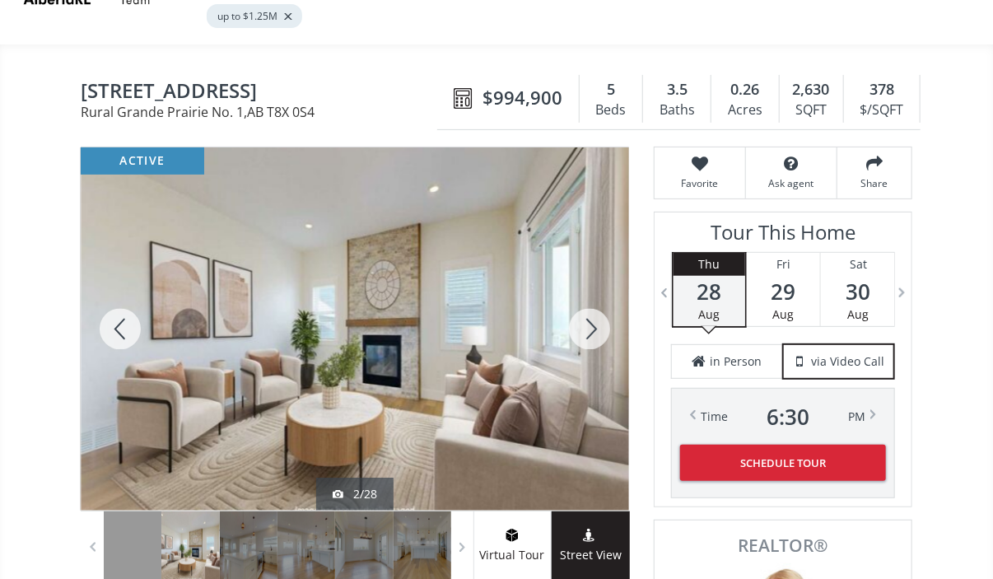
click at [597, 299] on div at bounding box center [589, 328] width 79 height 363
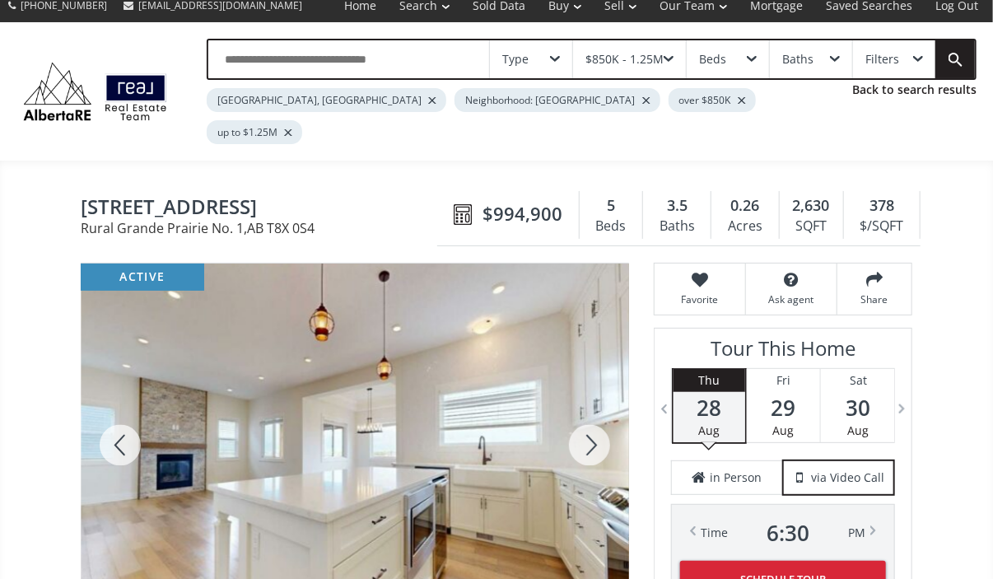
scroll to position [0, 0]
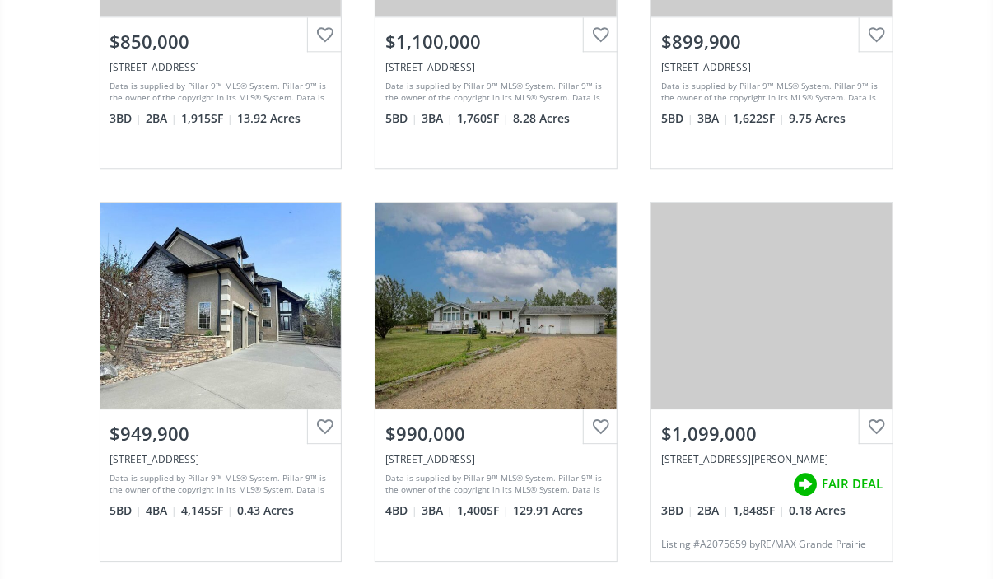
scroll to position [1636, 0]
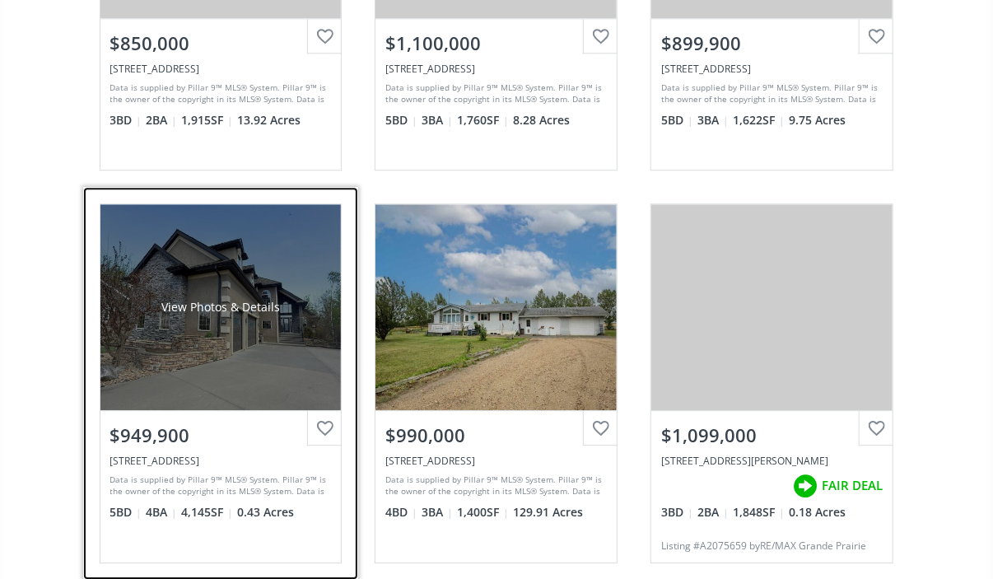
click at [230, 319] on div "View Photos & Details" at bounding box center [220, 307] width 241 height 206
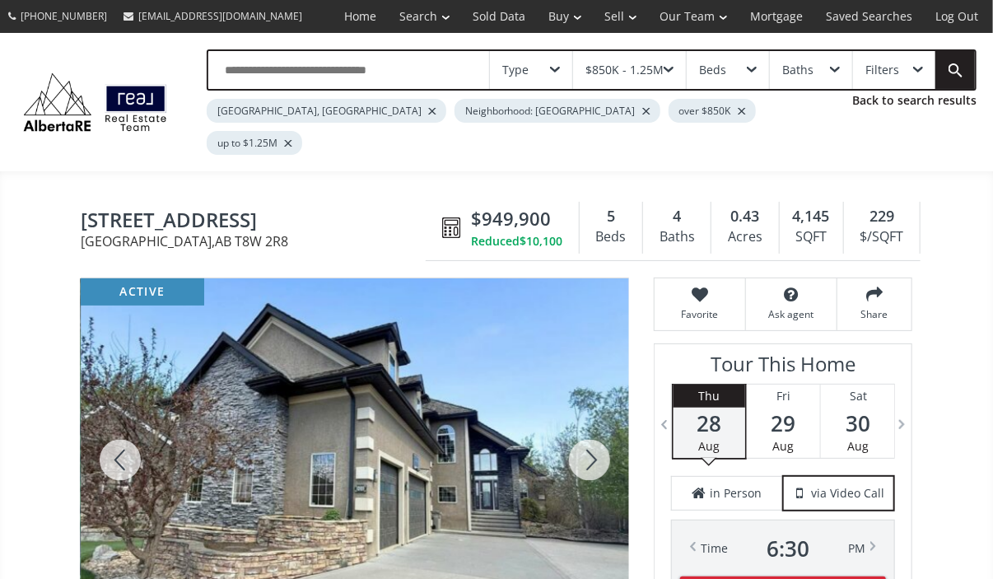
click at [594, 422] on div at bounding box center [589, 459] width 79 height 363
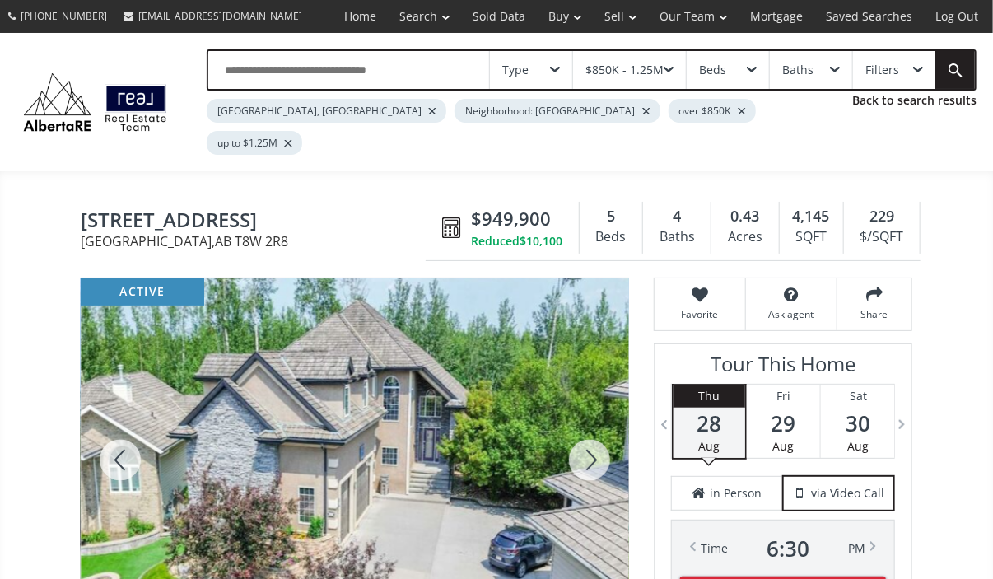
click at [594, 422] on div at bounding box center [589, 459] width 79 height 363
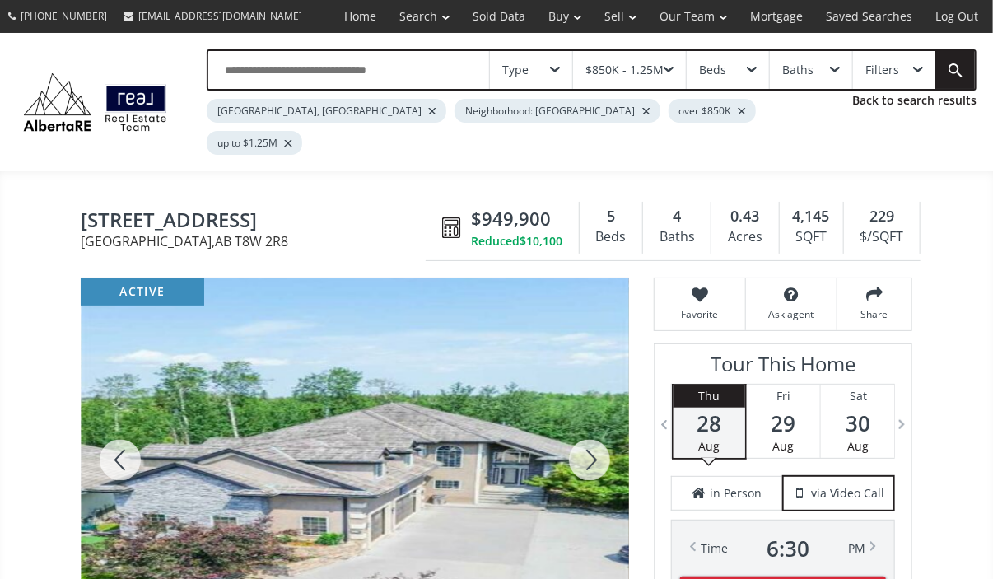
click at [594, 422] on div at bounding box center [589, 459] width 79 height 363
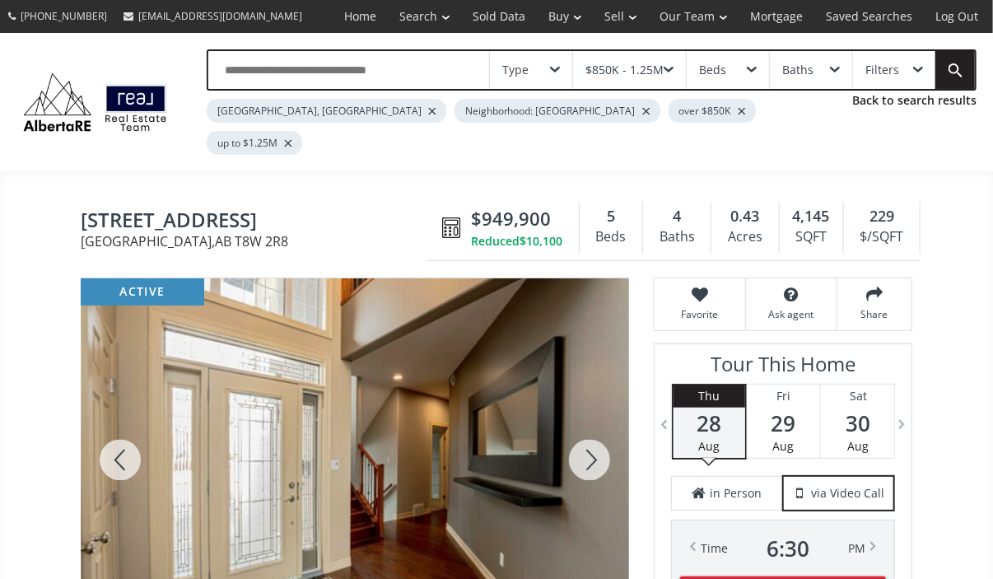
click at [594, 422] on div at bounding box center [589, 459] width 79 height 363
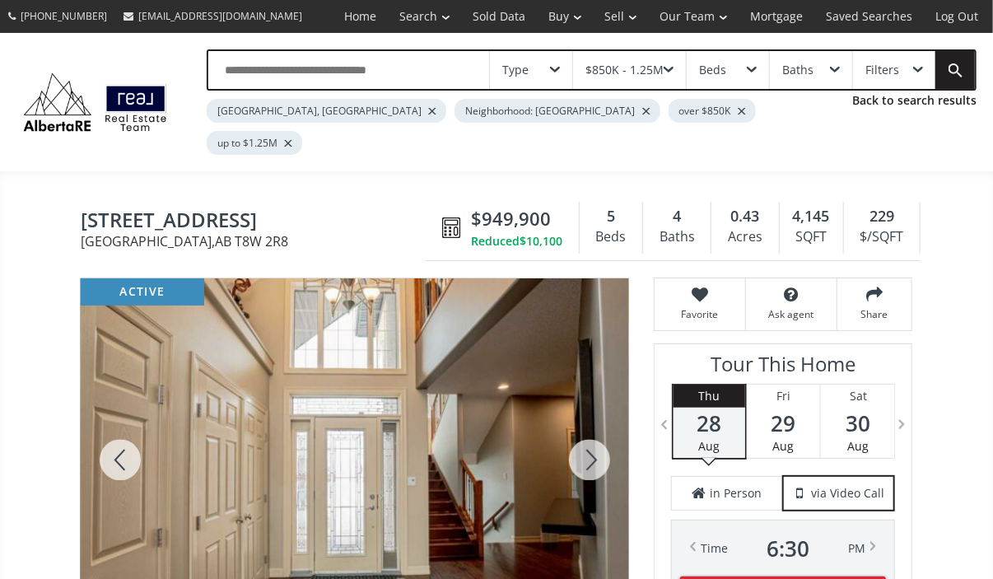
click at [594, 422] on div at bounding box center [589, 459] width 79 height 363
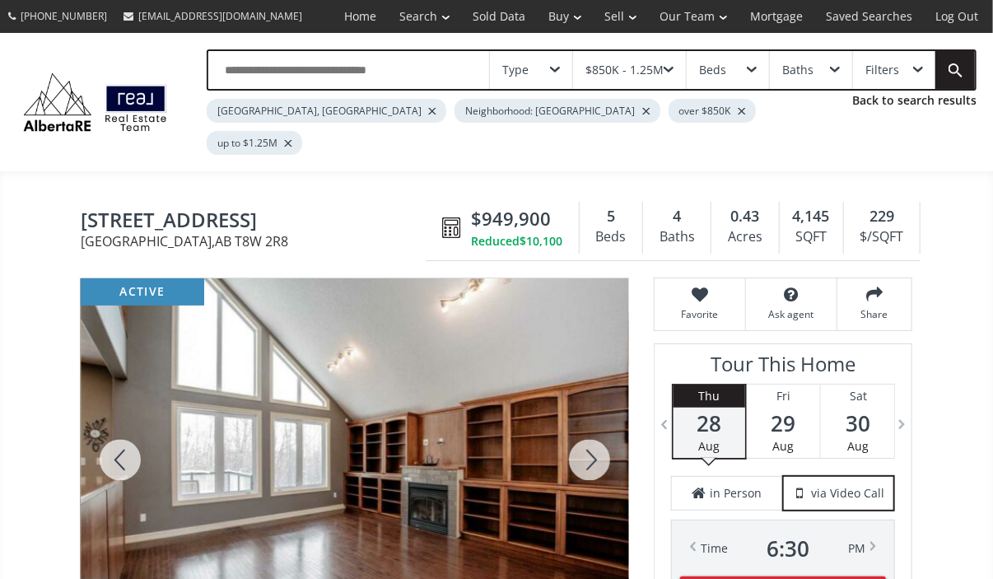
click at [594, 422] on div at bounding box center [589, 459] width 79 height 363
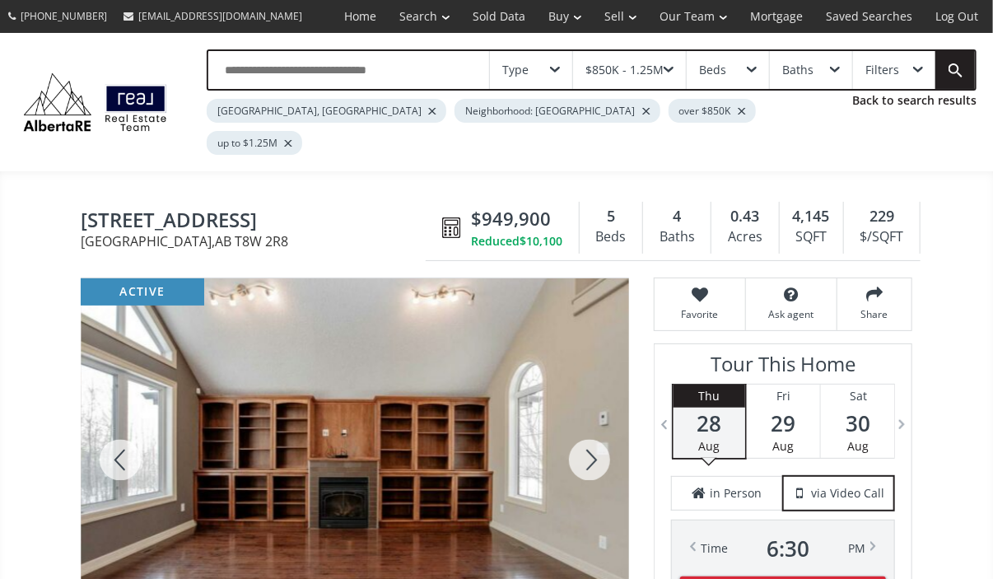
click at [594, 422] on div at bounding box center [589, 459] width 79 height 363
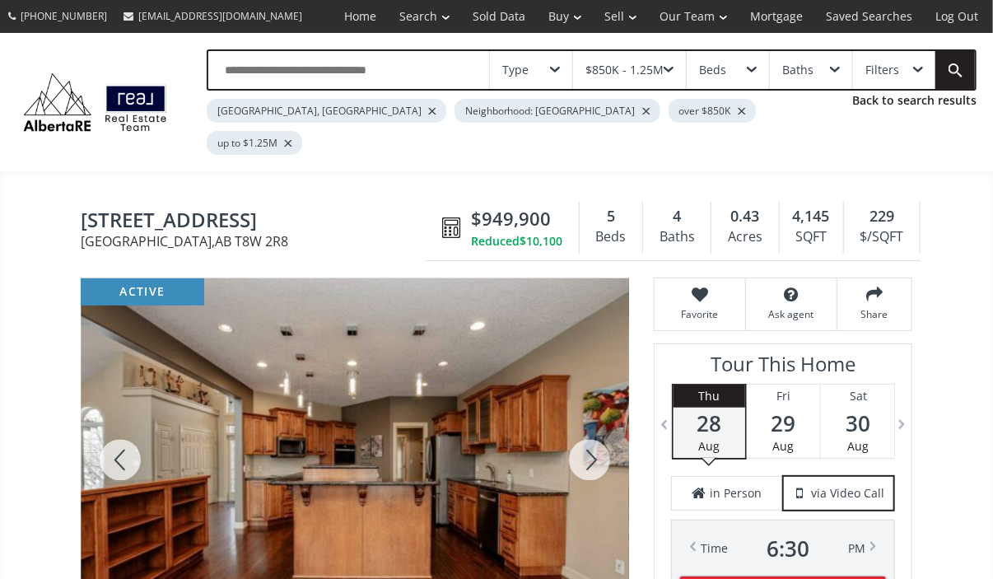
click at [594, 422] on div at bounding box center [589, 459] width 79 height 363
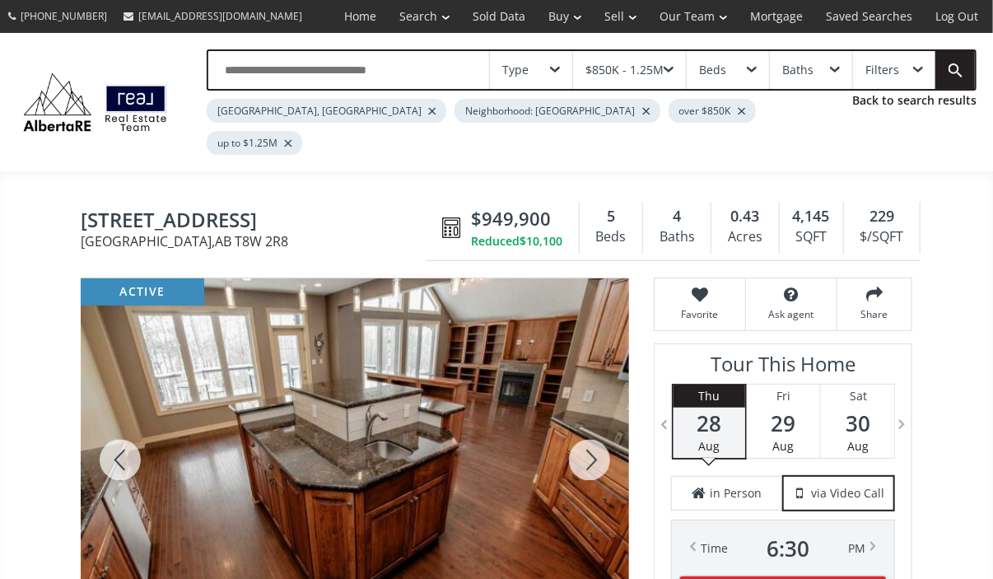
click at [594, 422] on div at bounding box center [589, 459] width 79 height 363
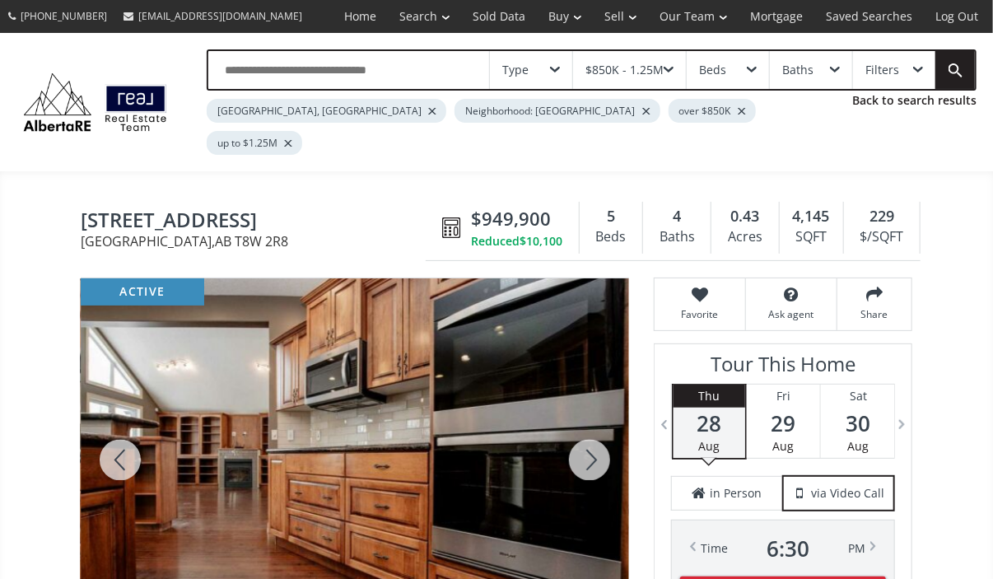
click at [594, 422] on div at bounding box center [589, 459] width 79 height 363
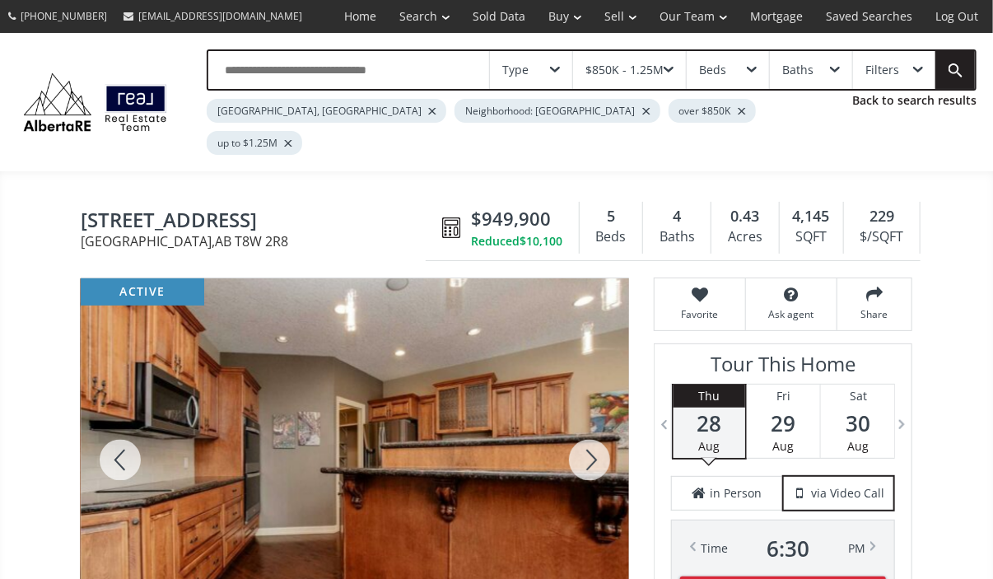
click at [594, 422] on div at bounding box center [589, 459] width 79 height 363
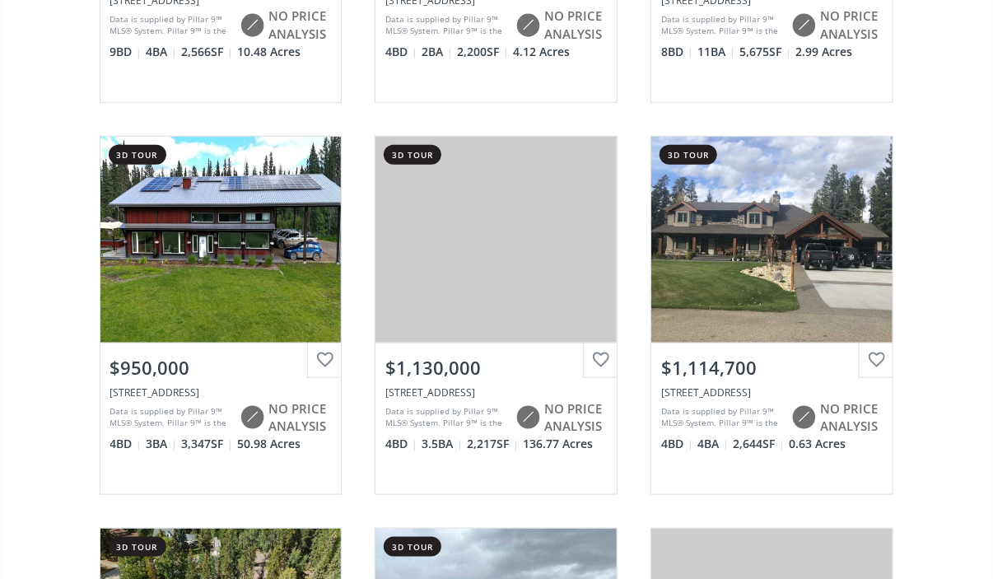
scroll to position [2985, 0]
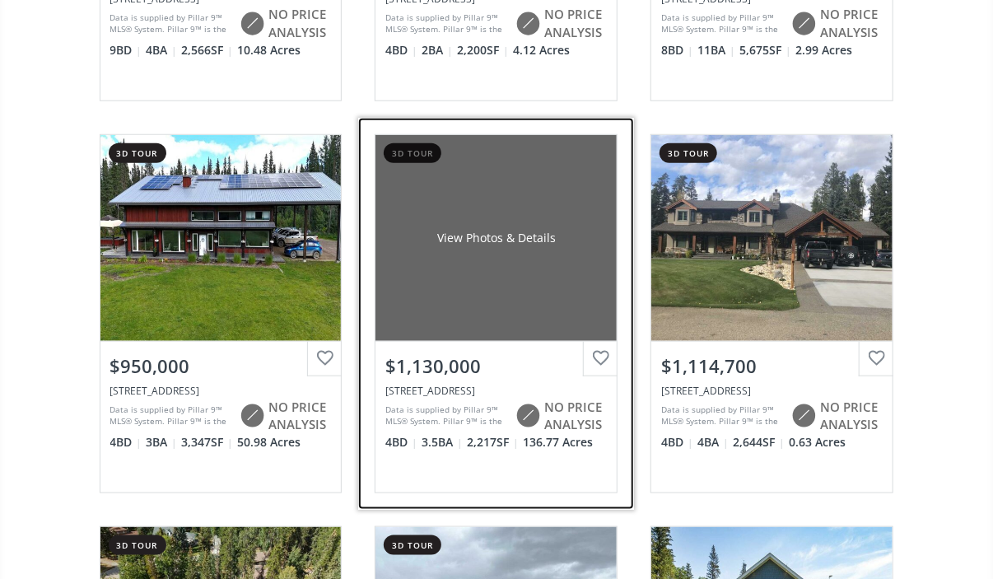
click at [512, 238] on div "View Photos & Details" at bounding box center [496, 238] width 241 height 206
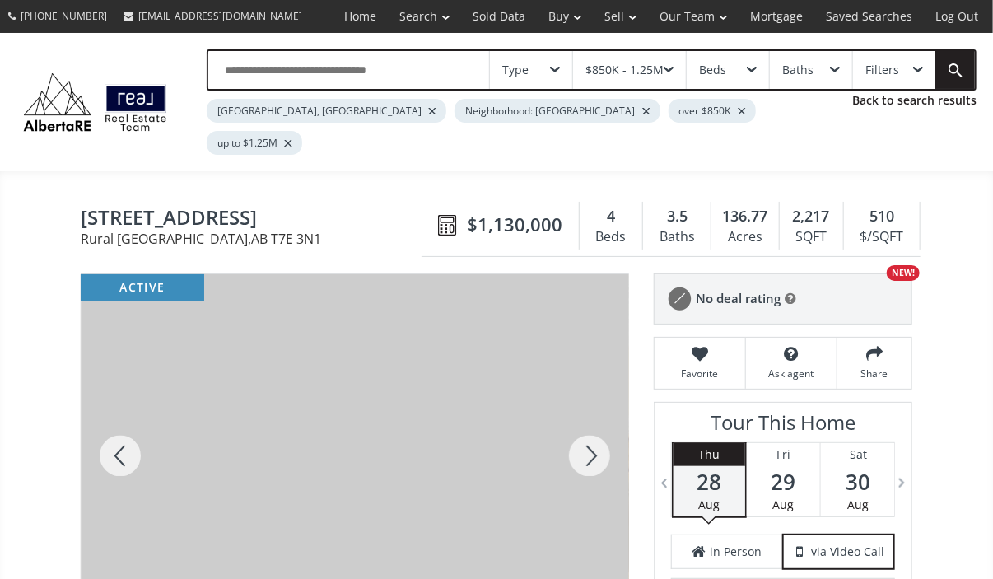
click at [586, 431] on div at bounding box center [589, 455] width 79 height 363
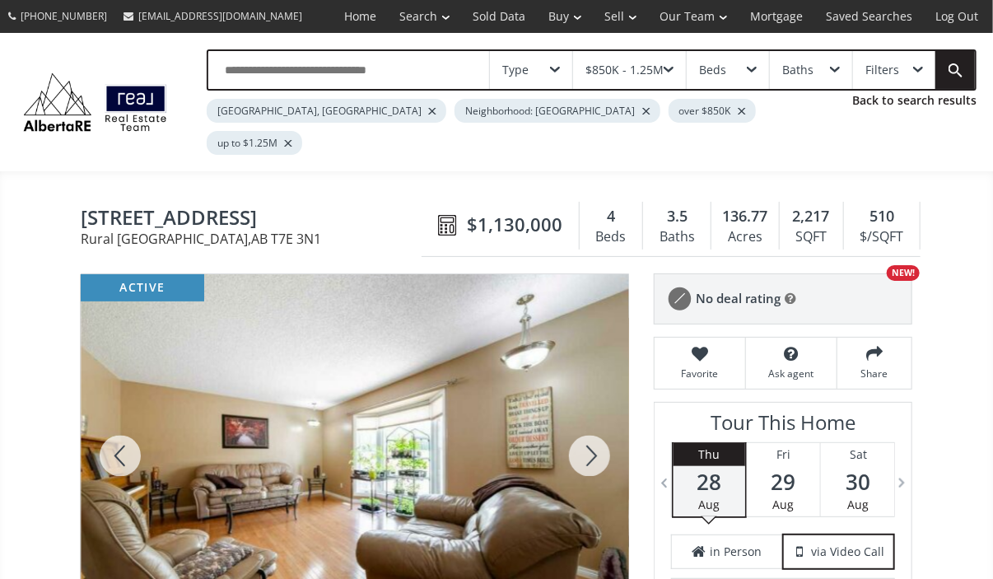
click at [586, 431] on div at bounding box center [589, 455] width 79 height 363
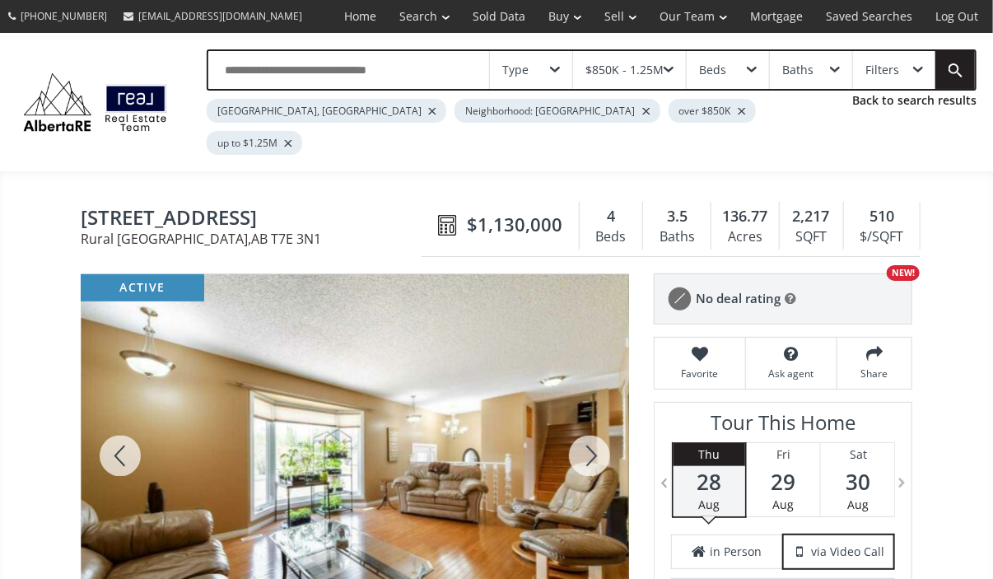
click at [586, 431] on div at bounding box center [589, 455] width 79 height 363
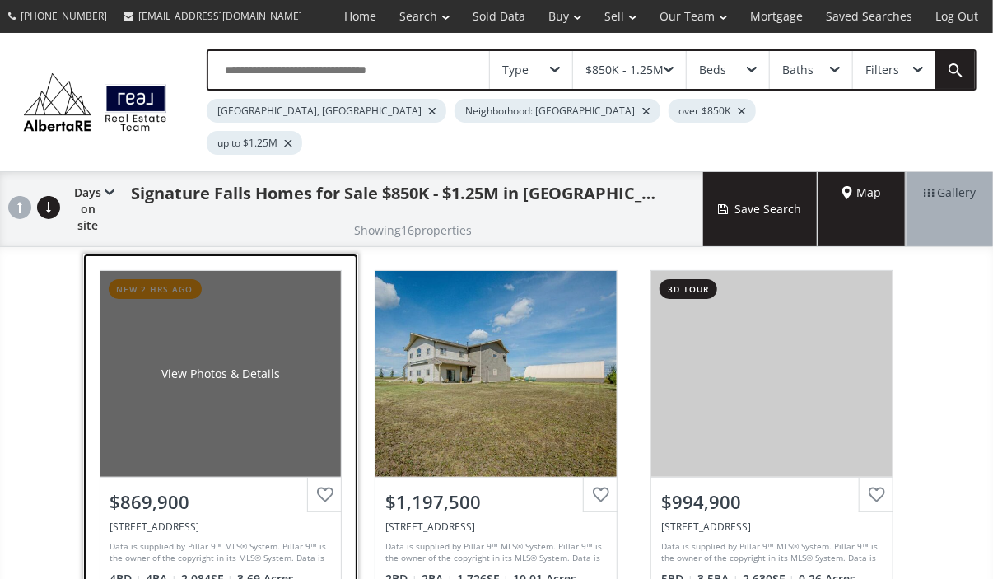
click at [214, 405] on div "View Photos & Details" at bounding box center [220, 374] width 241 height 206
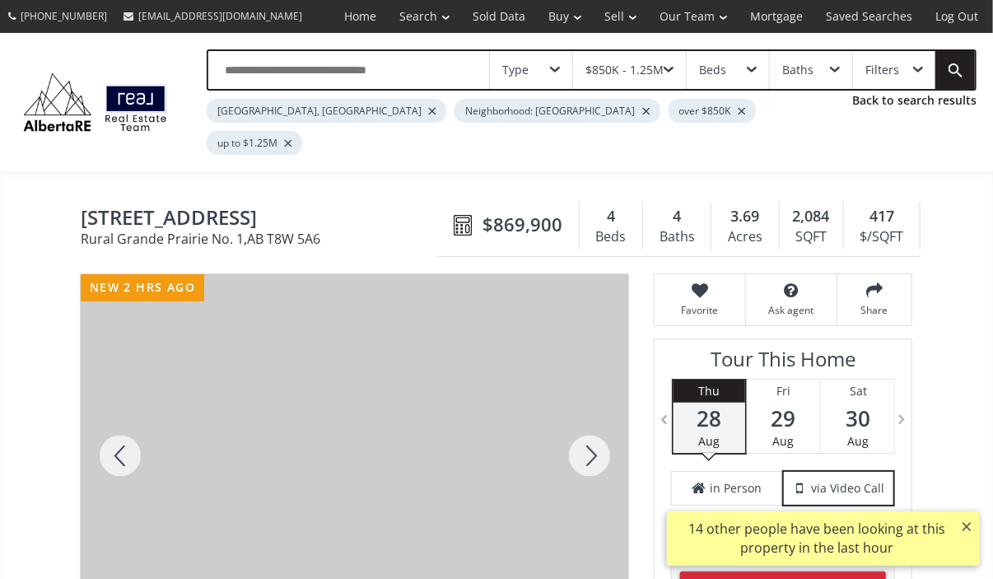
click at [575, 424] on div at bounding box center [589, 455] width 79 height 363
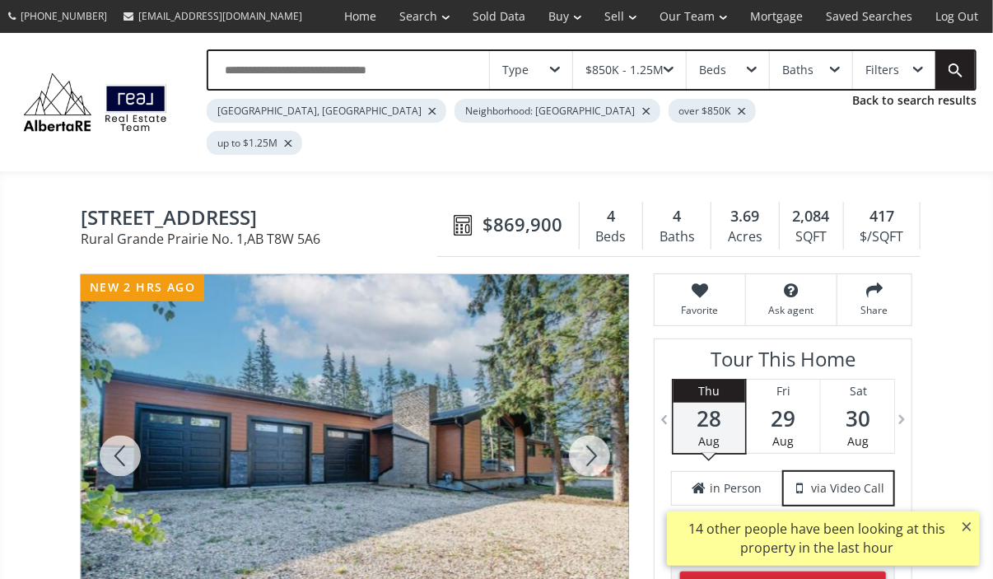
click at [575, 424] on div at bounding box center [589, 455] width 79 height 363
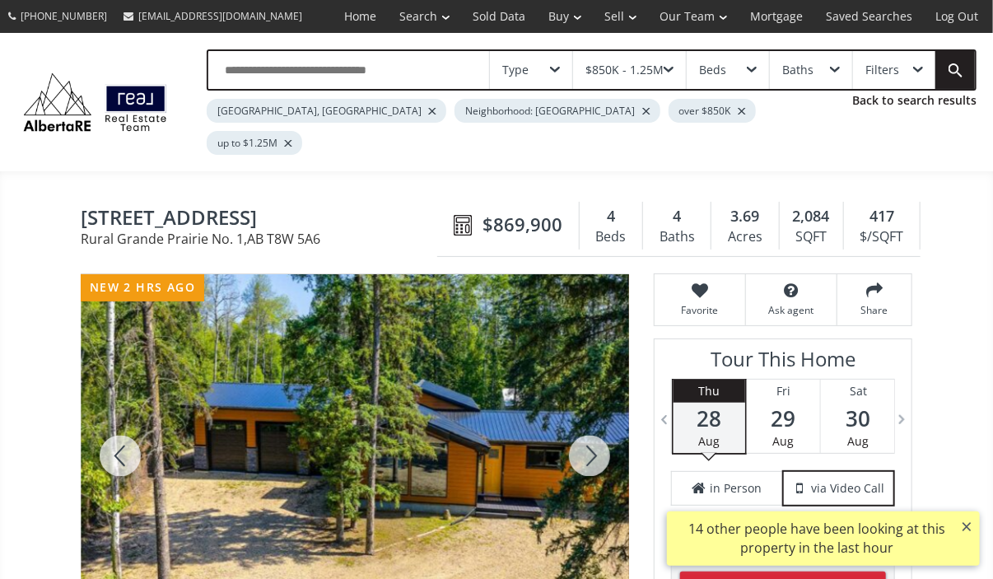
click at [575, 424] on div at bounding box center [589, 455] width 79 height 363
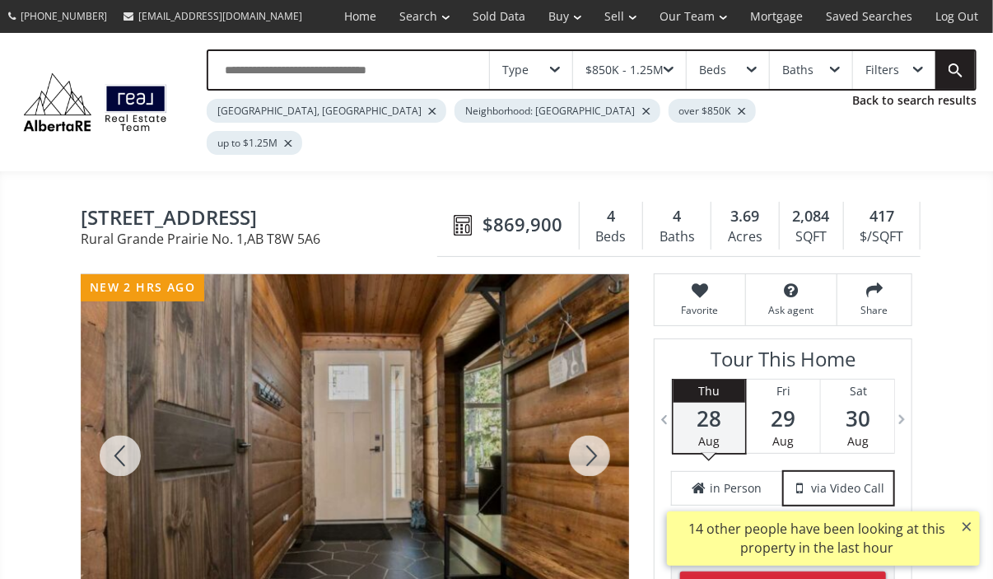
click at [575, 424] on div at bounding box center [589, 455] width 79 height 363
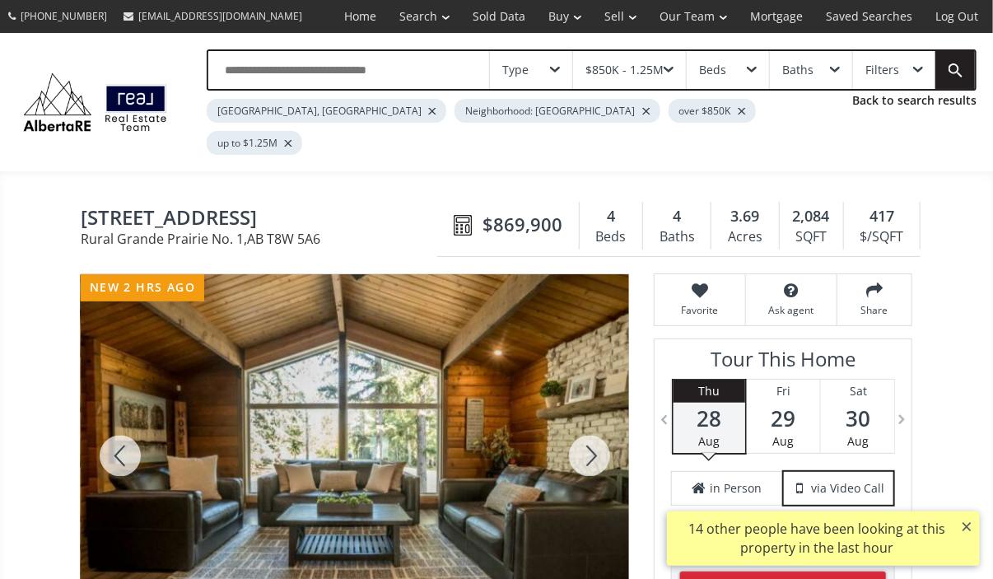
click at [575, 424] on div at bounding box center [589, 455] width 79 height 363
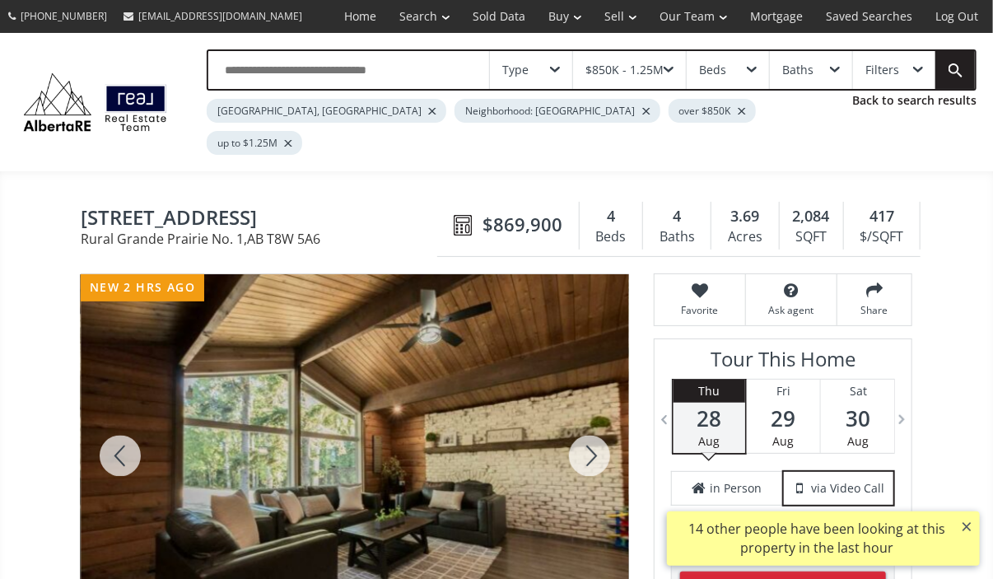
click at [575, 424] on div at bounding box center [589, 455] width 79 height 363
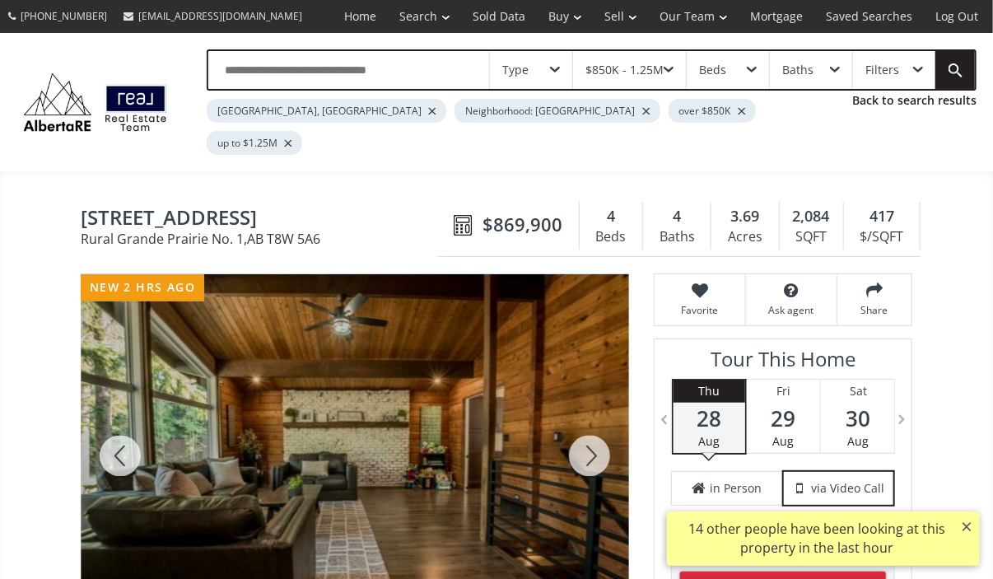
click at [575, 424] on div at bounding box center [589, 455] width 79 height 363
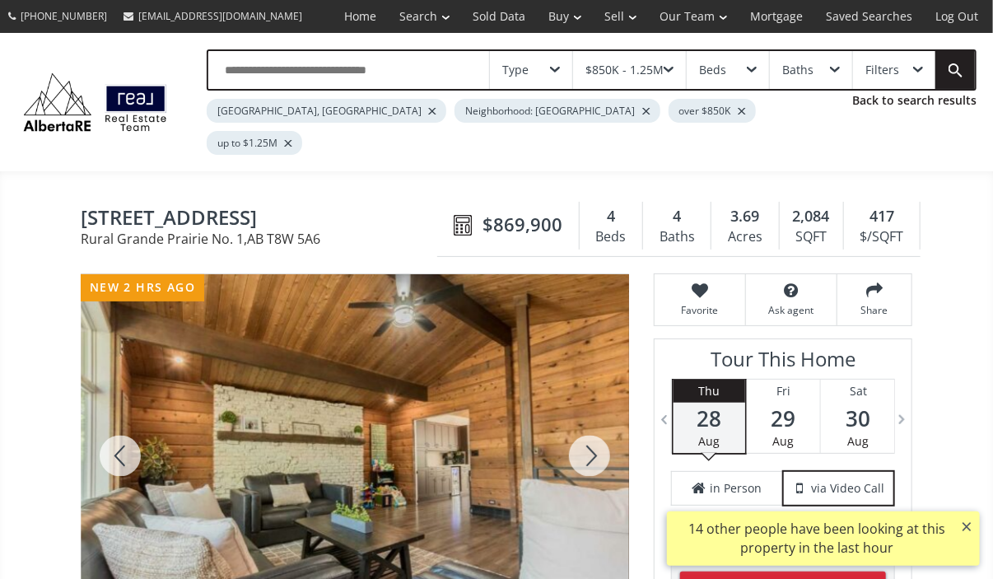
click at [614, 64] on div "$850K - 1.25M" at bounding box center [625, 70] width 78 height 12
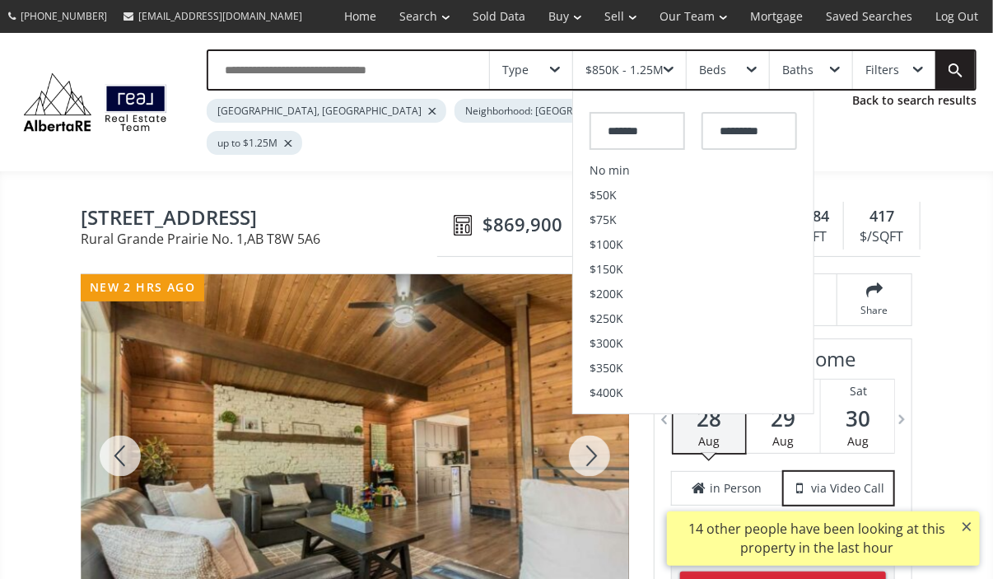
click at [652, 73] on div "$850K - 1.25M" at bounding box center [625, 70] width 78 height 12
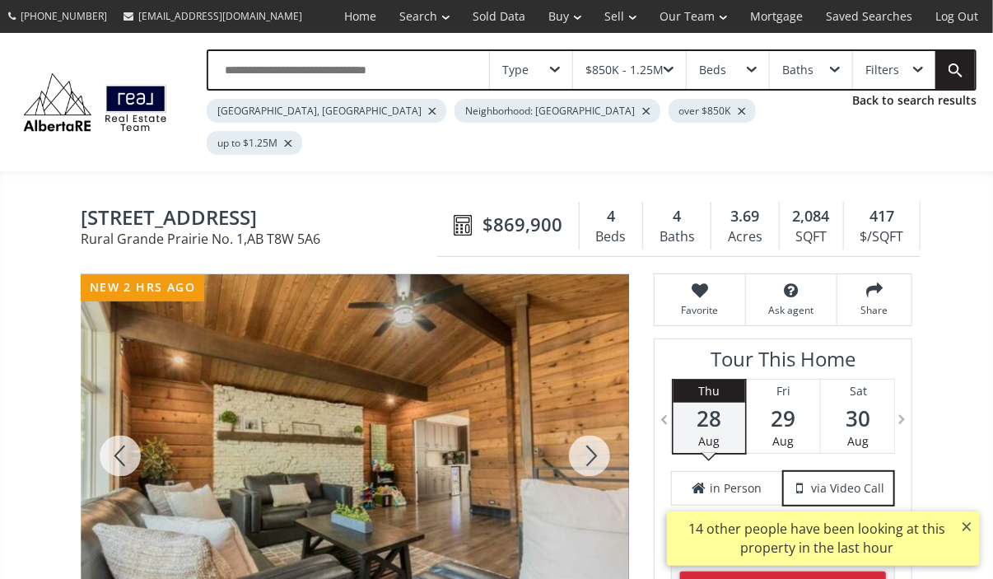
click at [676, 64] on div "$850K - 1.25M" at bounding box center [629, 70] width 113 height 38
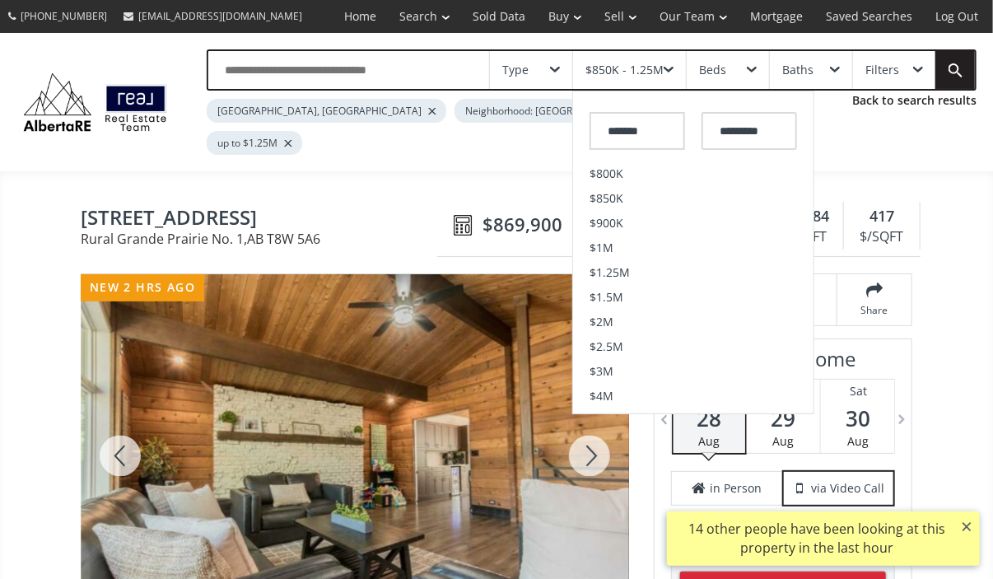
scroll to position [415, 0]
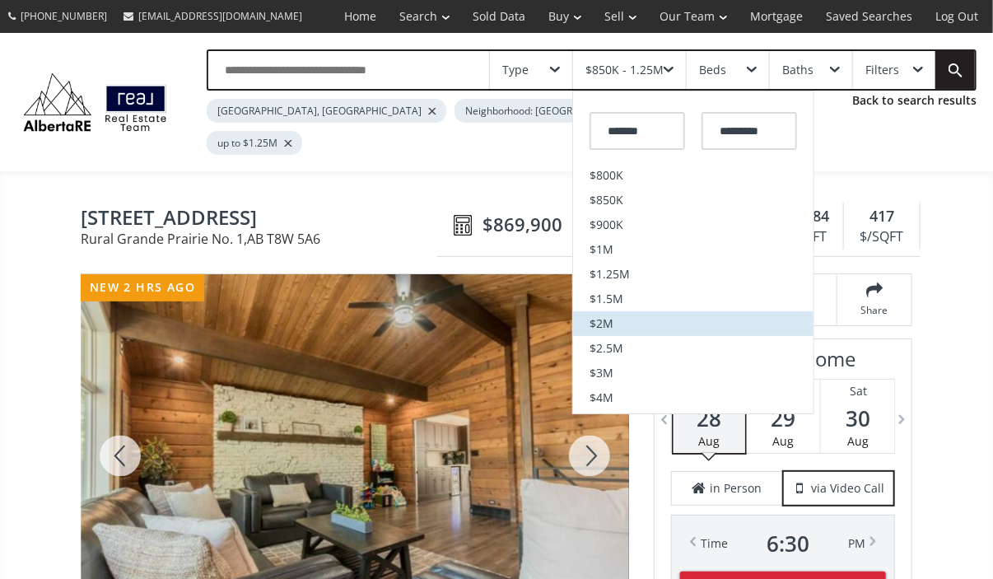
click at [674, 318] on li "$2M" at bounding box center [693, 323] width 240 height 25
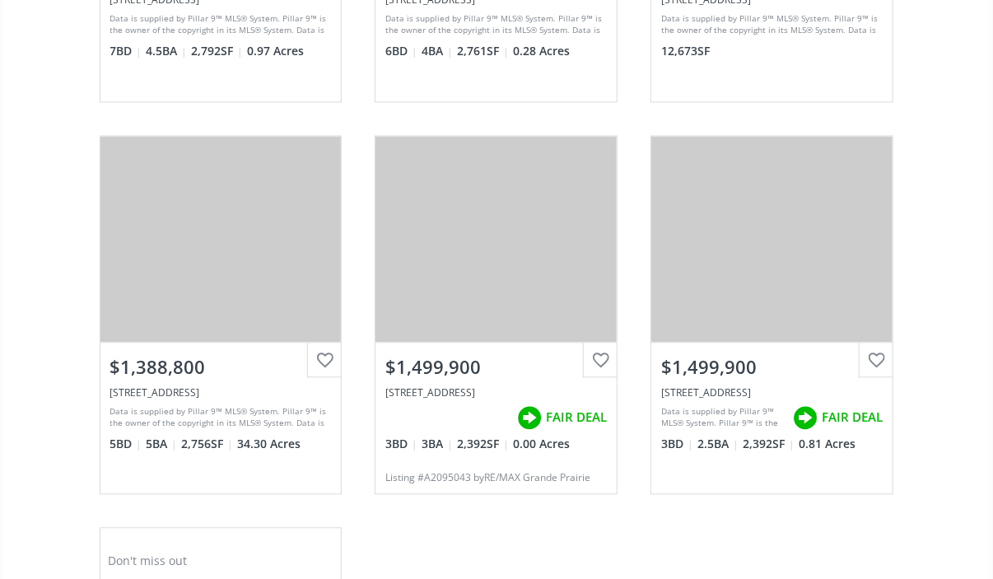
scroll to position [1282, 0]
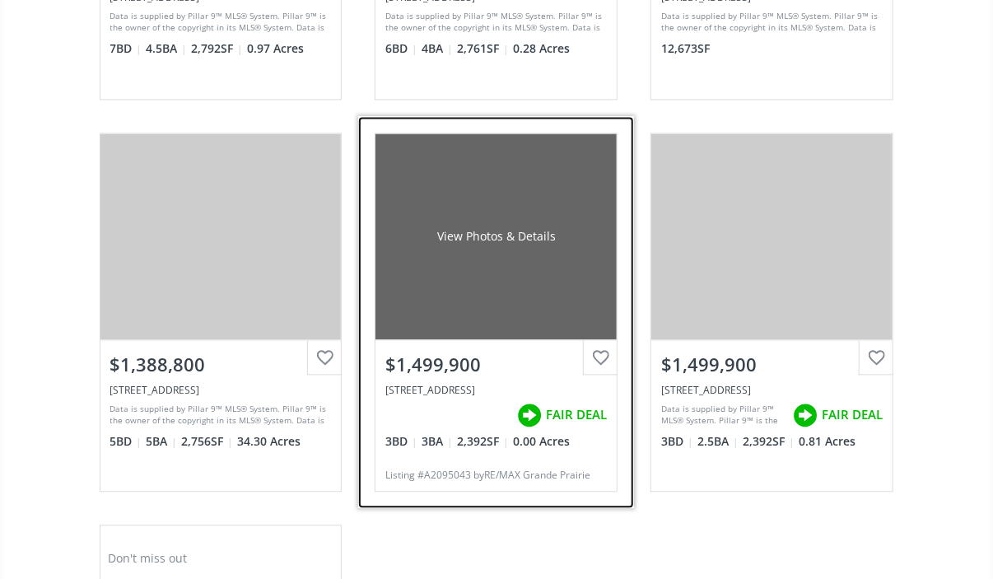
click at [504, 264] on div "View Photos & Details" at bounding box center [496, 236] width 241 height 206
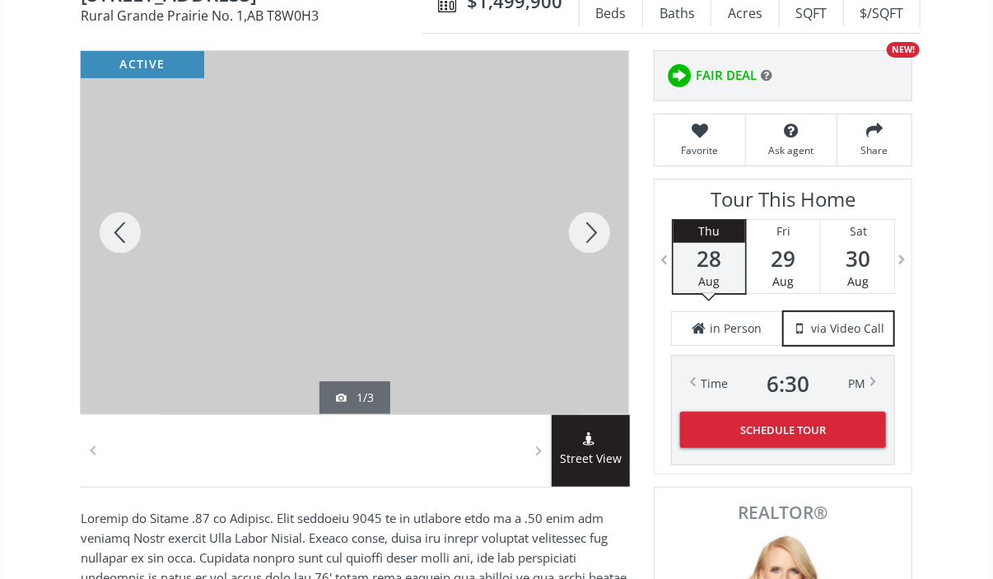
scroll to position [234, 0]
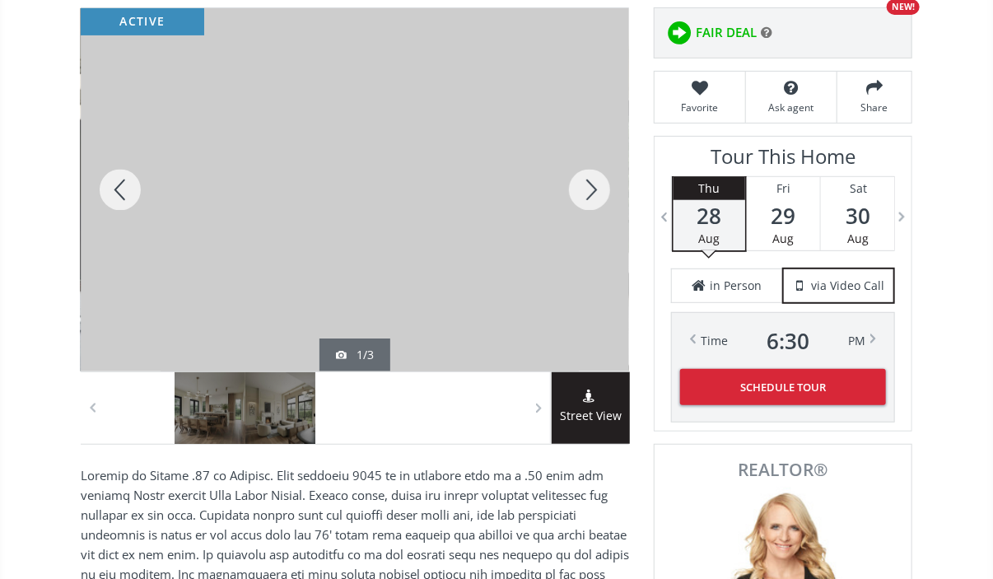
click at [595, 180] on div at bounding box center [589, 189] width 79 height 363
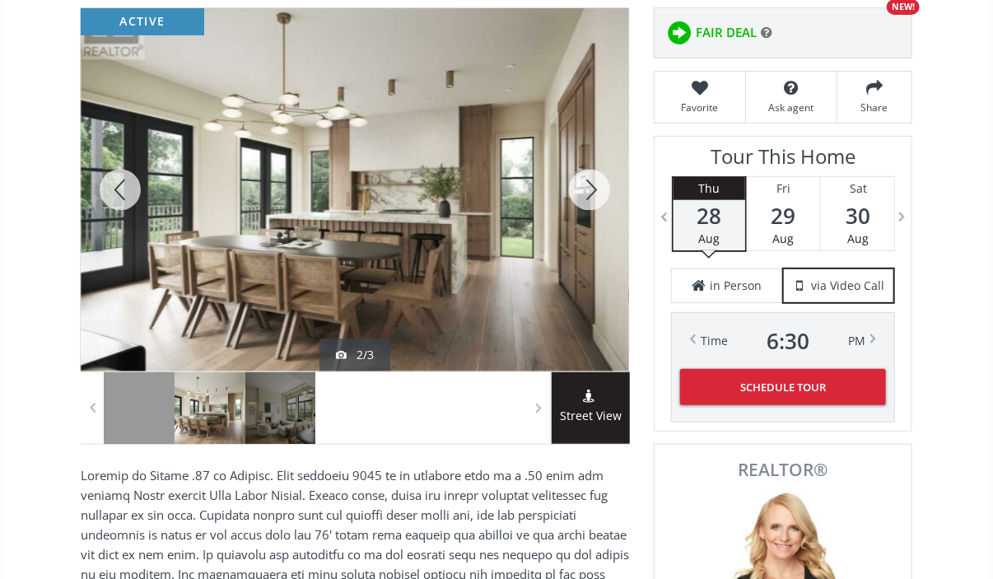
click at [595, 180] on div at bounding box center [589, 189] width 79 height 363
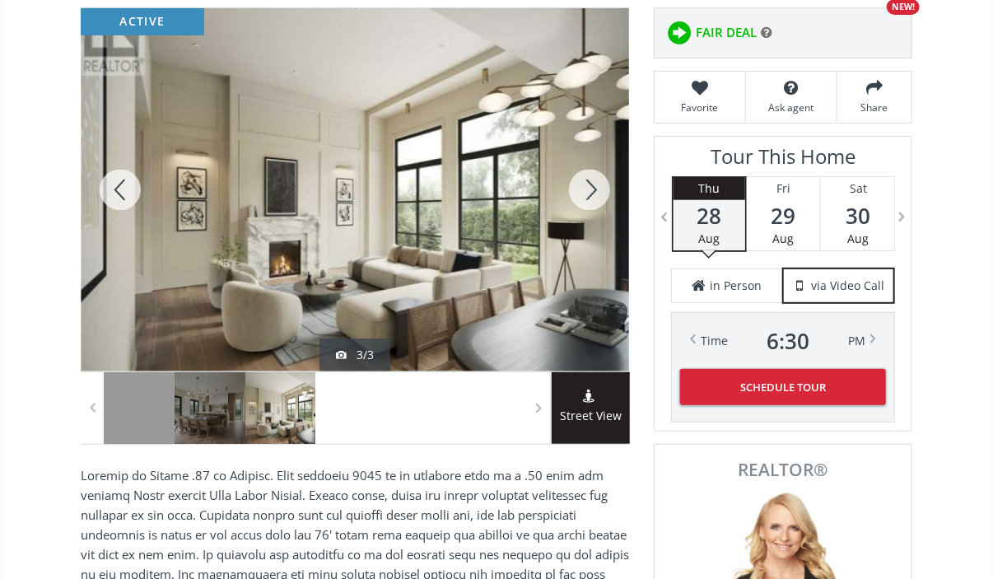
click at [595, 180] on div at bounding box center [589, 189] width 79 height 363
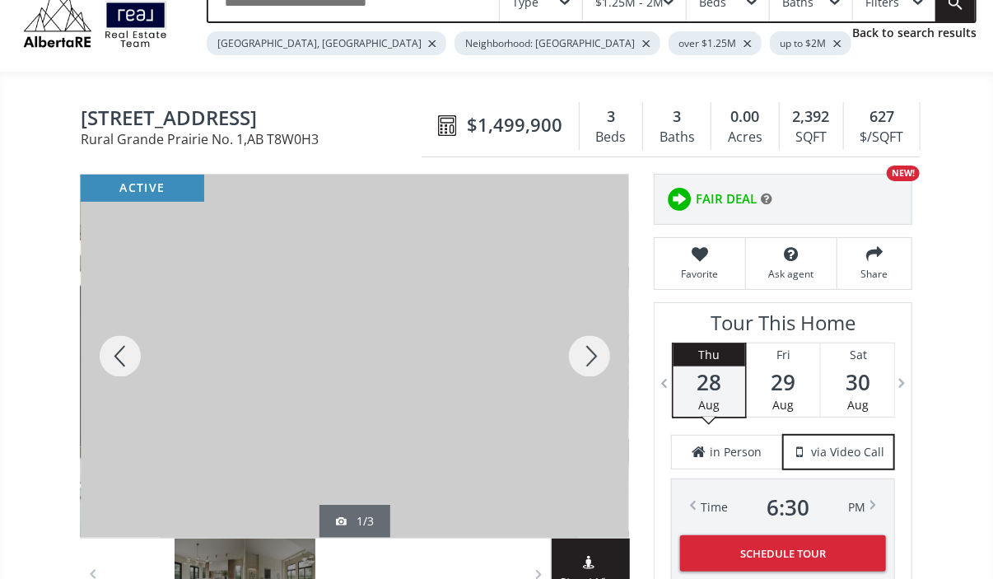
scroll to position [0, 0]
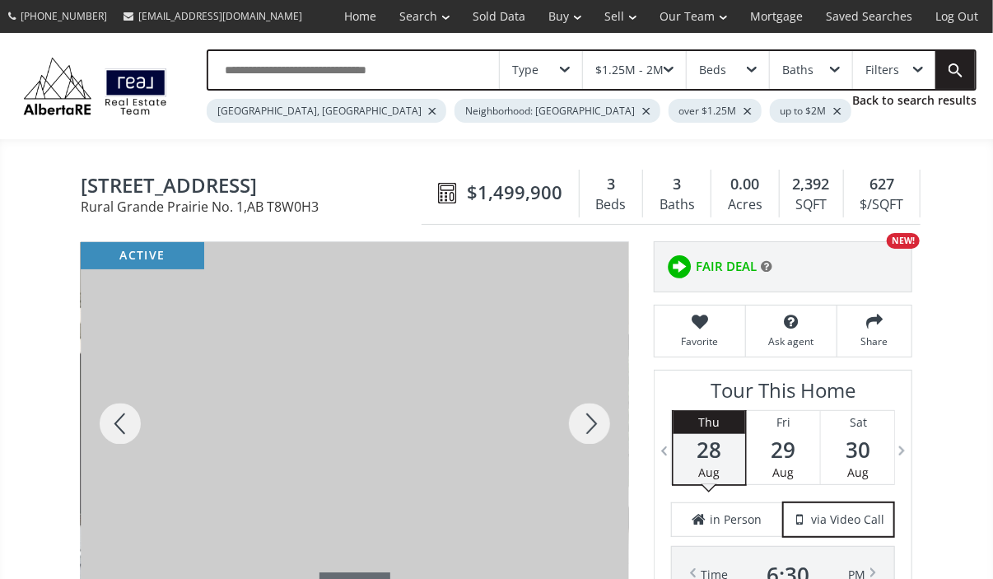
click at [627, 68] on div "$1.25M - 2M" at bounding box center [629, 70] width 68 height 12
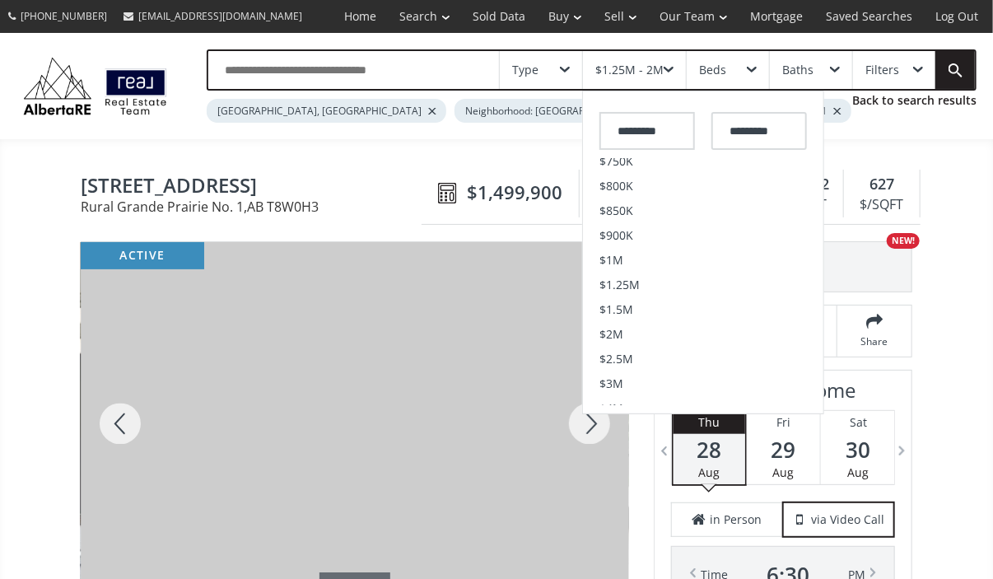
scroll to position [400, 0]
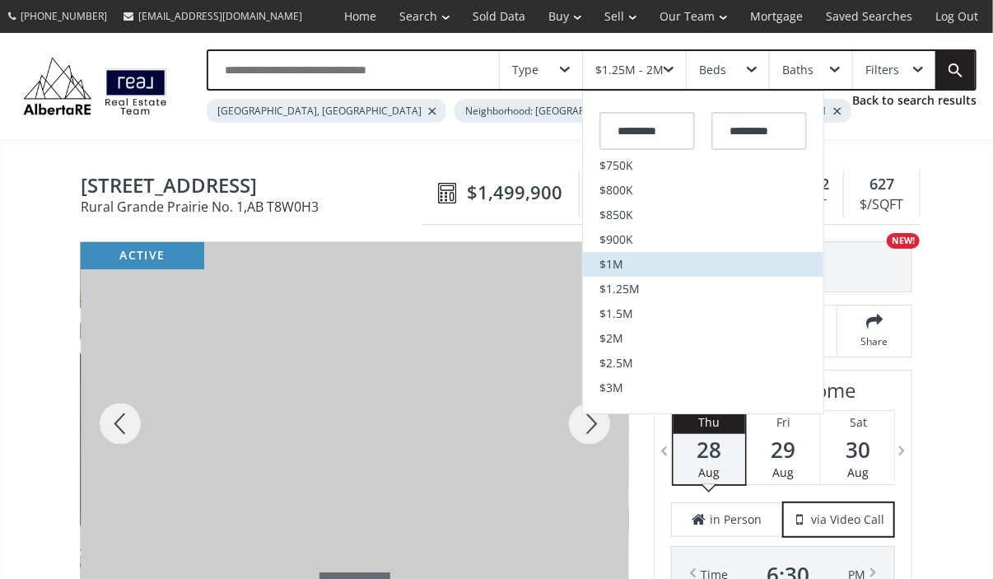
click at [632, 264] on li "$1M" at bounding box center [703, 264] width 240 height 25
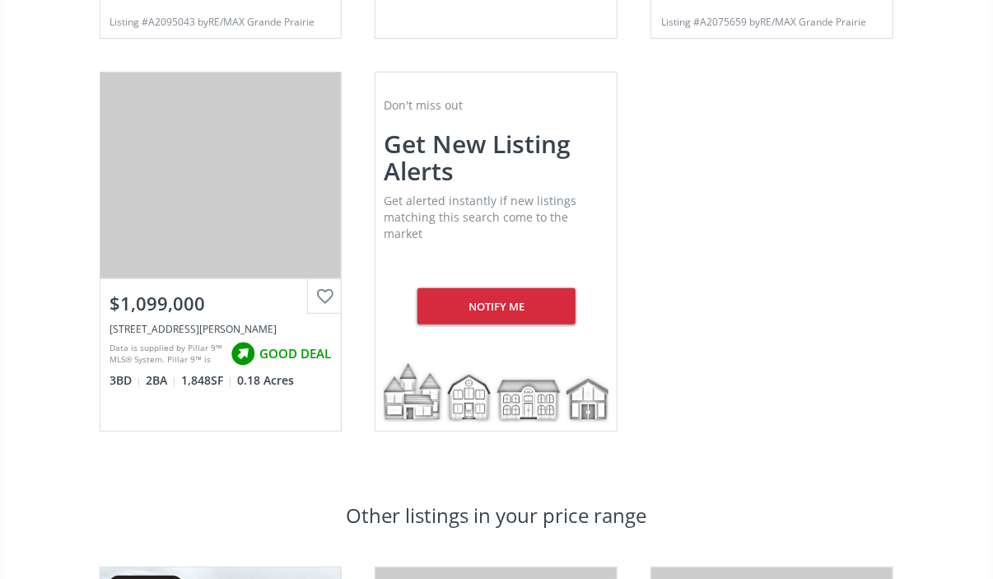
scroll to position [2514, 0]
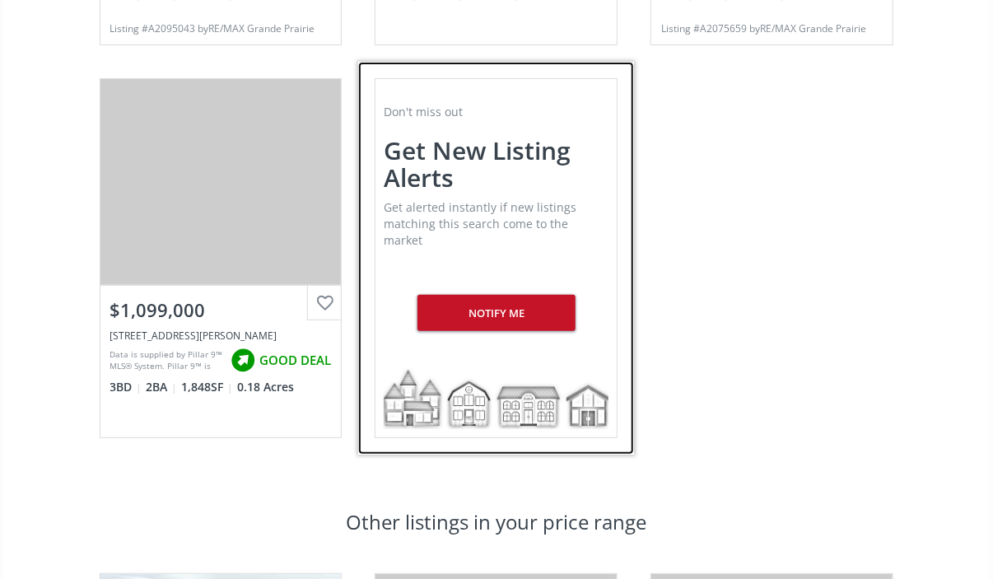
click at [500, 297] on div "Notify me" at bounding box center [496, 313] width 157 height 36
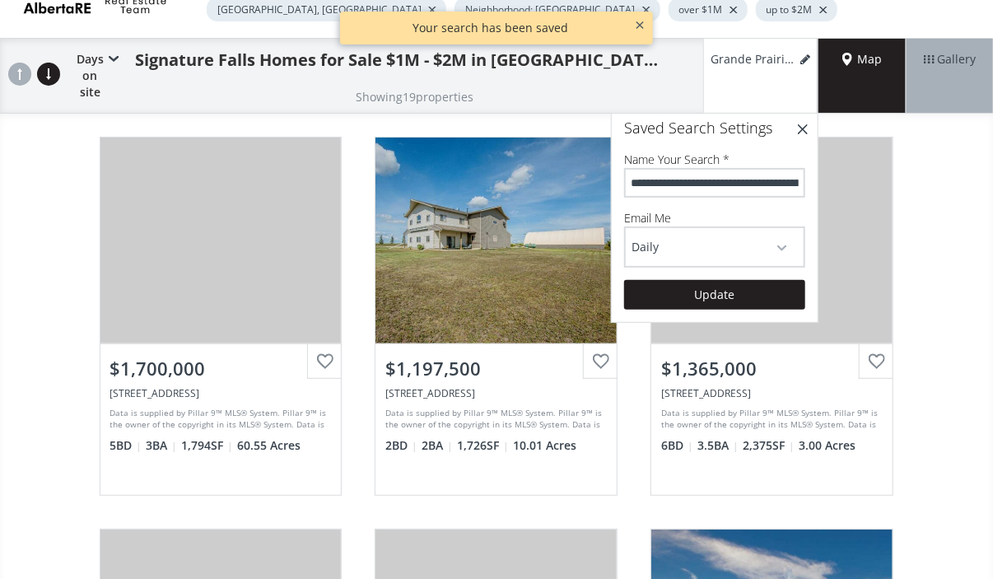
scroll to position [100, 0]
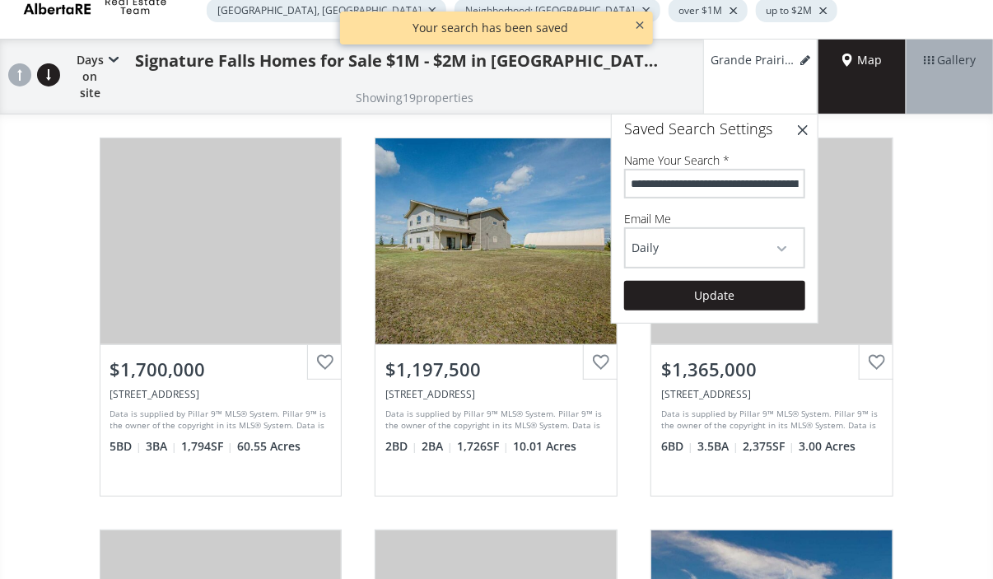
click at [783, 246] on span "button" at bounding box center [782, 249] width 10 height 7
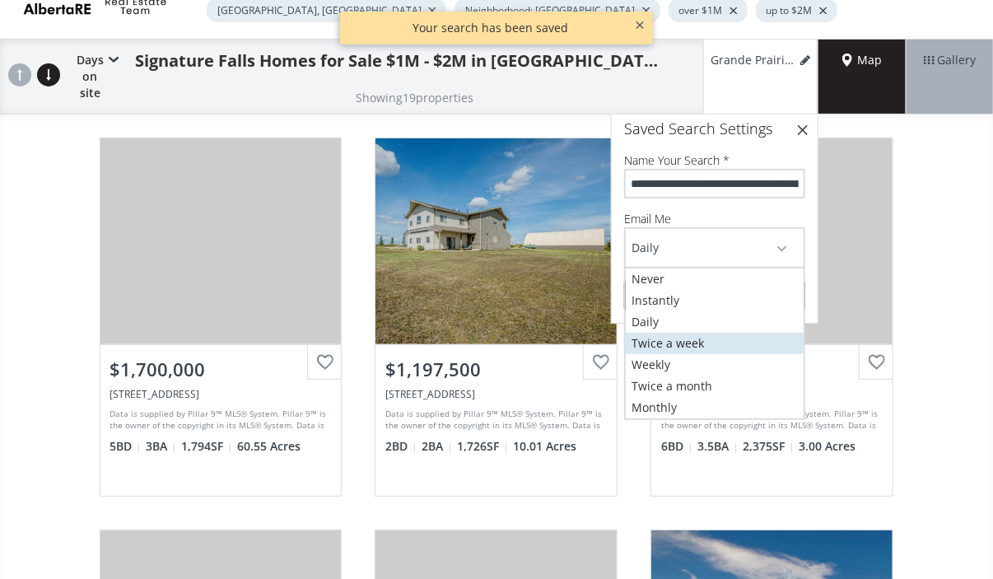
click at [708, 341] on link "Twice a week" at bounding box center [715, 343] width 178 height 21
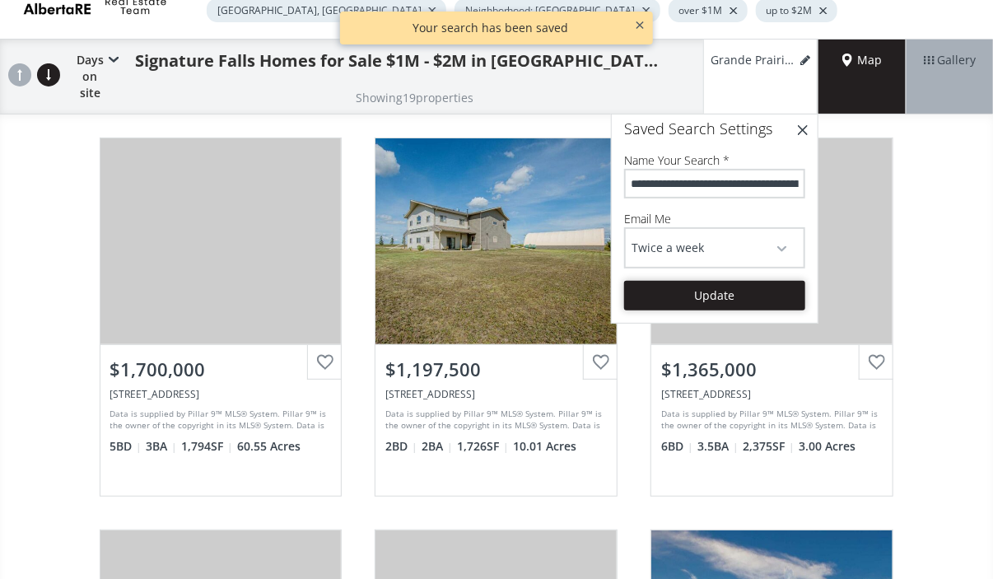
click at [737, 294] on button "Update" at bounding box center [714, 296] width 181 height 30
